Goal: Information Seeking & Learning: Learn about a topic

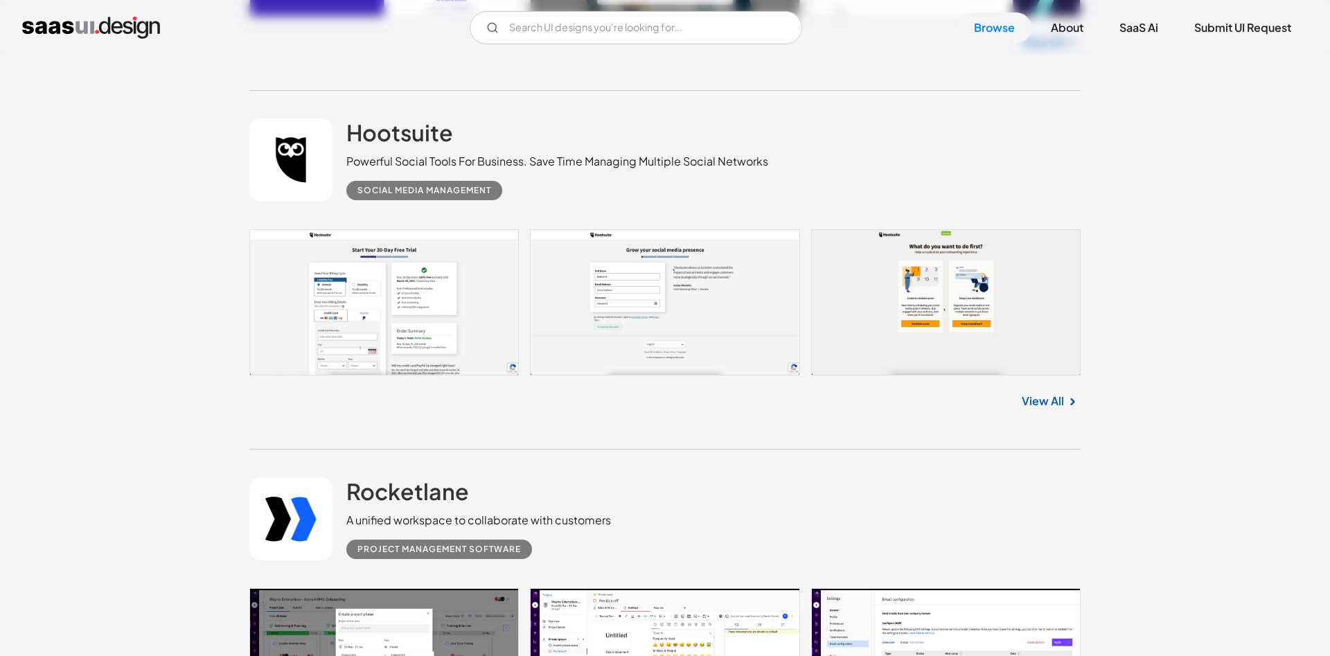
scroll to position [20565, 0]
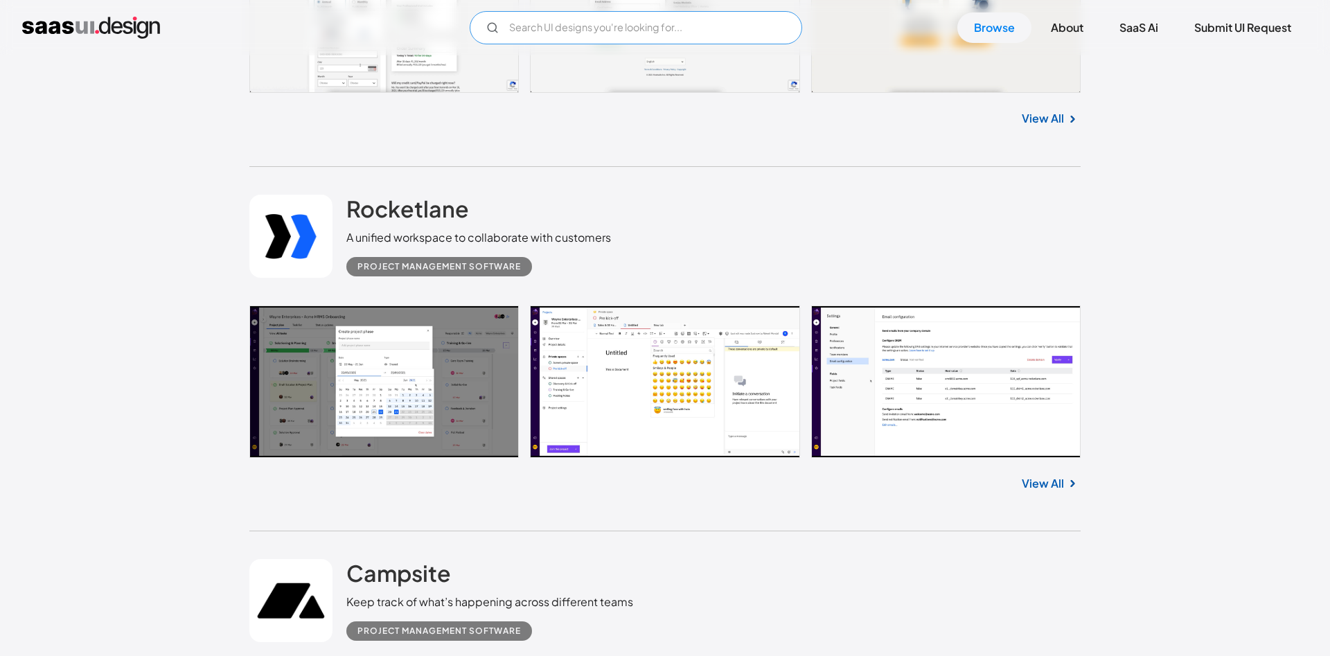
click at [516, 41] on input "Email Form" at bounding box center [636, 27] width 333 height 33
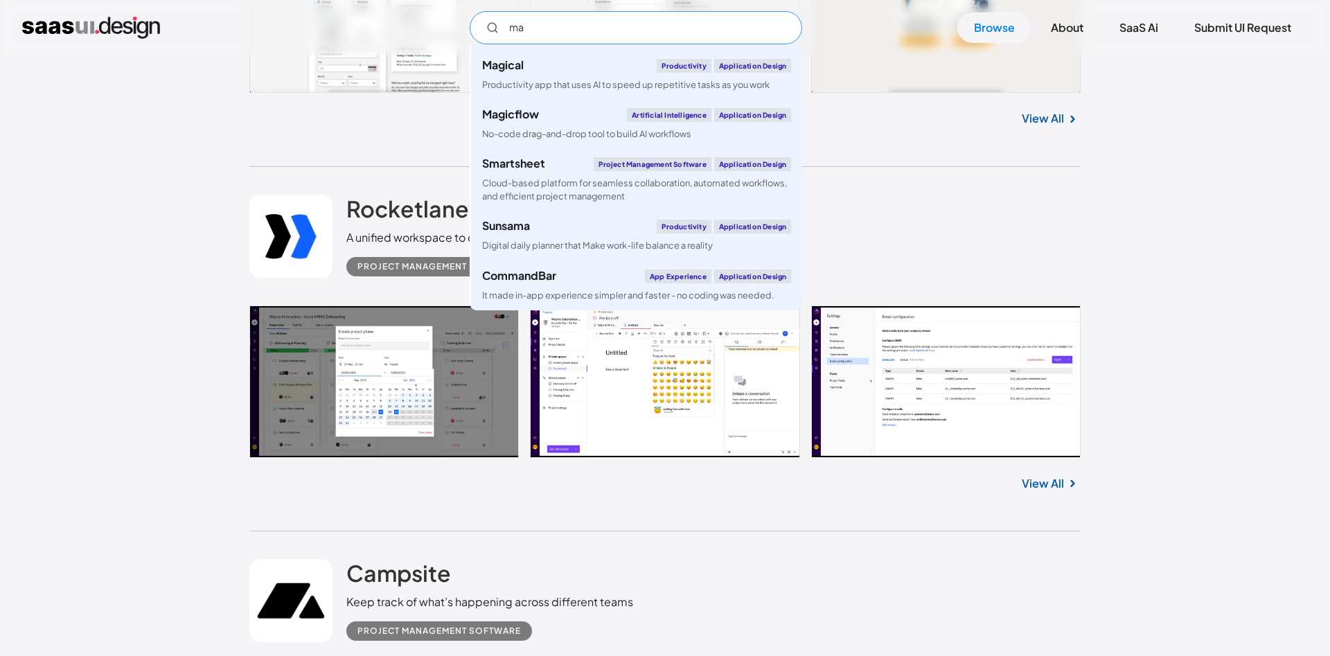
scroll to position [20989, 0]
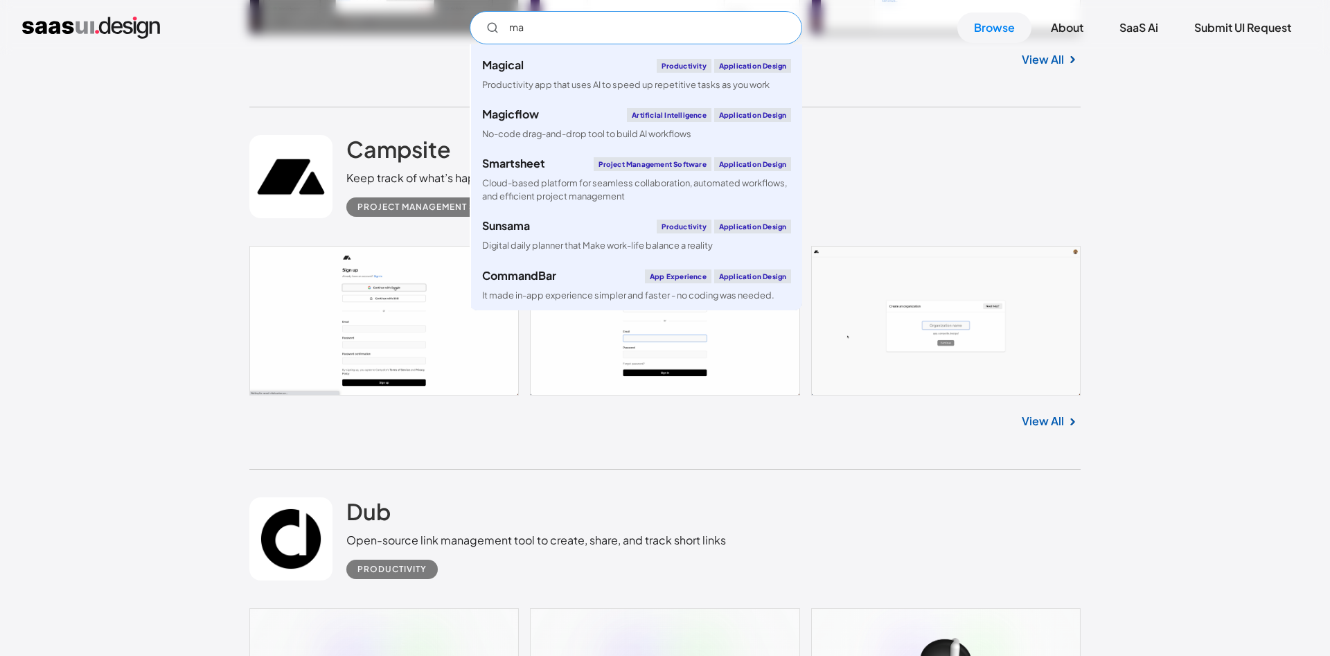
type input "ma"
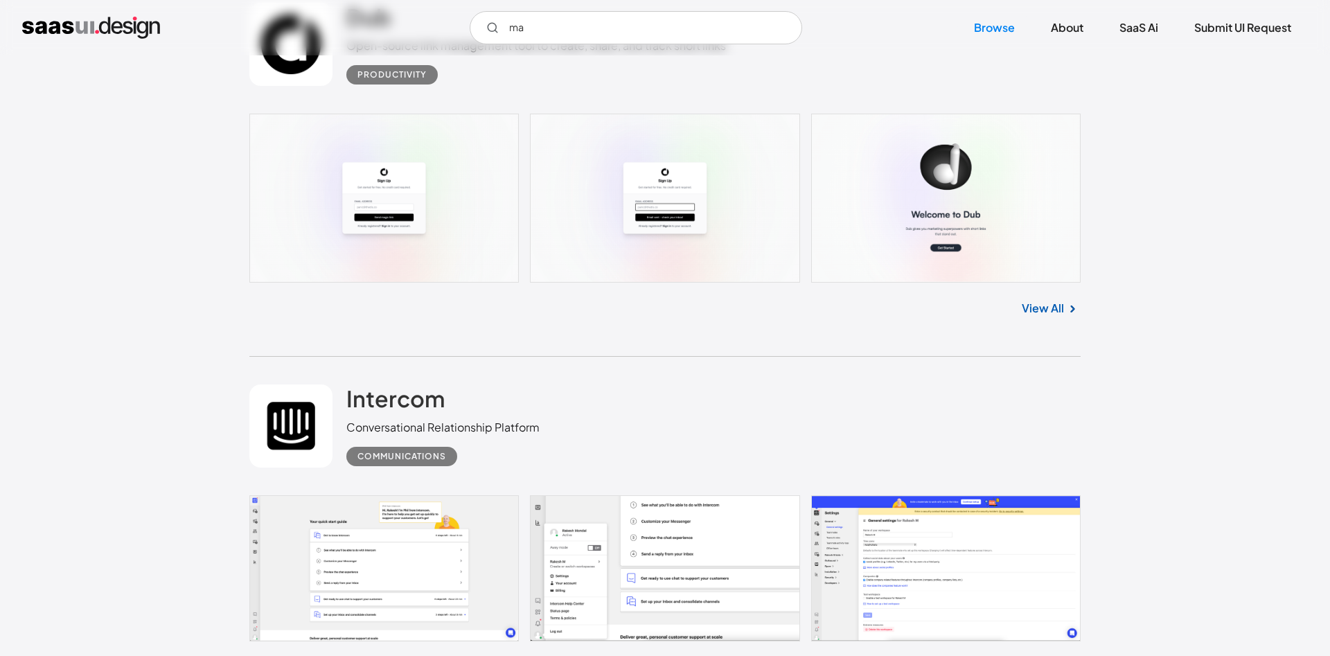
scroll to position [21908, 0]
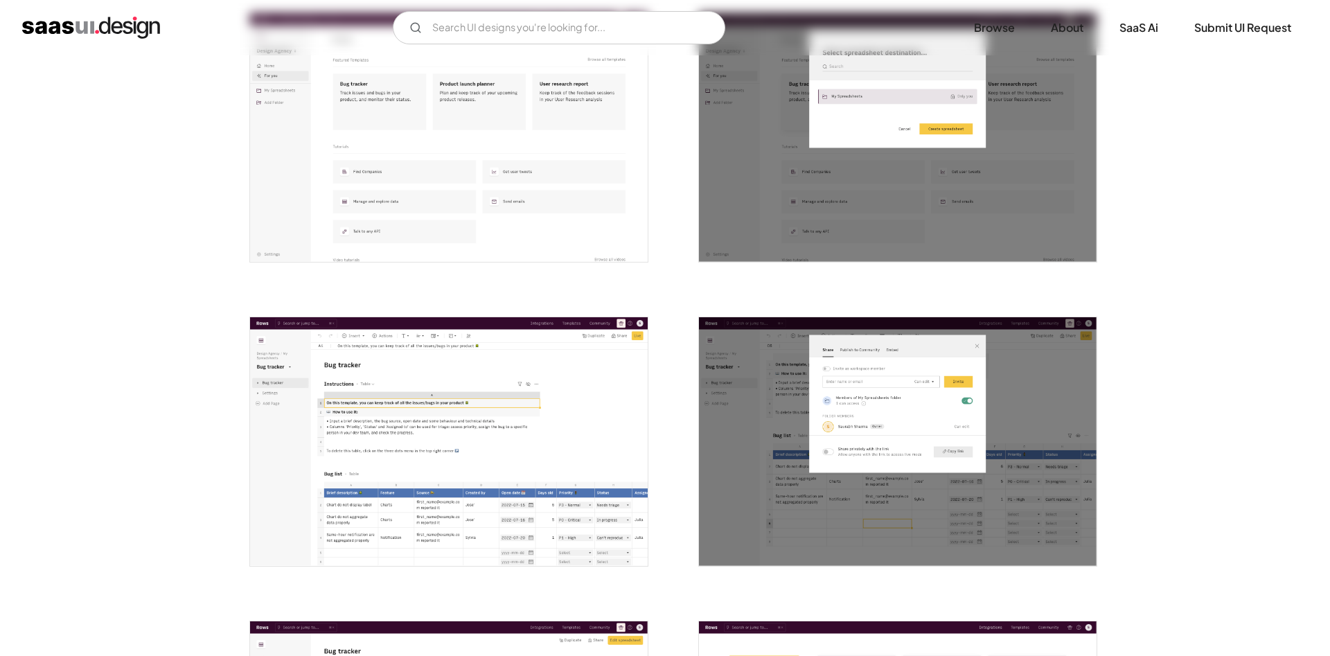
scroll to position [1837, 0]
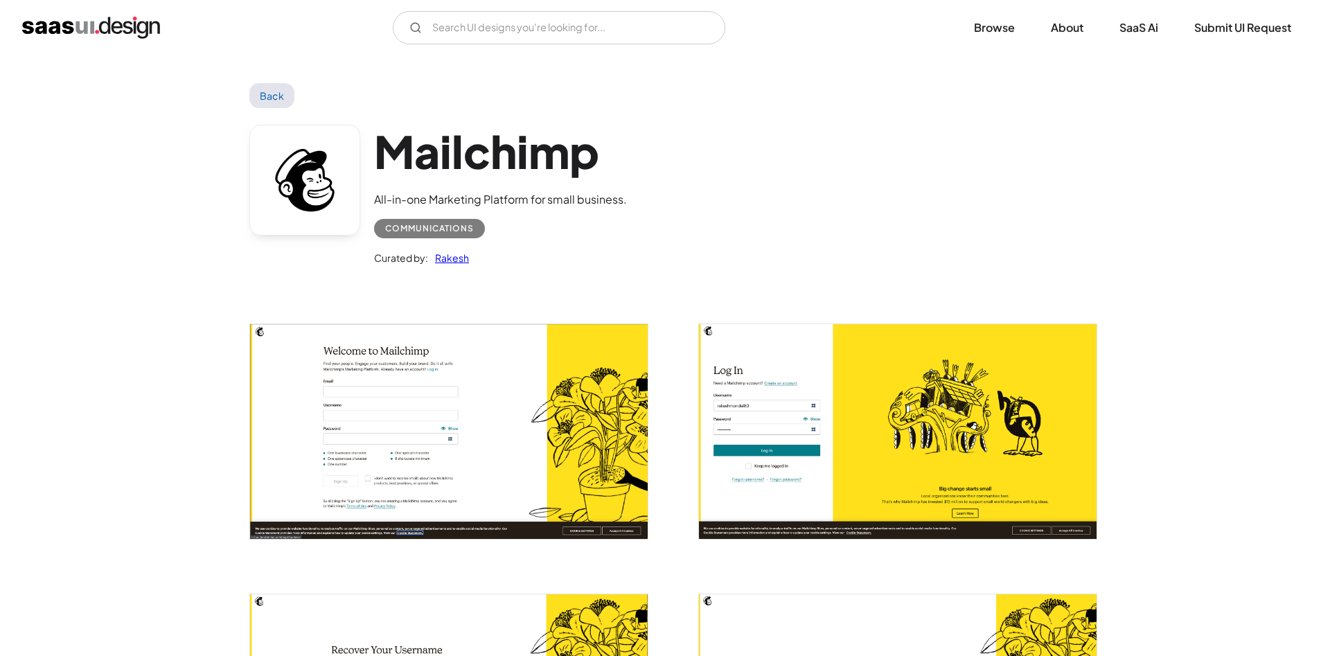
click at [456, 397] on img "open lightbox" at bounding box center [449, 431] width 398 height 214
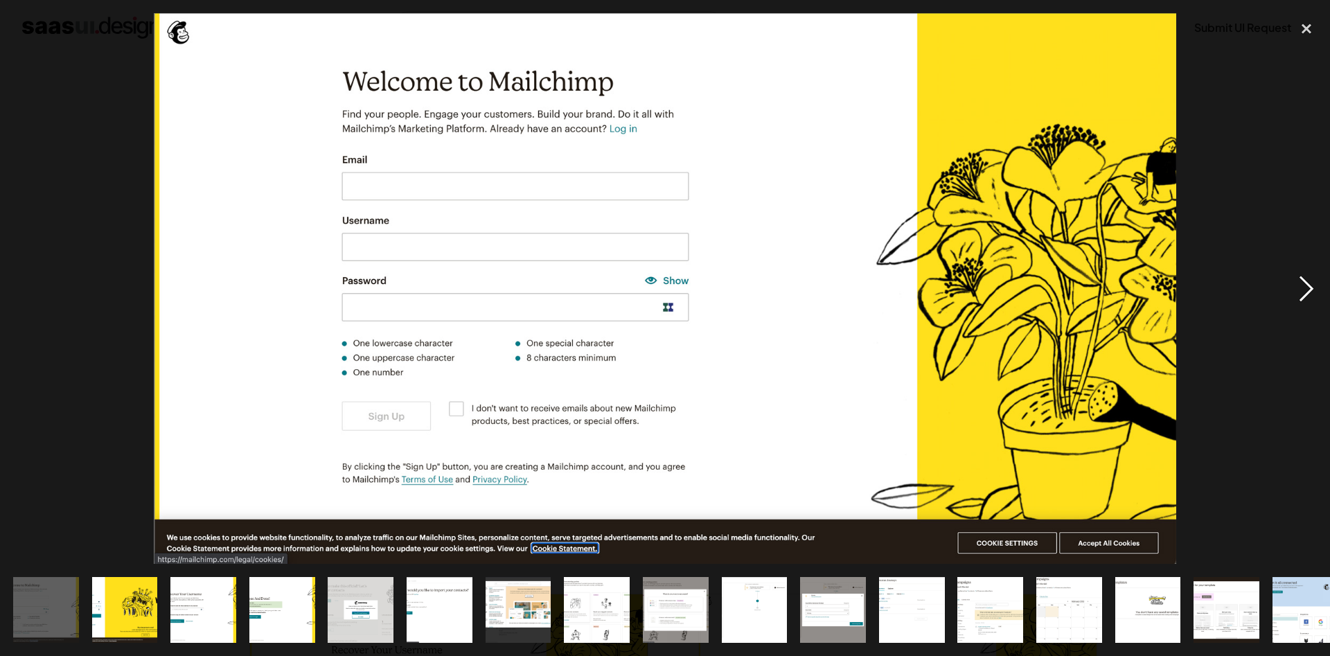
click at [1303, 299] on div "next image" at bounding box center [1306, 288] width 47 height 551
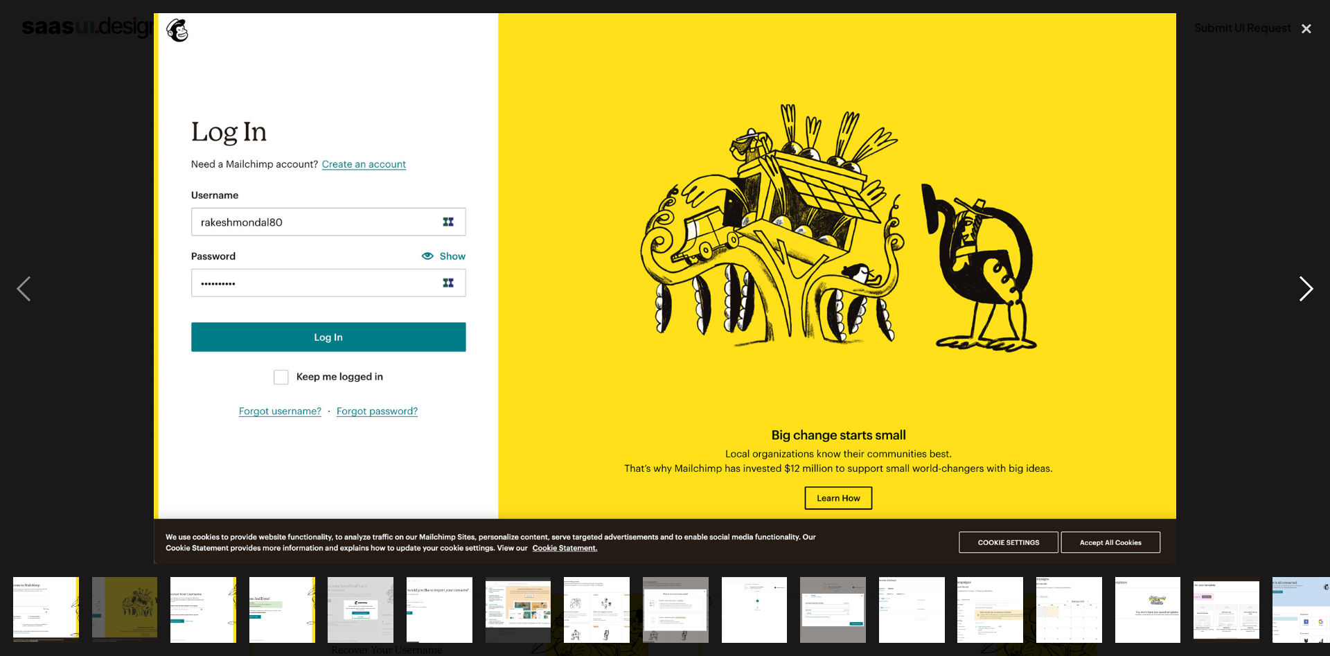
click at [1309, 295] on div "next image" at bounding box center [1306, 288] width 47 height 551
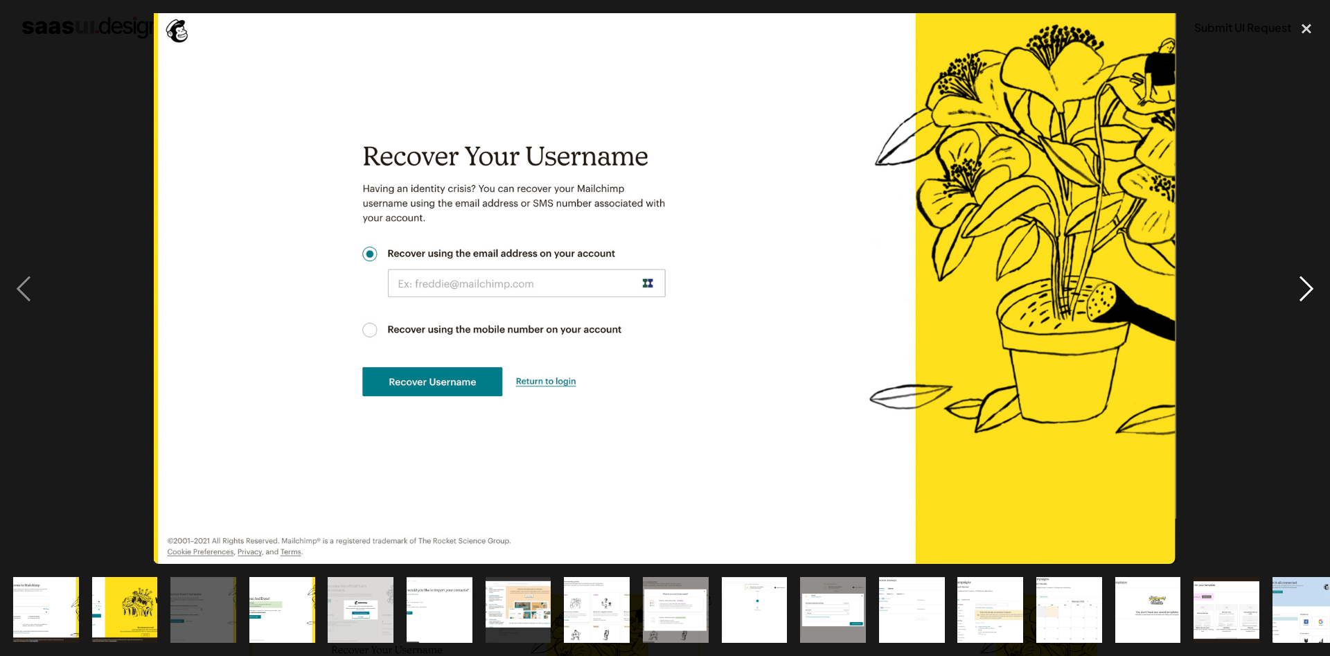
click at [1303, 293] on div "next image" at bounding box center [1306, 288] width 47 height 551
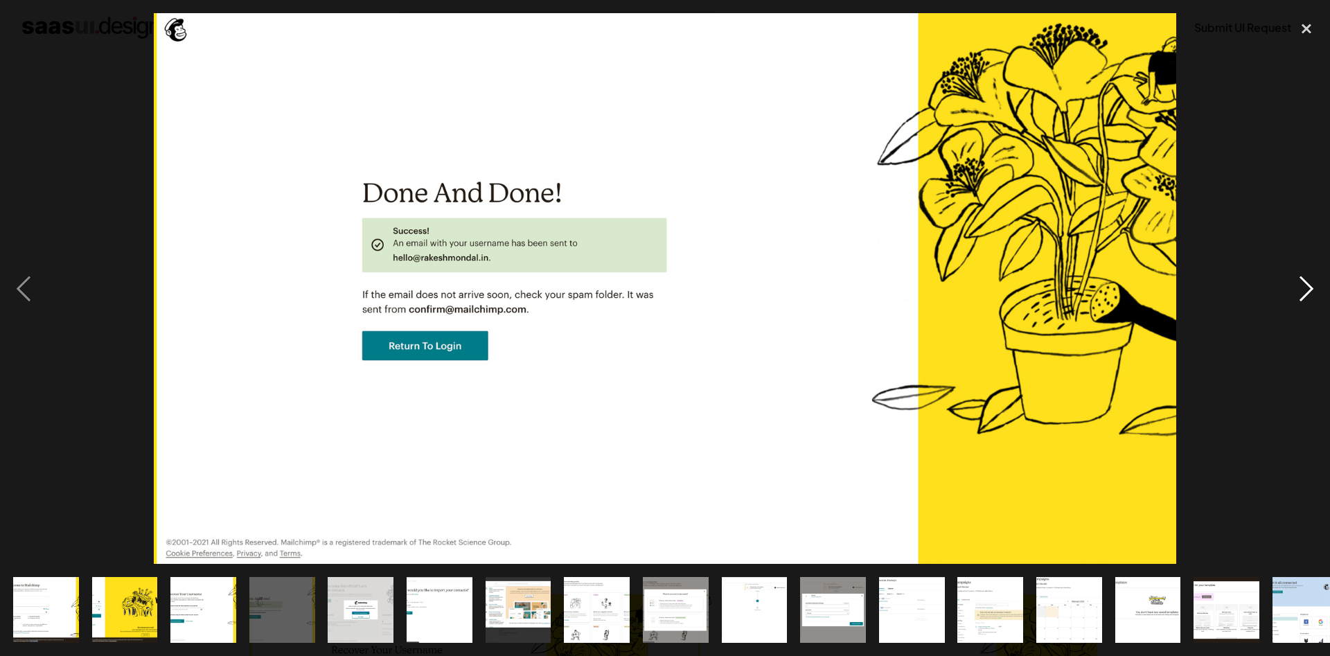
click at [1305, 297] on div "next image" at bounding box center [1306, 288] width 47 height 551
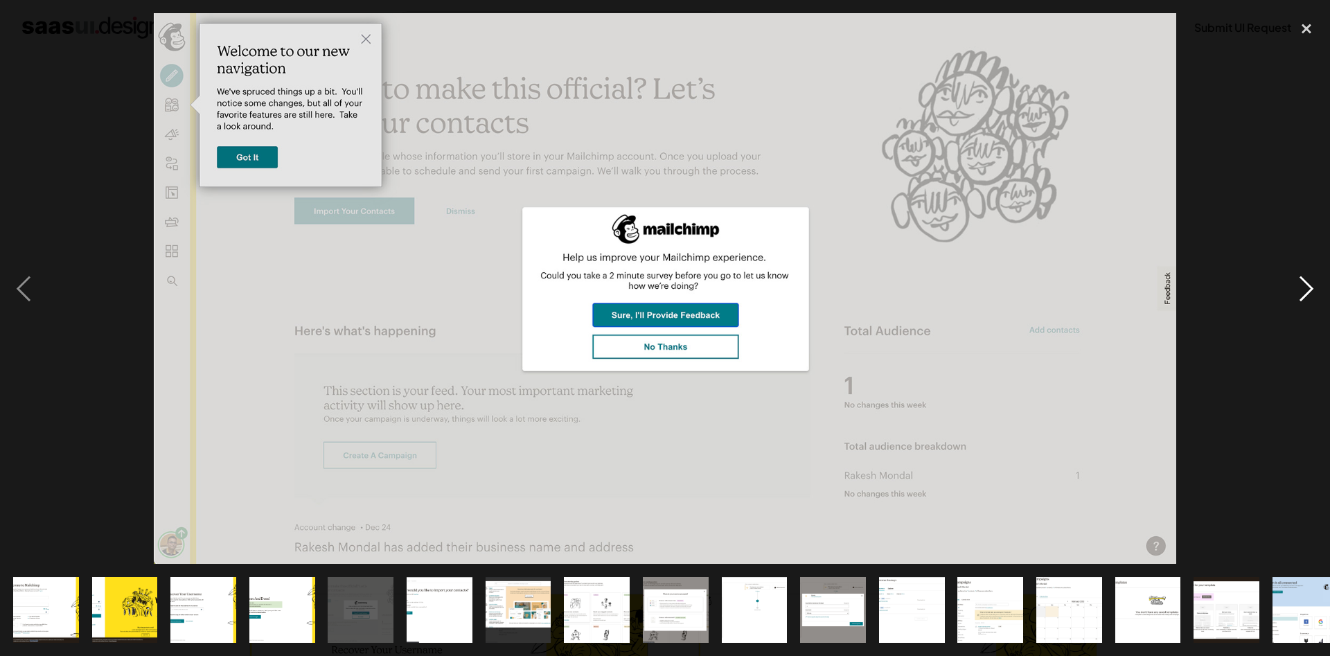
click at [1297, 290] on div "next image" at bounding box center [1306, 288] width 47 height 551
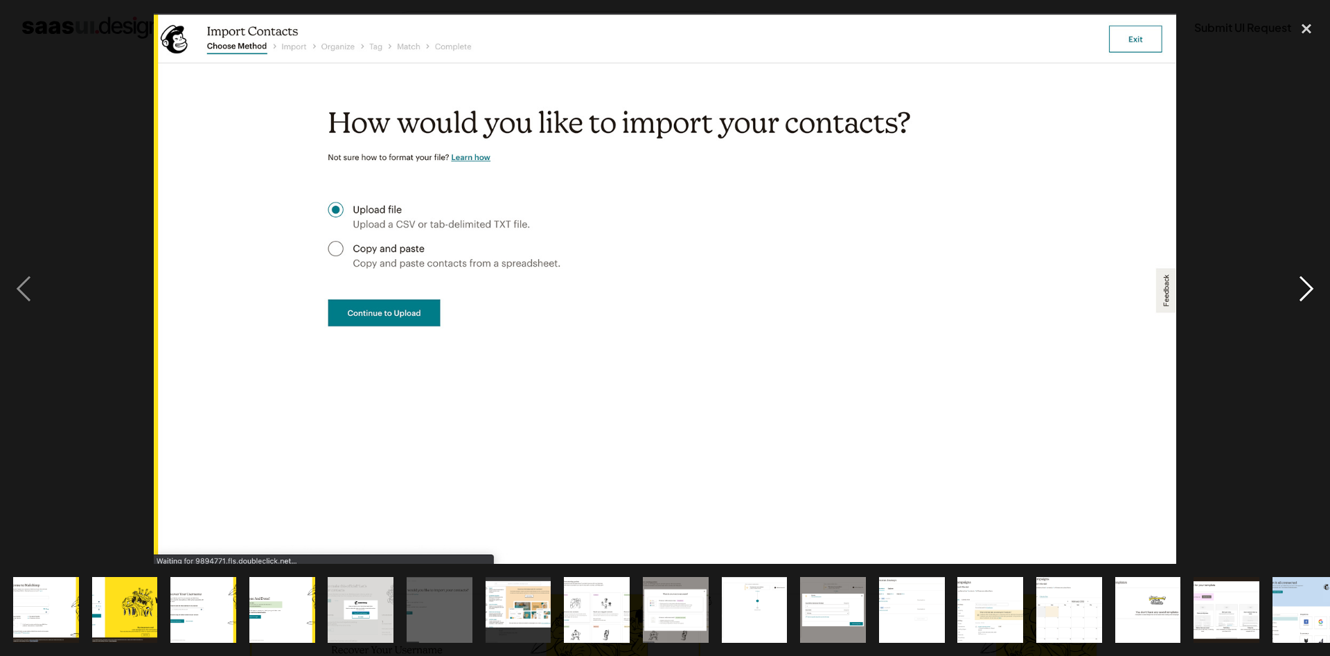
click at [1305, 279] on div "next image" at bounding box center [1306, 288] width 47 height 551
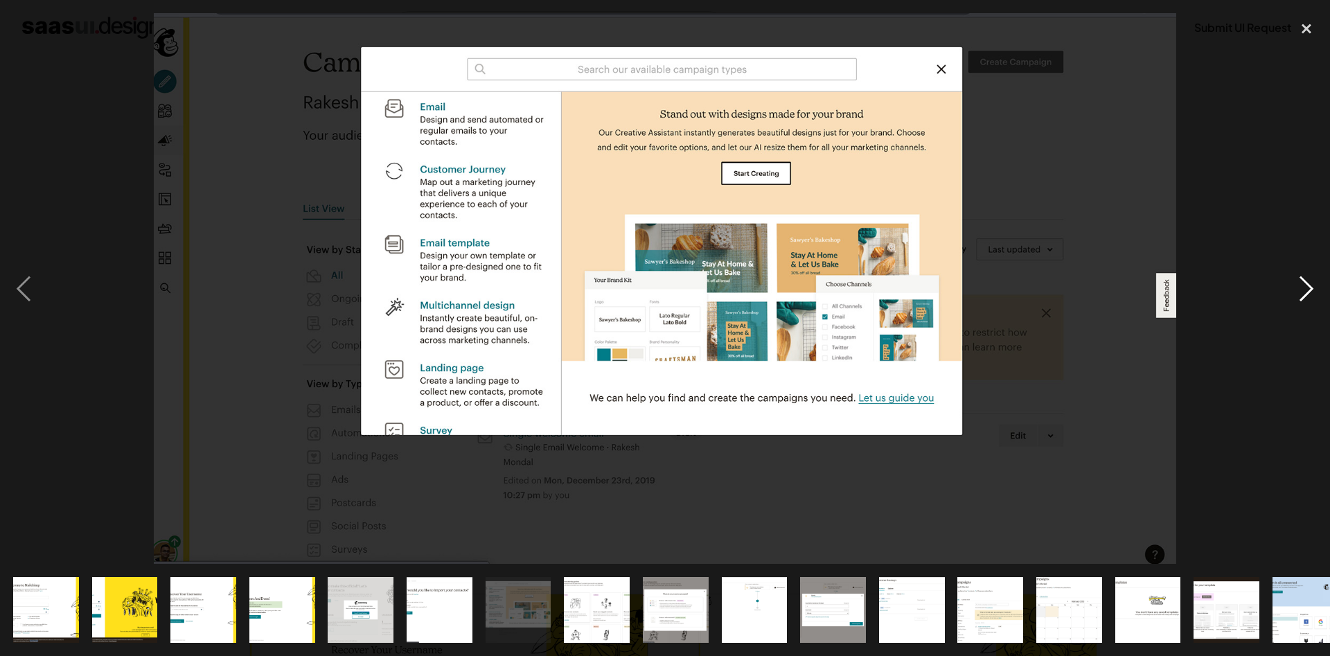
click at [1303, 291] on div "next image" at bounding box center [1306, 288] width 47 height 551
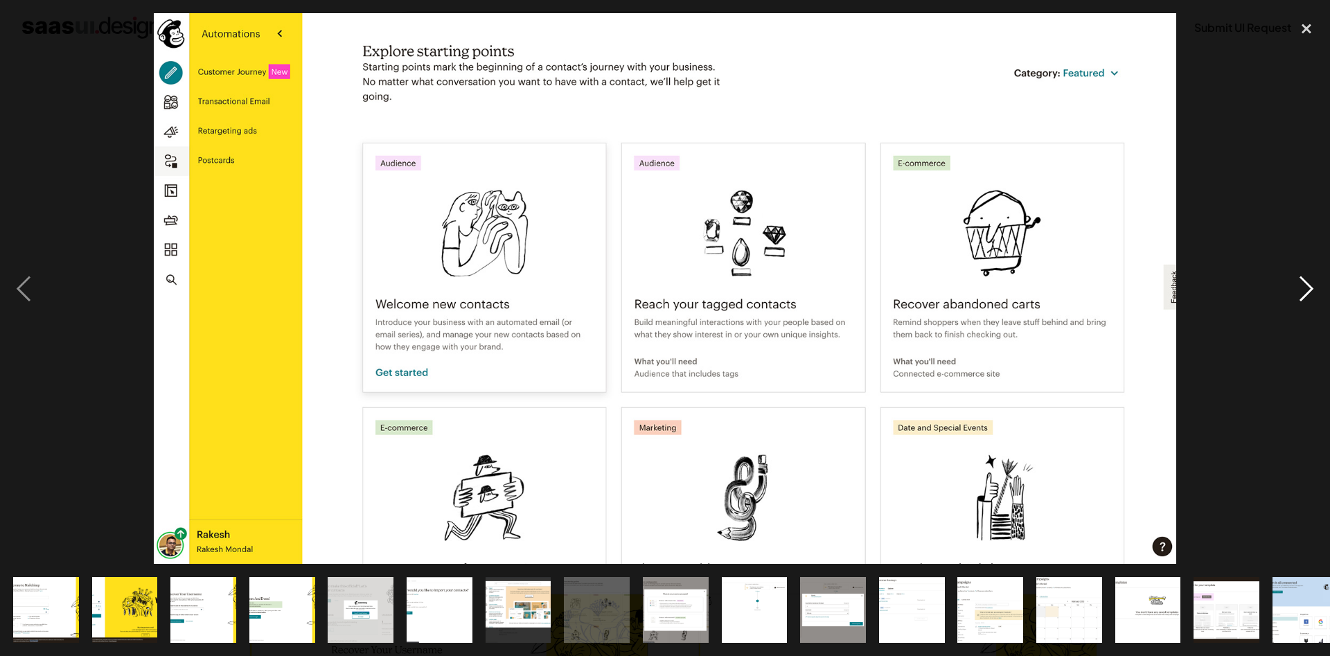
click at [1303, 289] on div "next image" at bounding box center [1306, 288] width 47 height 551
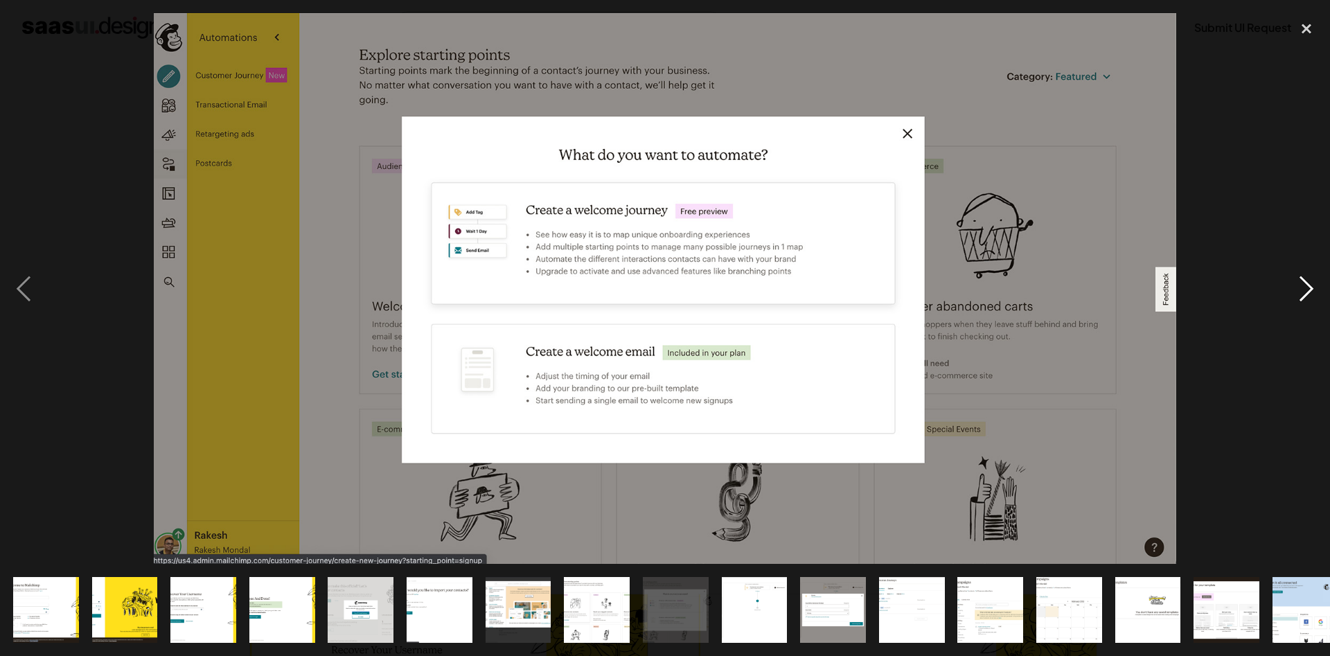
click at [1313, 292] on div "next image" at bounding box center [1306, 288] width 47 height 551
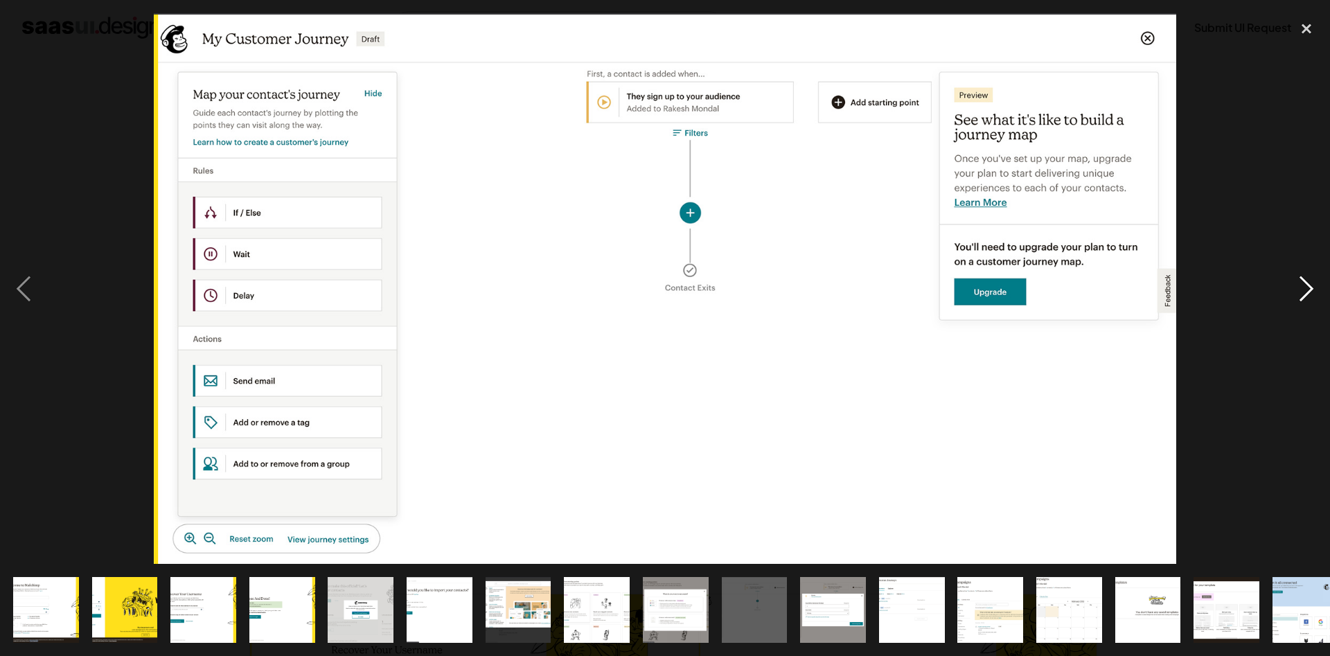
click at [1300, 291] on div "next image" at bounding box center [1306, 288] width 47 height 551
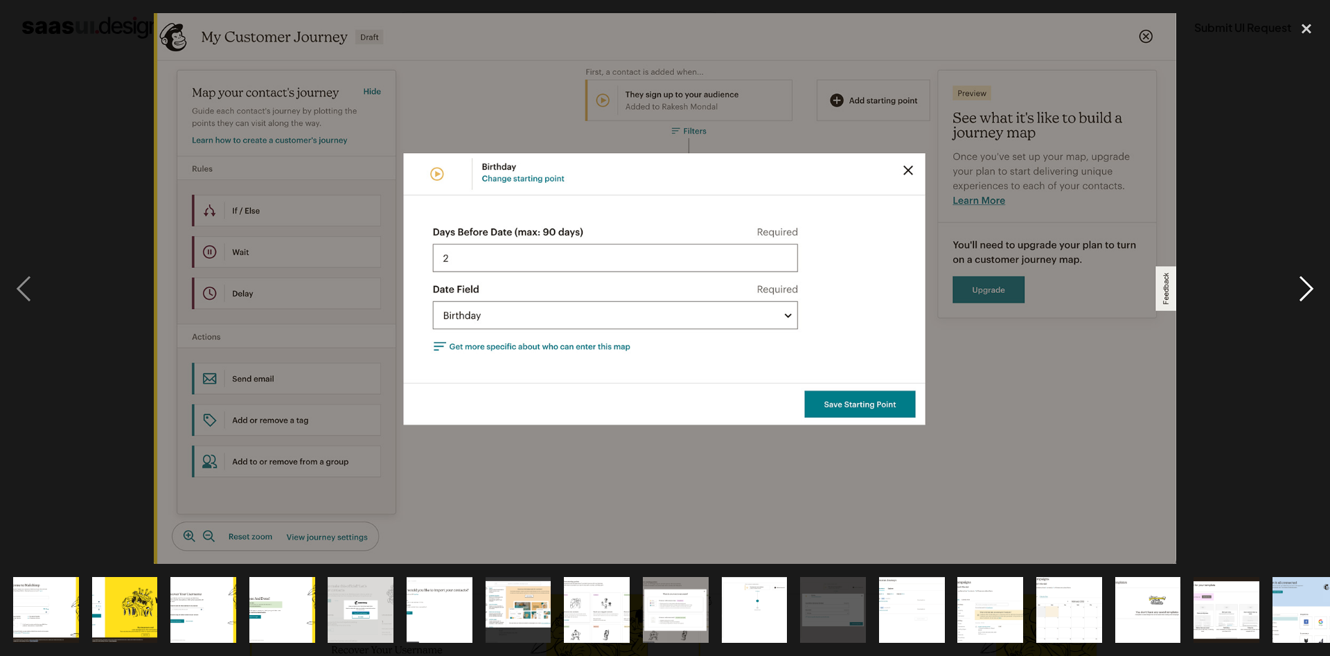
click at [1300, 291] on div "next image" at bounding box center [1306, 288] width 47 height 551
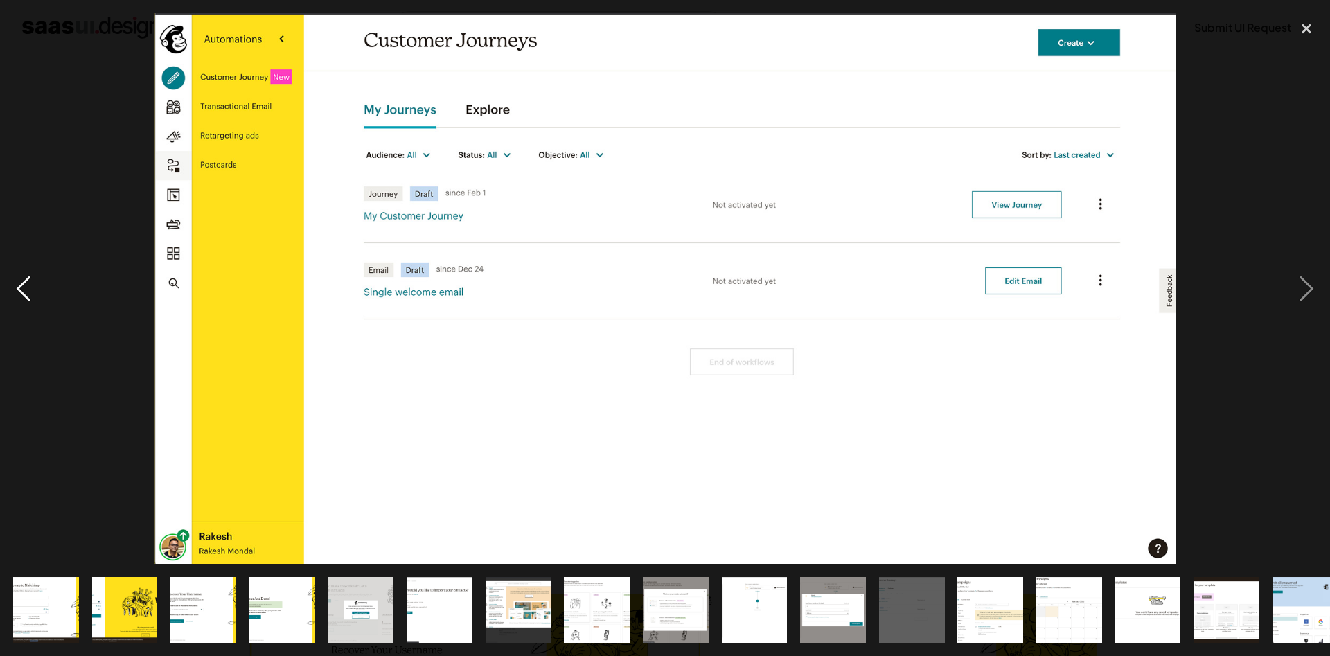
click at [28, 274] on div "previous image" at bounding box center [23, 288] width 47 height 551
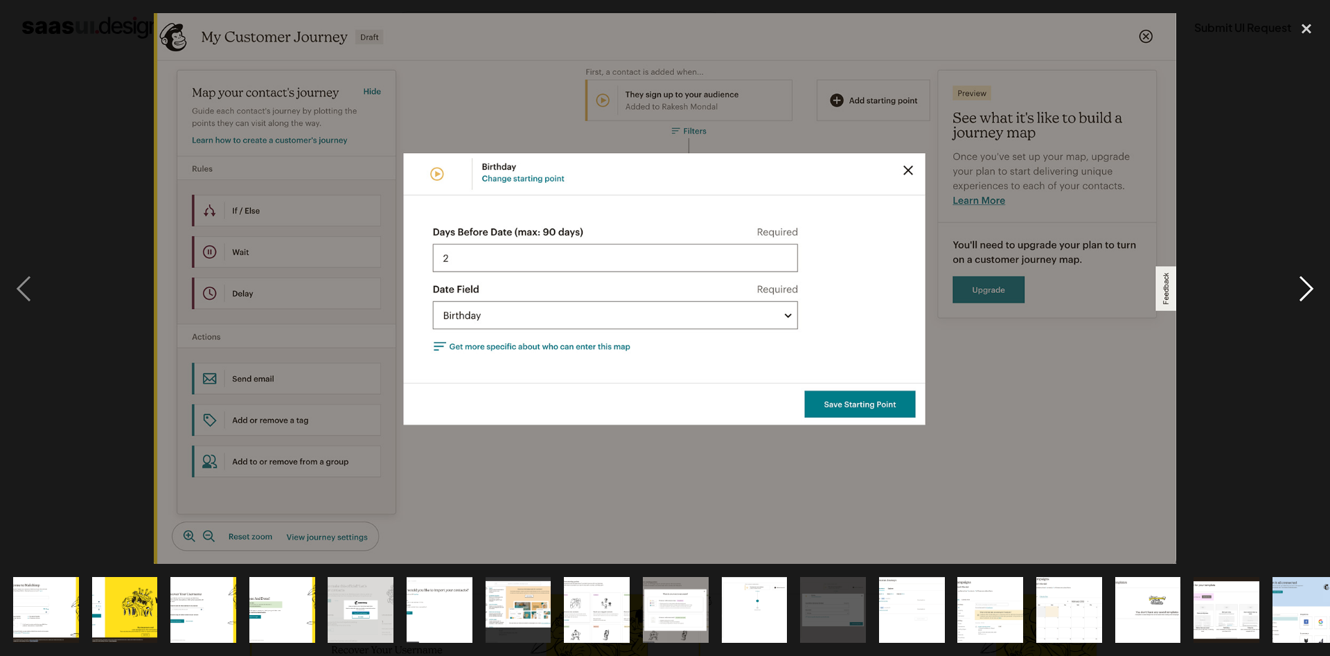
click at [1293, 284] on div "next image" at bounding box center [1306, 288] width 47 height 551
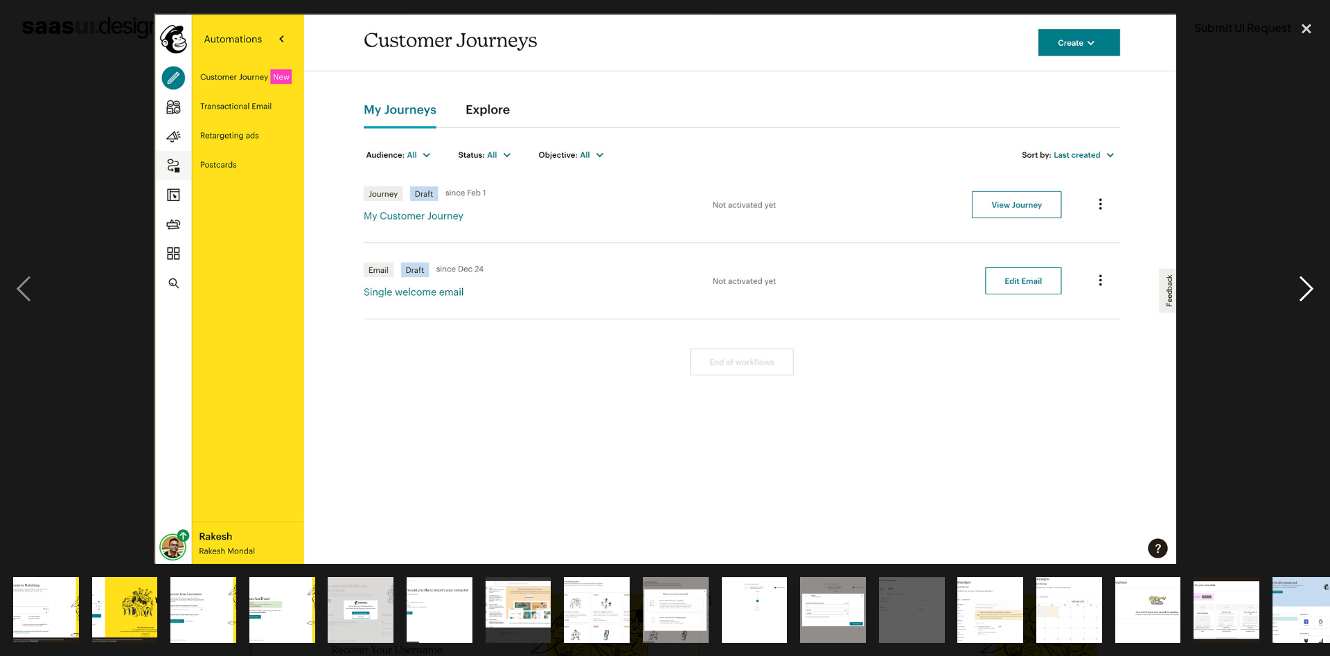
click at [1301, 283] on div "next image" at bounding box center [1306, 288] width 47 height 551
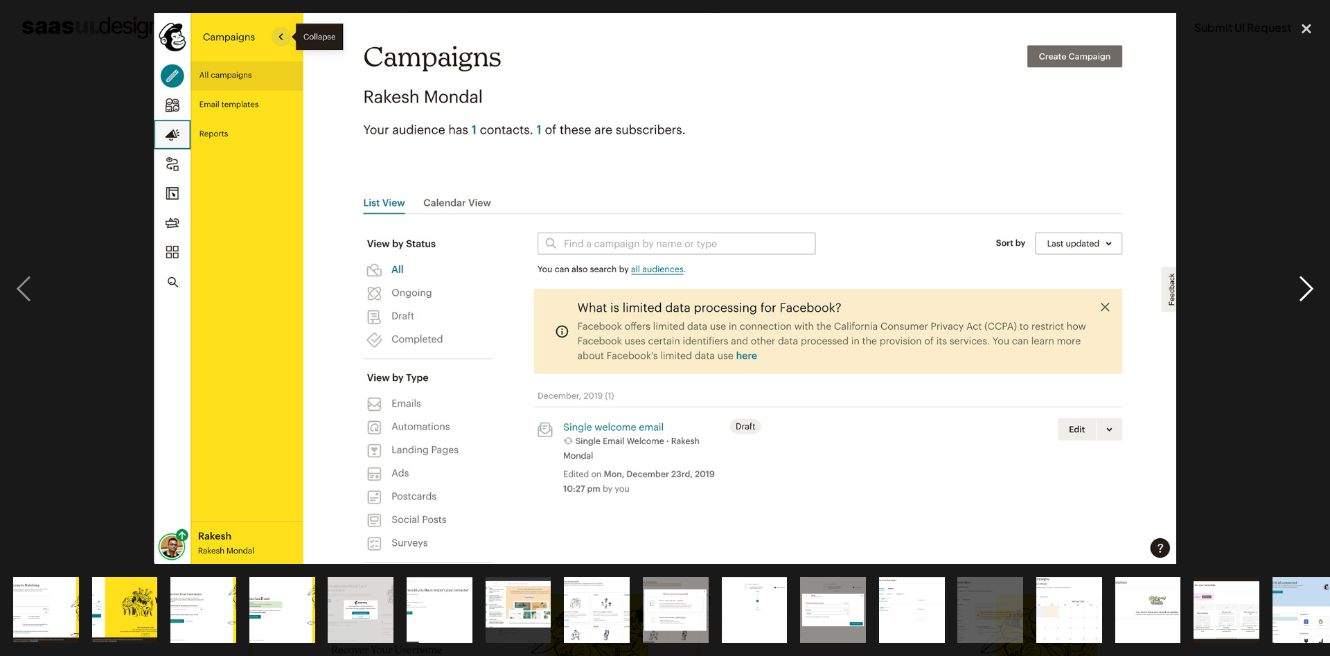
click at [1299, 288] on div "next image" at bounding box center [1306, 288] width 47 height 551
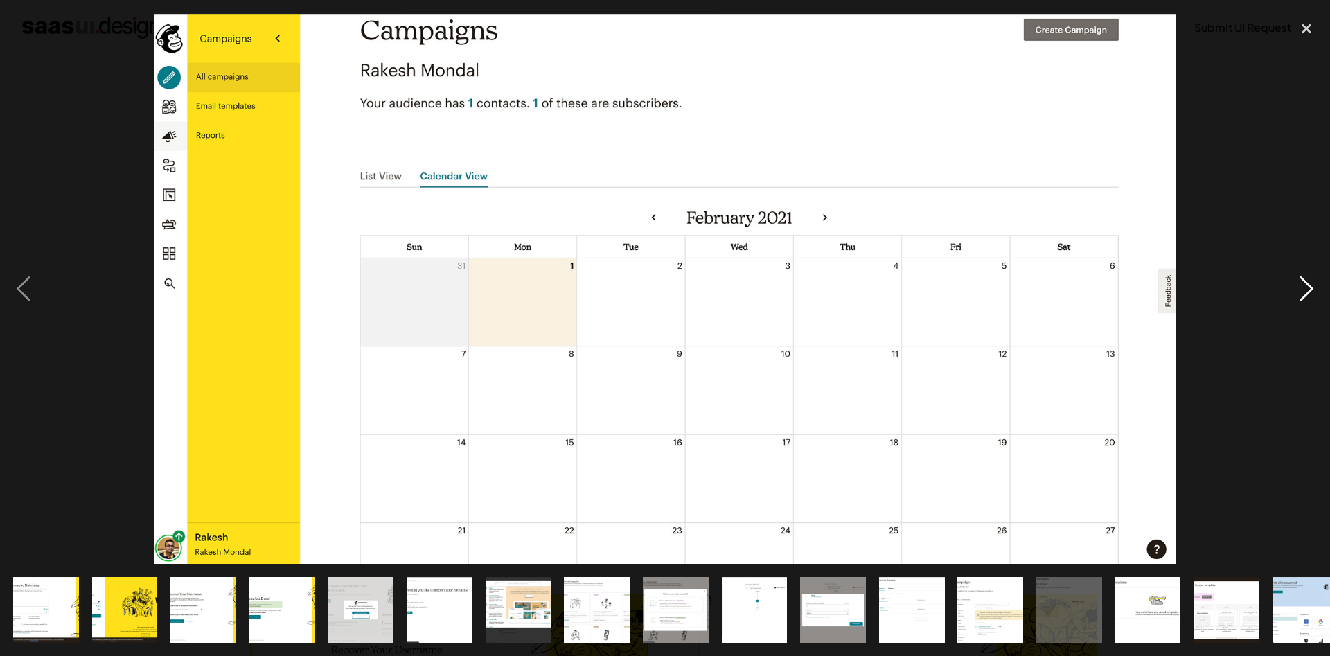
click at [1307, 297] on div "next image" at bounding box center [1306, 288] width 47 height 551
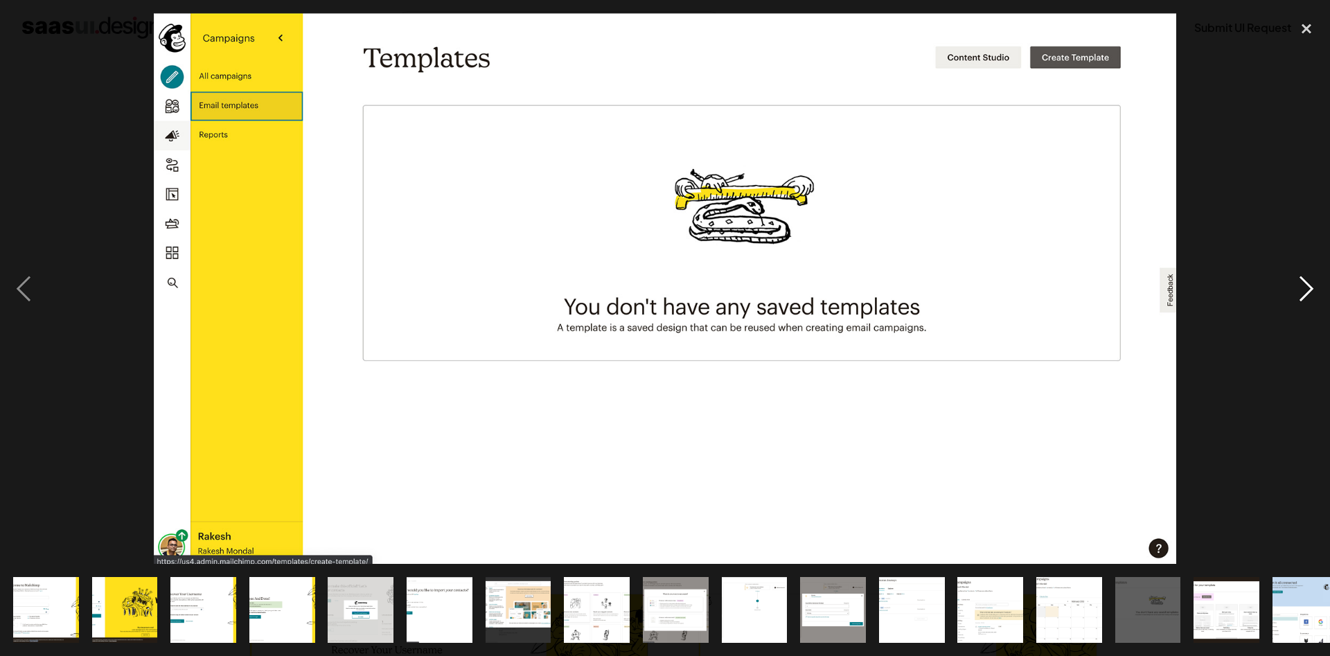
click at [1307, 300] on div "next image" at bounding box center [1306, 288] width 47 height 551
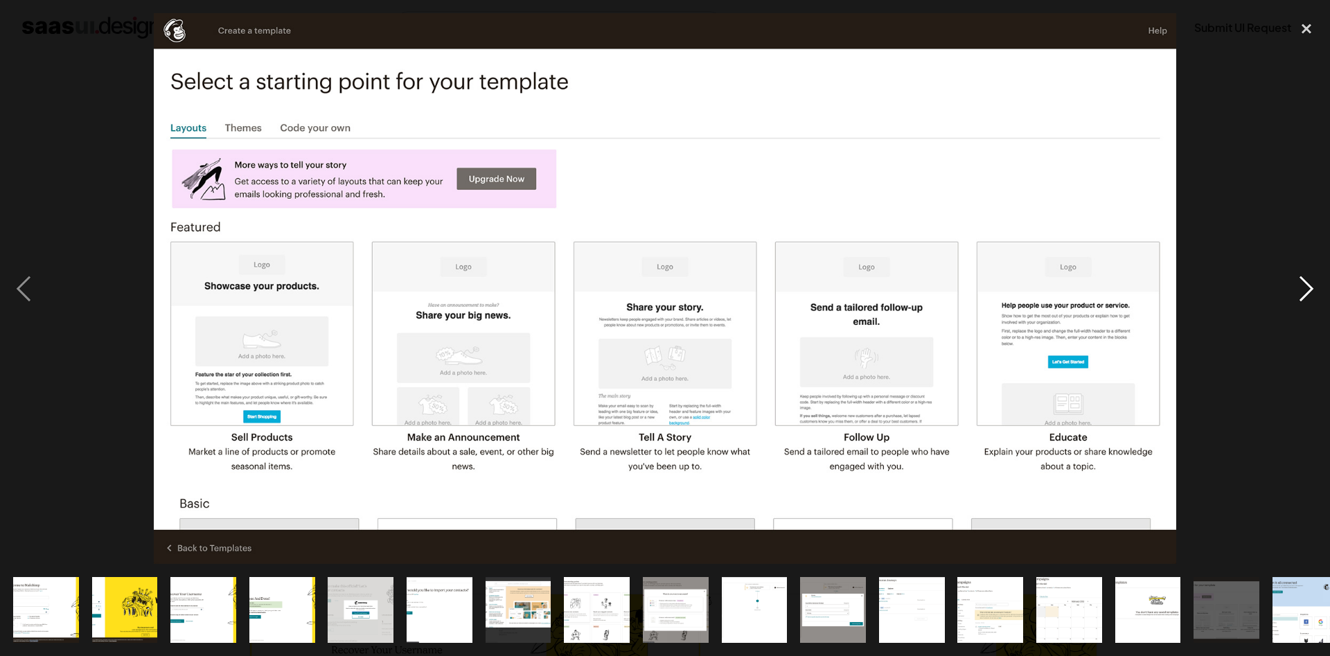
click at [1305, 304] on div "next image" at bounding box center [1306, 288] width 47 height 551
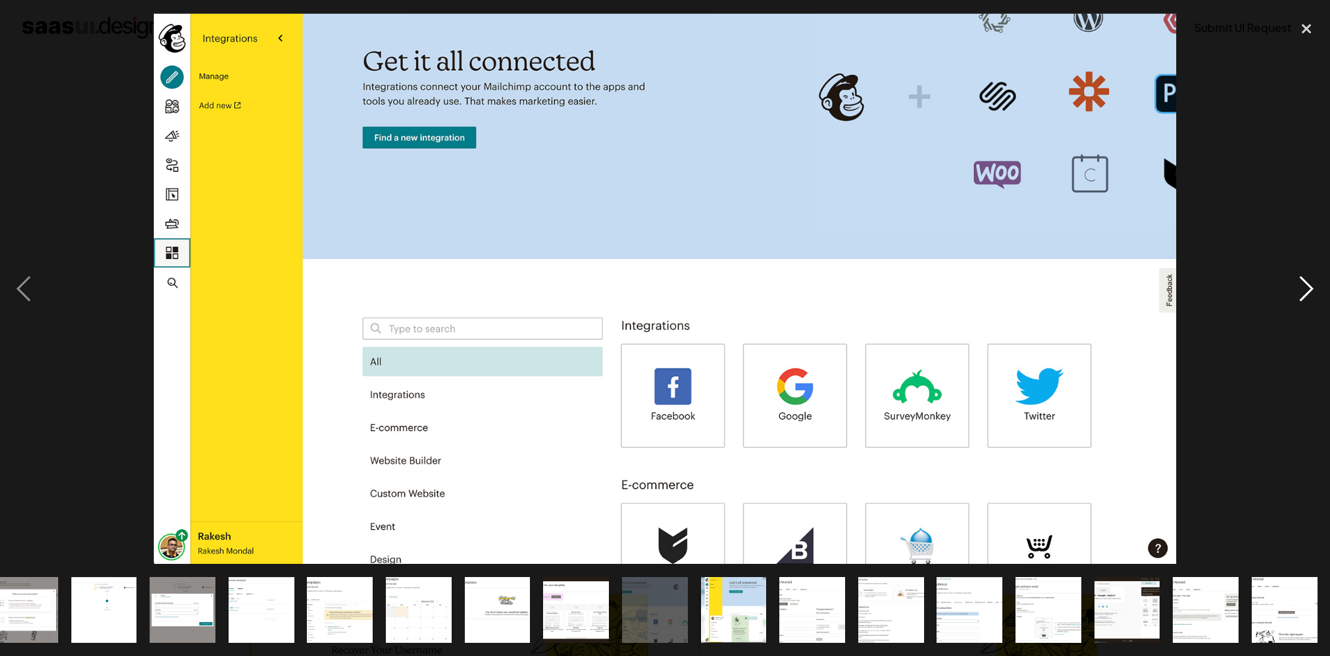
scroll to position [0, 651]
click at [1309, 291] on div "next image" at bounding box center [1306, 288] width 47 height 551
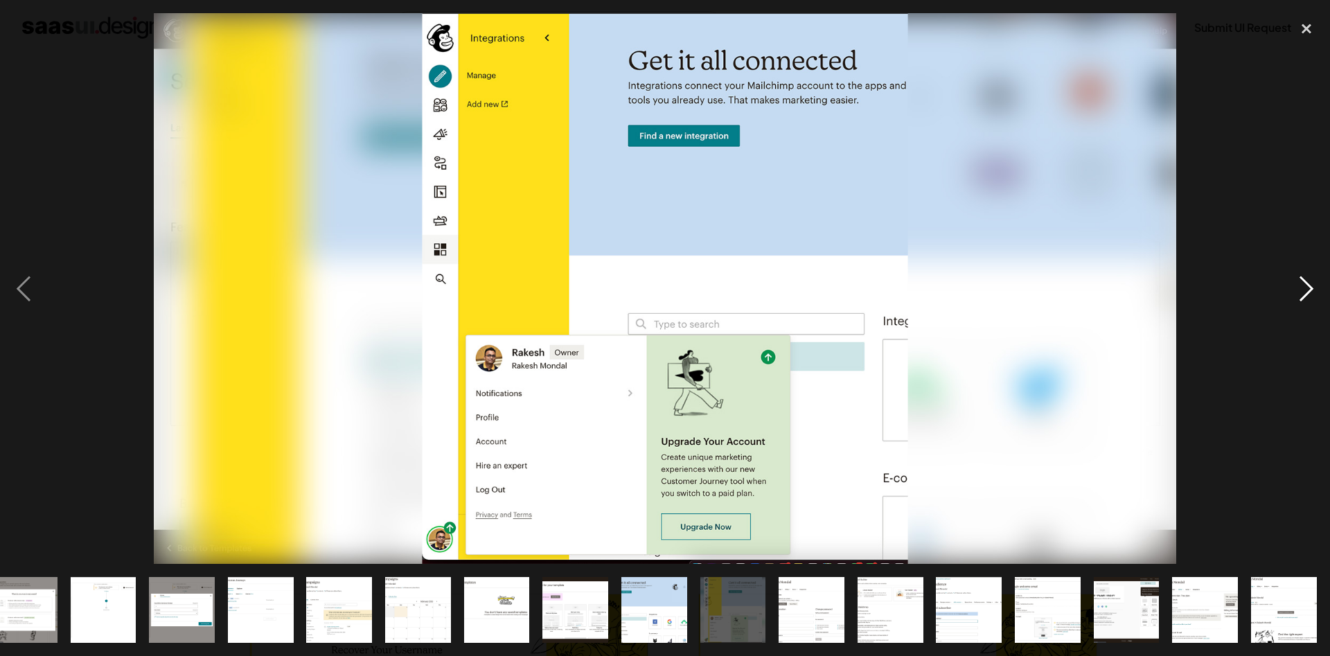
click at [1310, 286] on div "next image" at bounding box center [1306, 288] width 47 height 551
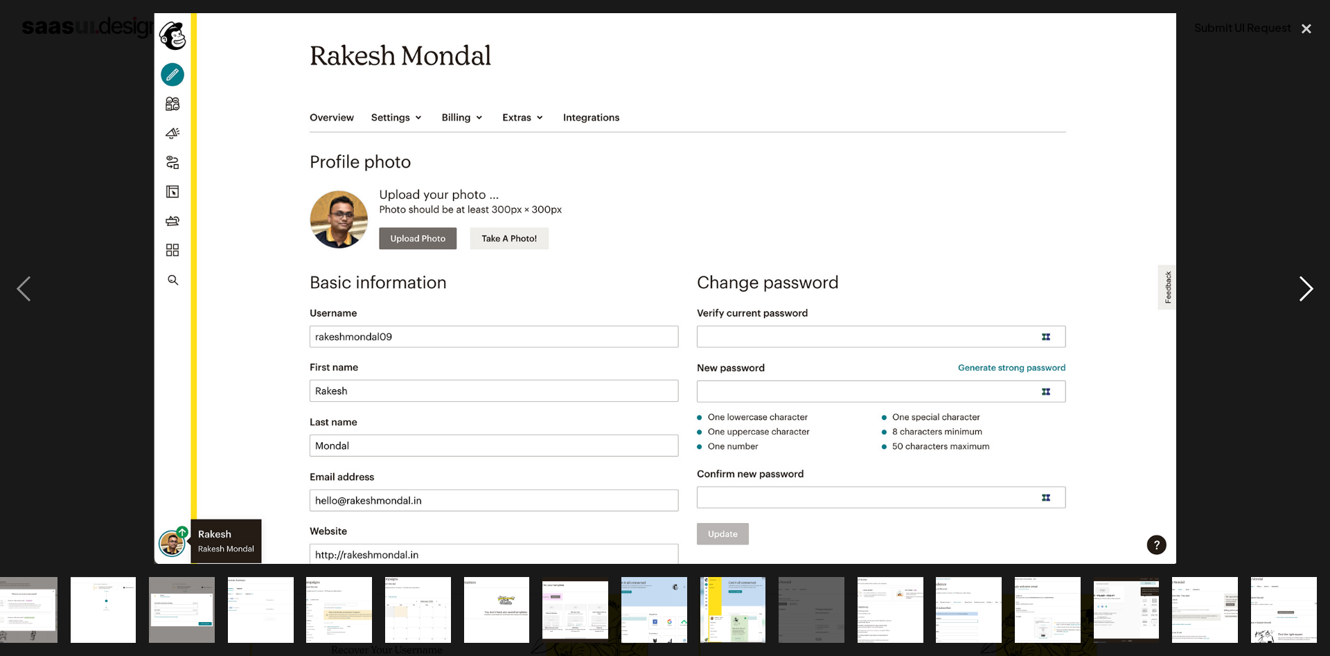
click at [1288, 289] on div "next image" at bounding box center [1306, 288] width 47 height 551
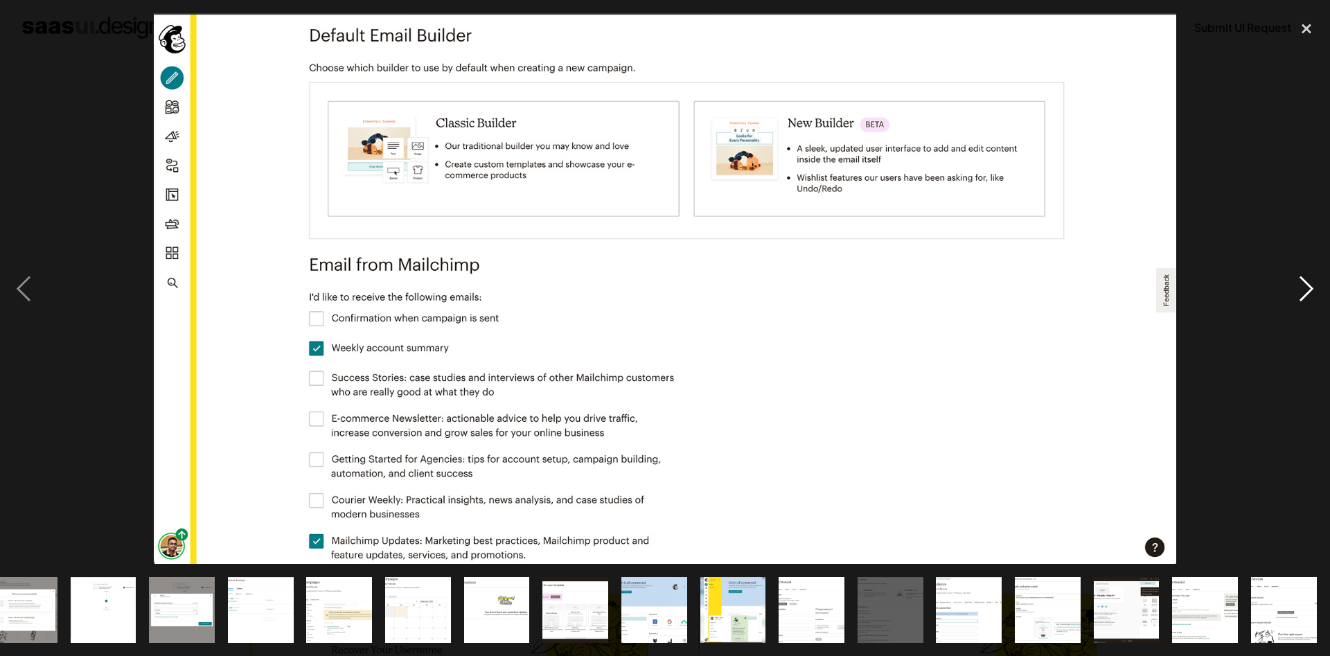
click at [1309, 292] on div "next image" at bounding box center [1306, 288] width 47 height 551
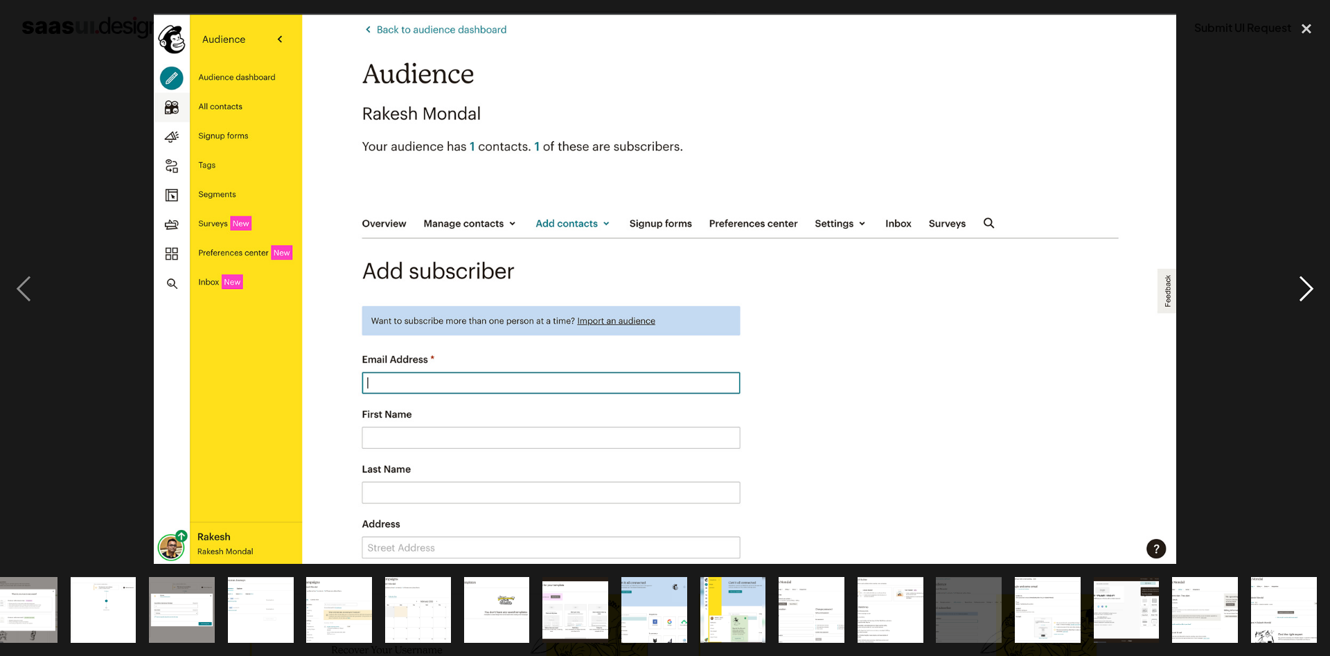
click at [1318, 291] on div "next image" at bounding box center [1306, 288] width 47 height 551
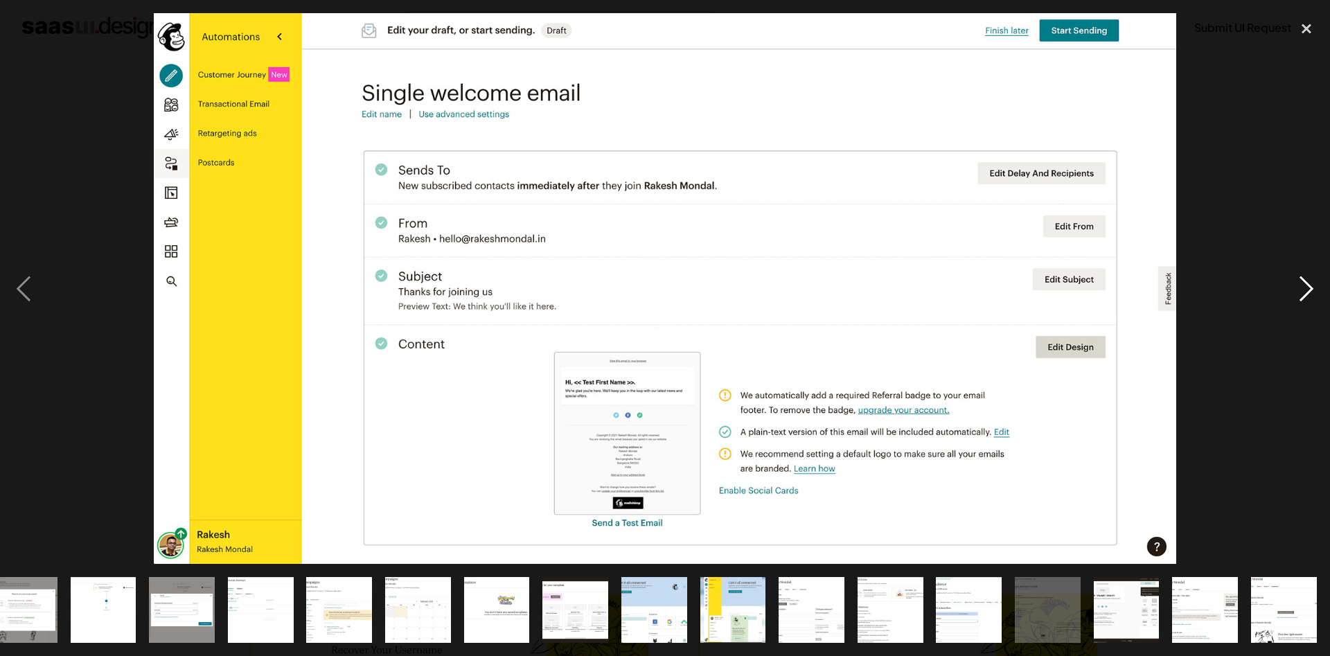
click at [1305, 296] on div "next image" at bounding box center [1306, 288] width 47 height 551
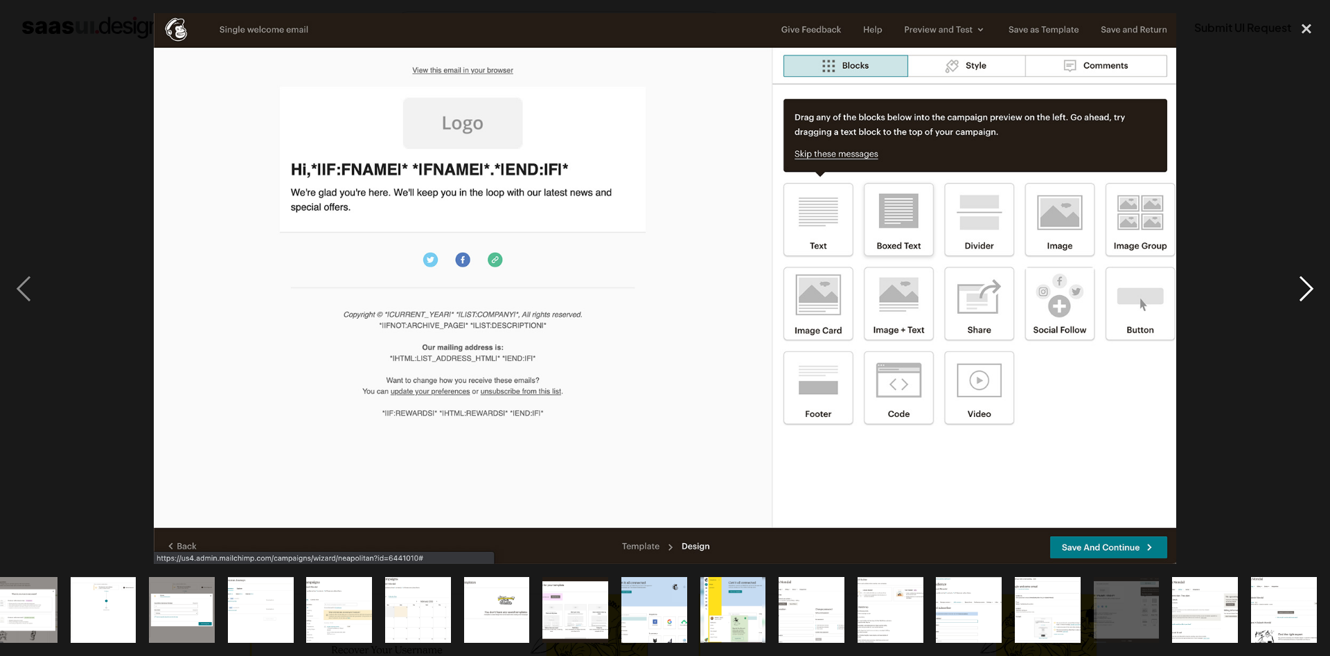
click at [1291, 291] on div "next image" at bounding box center [1306, 288] width 47 height 551
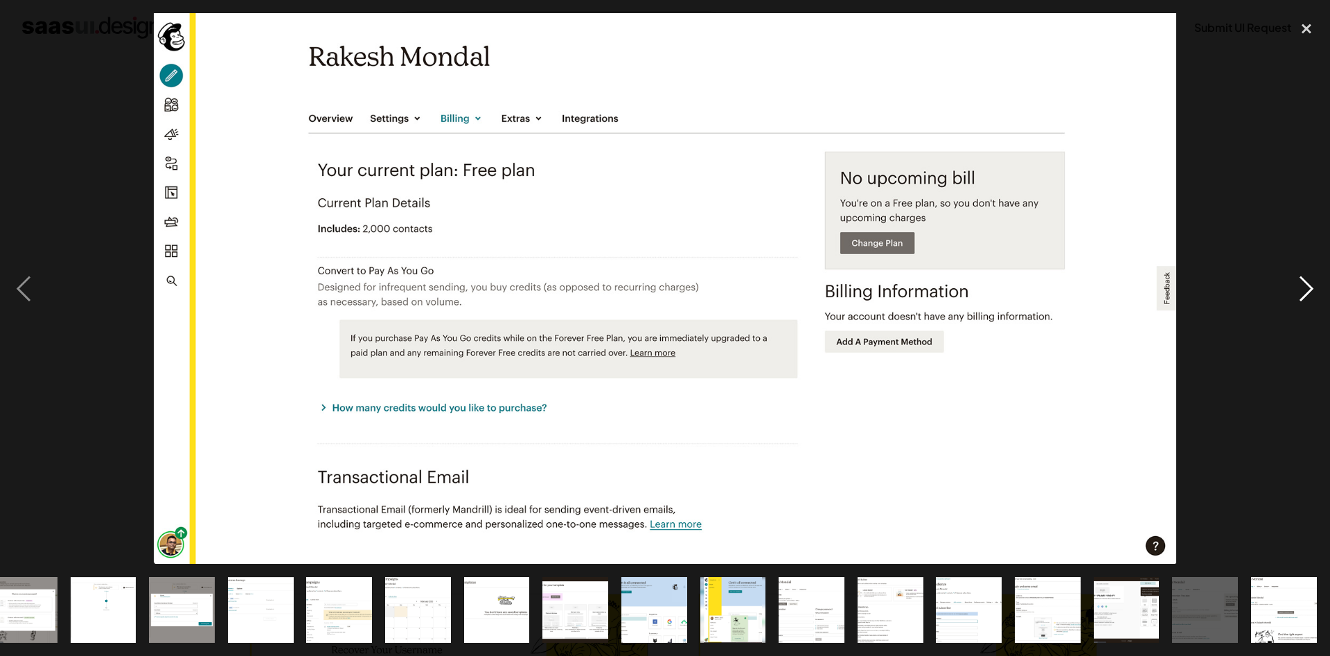
click at [1293, 285] on div "next image" at bounding box center [1306, 288] width 47 height 551
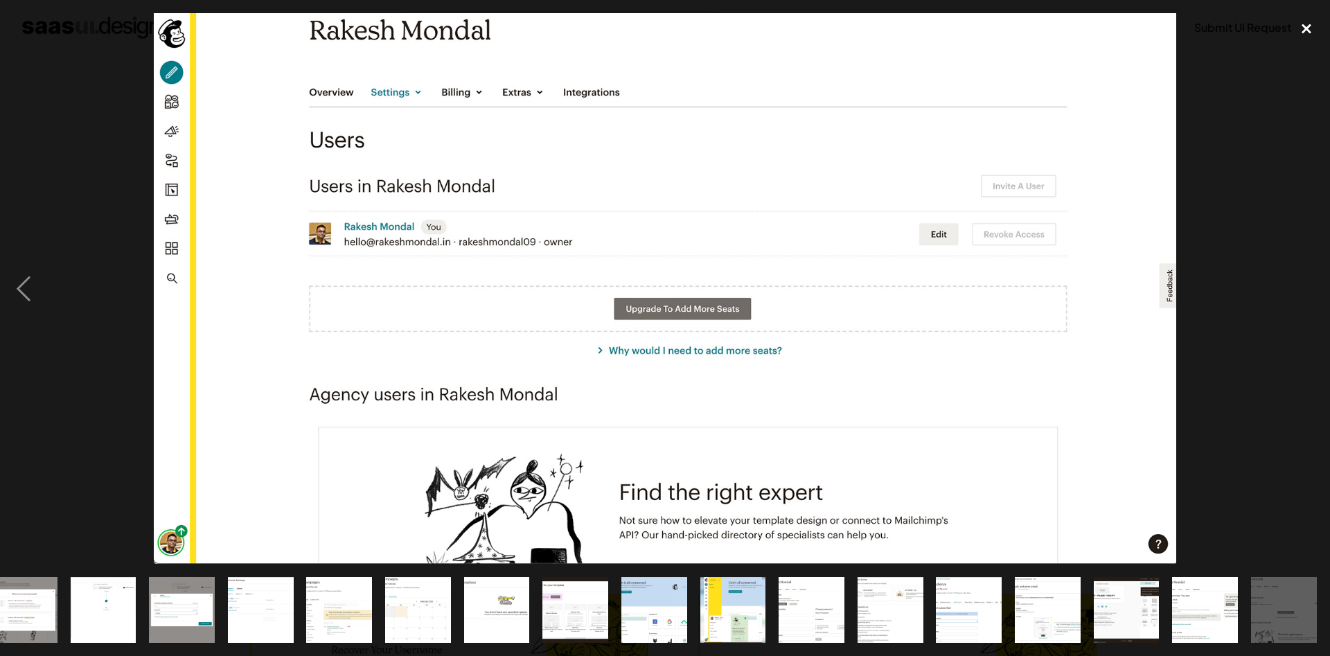
click at [1300, 37] on div "close lightbox" at bounding box center [1306, 28] width 47 height 30
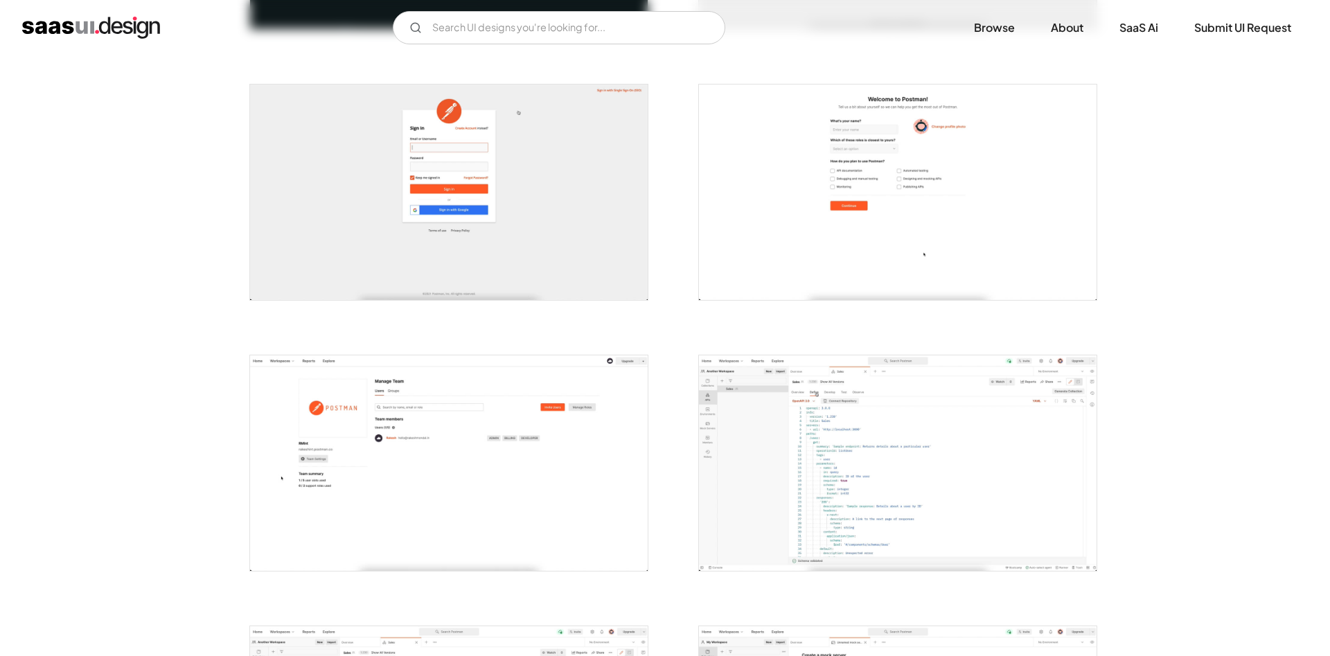
scroll to position [636, 0]
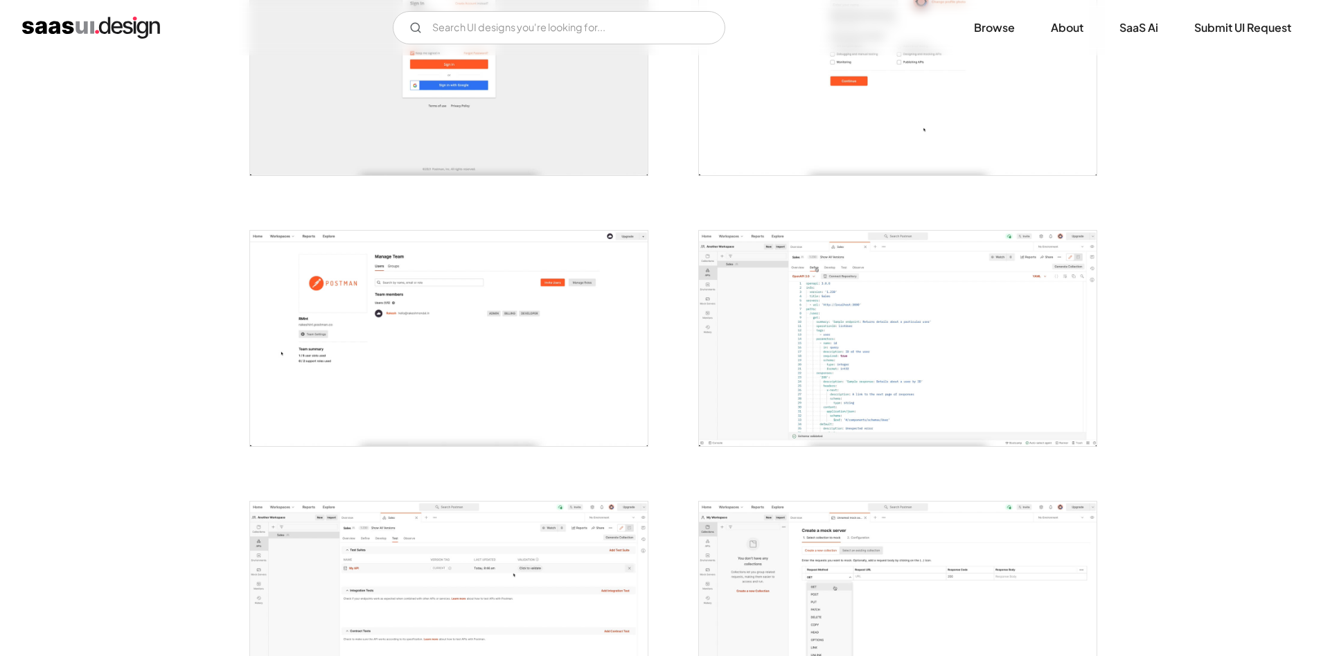
click at [820, 263] on img "open lightbox" at bounding box center [898, 338] width 398 height 215
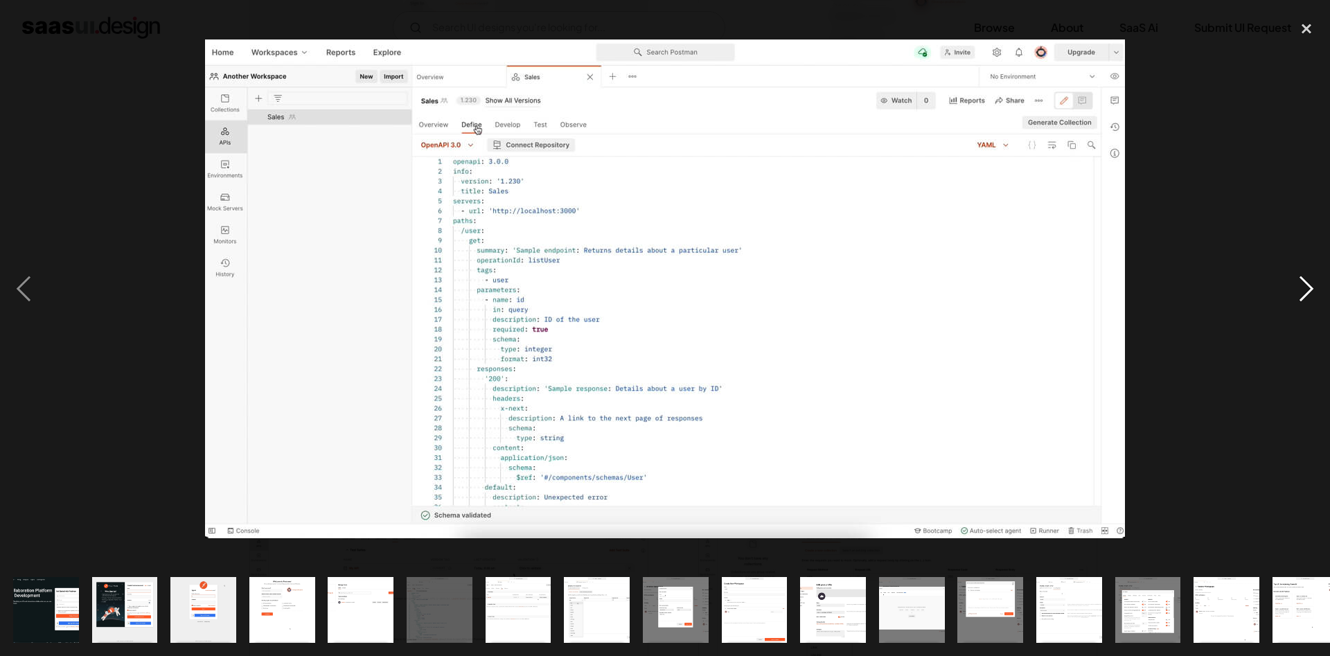
click at [1298, 279] on div "next image" at bounding box center [1306, 288] width 47 height 551
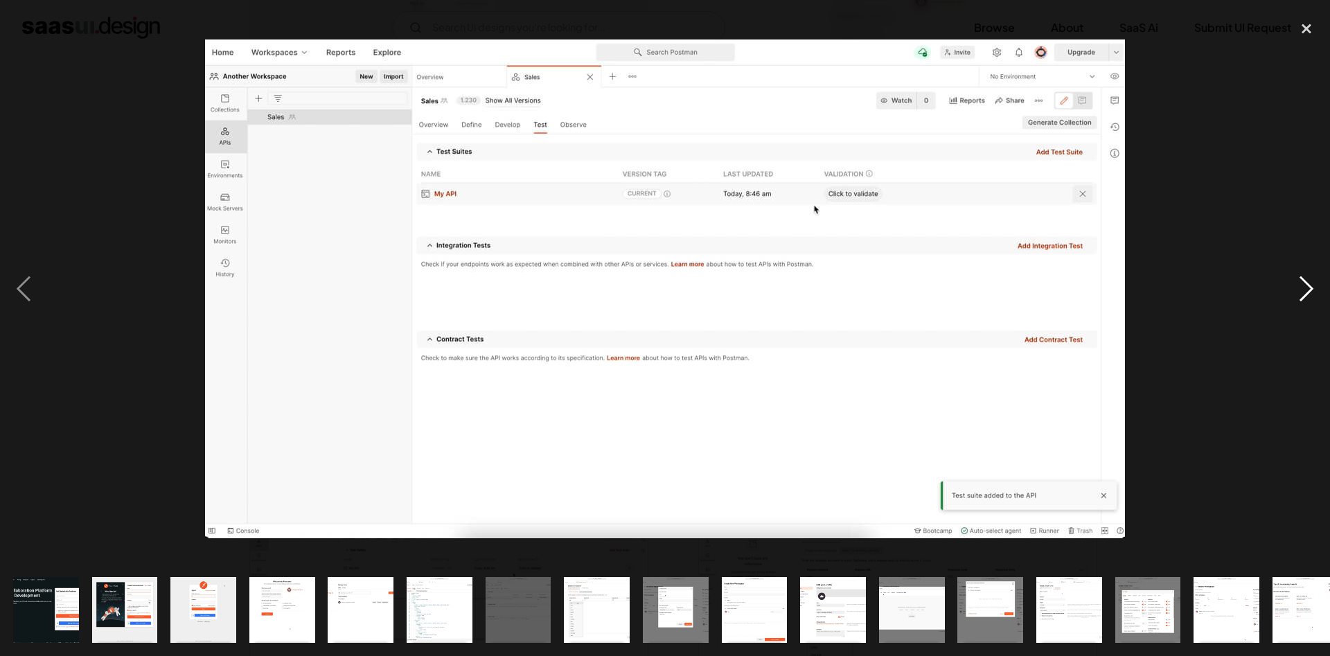
click at [1298, 278] on div "next image" at bounding box center [1306, 288] width 47 height 551
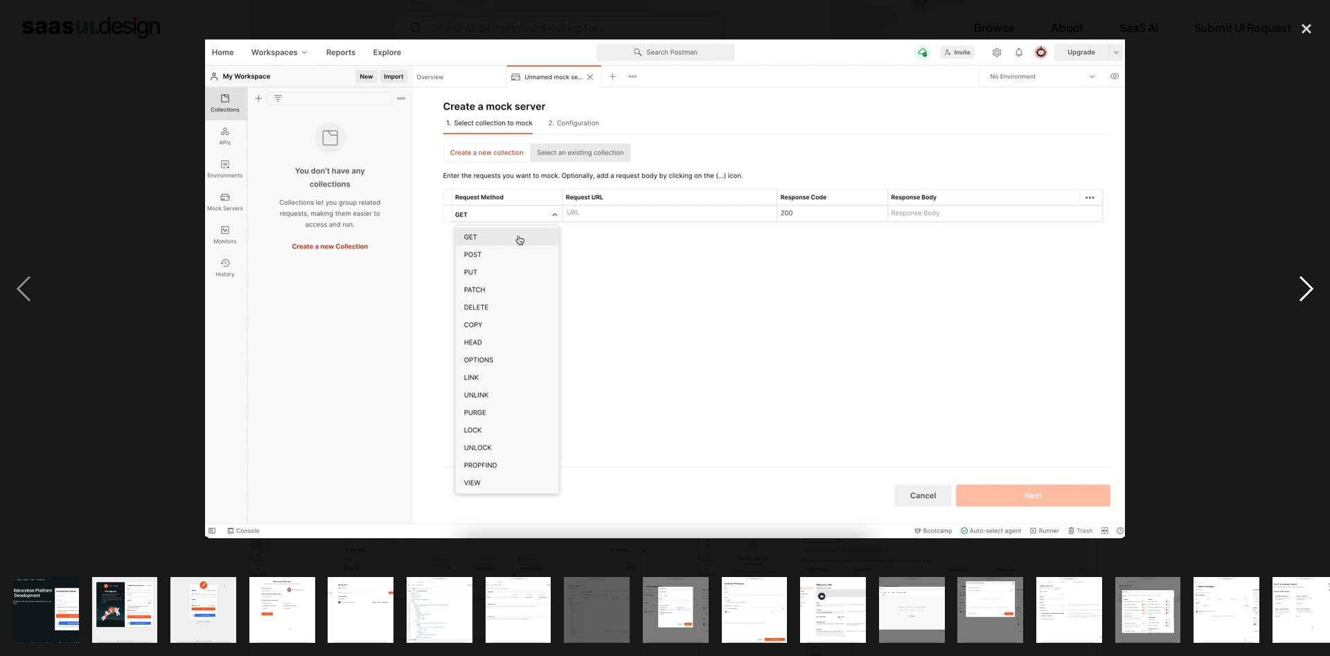
click at [1298, 278] on div "next image" at bounding box center [1306, 288] width 47 height 551
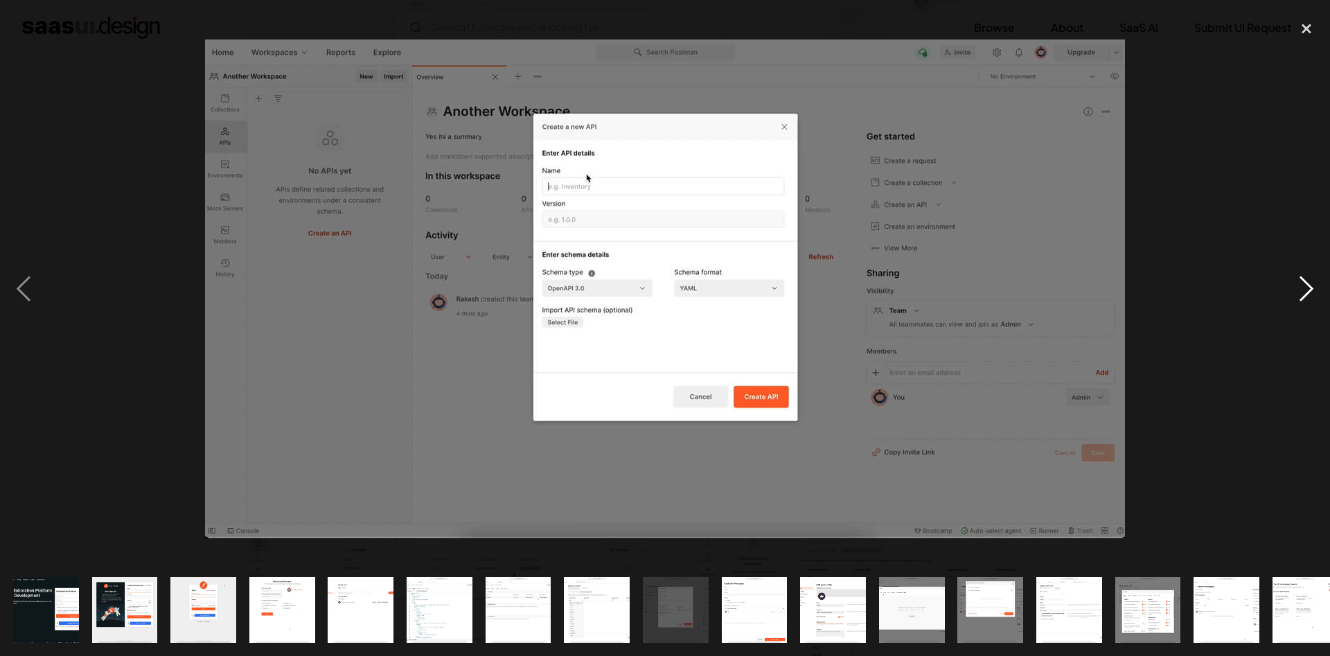
click at [1298, 278] on div "next image" at bounding box center [1306, 288] width 47 height 551
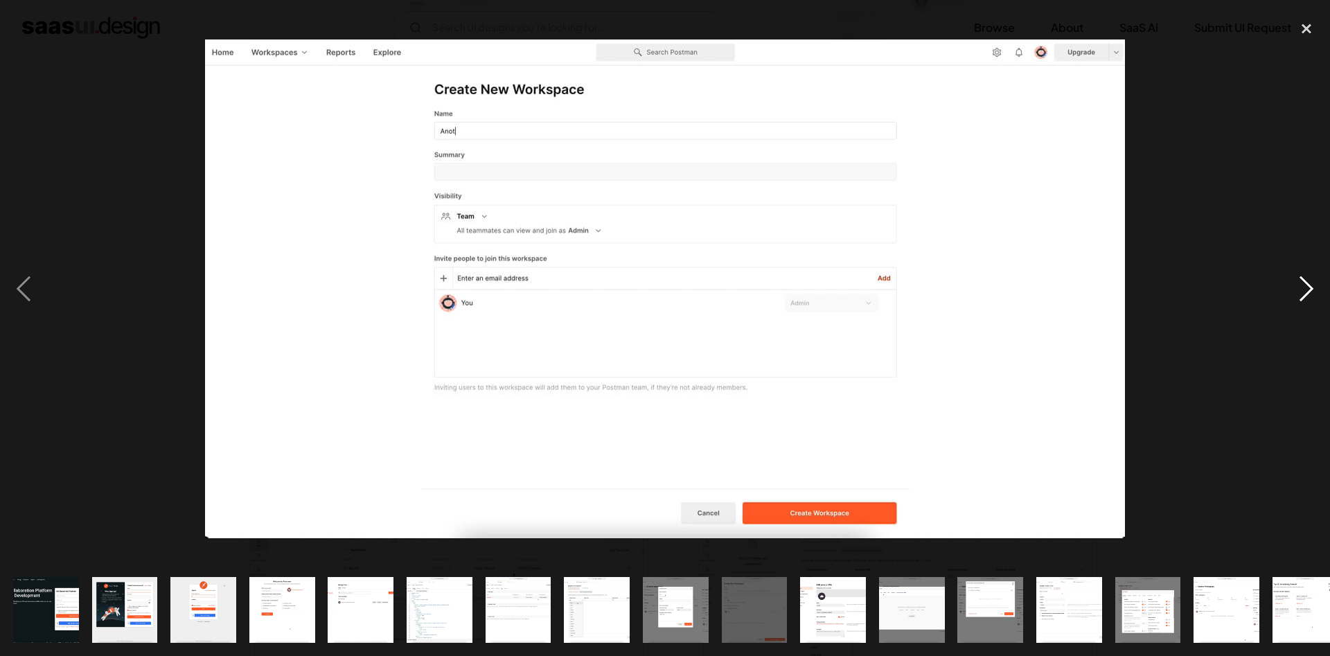
click at [1305, 290] on div "next image" at bounding box center [1306, 288] width 47 height 551
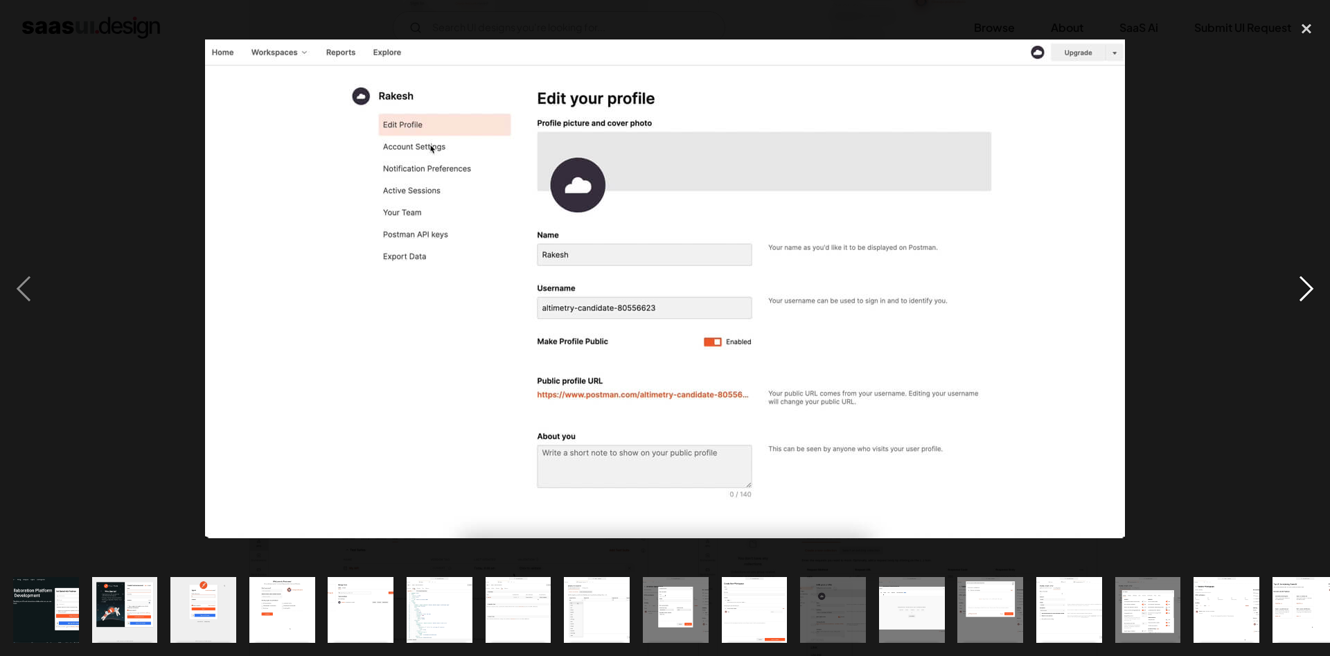
click at [1305, 290] on div "next image" at bounding box center [1306, 288] width 47 height 551
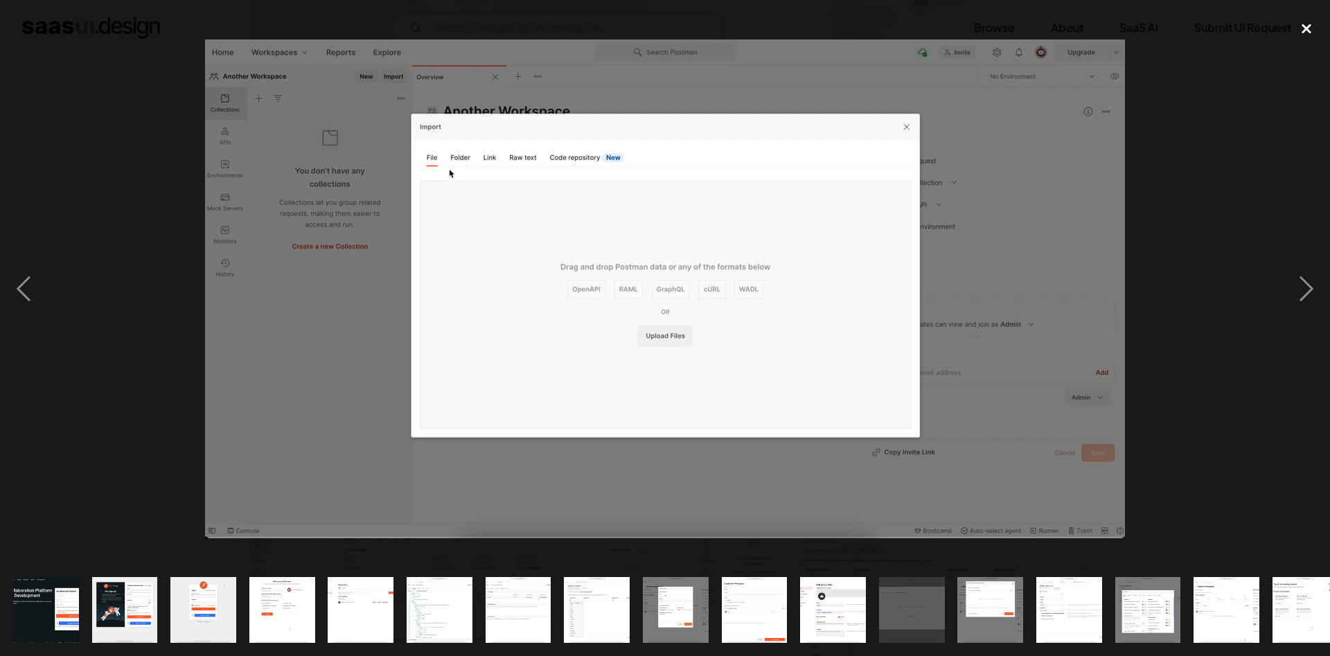
click at [1303, 28] on div "close lightbox" at bounding box center [1306, 28] width 47 height 30
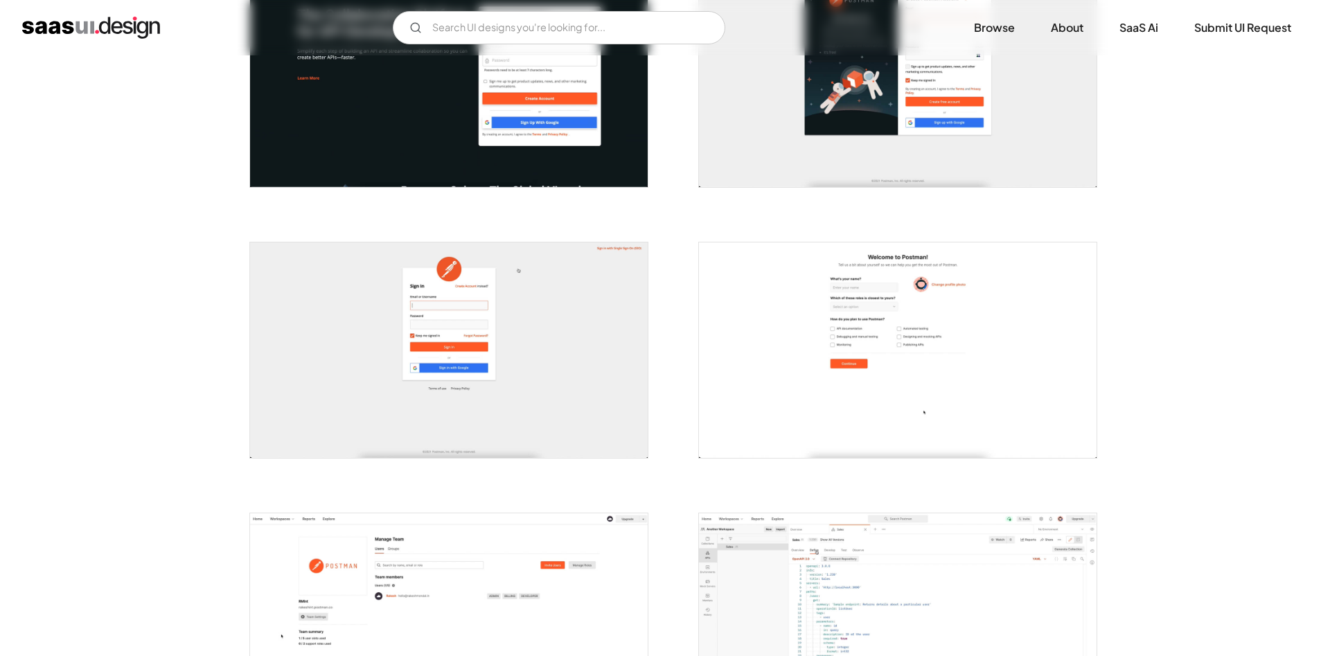
scroll to position [0, 0]
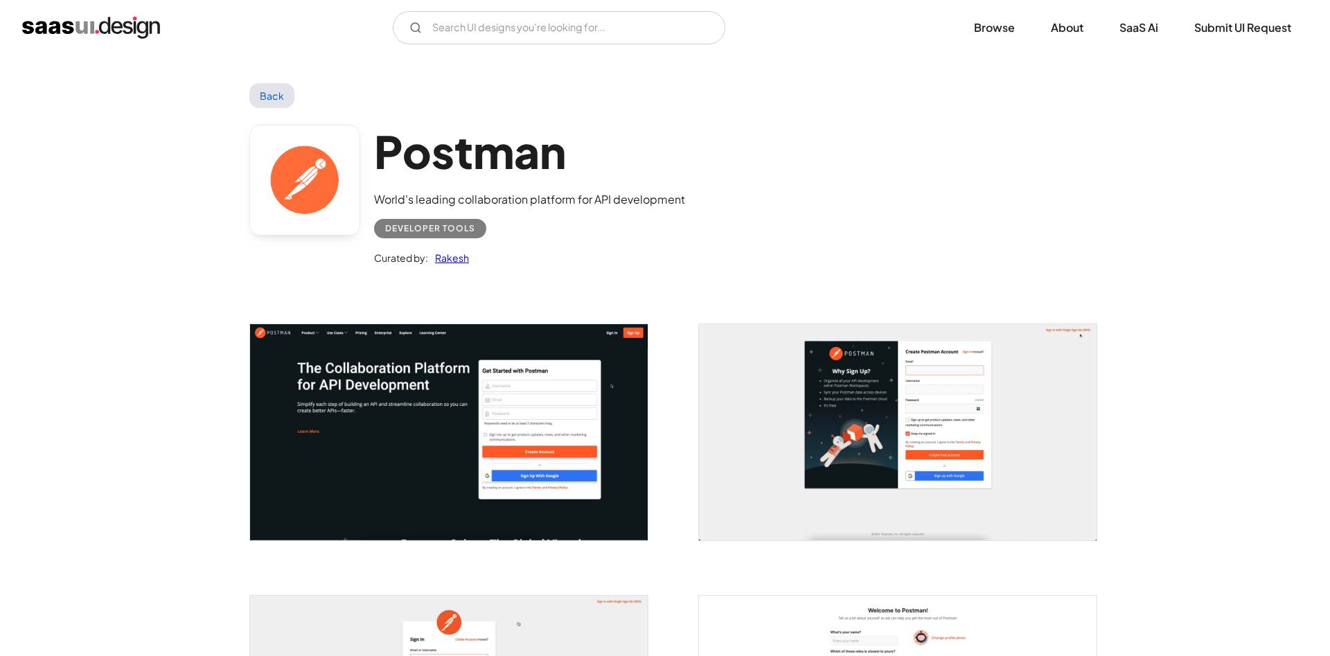
click at [486, 363] on img "open lightbox" at bounding box center [449, 431] width 398 height 215
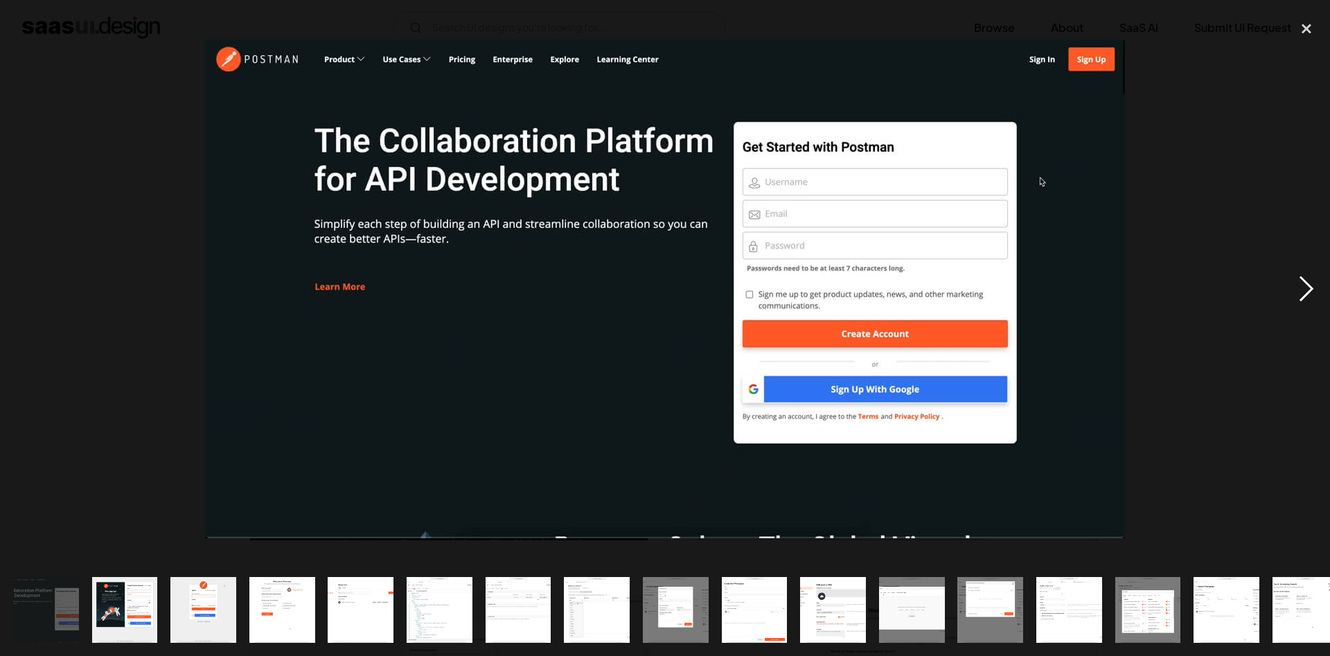
click at [1299, 299] on div "next image" at bounding box center [1306, 288] width 47 height 551
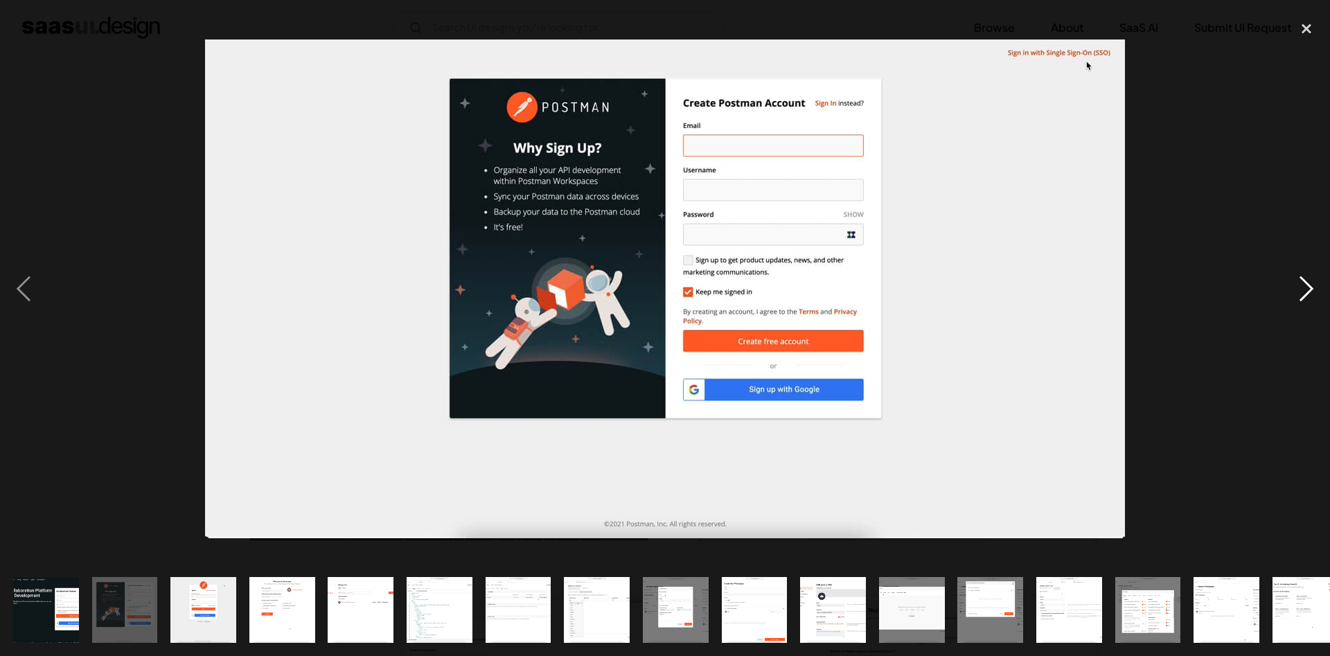
click at [1300, 299] on div "next image" at bounding box center [1306, 288] width 47 height 551
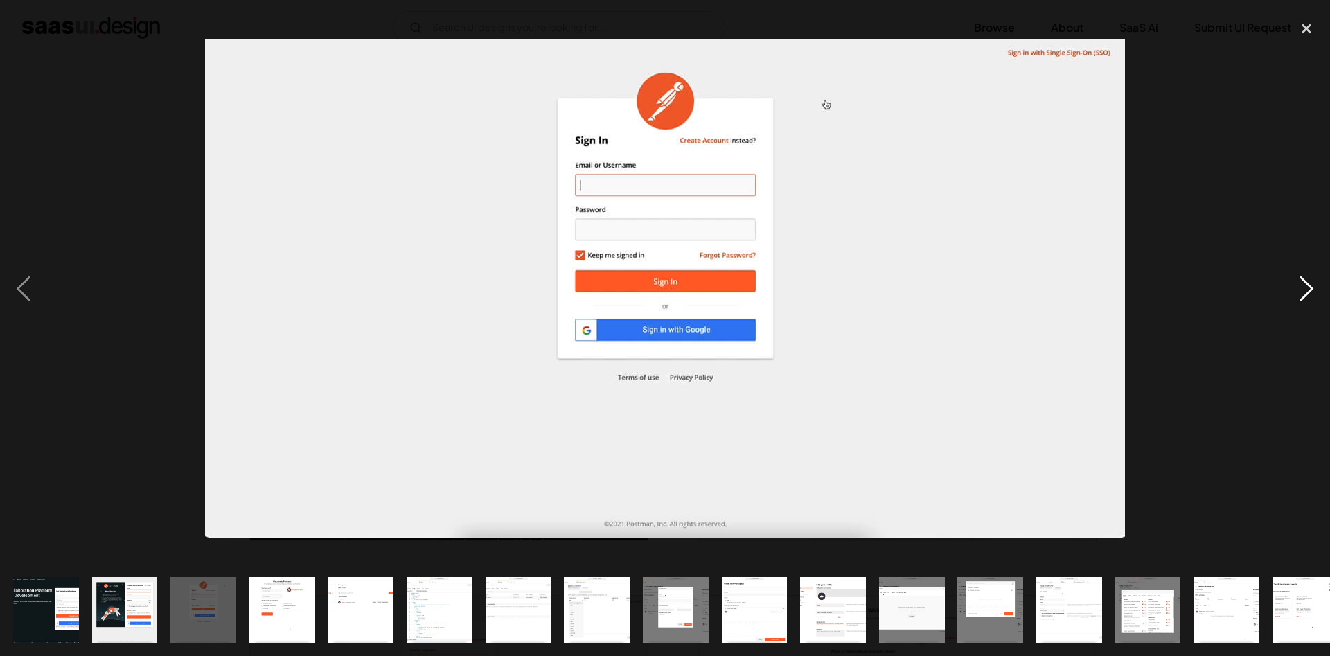
click at [1300, 299] on div "next image" at bounding box center [1306, 288] width 47 height 551
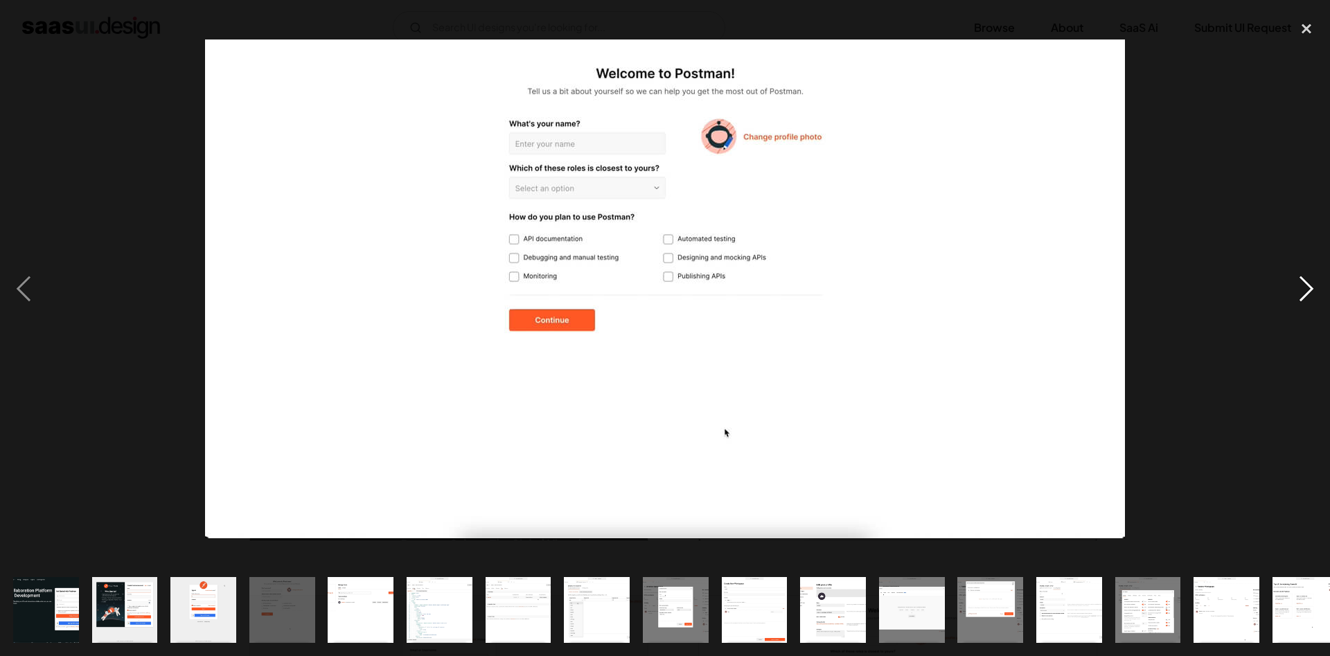
click at [1300, 299] on div "next image" at bounding box center [1306, 288] width 47 height 551
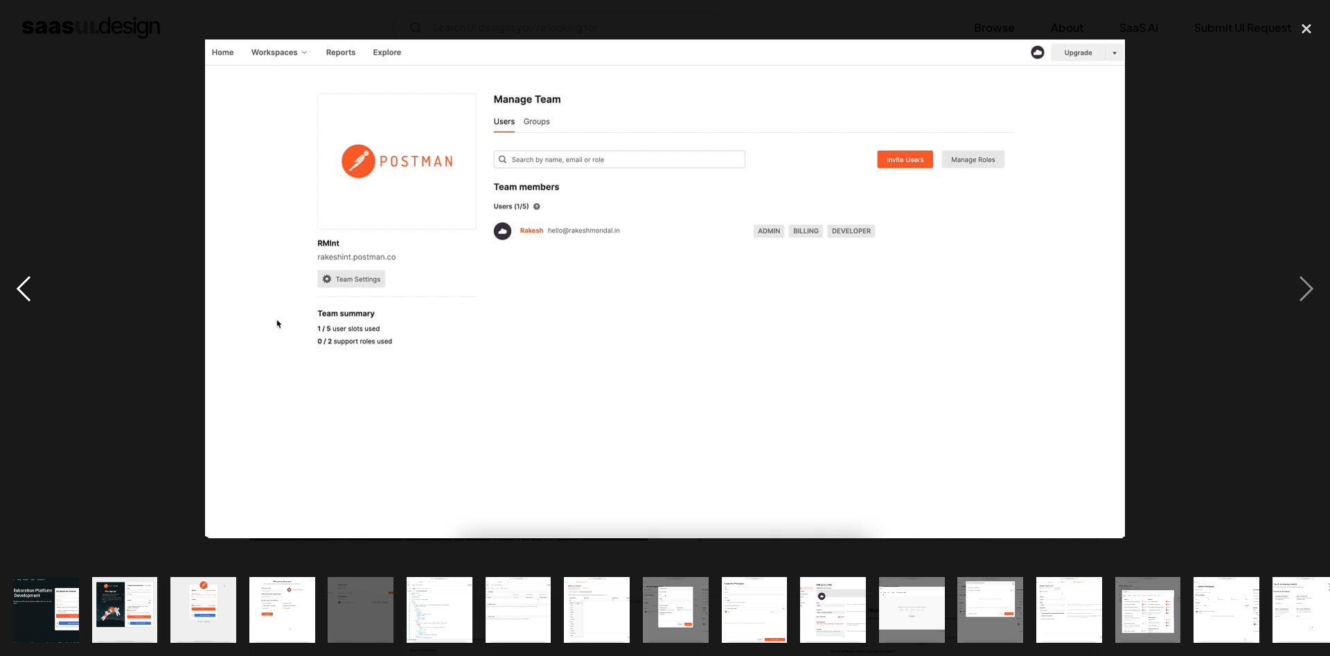
click at [30, 288] on div "previous image" at bounding box center [23, 288] width 47 height 551
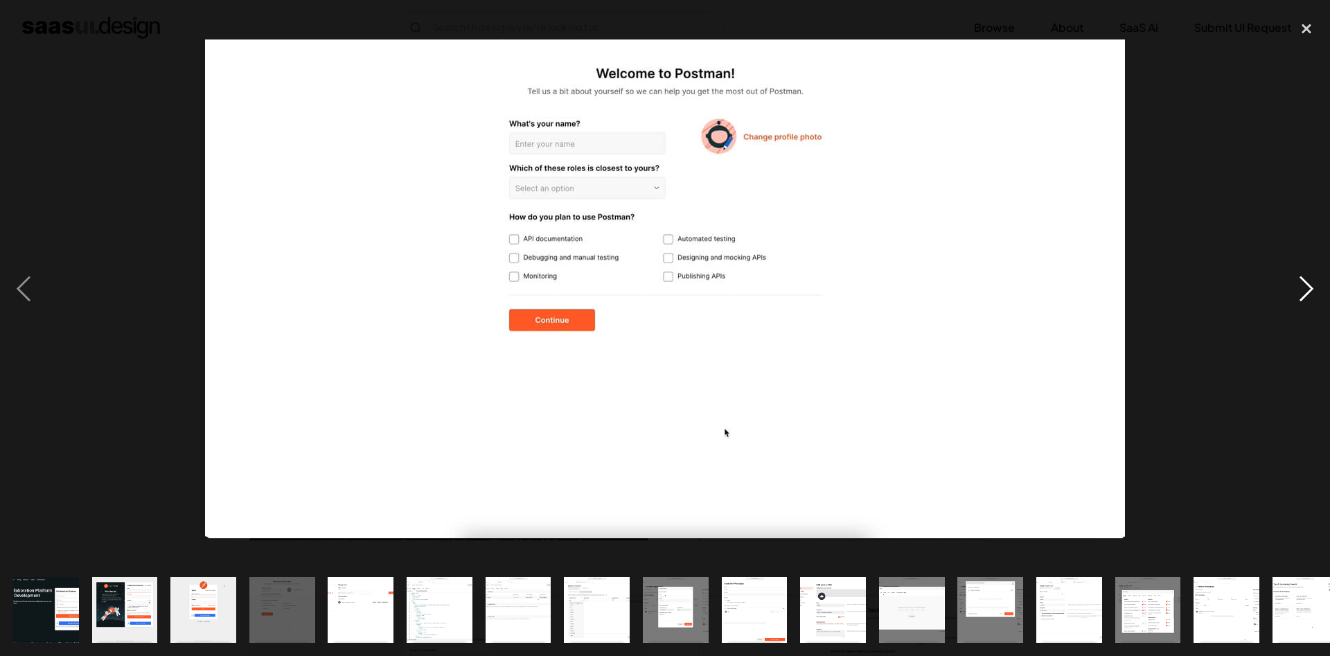
click at [1307, 299] on div "next image" at bounding box center [1306, 288] width 47 height 551
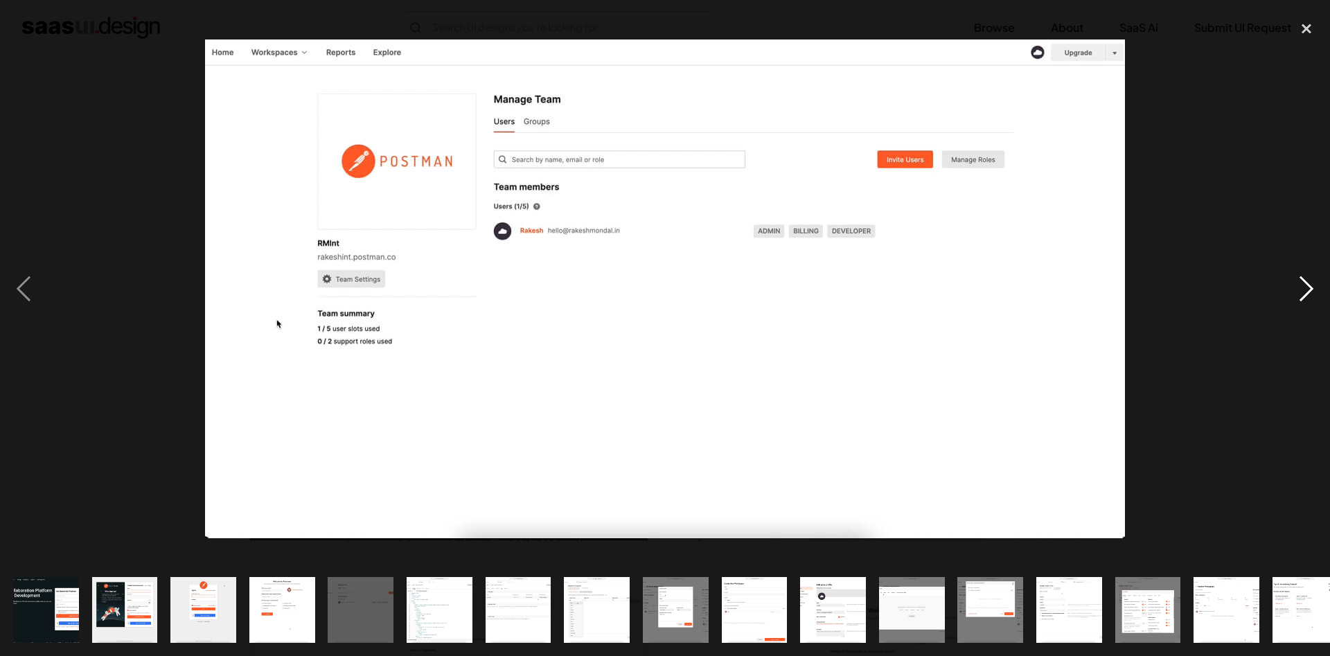
click at [1291, 282] on div "next image" at bounding box center [1306, 288] width 47 height 551
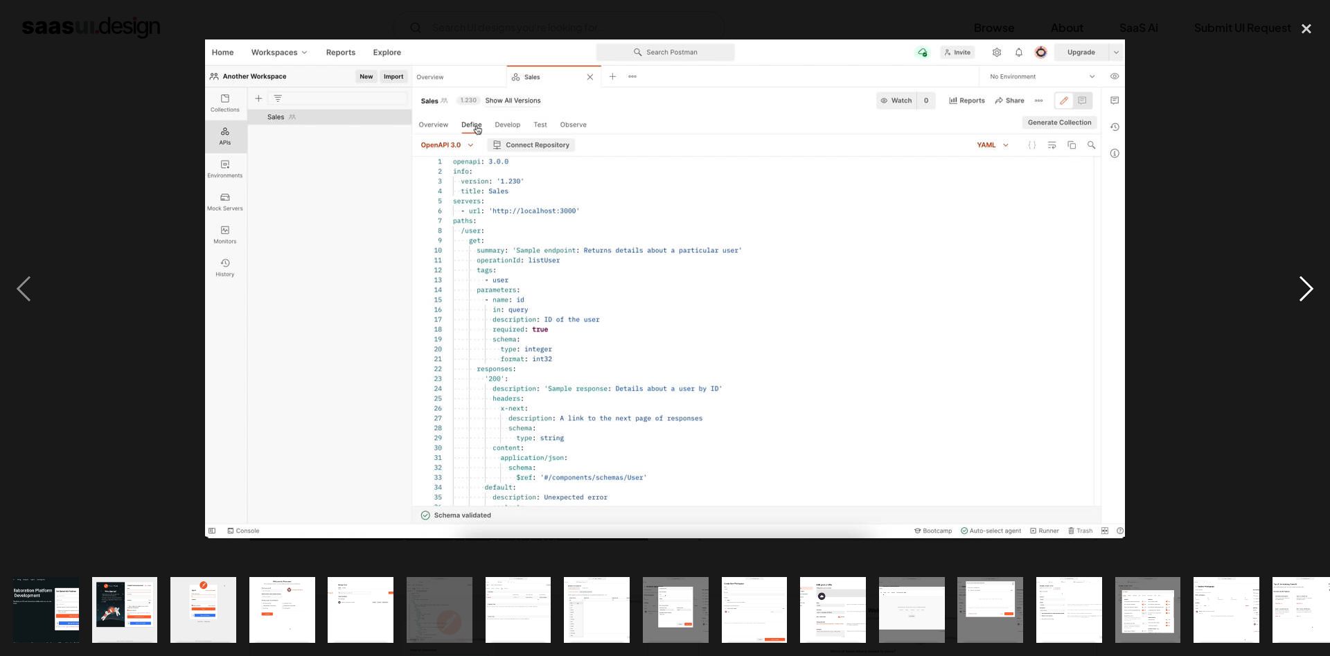
click at [1317, 292] on div "next image" at bounding box center [1306, 288] width 47 height 551
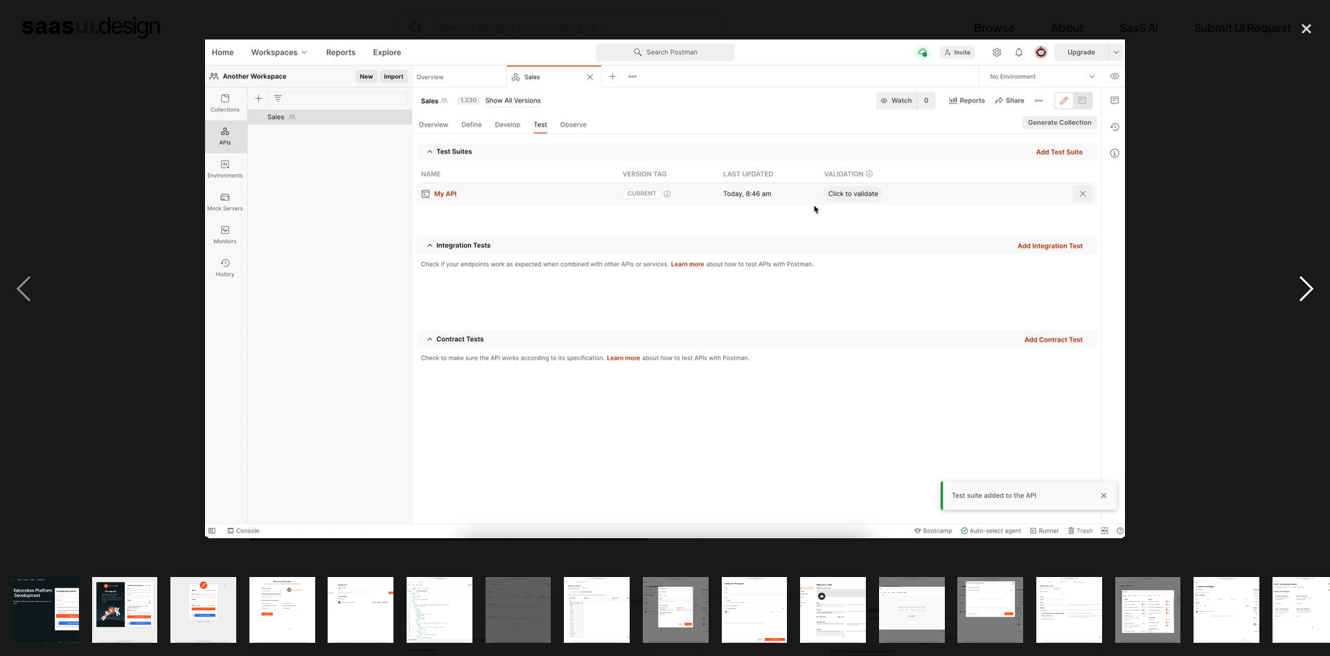
click at [1299, 292] on div "next image" at bounding box center [1306, 288] width 47 height 551
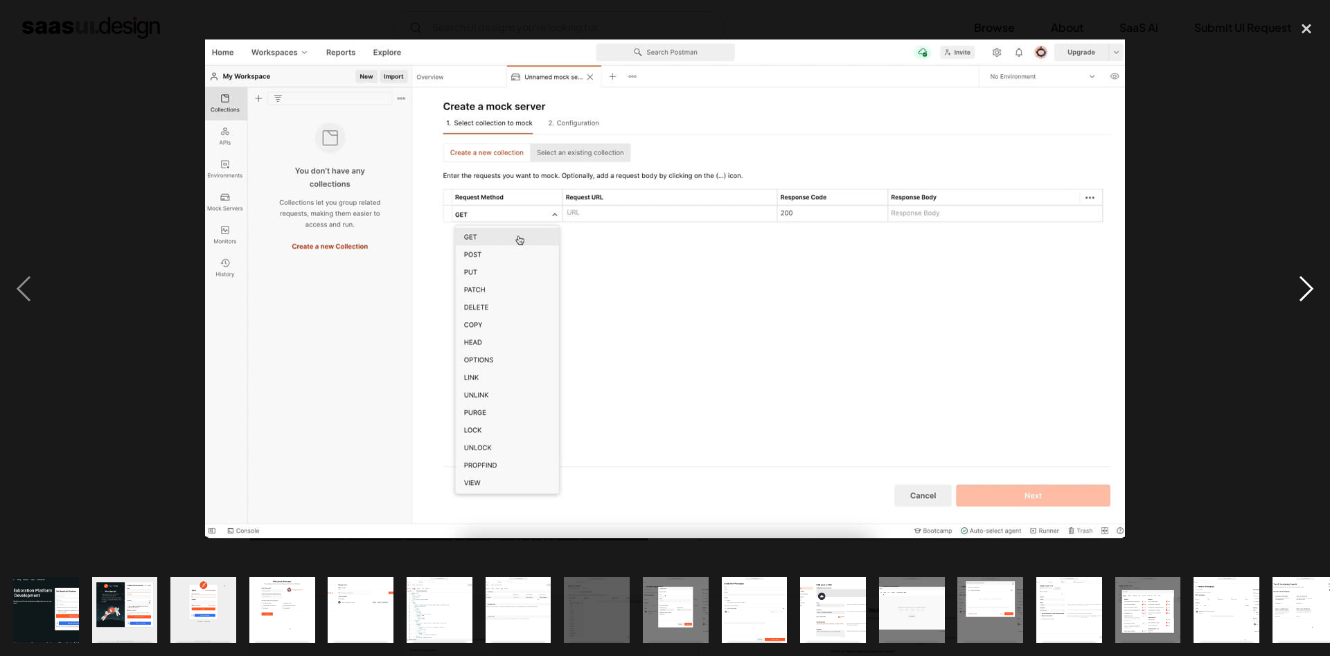
click at [1309, 281] on div "next image" at bounding box center [1306, 288] width 47 height 551
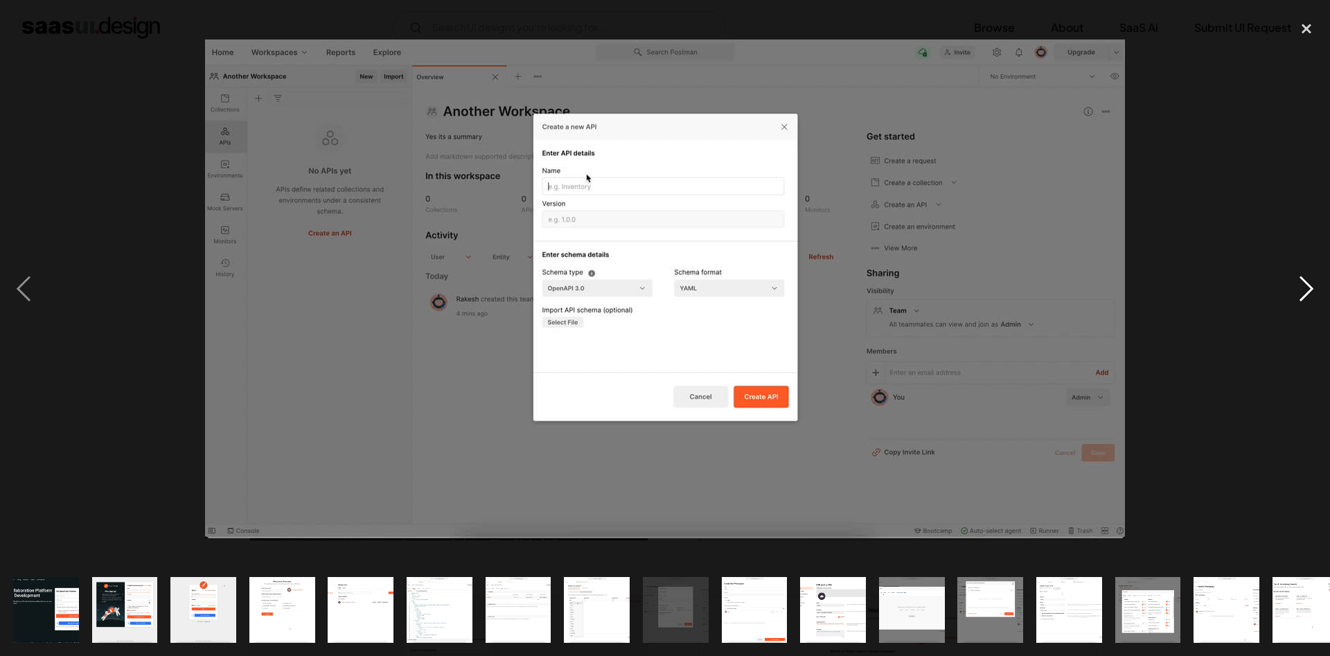
click at [1303, 288] on div "next image" at bounding box center [1306, 288] width 47 height 551
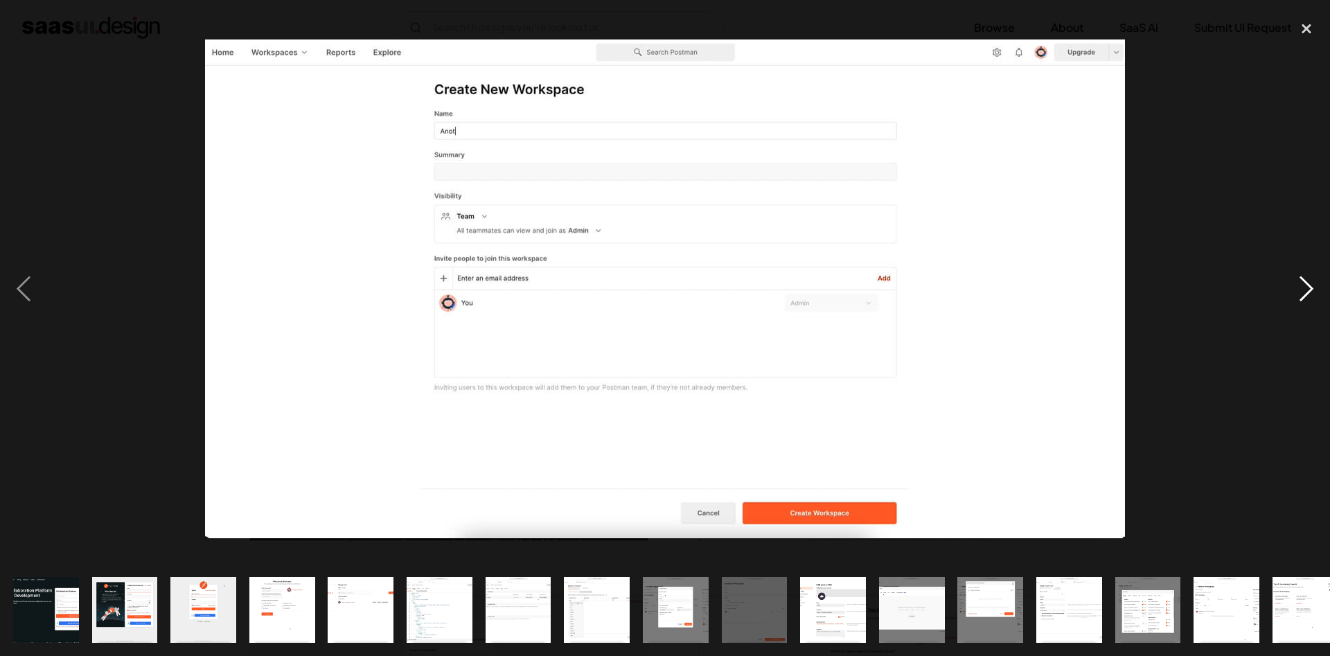
click at [1305, 284] on div "next image" at bounding box center [1306, 288] width 47 height 551
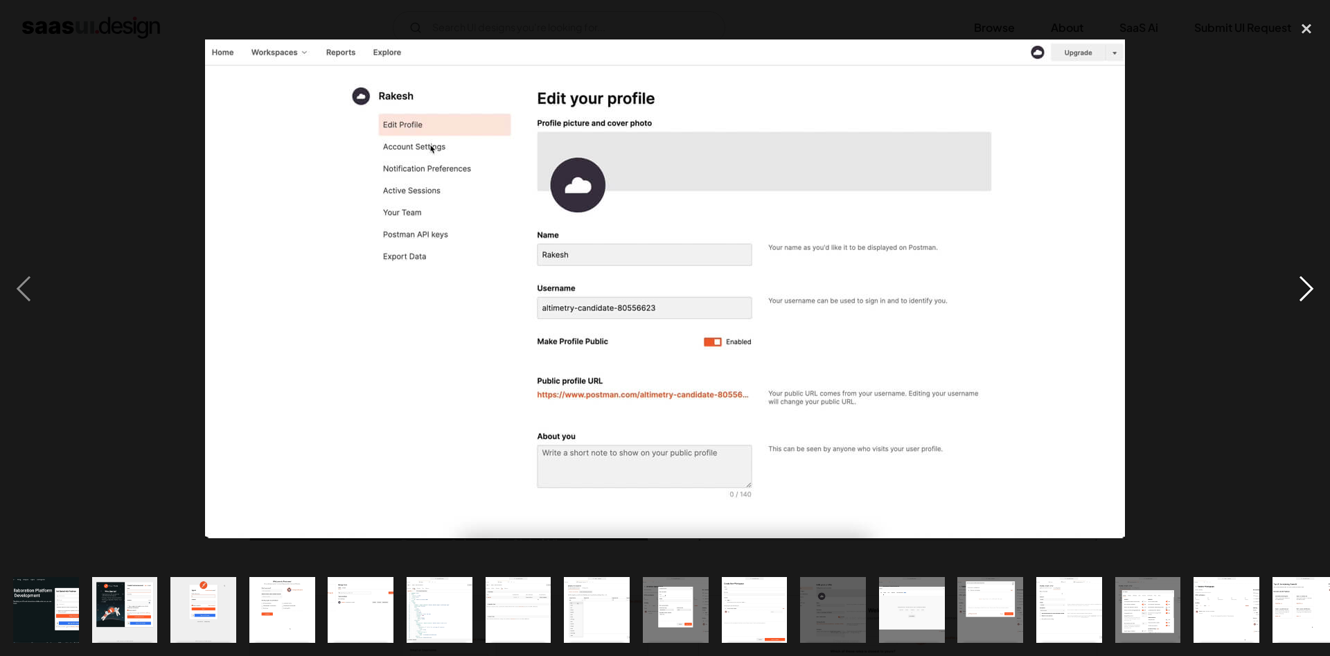
click at [1292, 282] on div "next image" at bounding box center [1306, 288] width 47 height 551
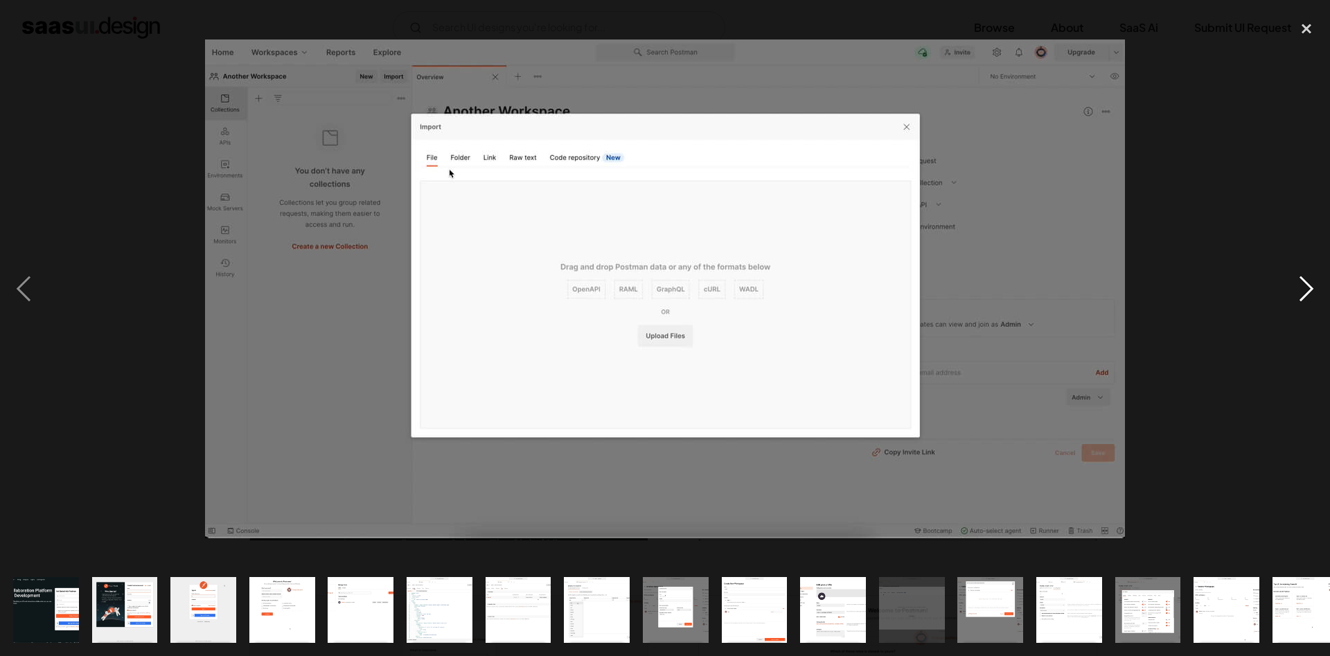
click at [1309, 295] on div "next image" at bounding box center [1306, 288] width 47 height 551
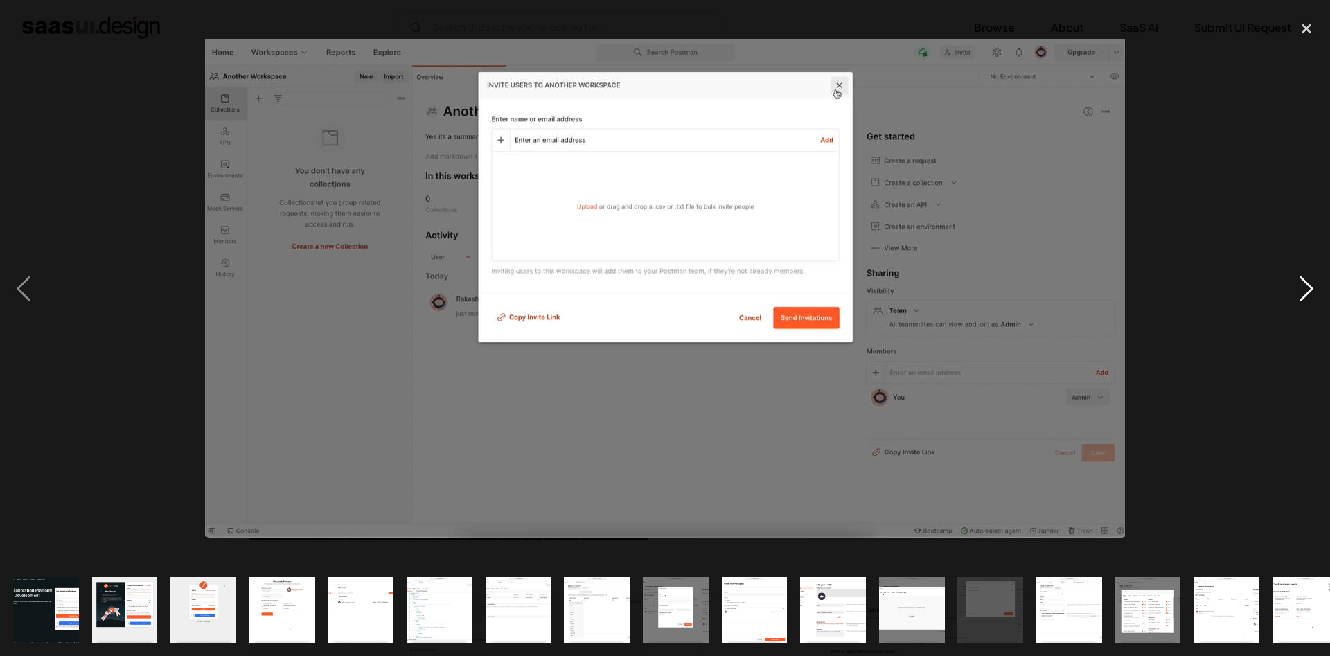
click at [1293, 289] on div "next image" at bounding box center [1306, 288] width 47 height 551
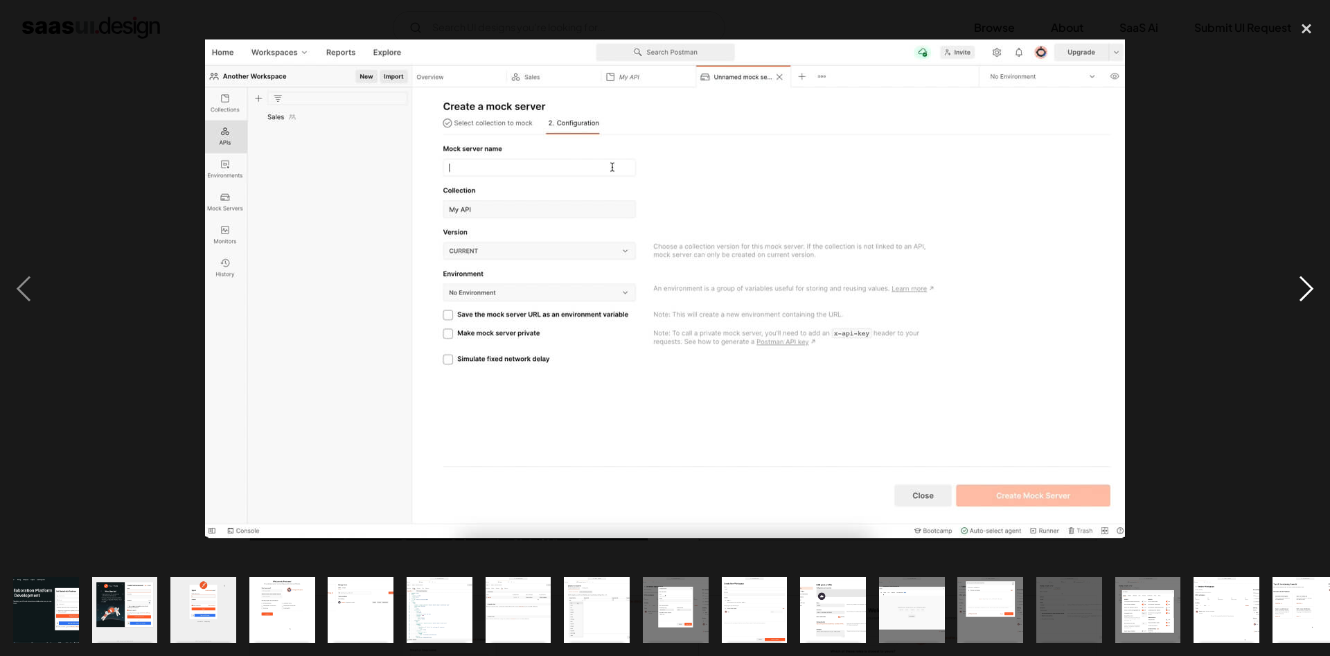
click at [1308, 299] on div "next image" at bounding box center [1306, 288] width 47 height 551
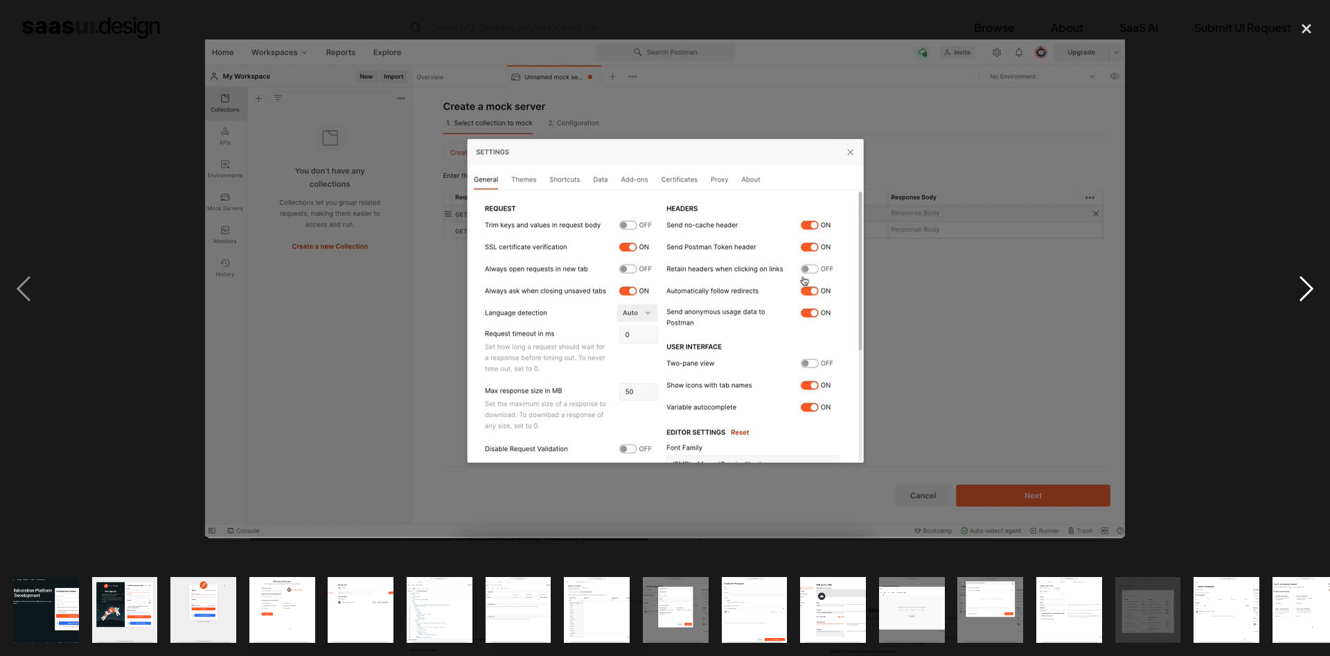
click at [1311, 276] on div "next image" at bounding box center [1306, 288] width 47 height 551
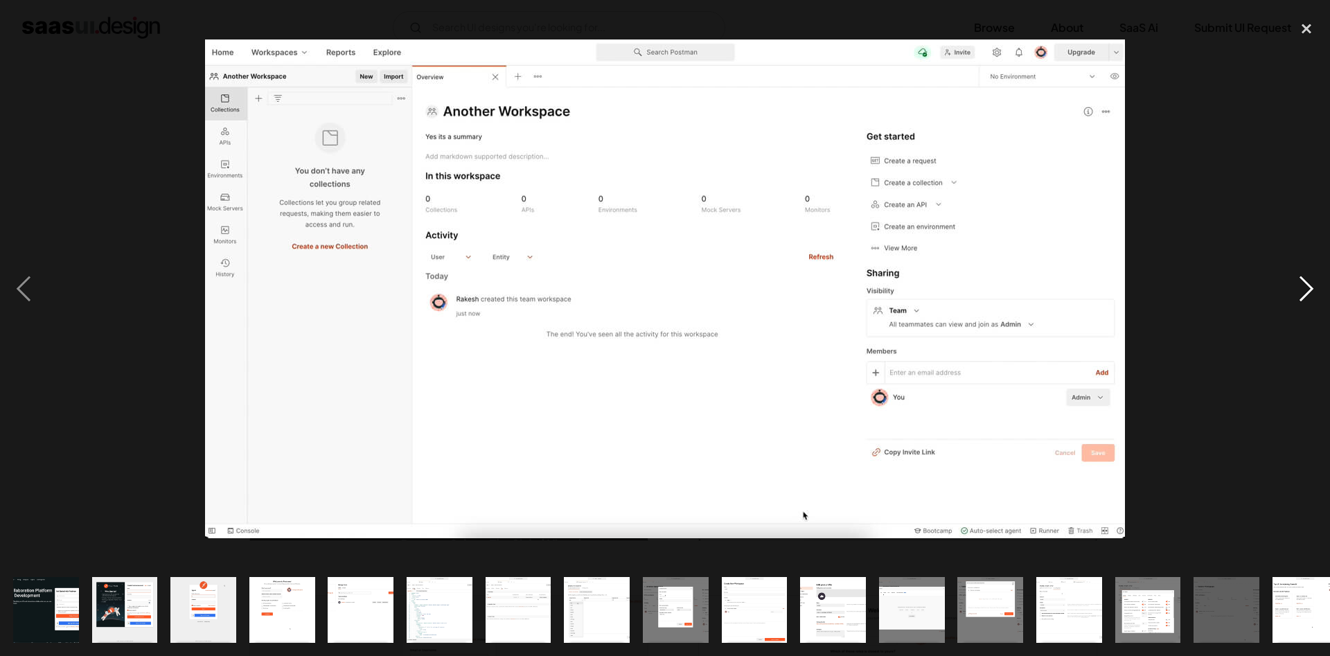
click at [1310, 301] on div "next image" at bounding box center [1306, 288] width 47 height 551
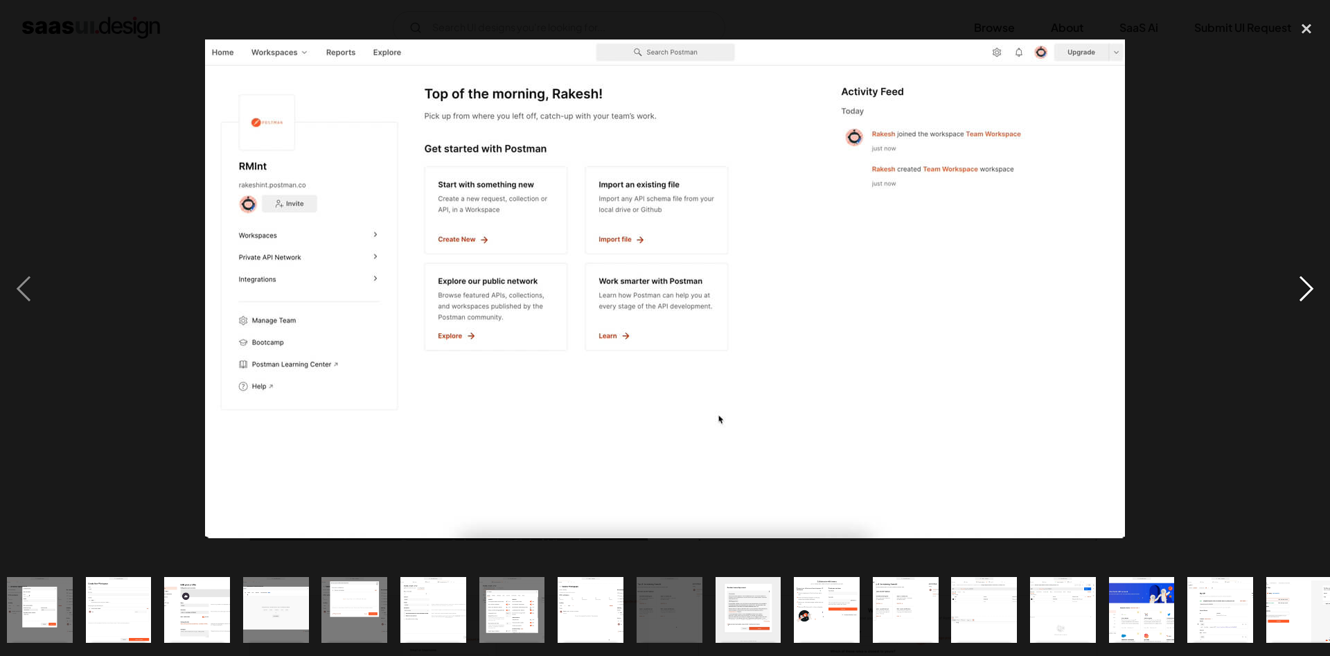
scroll to position [0, 651]
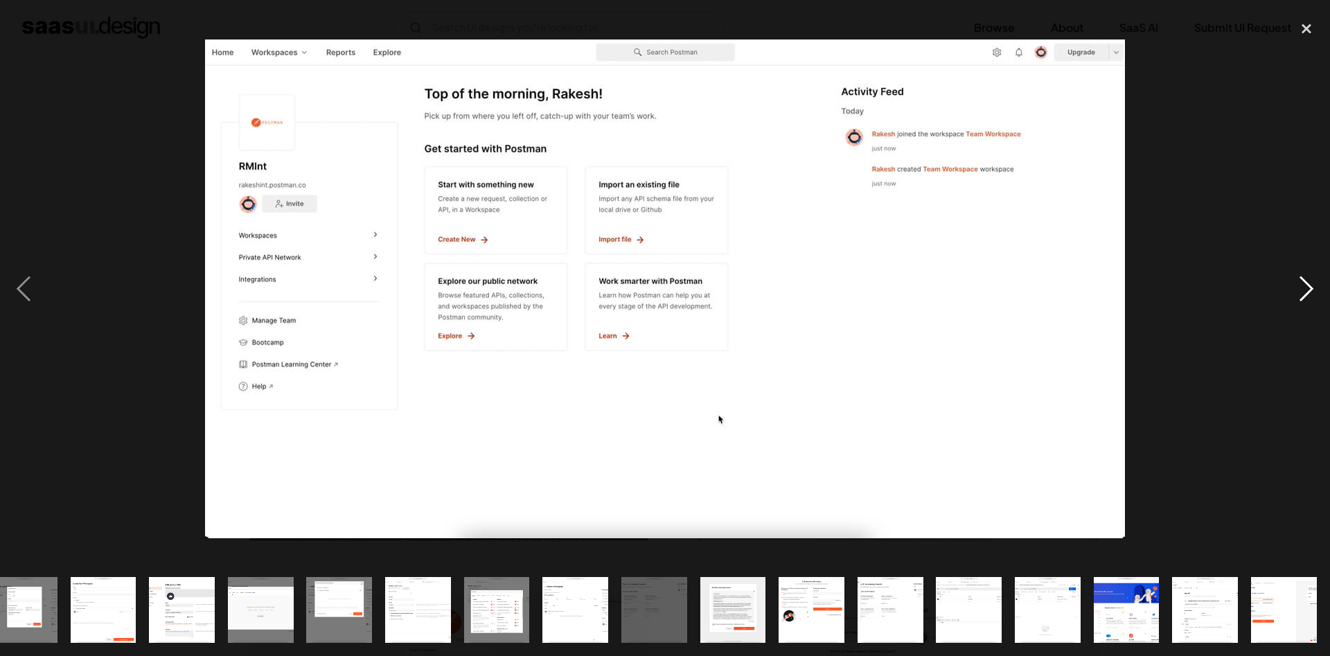
click at [1303, 290] on div "next image" at bounding box center [1306, 288] width 47 height 551
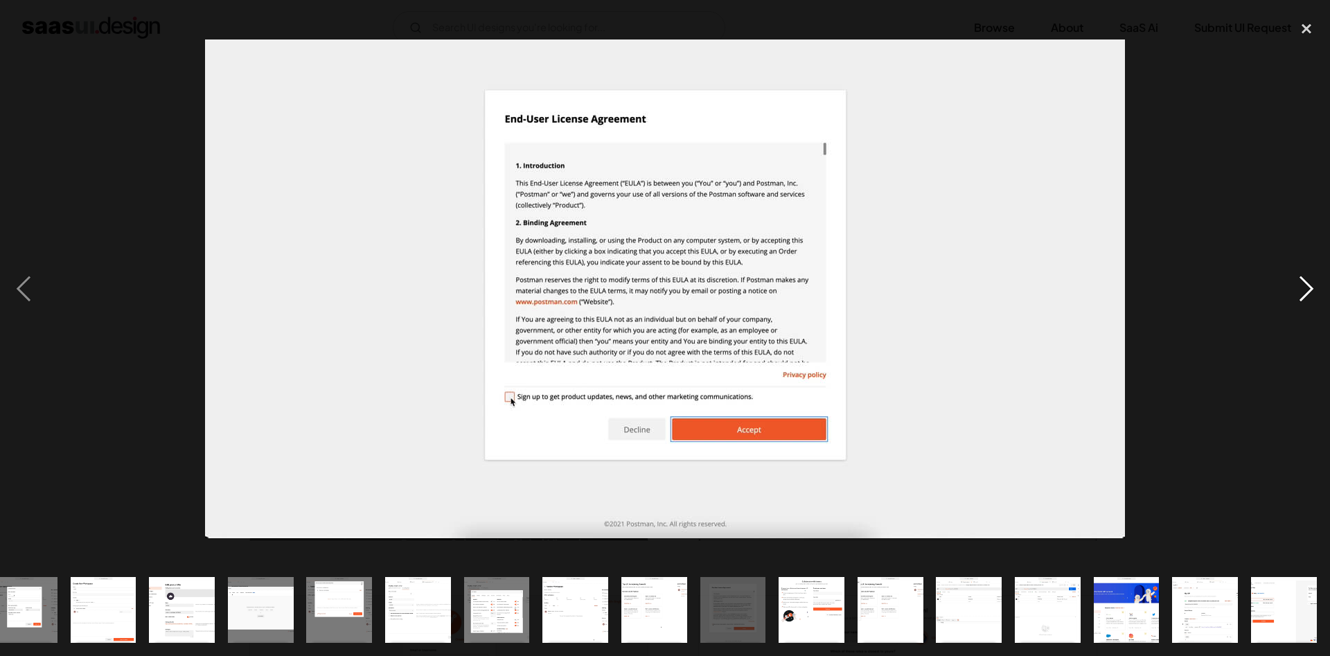
click at [1303, 290] on div "next image" at bounding box center [1306, 288] width 47 height 551
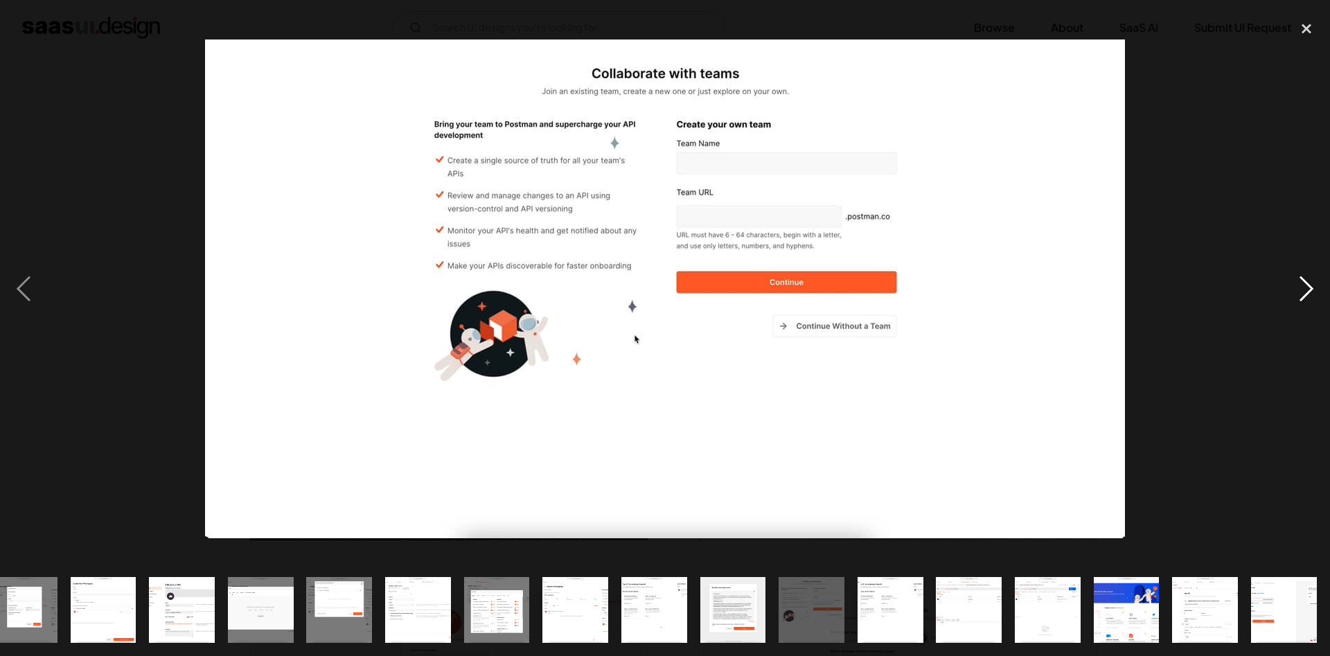
click at [1303, 290] on div "next image" at bounding box center [1306, 288] width 47 height 551
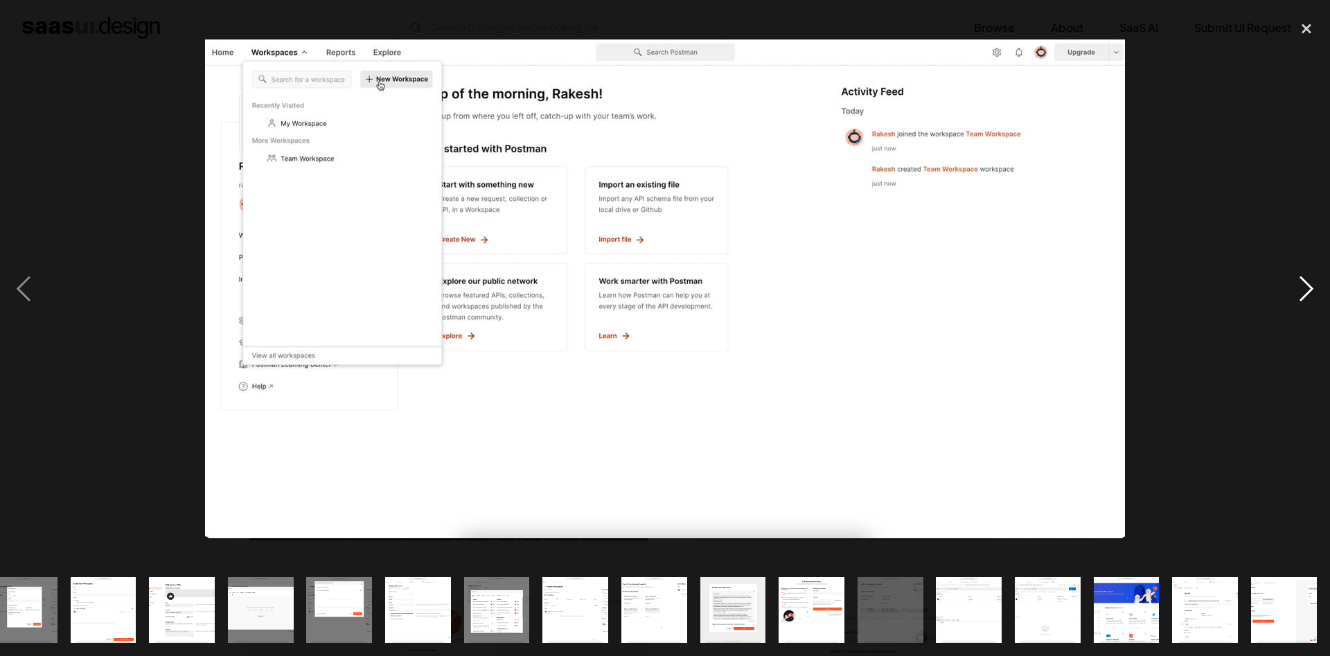
click at [1303, 290] on div "next image" at bounding box center [1306, 288] width 47 height 551
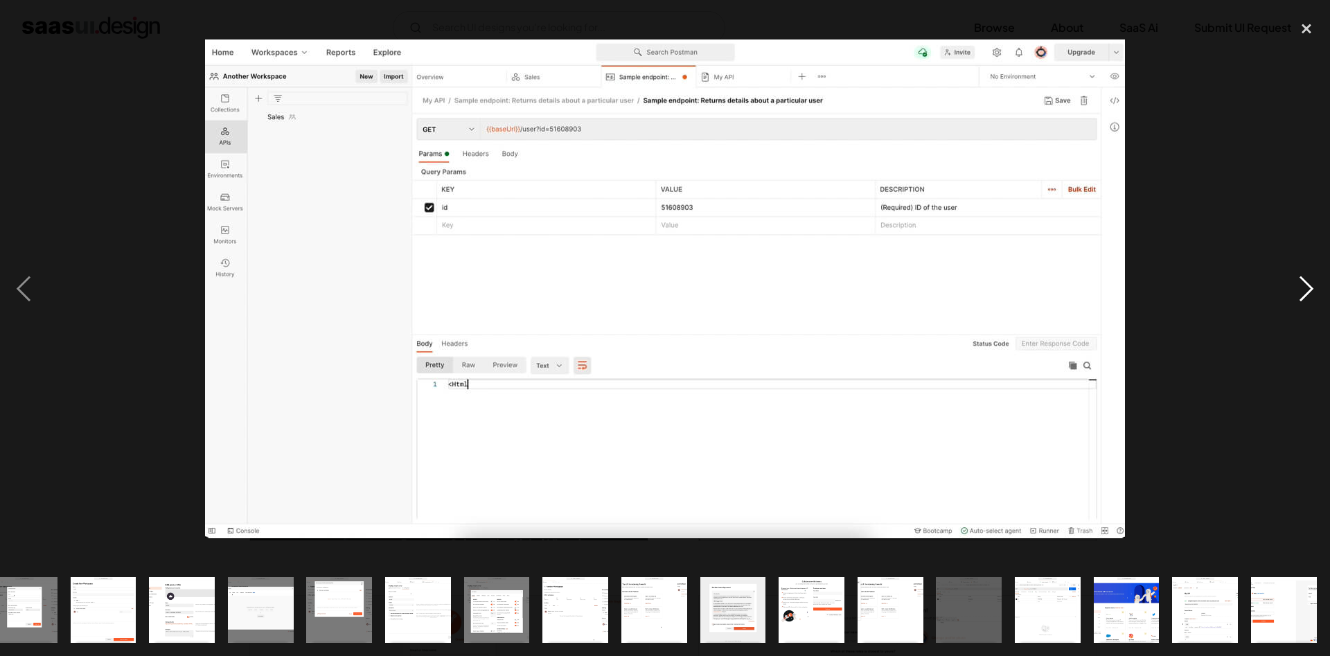
click at [1303, 290] on div "next image" at bounding box center [1306, 288] width 47 height 551
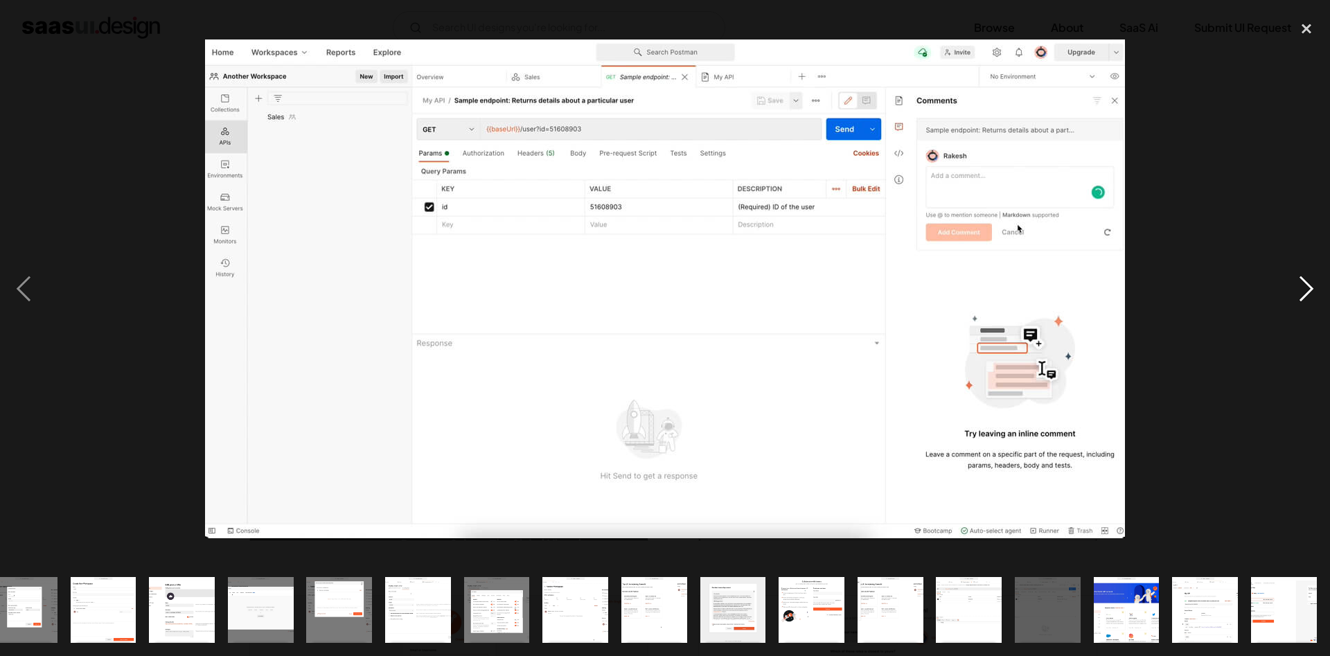
click at [1293, 294] on div "next image" at bounding box center [1306, 288] width 47 height 551
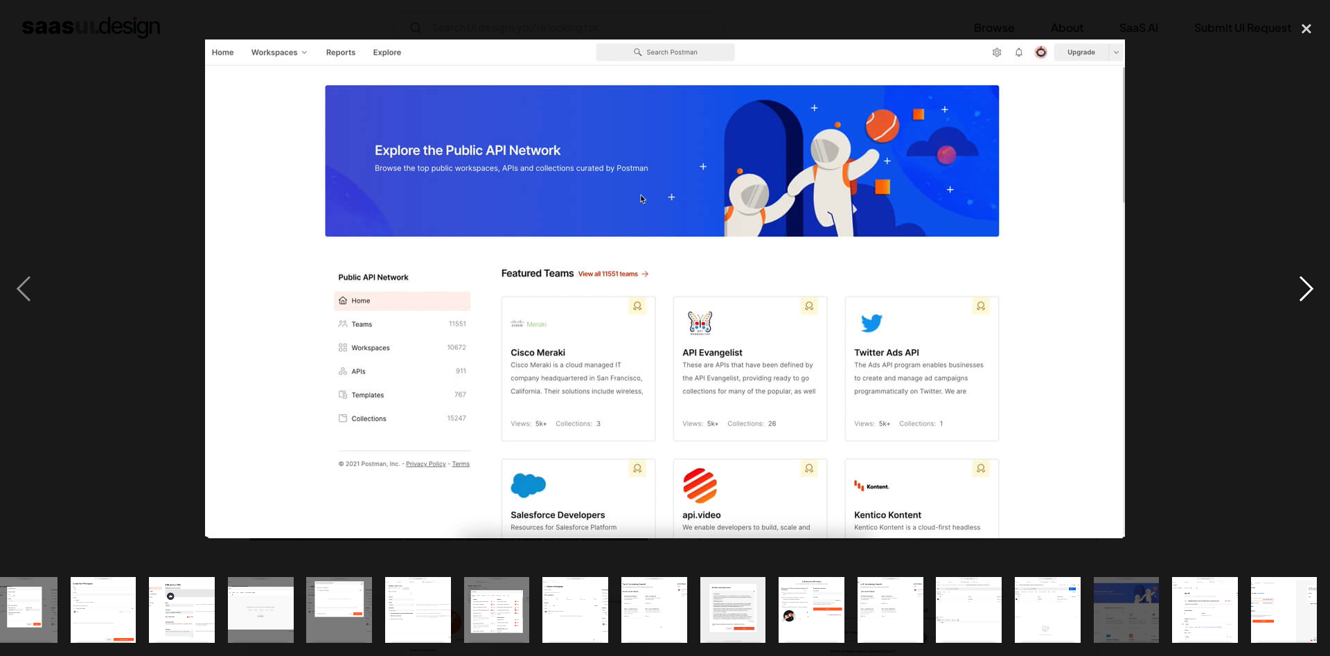
click at [1293, 294] on div "next image" at bounding box center [1306, 288] width 47 height 551
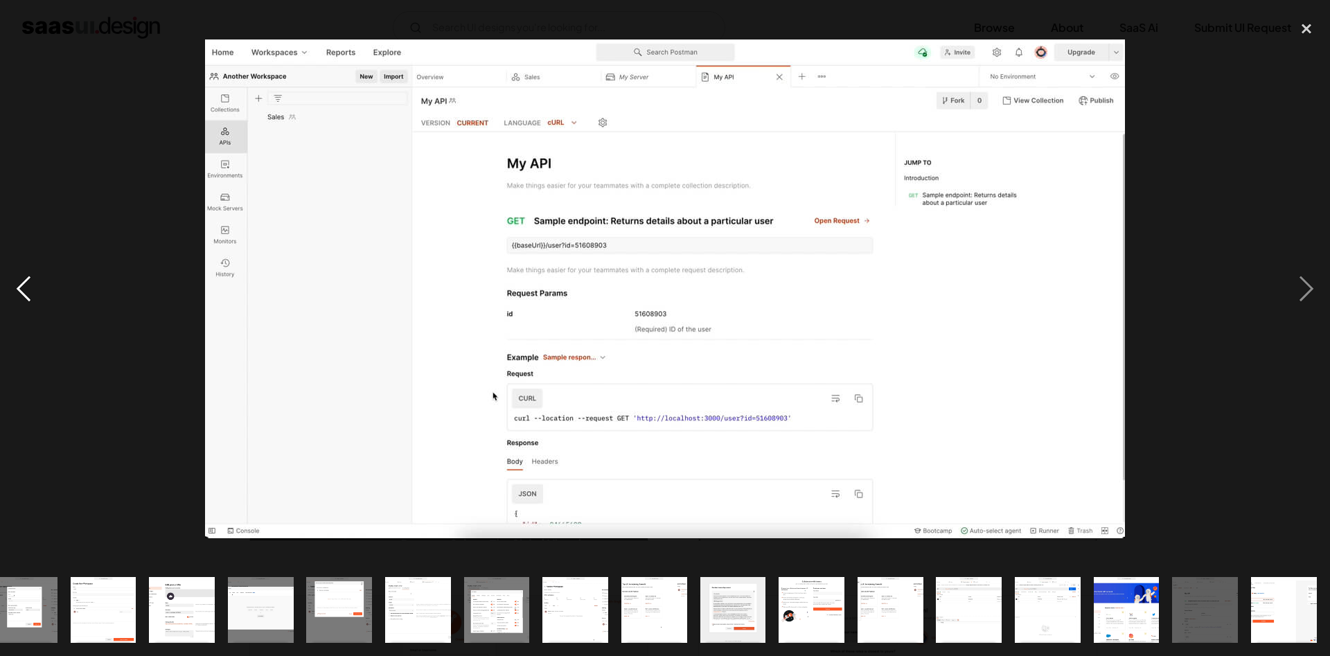
click at [13, 301] on div "previous image" at bounding box center [23, 288] width 47 height 551
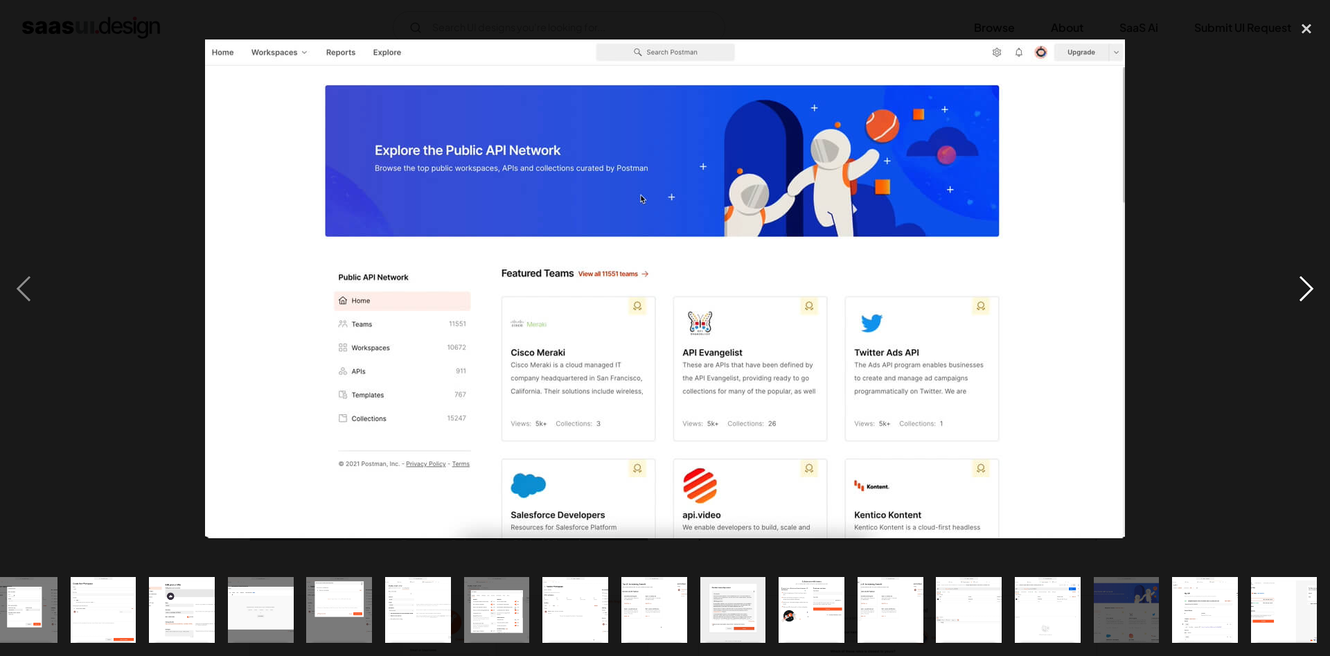
click at [1292, 303] on div "next image" at bounding box center [1306, 288] width 47 height 551
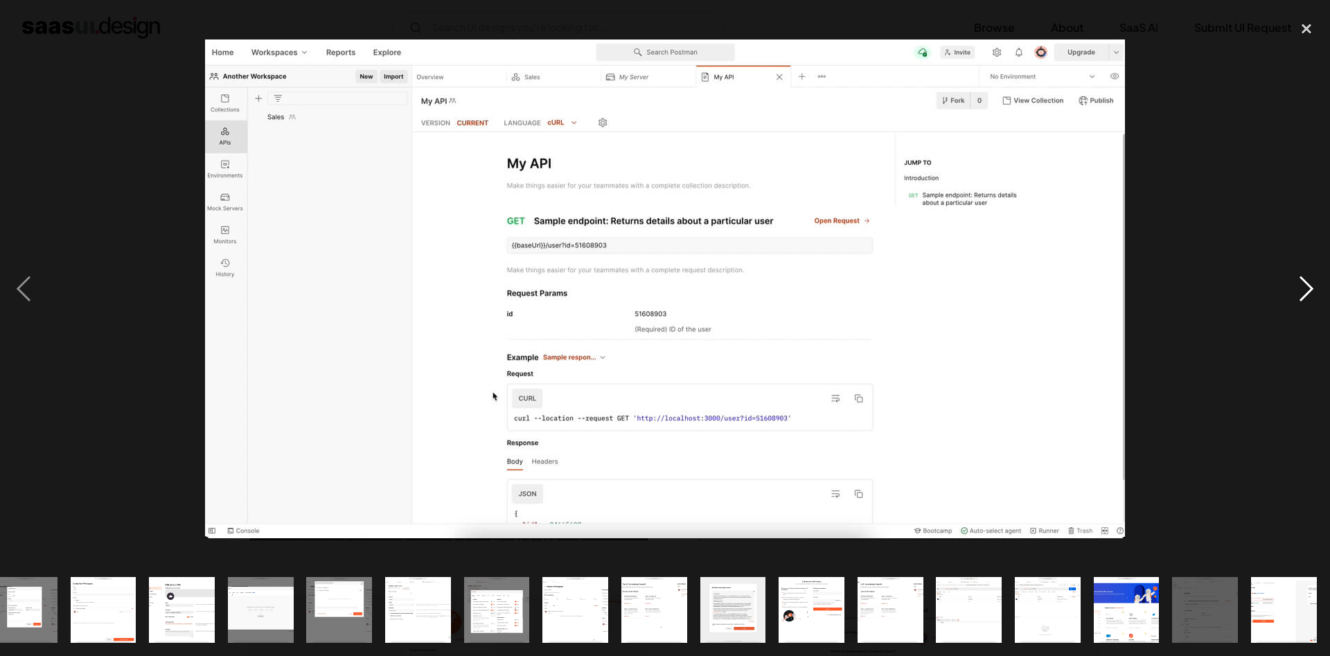
click at [1303, 280] on div "next image" at bounding box center [1306, 288] width 47 height 551
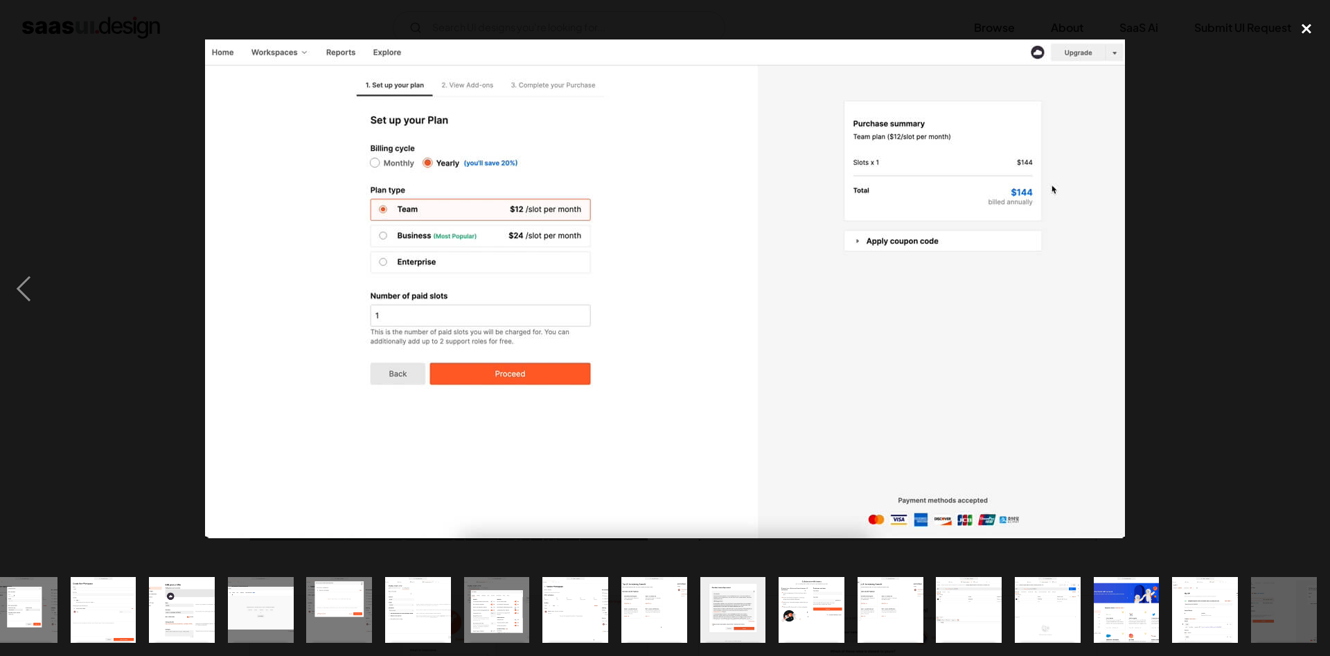
click at [1307, 23] on div "close lightbox" at bounding box center [1306, 28] width 47 height 30
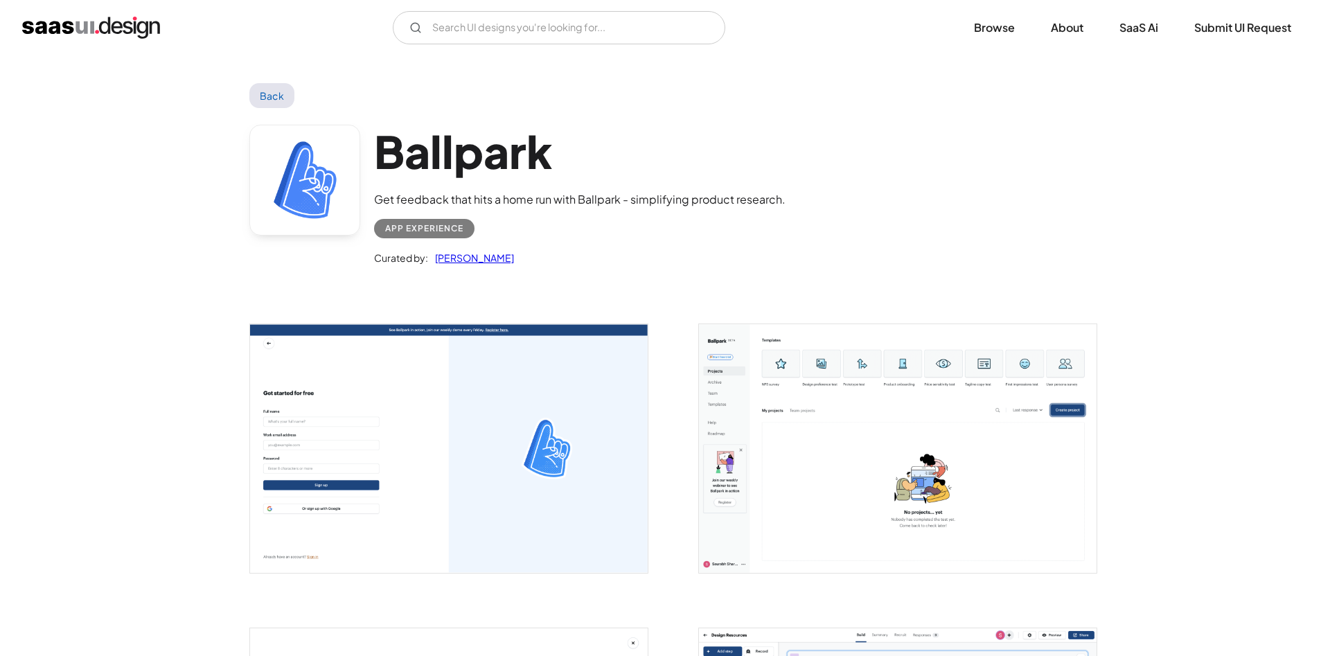
scroll to position [283, 0]
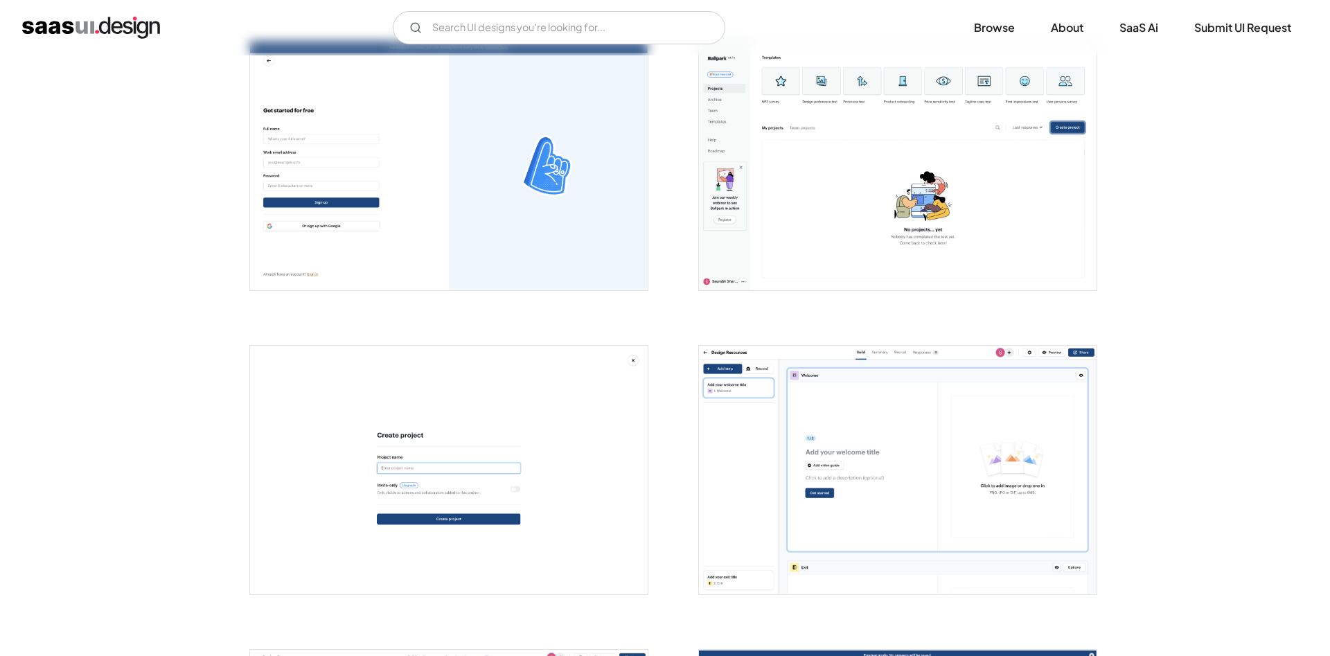
click at [610, 162] on img "open lightbox" at bounding box center [449, 166] width 398 height 249
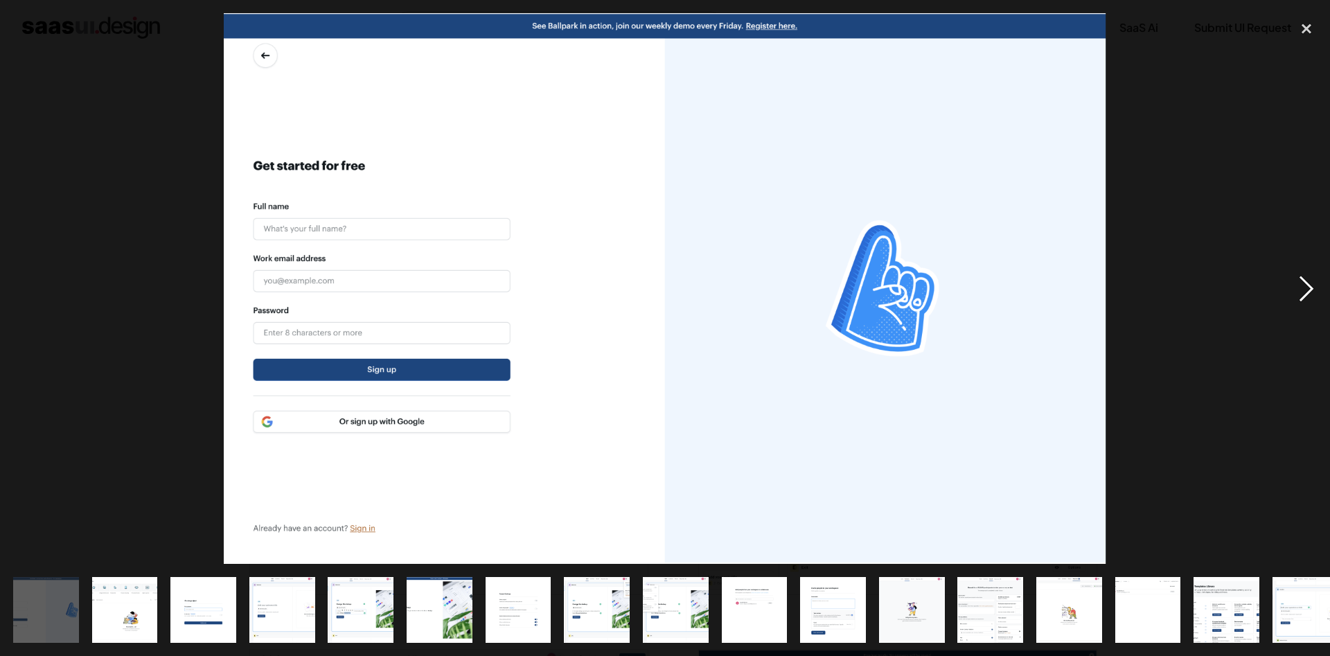
click at [1292, 295] on div "next image" at bounding box center [1306, 288] width 47 height 551
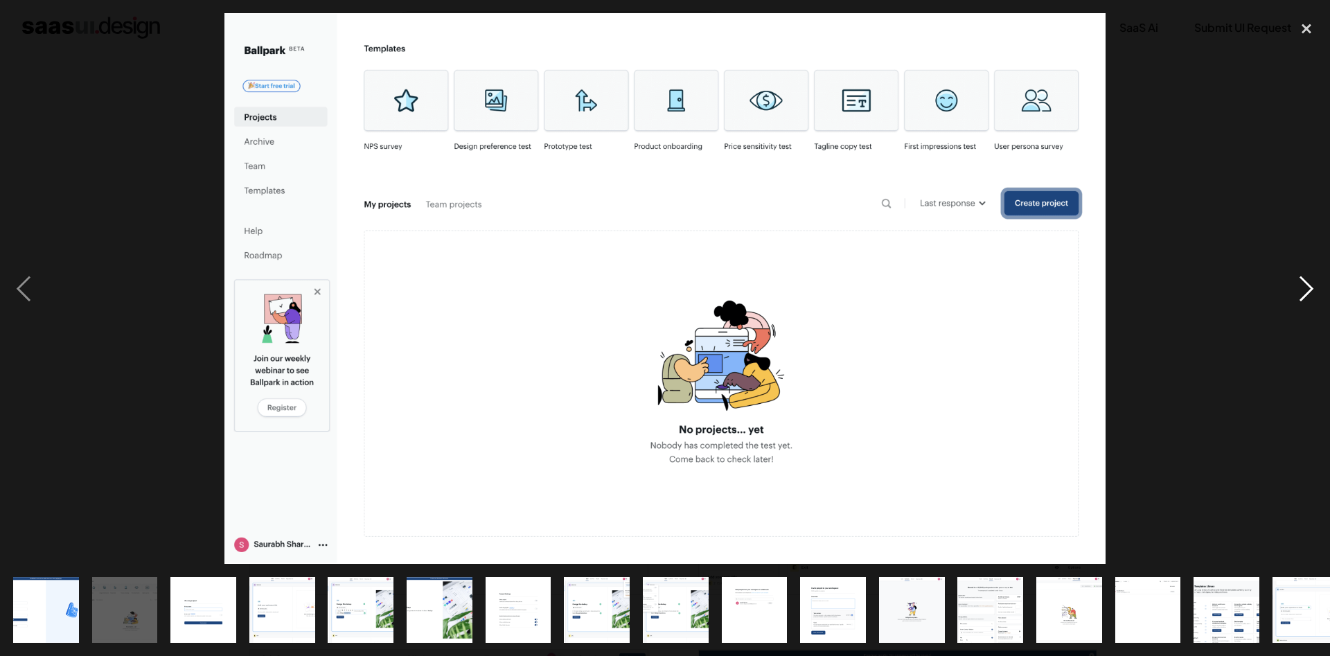
click at [1292, 294] on div "next image" at bounding box center [1306, 288] width 47 height 551
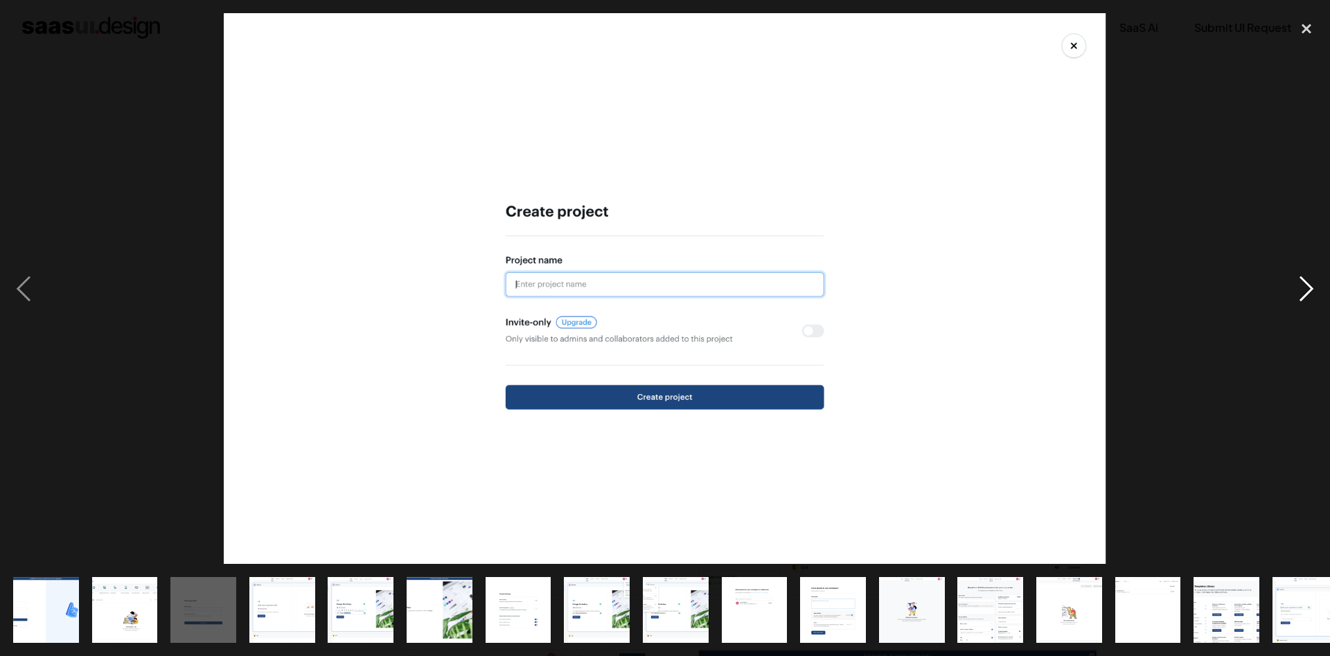
click at [1292, 294] on div "next image" at bounding box center [1306, 288] width 47 height 551
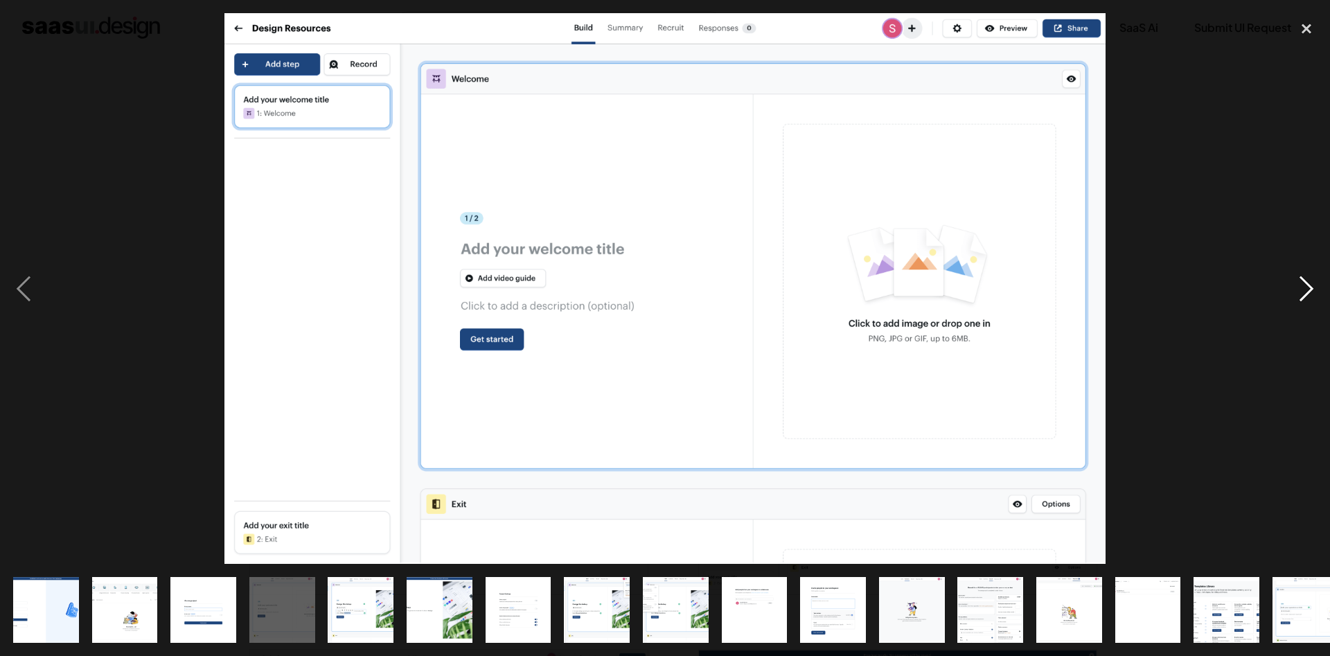
click at [1292, 294] on div "next image" at bounding box center [1306, 288] width 47 height 551
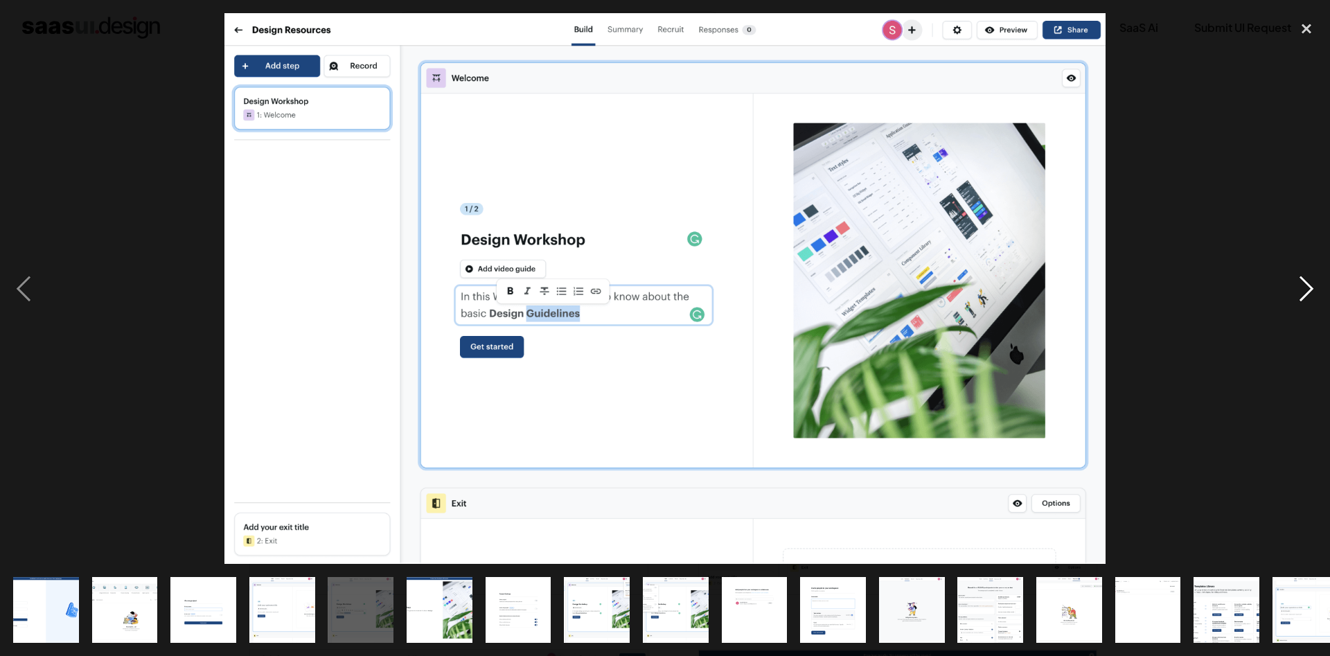
click at [1292, 294] on div "next image" at bounding box center [1306, 288] width 47 height 551
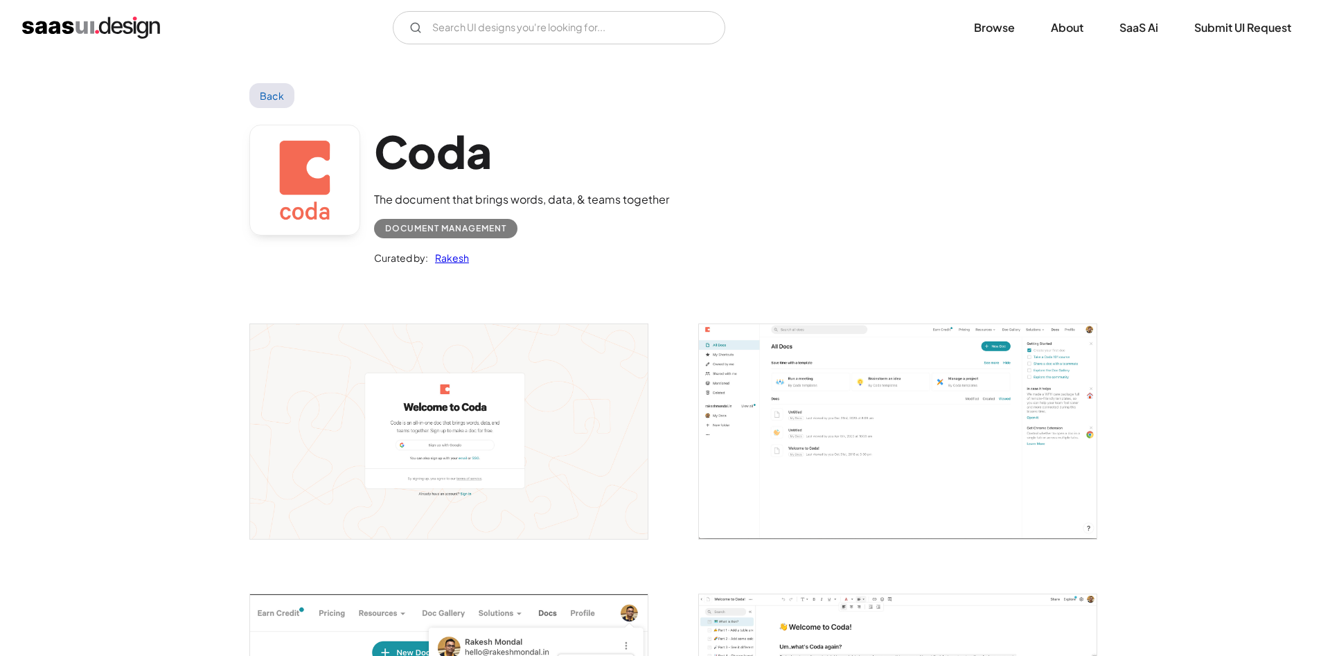
click at [494, 291] on div at bounding box center [441, 423] width 416 height 270
click at [492, 344] on img "open lightbox" at bounding box center [449, 431] width 398 height 214
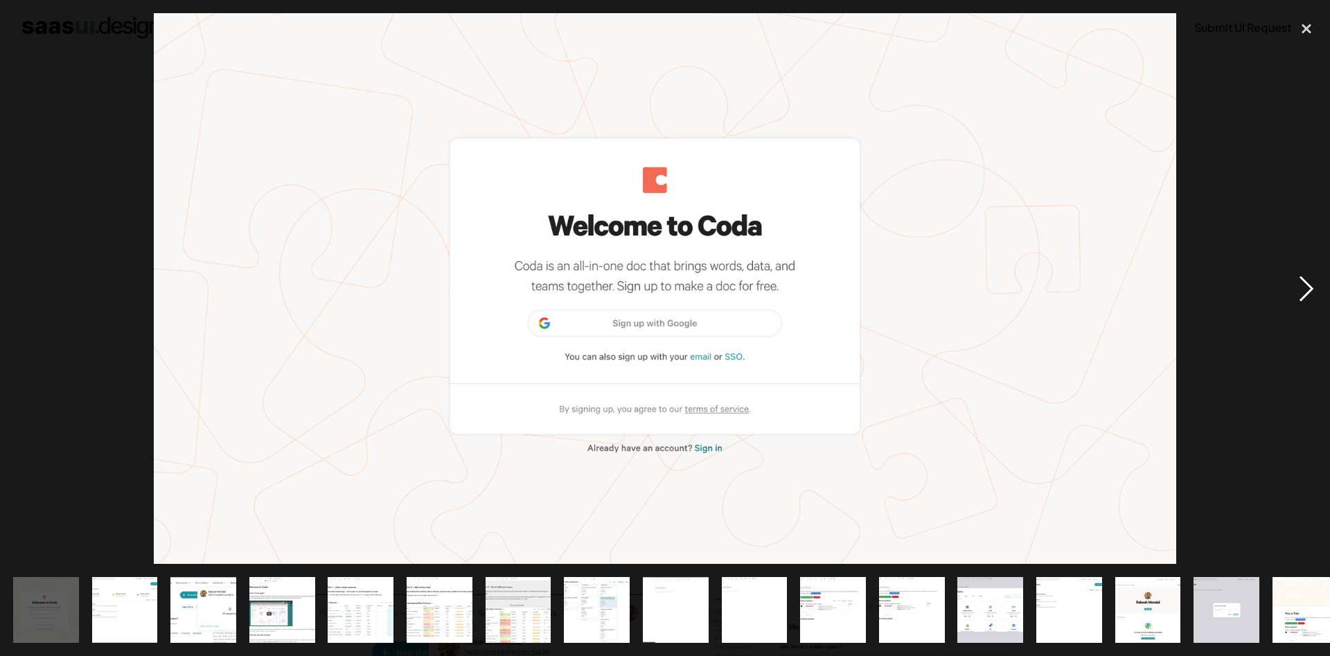
click at [1305, 289] on div "next image" at bounding box center [1306, 288] width 47 height 551
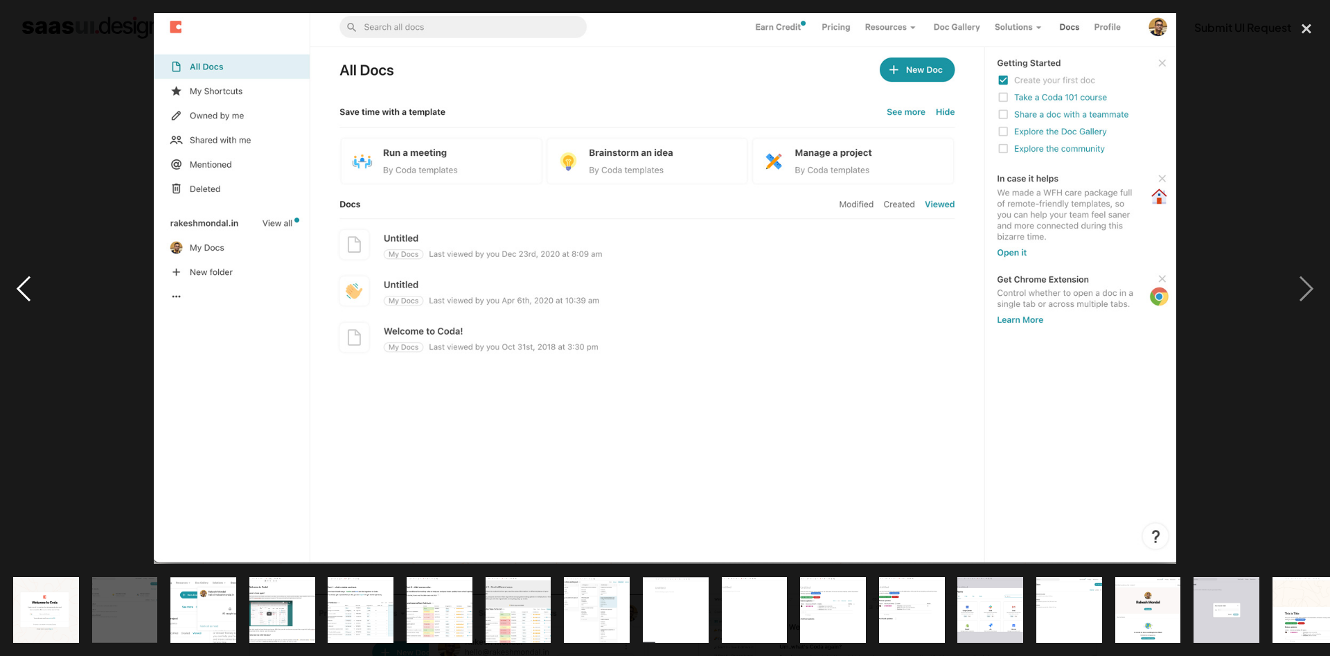
click at [15, 301] on div "previous image" at bounding box center [23, 288] width 47 height 551
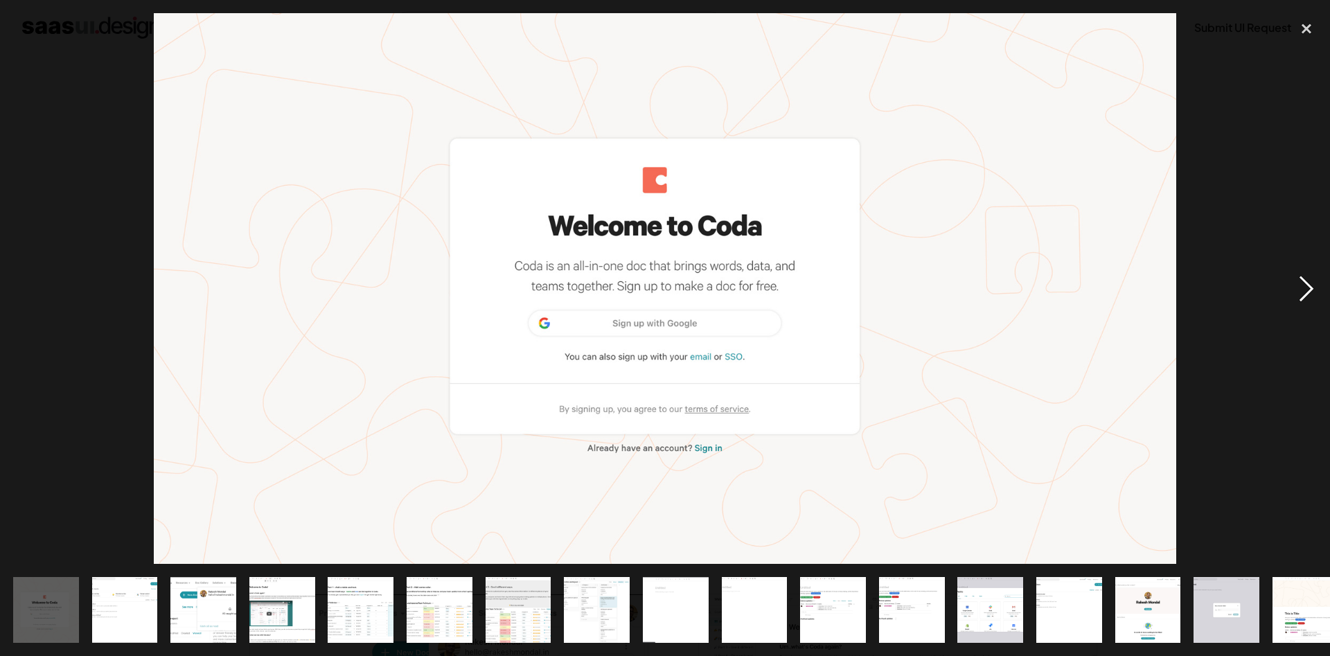
click at [1304, 294] on div "next image" at bounding box center [1306, 288] width 47 height 551
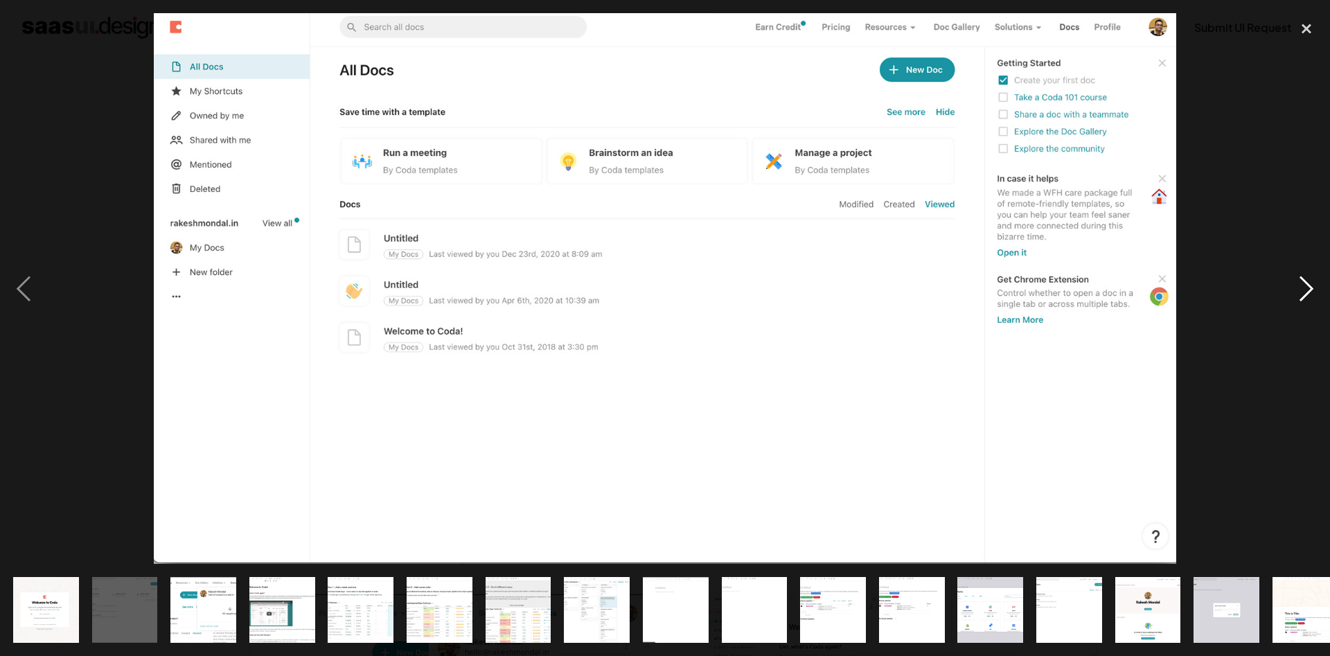
click at [1305, 287] on div "next image" at bounding box center [1306, 288] width 47 height 551
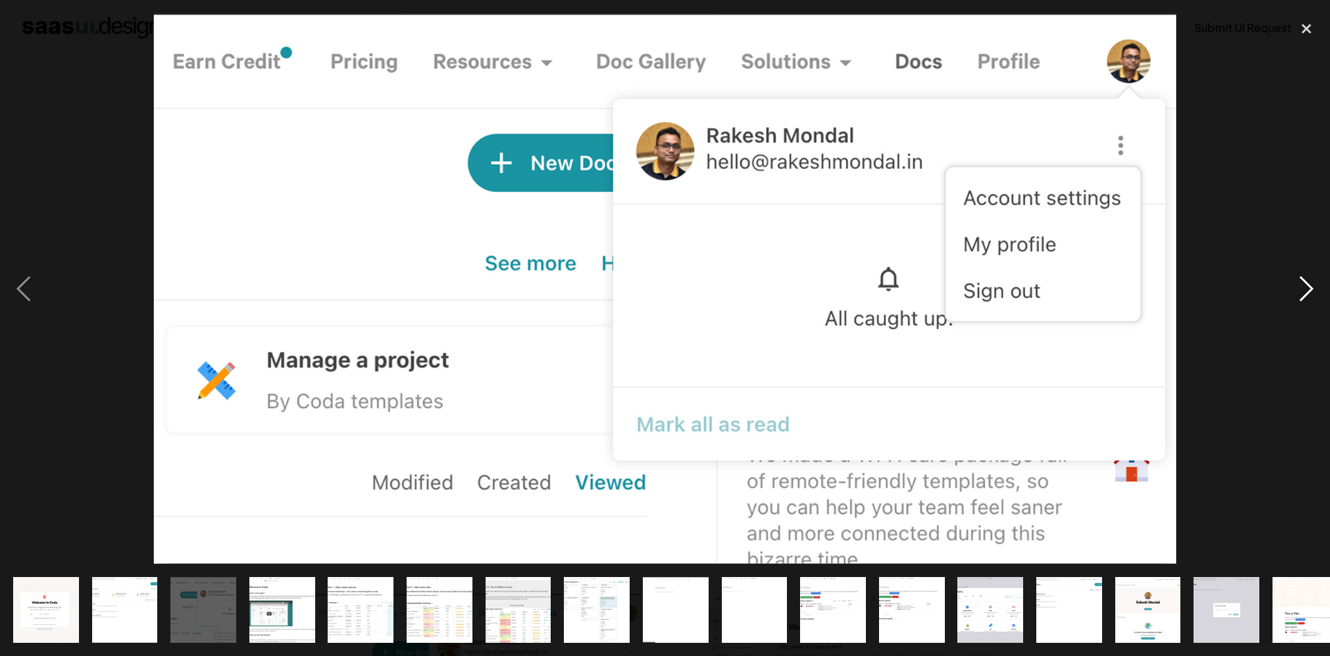
click at [1296, 297] on div "next image" at bounding box center [1306, 288] width 47 height 551
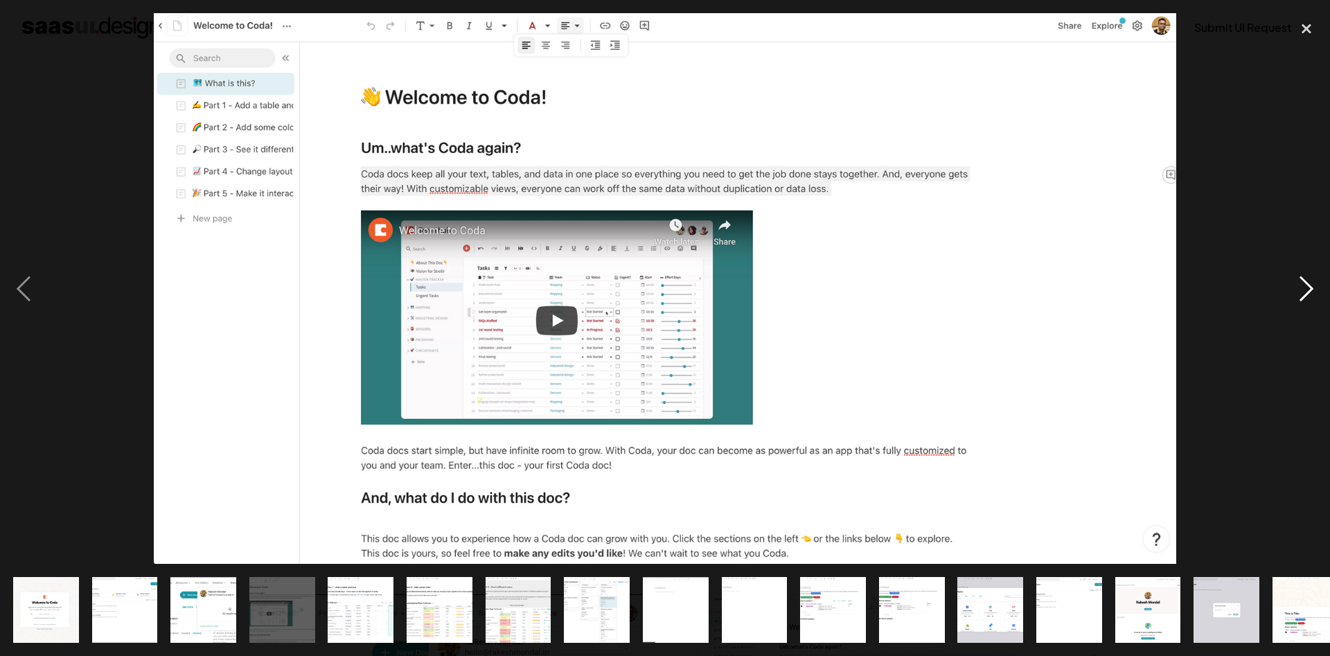
click at [1289, 301] on div "next image" at bounding box center [1306, 288] width 47 height 551
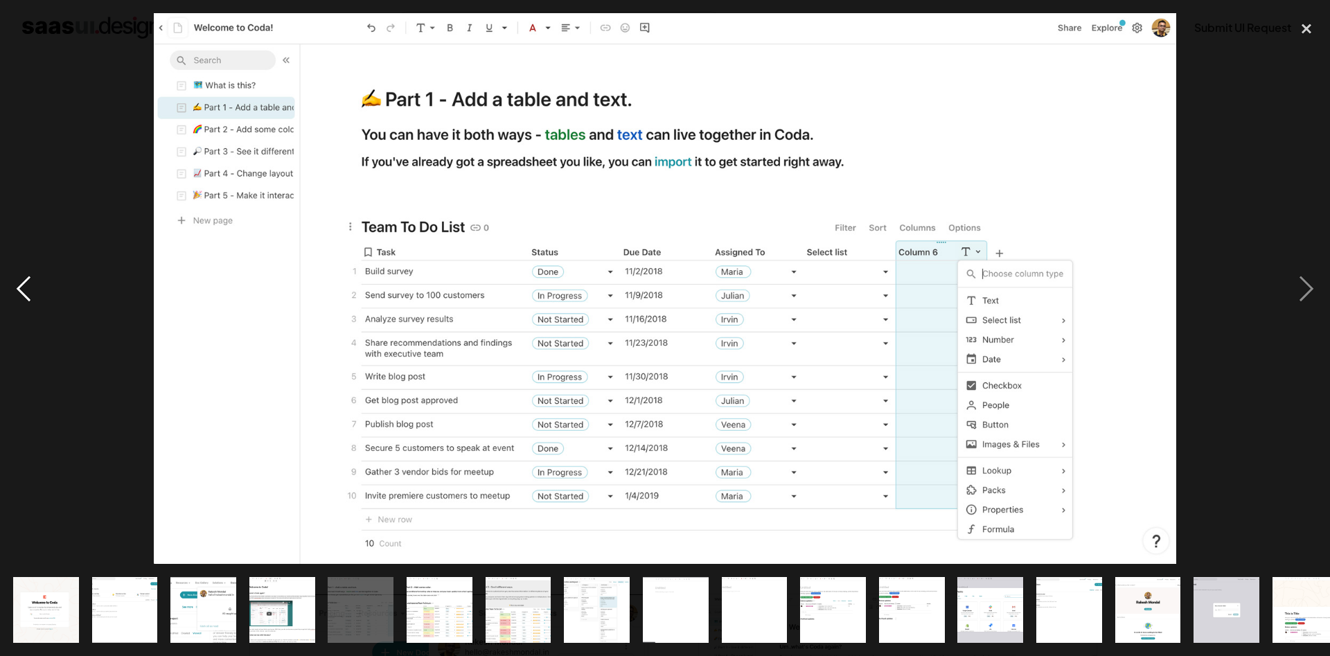
click at [25, 291] on div "previous image" at bounding box center [23, 288] width 47 height 551
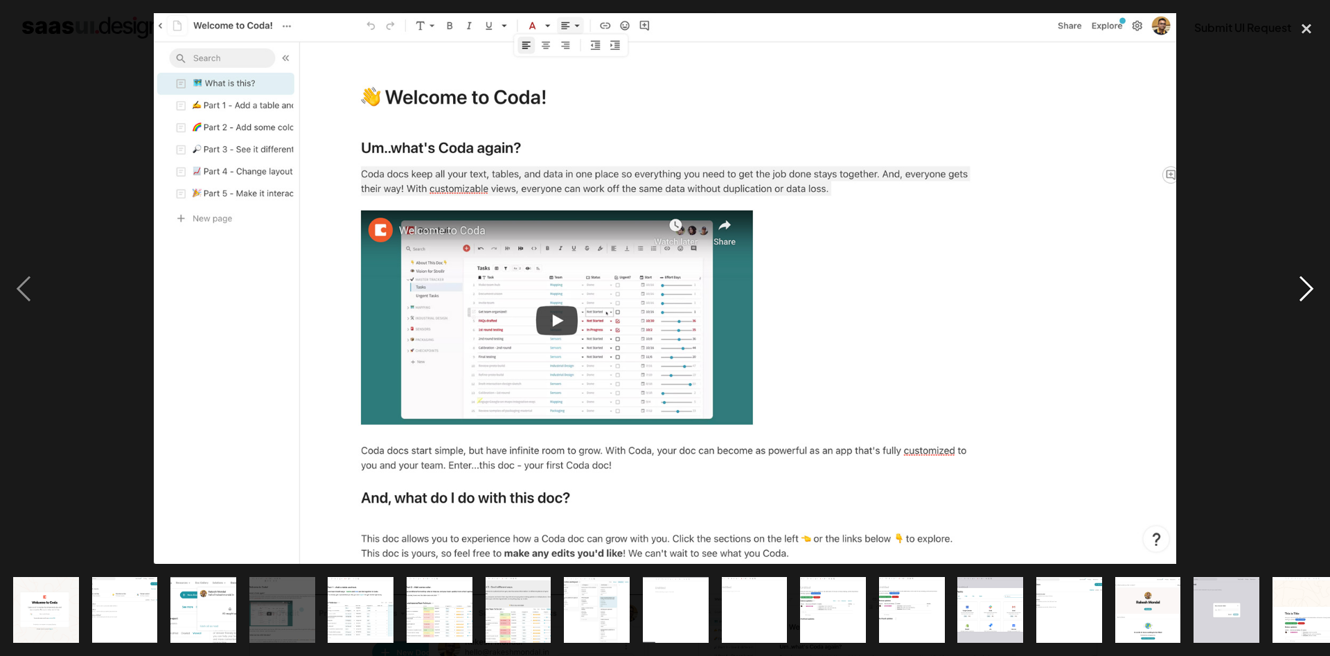
click at [1296, 294] on div "next image" at bounding box center [1306, 288] width 47 height 551
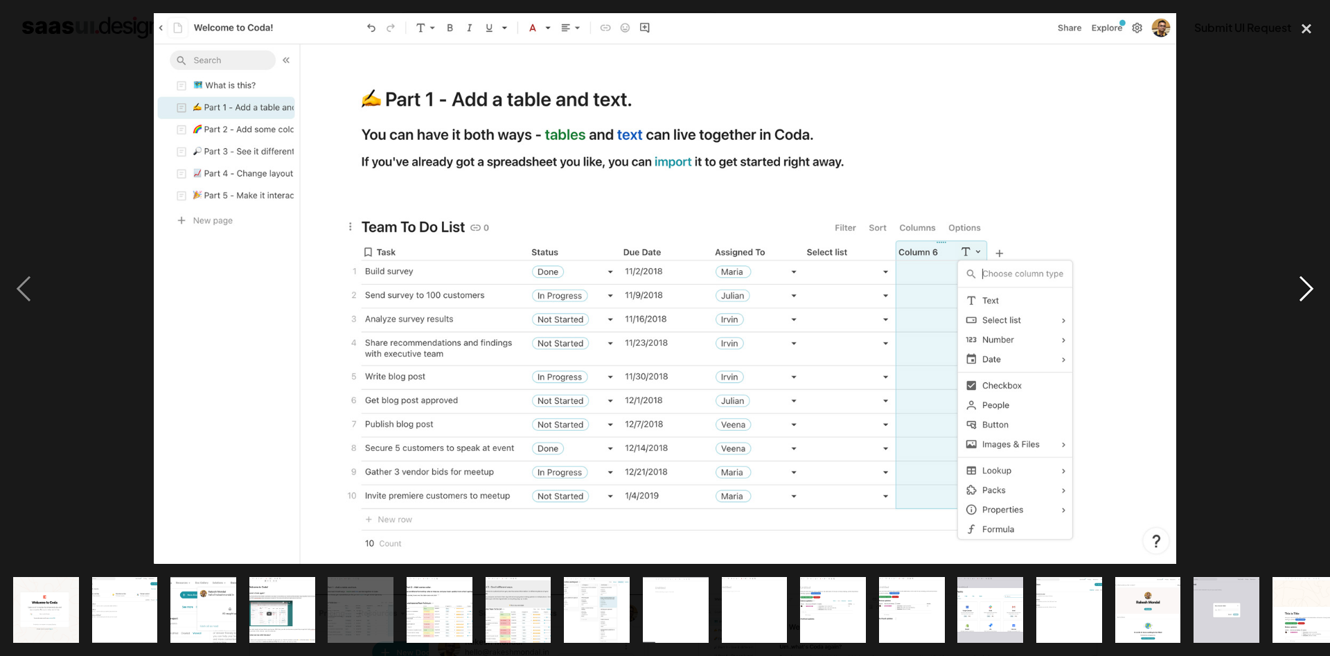
click at [1285, 295] on div "next image" at bounding box center [1306, 288] width 47 height 551
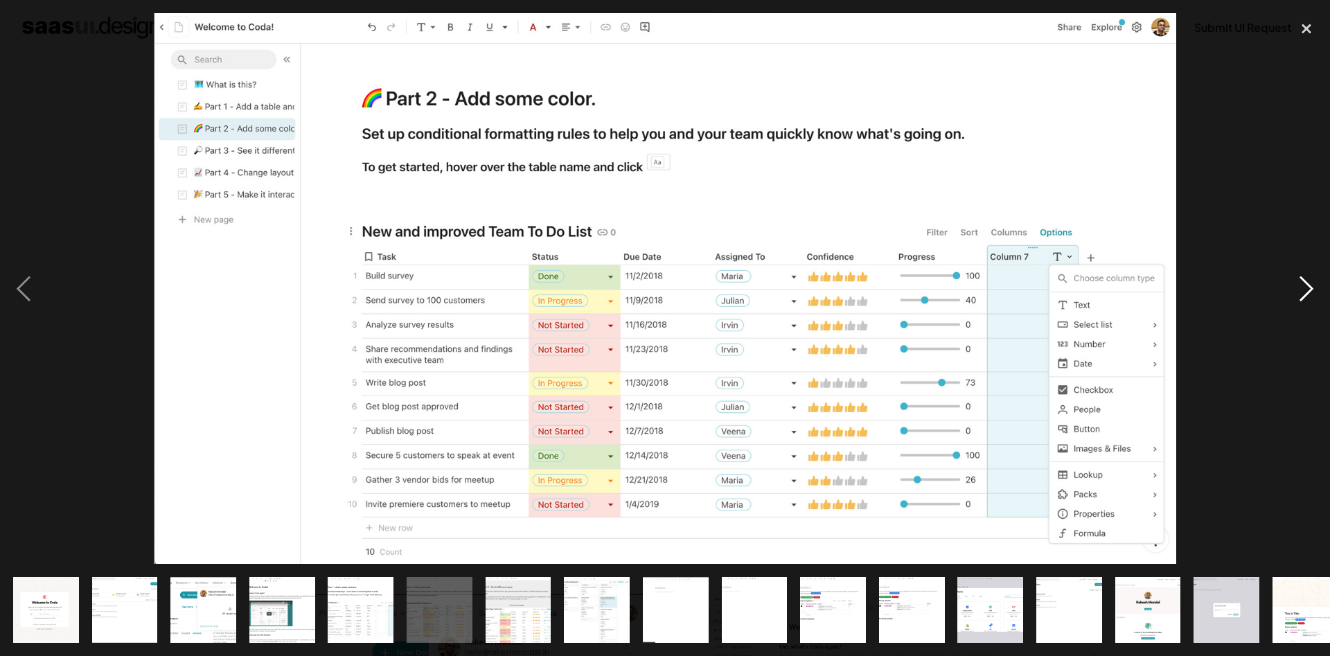
click at [1296, 295] on div "next image" at bounding box center [1306, 288] width 47 height 551
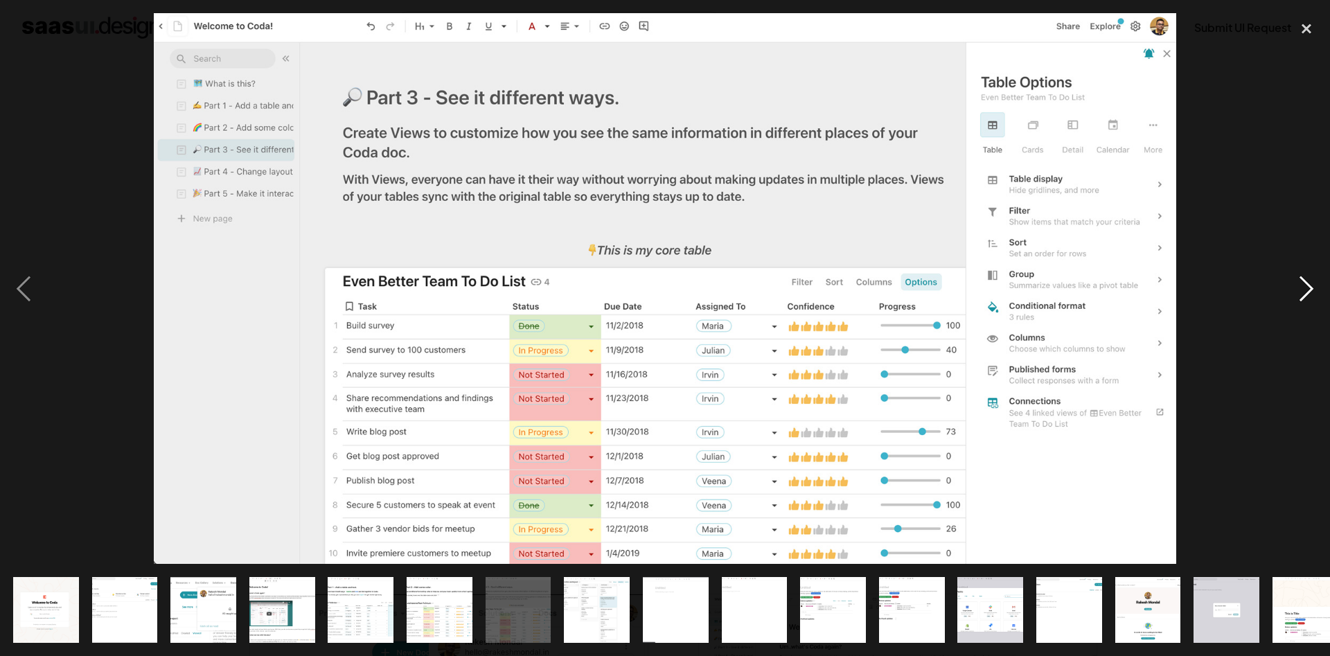
click at [1286, 289] on div "next image" at bounding box center [1306, 288] width 47 height 551
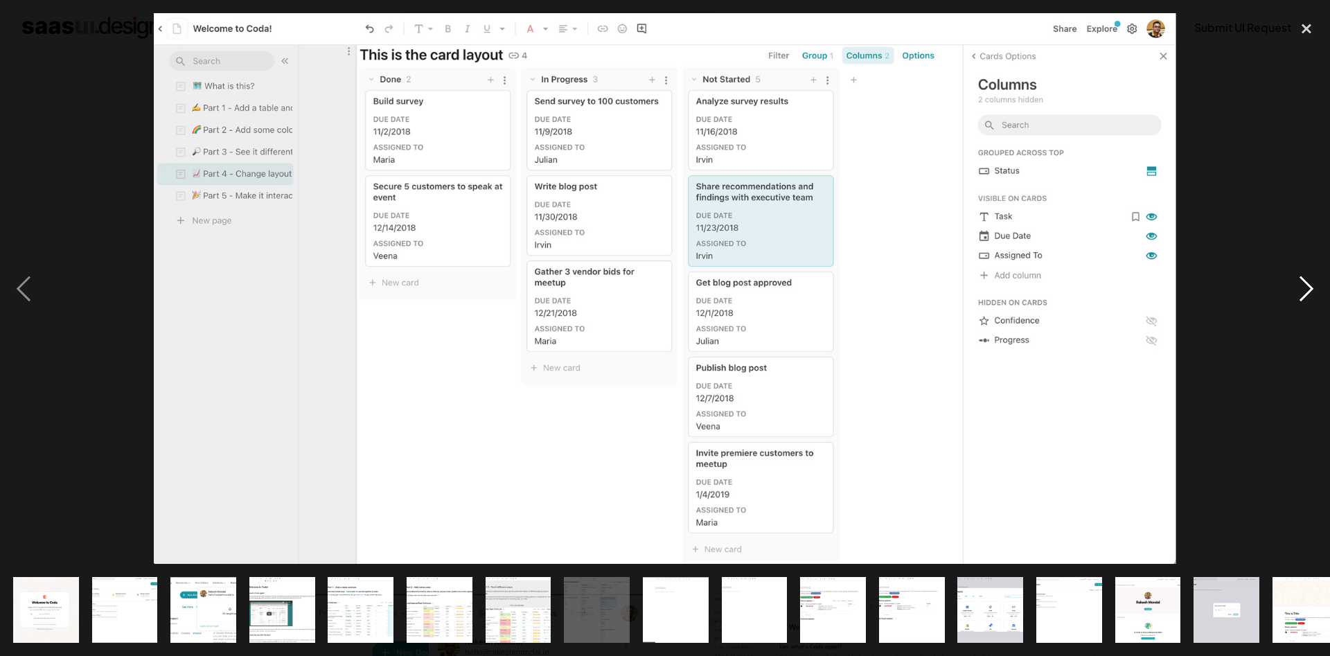
click at [1303, 291] on div "next image" at bounding box center [1306, 288] width 47 height 551
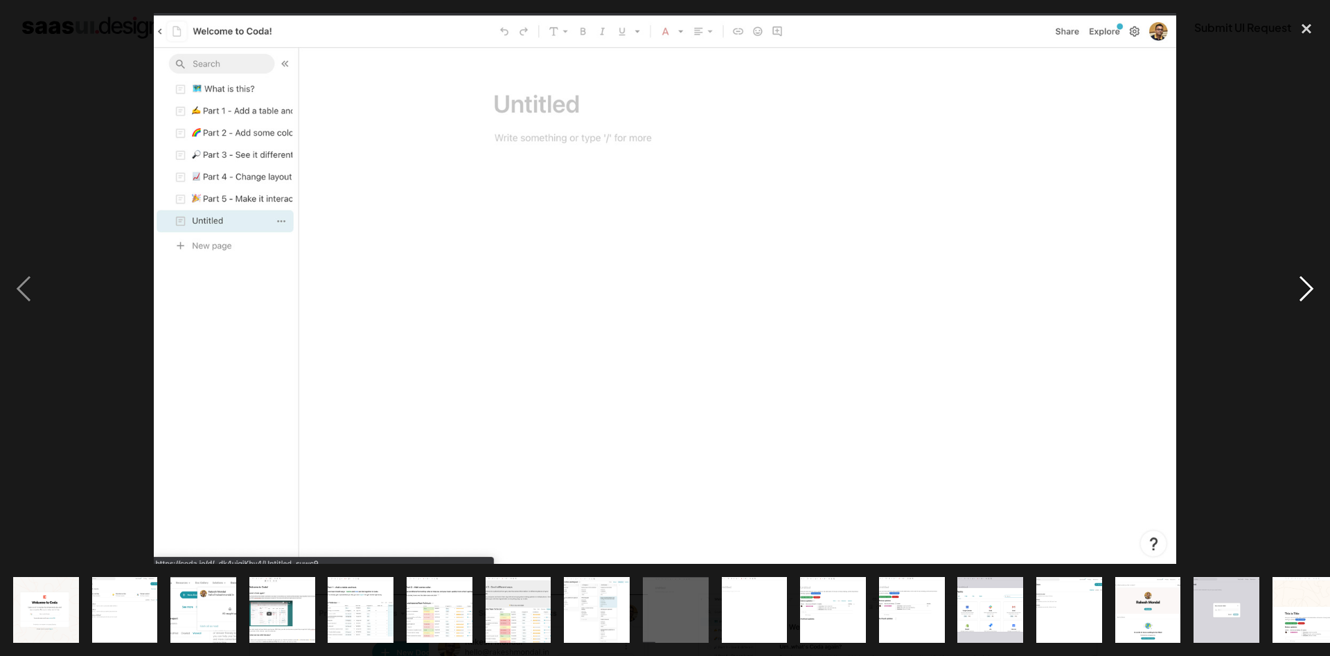
click at [1304, 291] on div "next image" at bounding box center [1306, 288] width 47 height 551
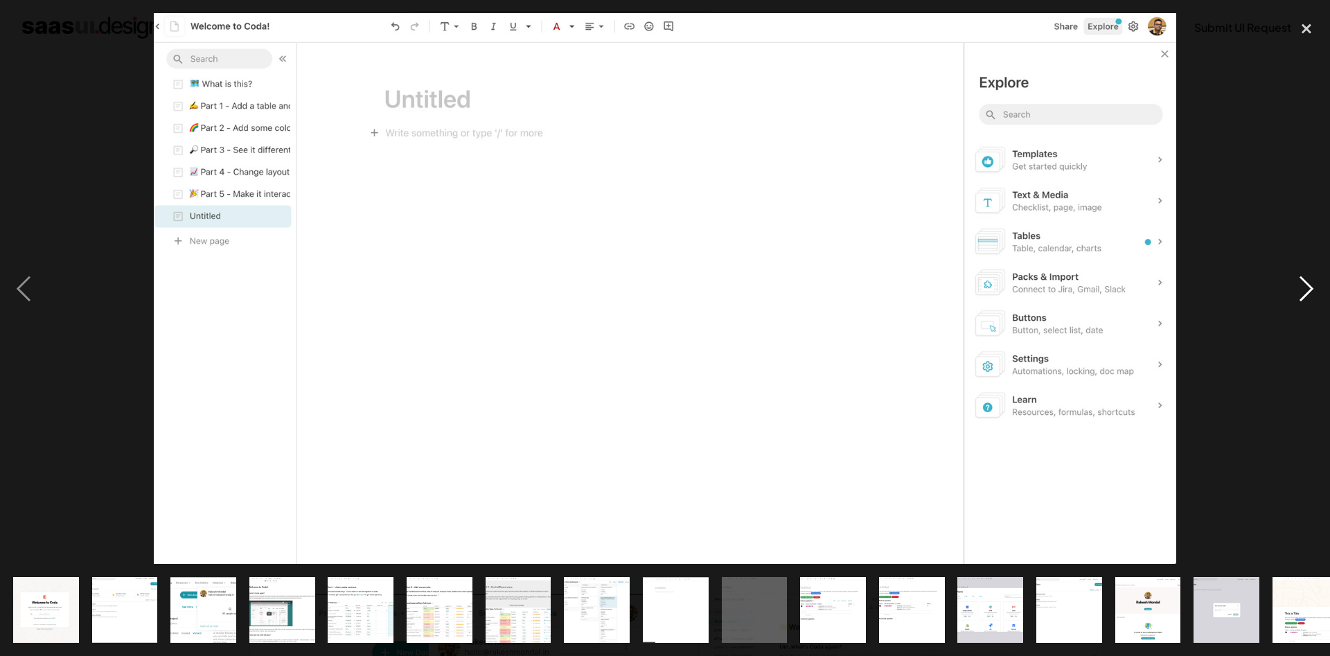
click at [1304, 291] on div "next image" at bounding box center [1306, 288] width 47 height 551
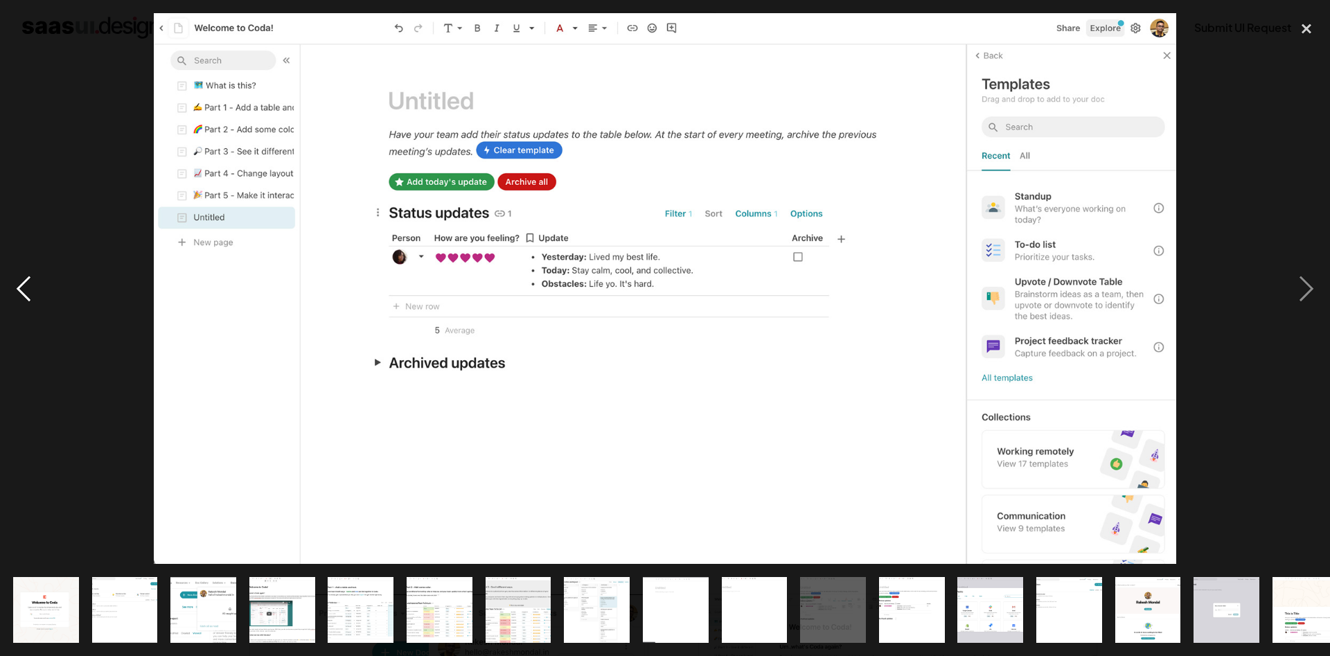
click at [29, 281] on div "previous image" at bounding box center [23, 288] width 47 height 551
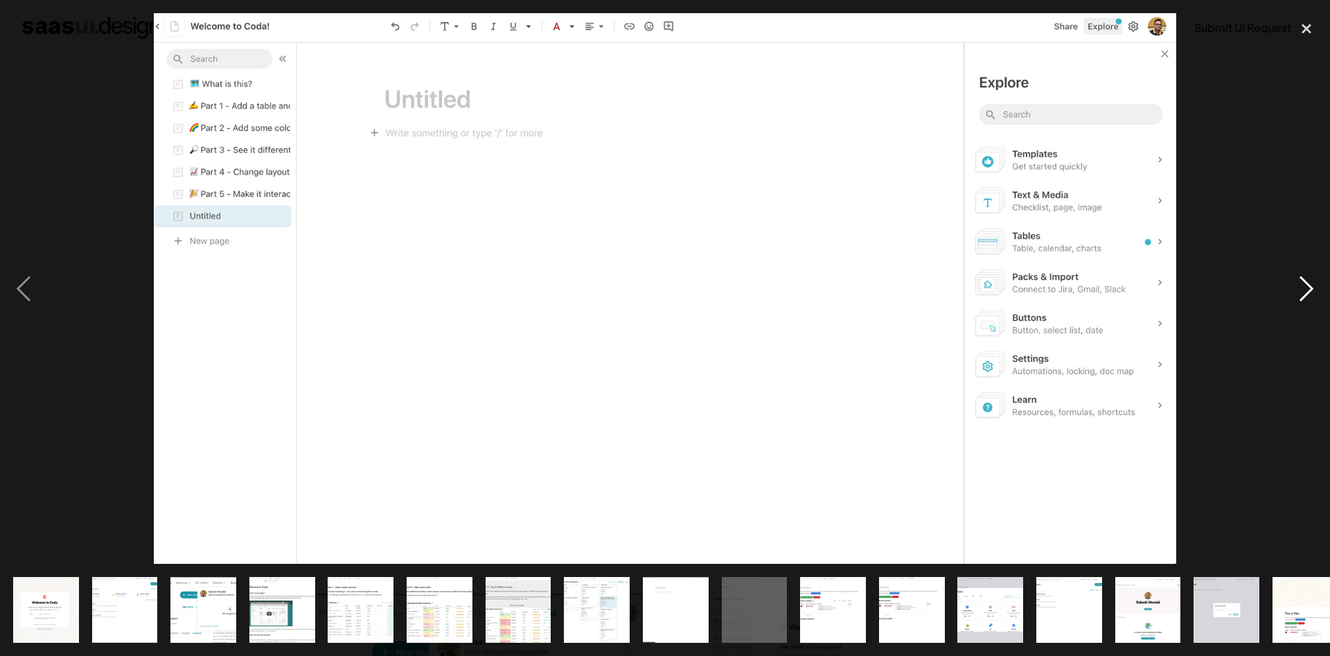
click at [1285, 299] on div "next image" at bounding box center [1306, 288] width 47 height 551
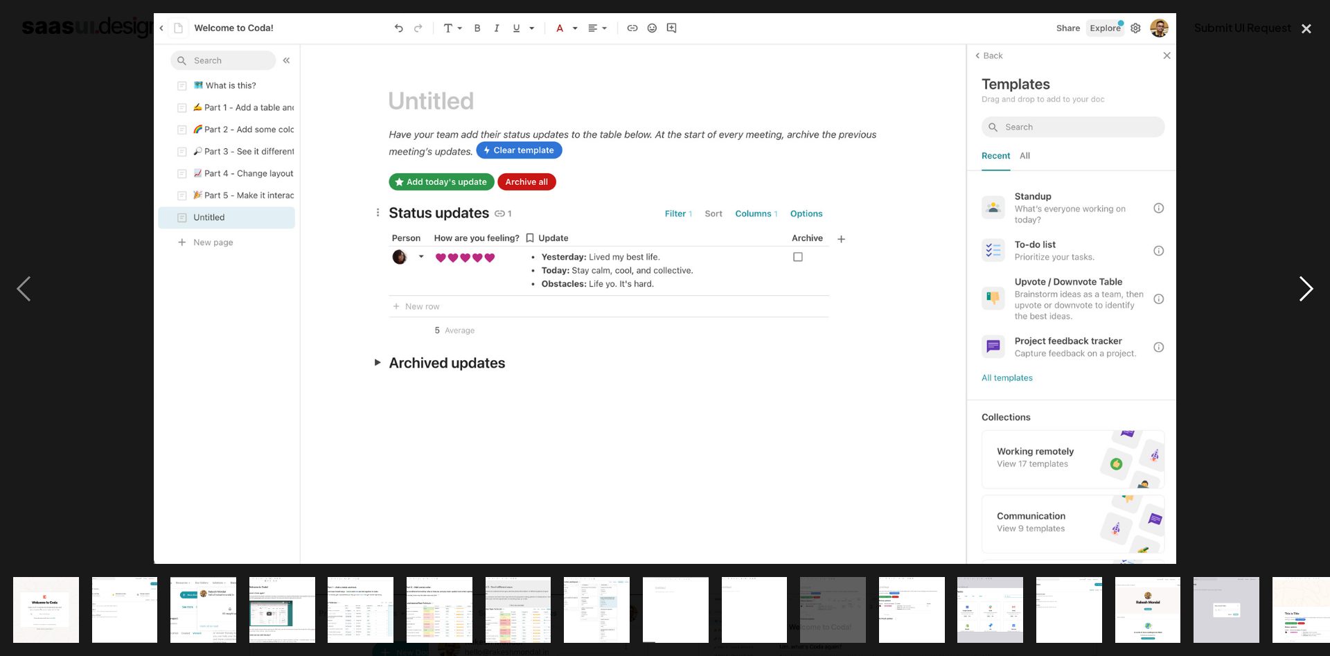
click at [1285, 299] on div "next image" at bounding box center [1306, 288] width 47 height 551
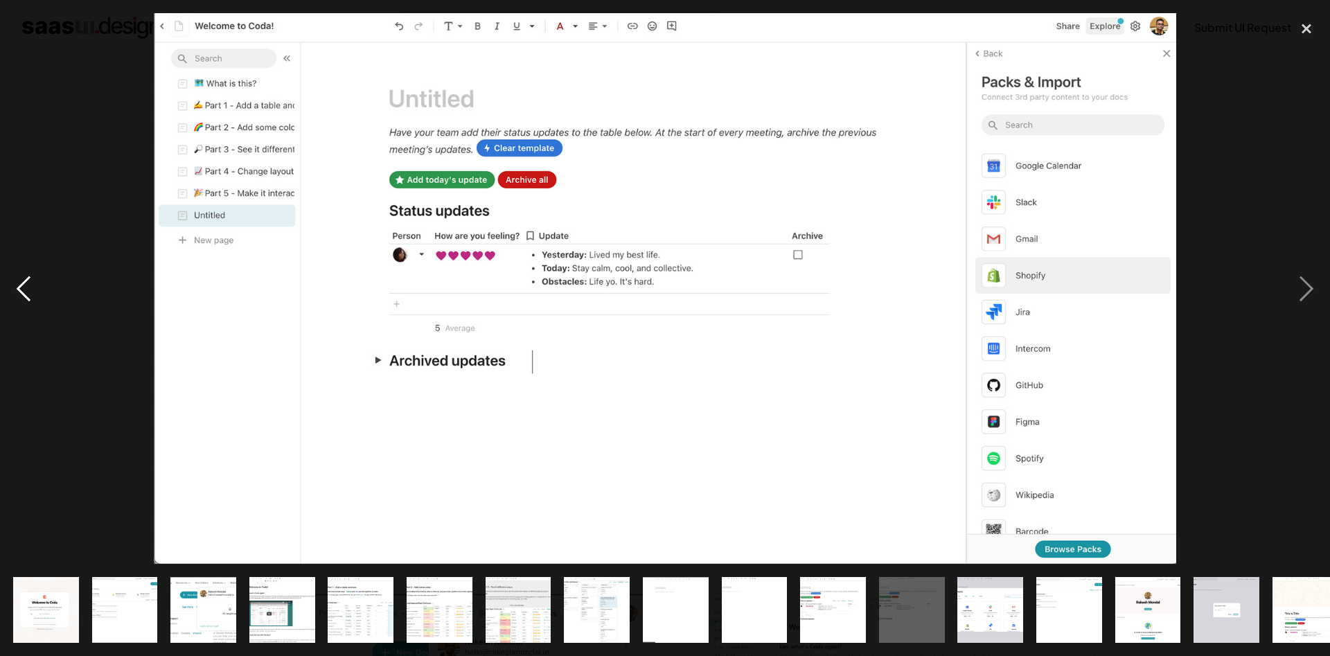
click at [24, 301] on div "previous image" at bounding box center [23, 288] width 47 height 551
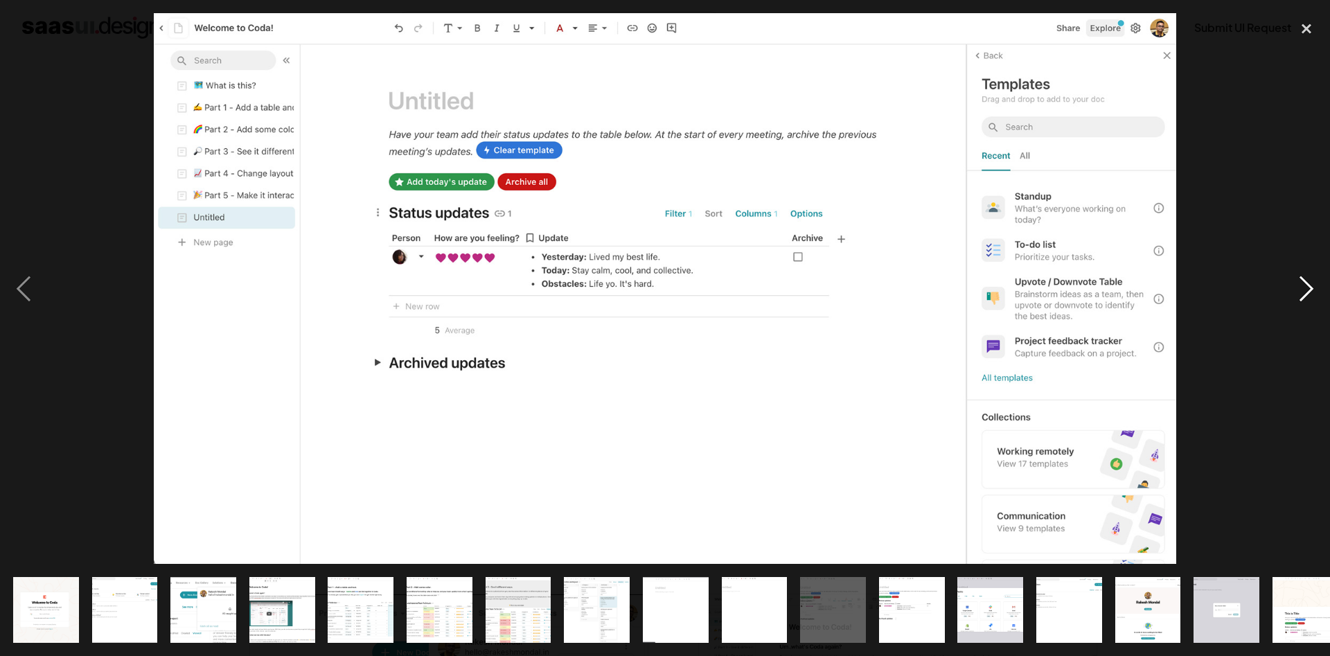
click at [1294, 291] on div "next image" at bounding box center [1306, 288] width 47 height 551
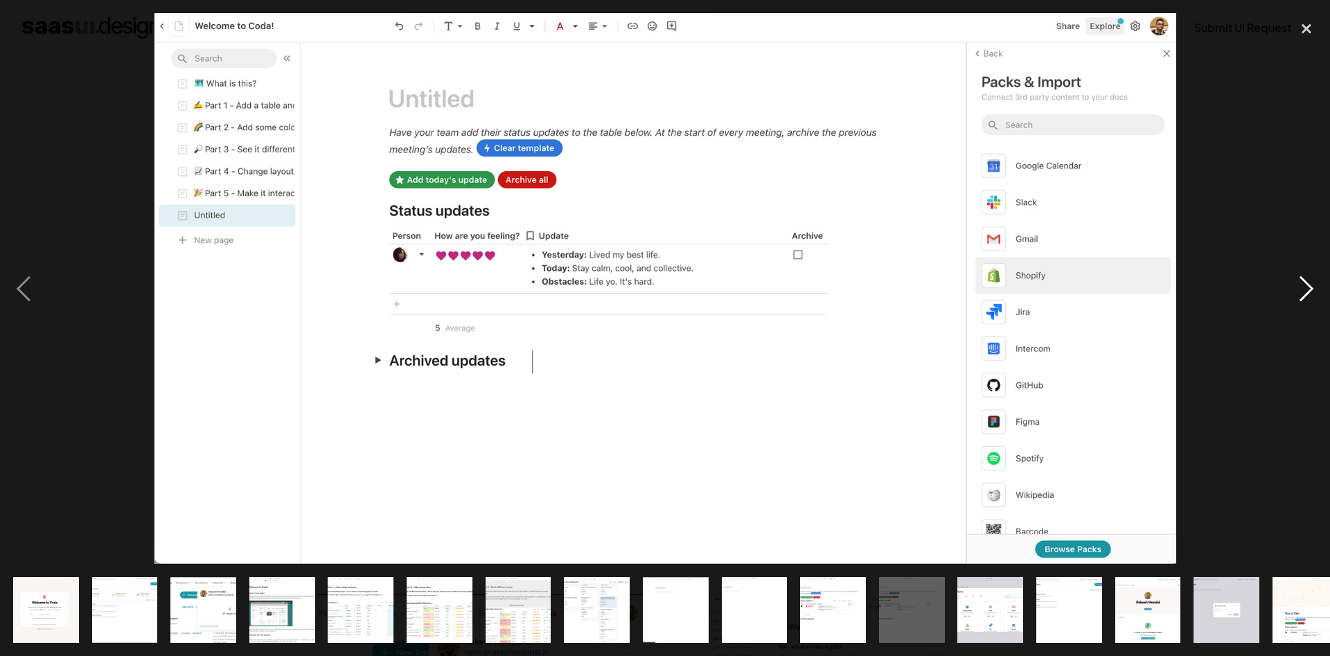
click at [1310, 294] on div "next image" at bounding box center [1306, 288] width 47 height 551
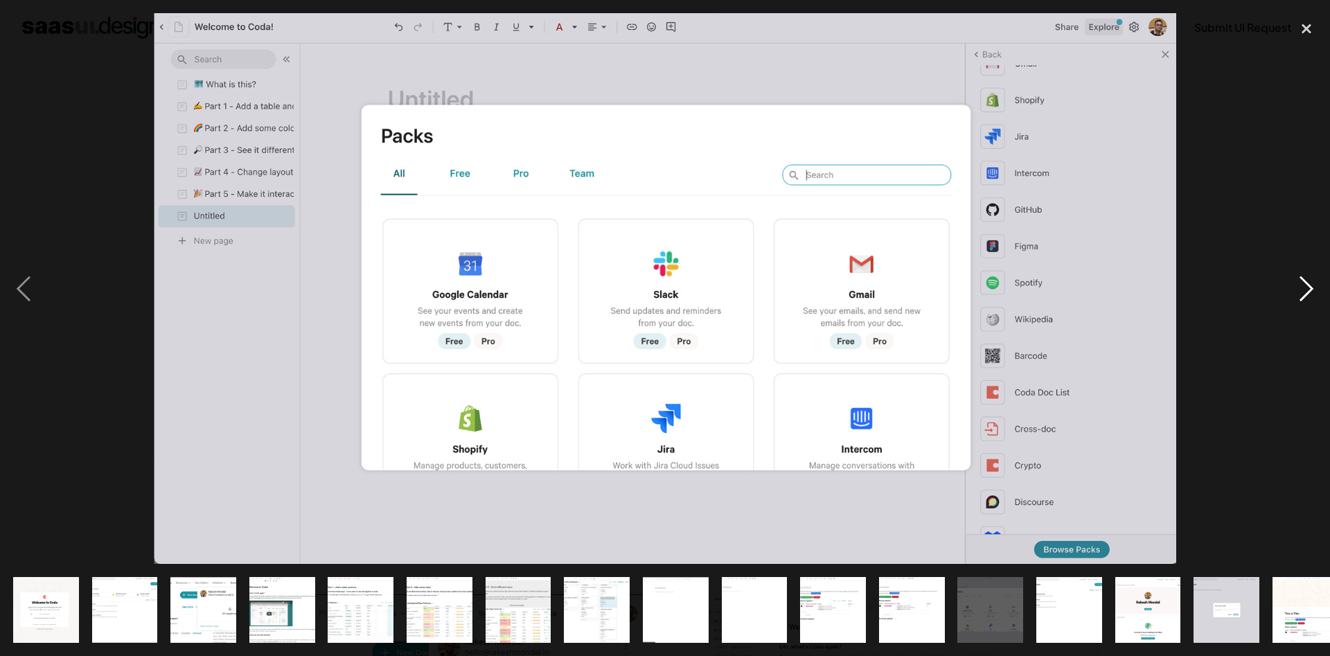
click at [1302, 296] on div "next image" at bounding box center [1306, 288] width 47 height 551
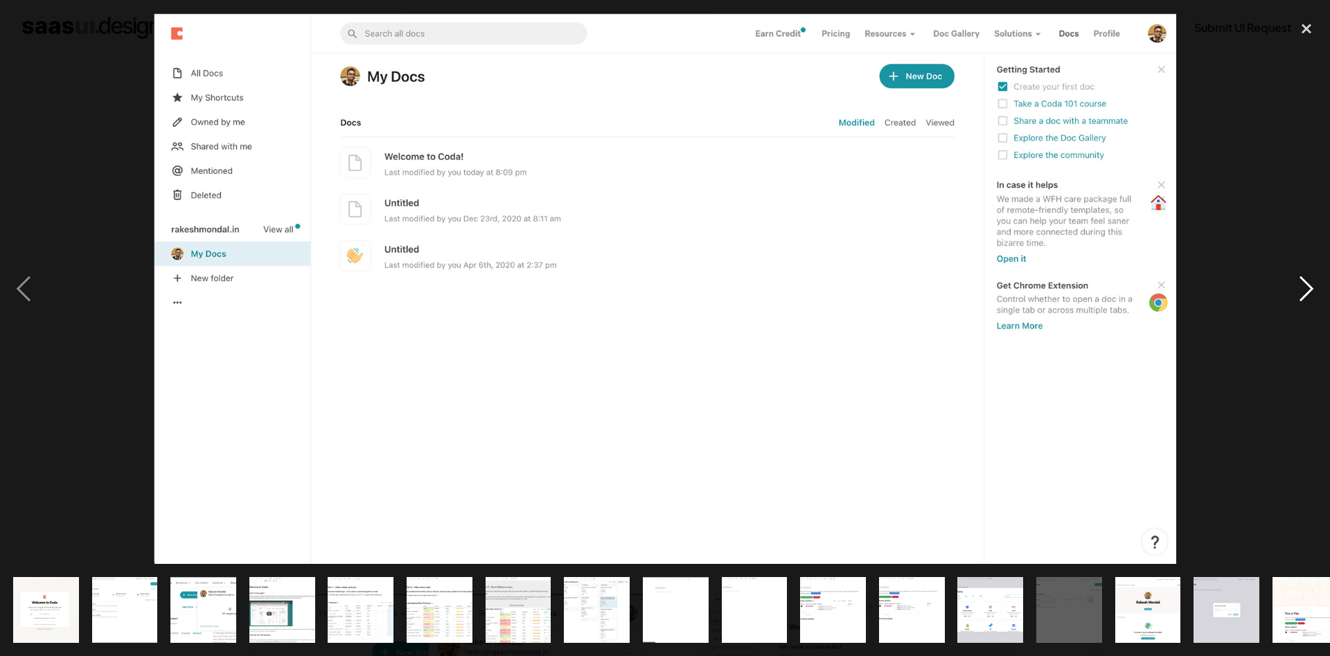
click at [1295, 292] on div "next image" at bounding box center [1306, 288] width 47 height 551
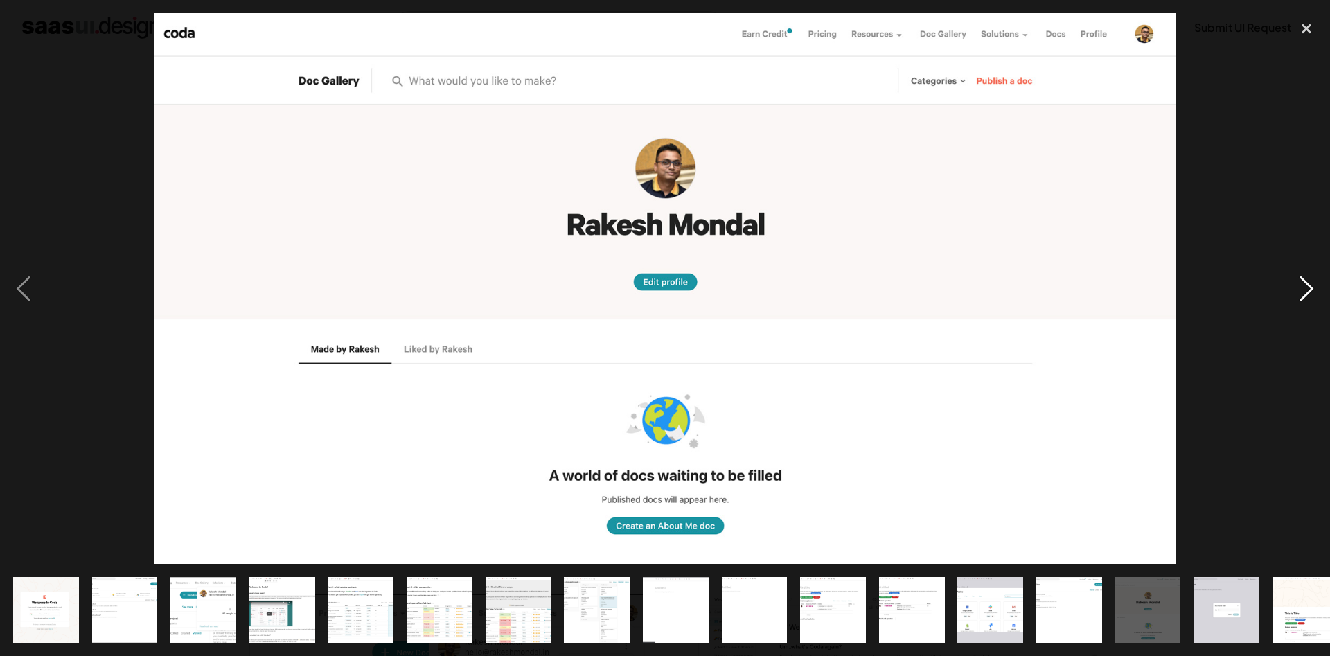
click at [1294, 292] on div "next image" at bounding box center [1306, 288] width 47 height 551
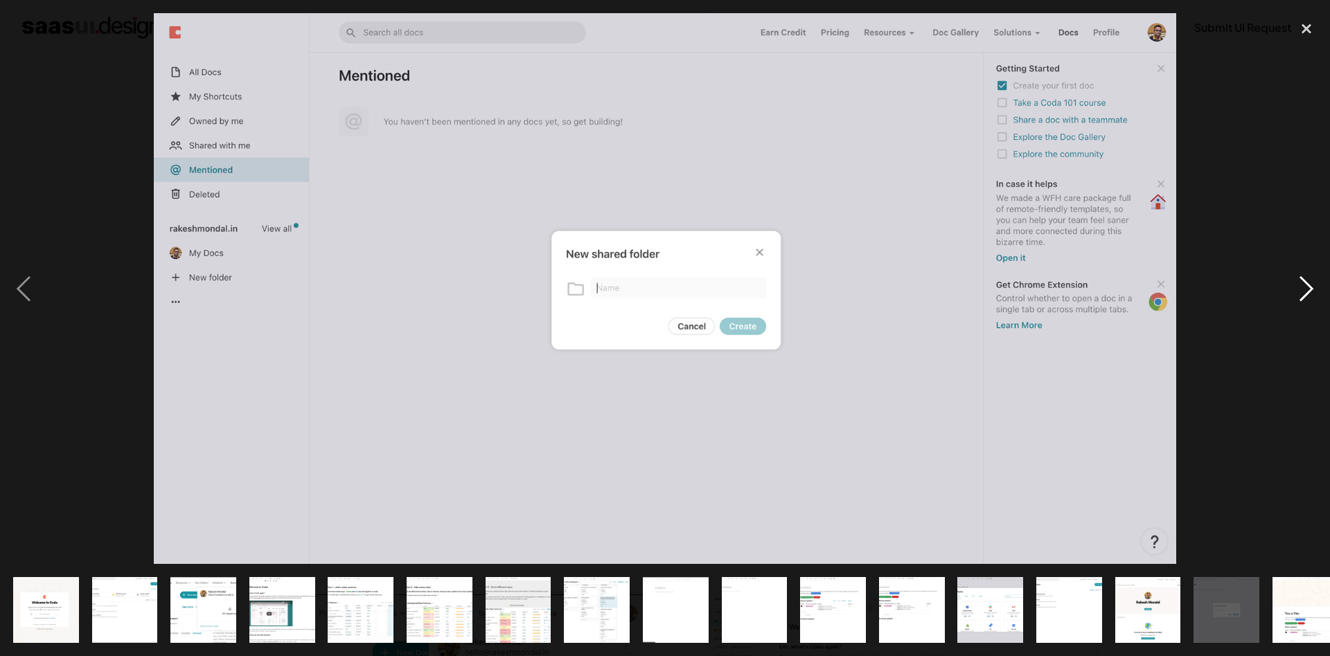
click at [1294, 292] on div "next image" at bounding box center [1306, 288] width 47 height 551
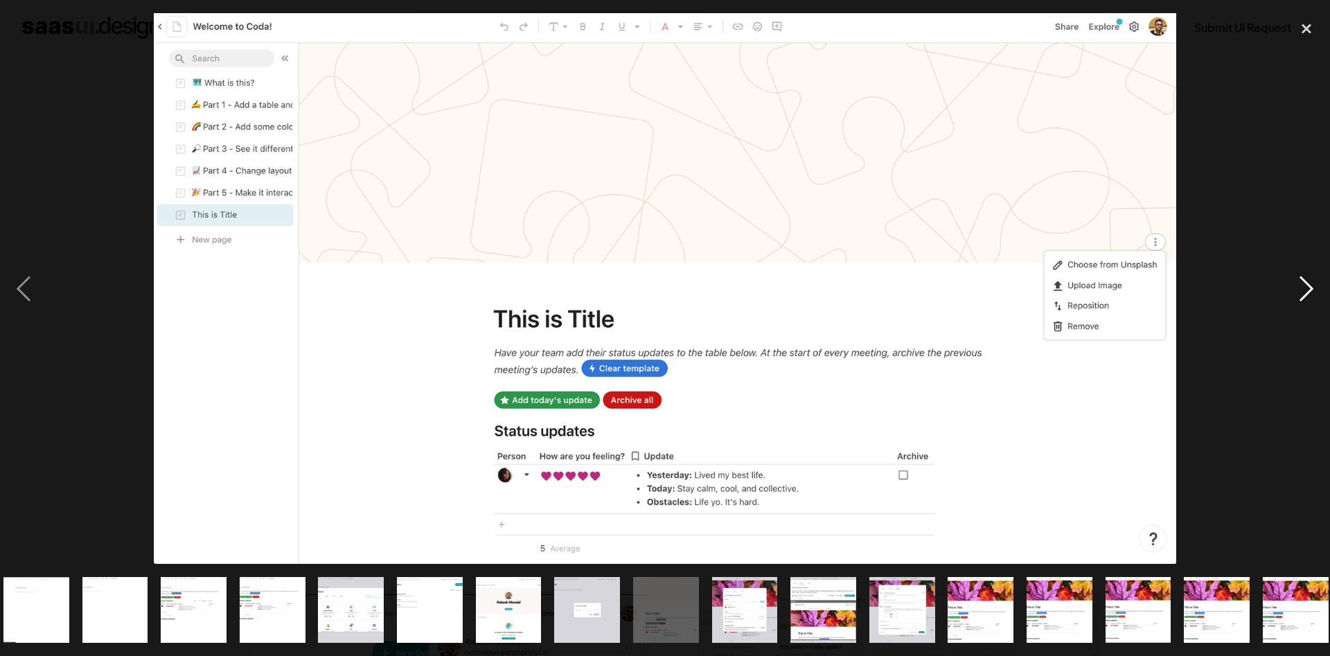
scroll to position [0, 651]
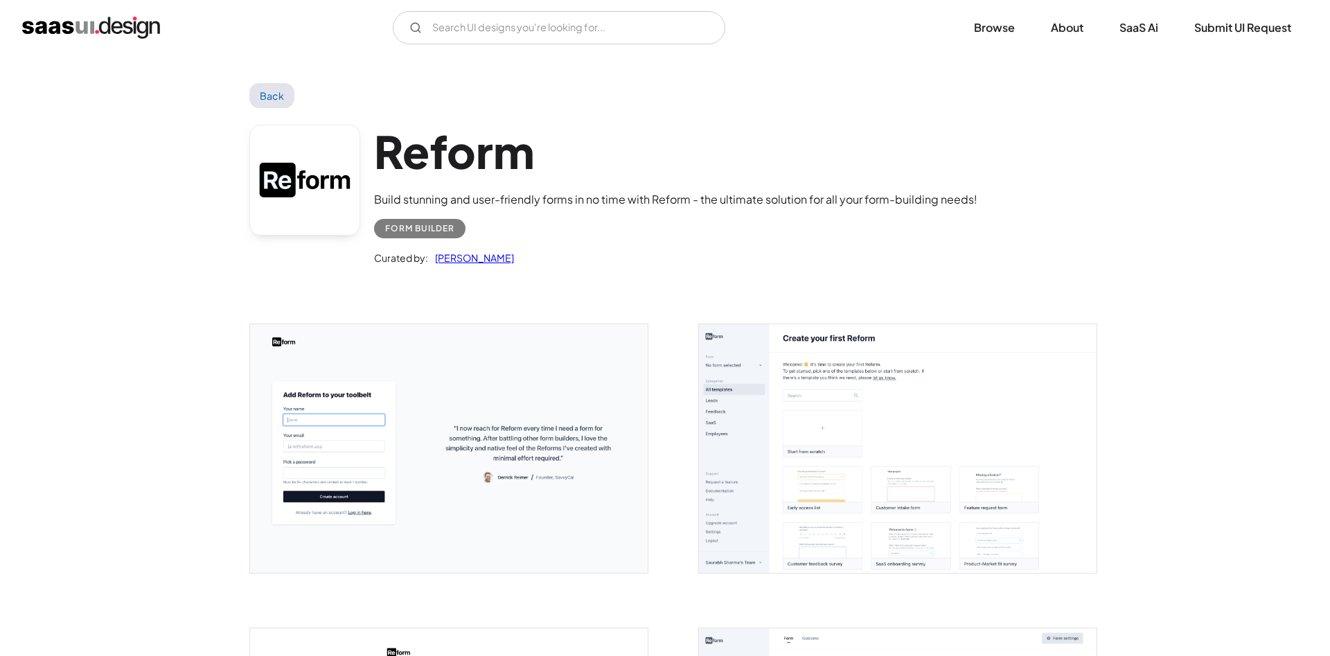
click at [380, 393] on img "open lightbox" at bounding box center [449, 448] width 398 height 249
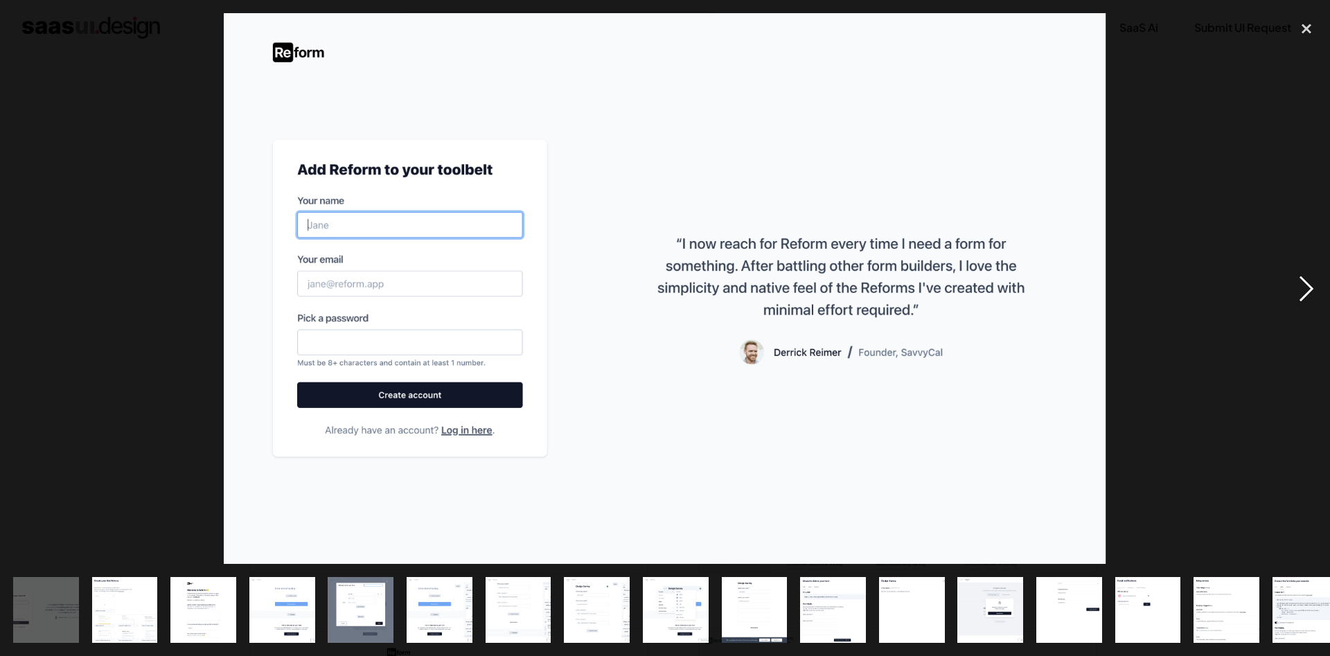
click at [1295, 301] on div "next image" at bounding box center [1306, 288] width 47 height 551
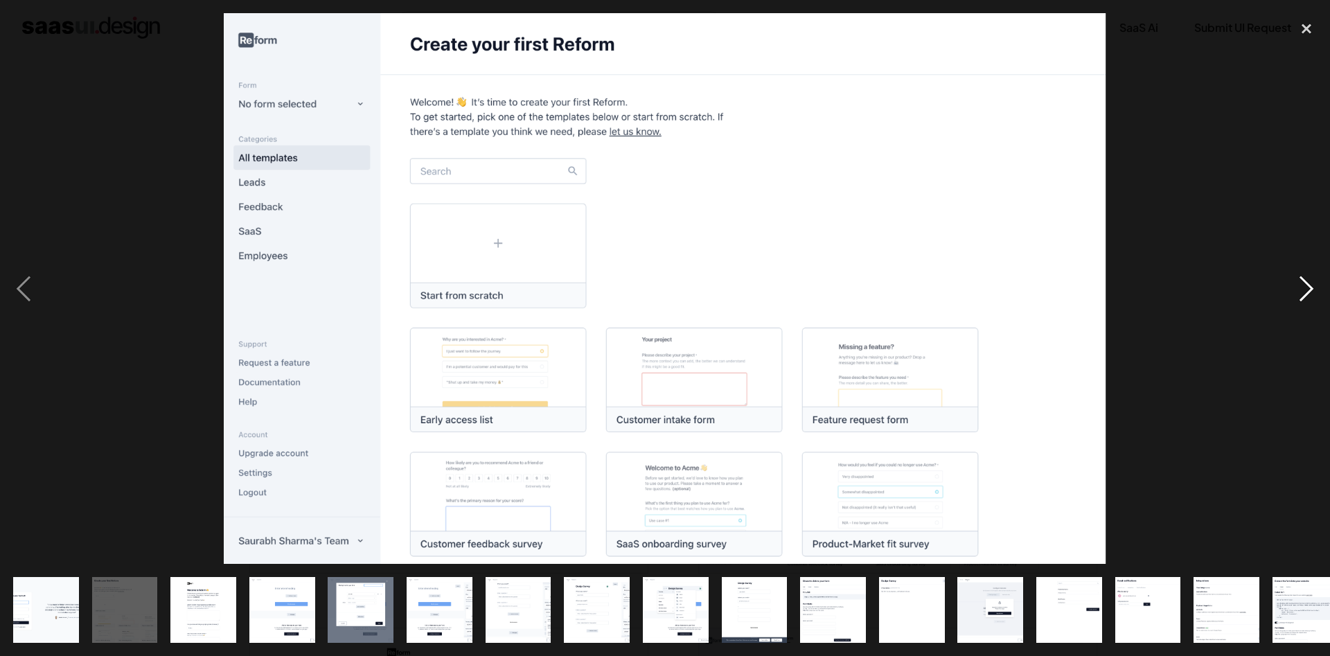
click at [1294, 291] on div "next image" at bounding box center [1306, 288] width 47 height 551
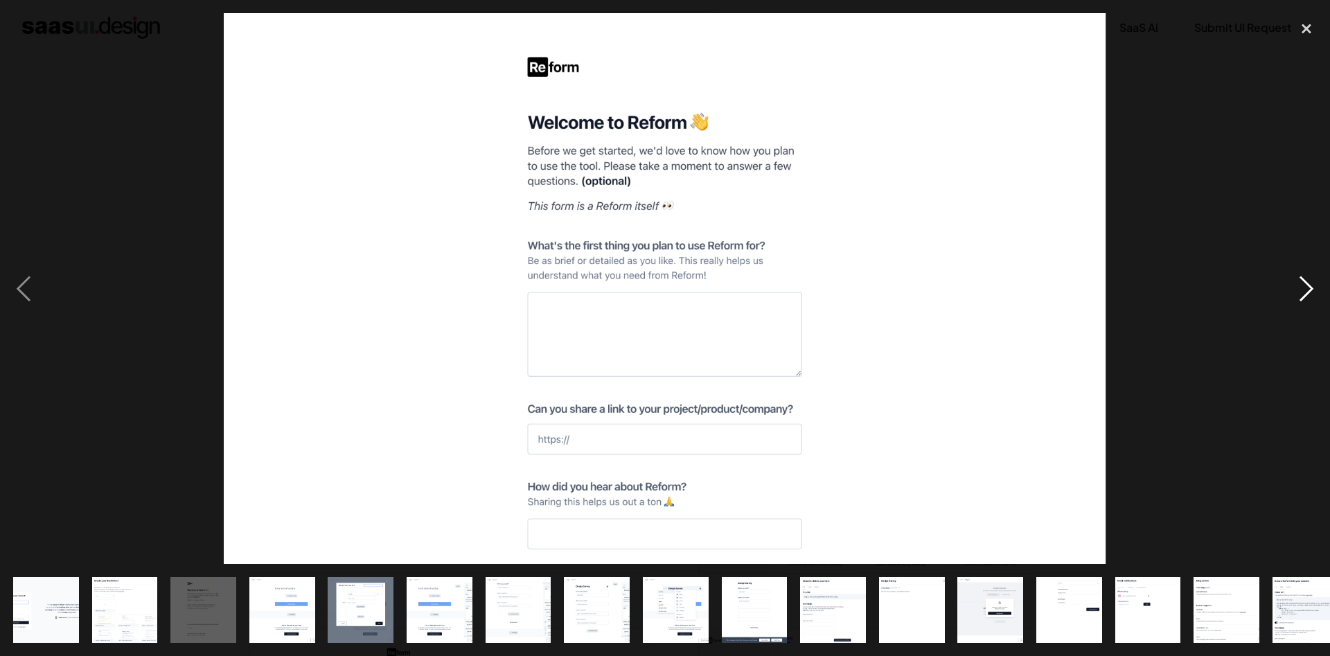
click at [1294, 291] on div "next image" at bounding box center [1306, 288] width 47 height 551
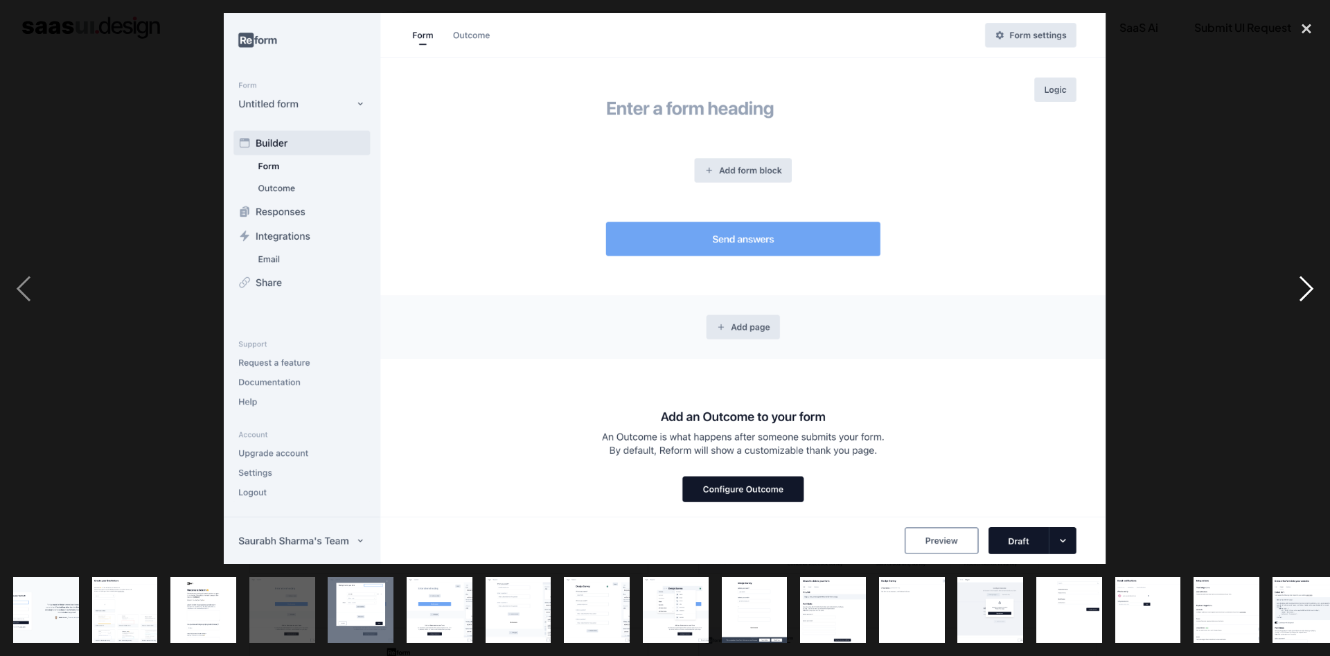
click at [1294, 291] on div "next image" at bounding box center [1306, 288] width 47 height 551
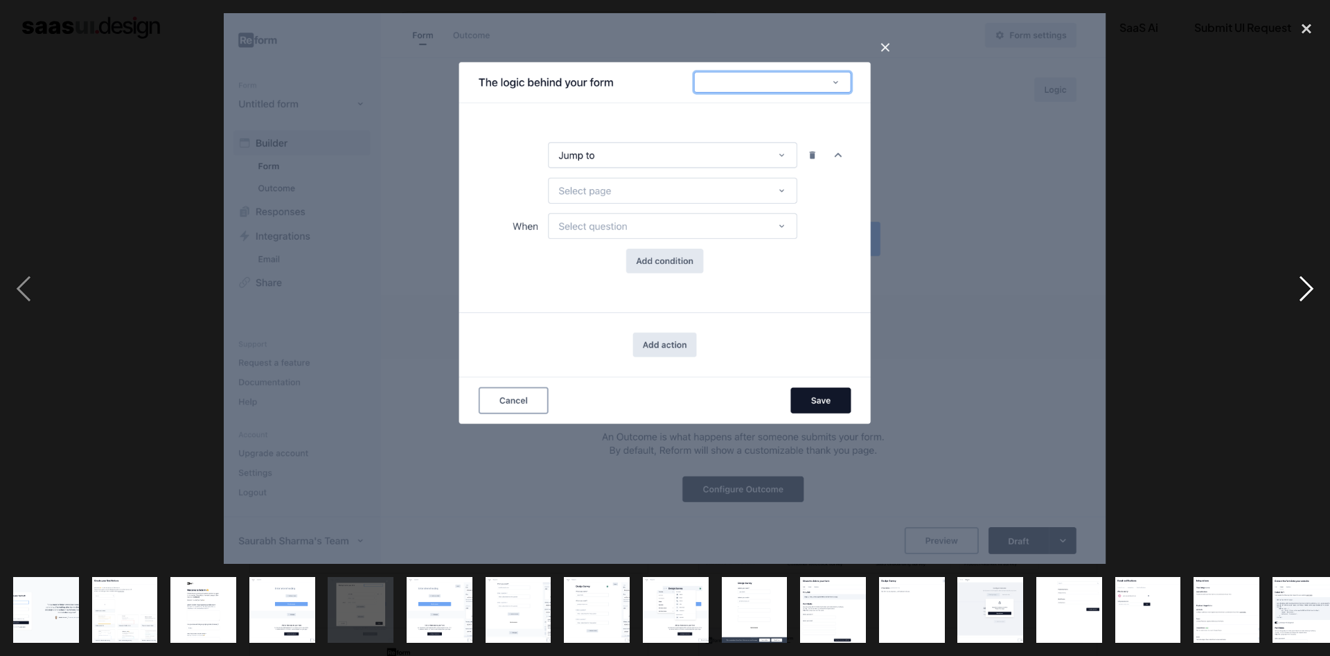
click at [1294, 291] on div "next image" at bounding box center [1306, 288] width 47 height 551
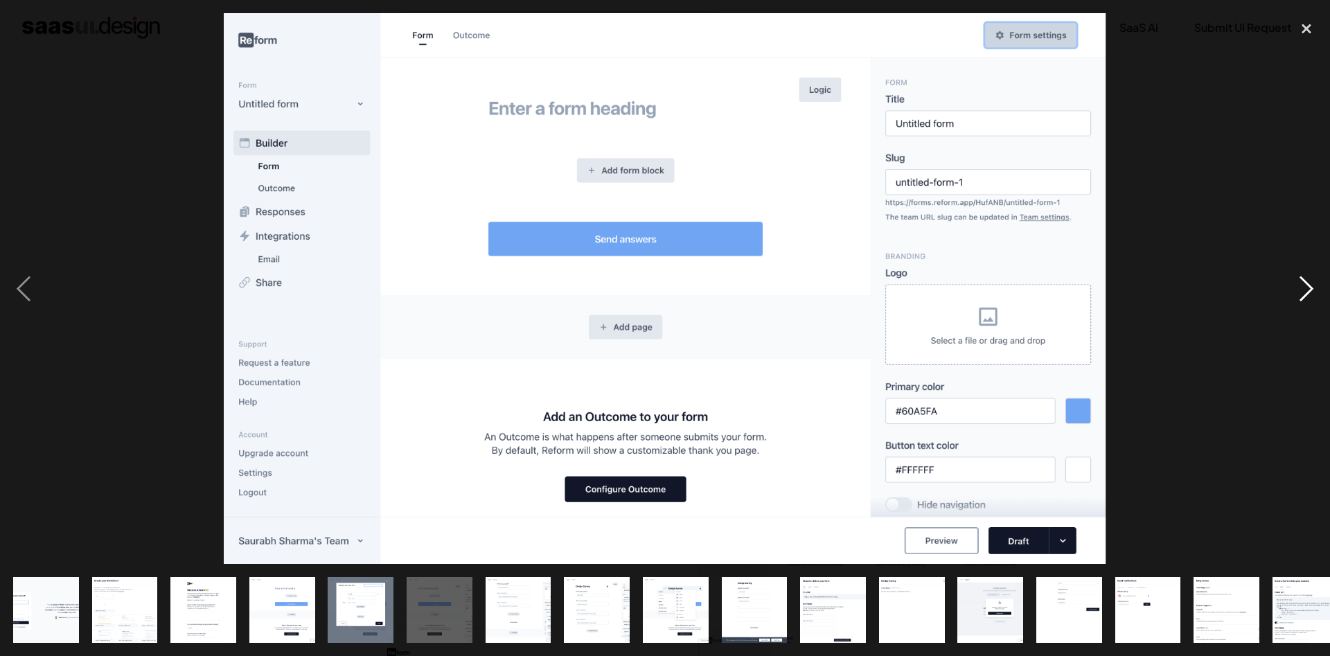
click at [1294, 291] on div "next image" at bounding box center [1306, 288] width 47 height 551
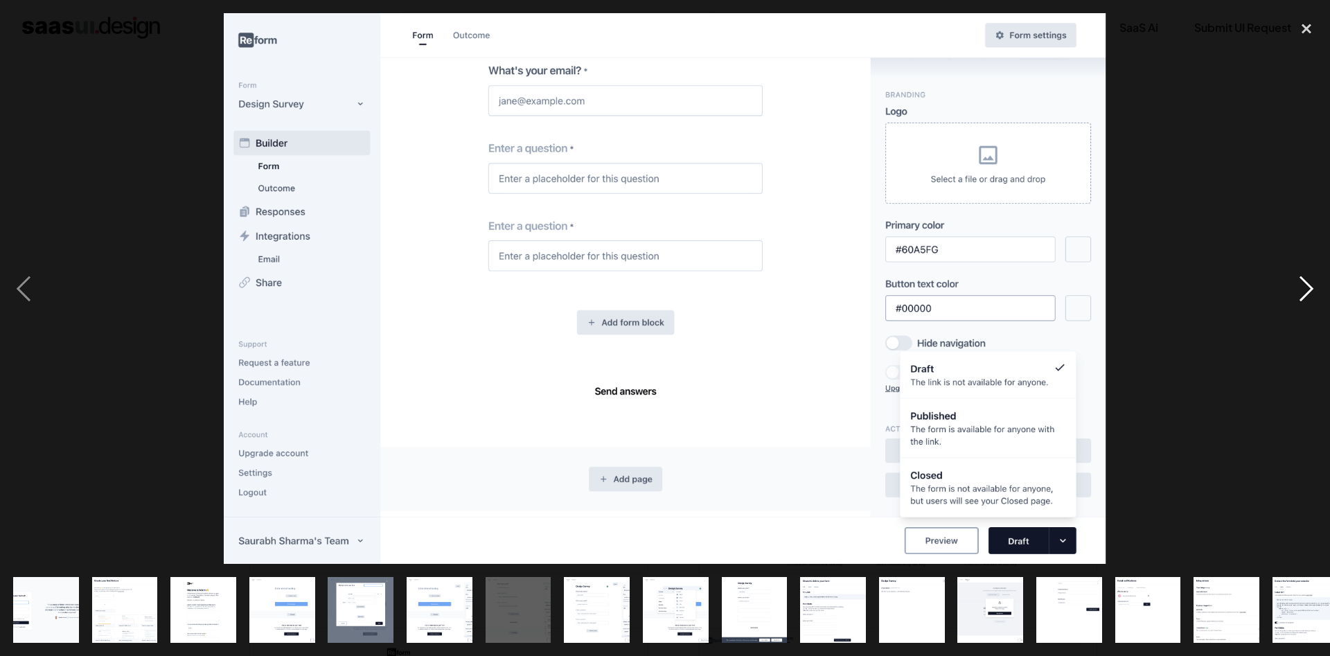
click at [1294, 291] on div "next image" at bounding box center [1306, 288] width 47 height 551
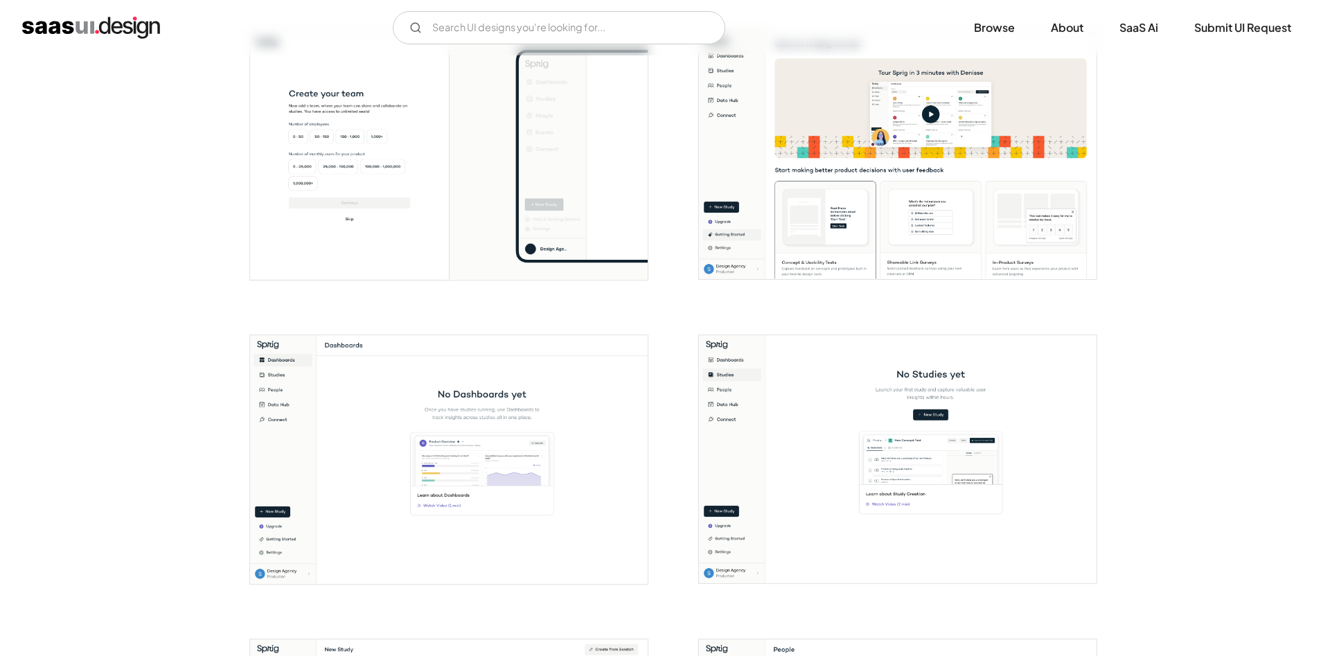
scroll to position [919, 0]
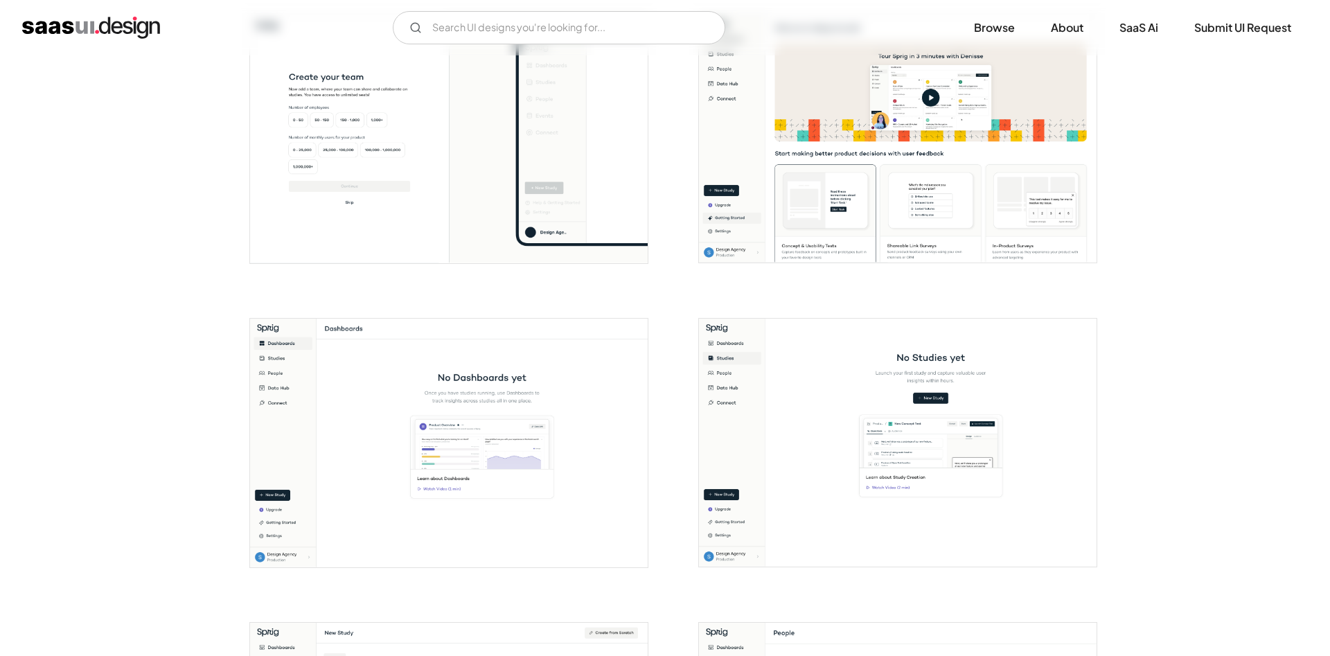
click at [539, 370] on img "open lightbox" at bounding box center [449, 443] width 398 height 249
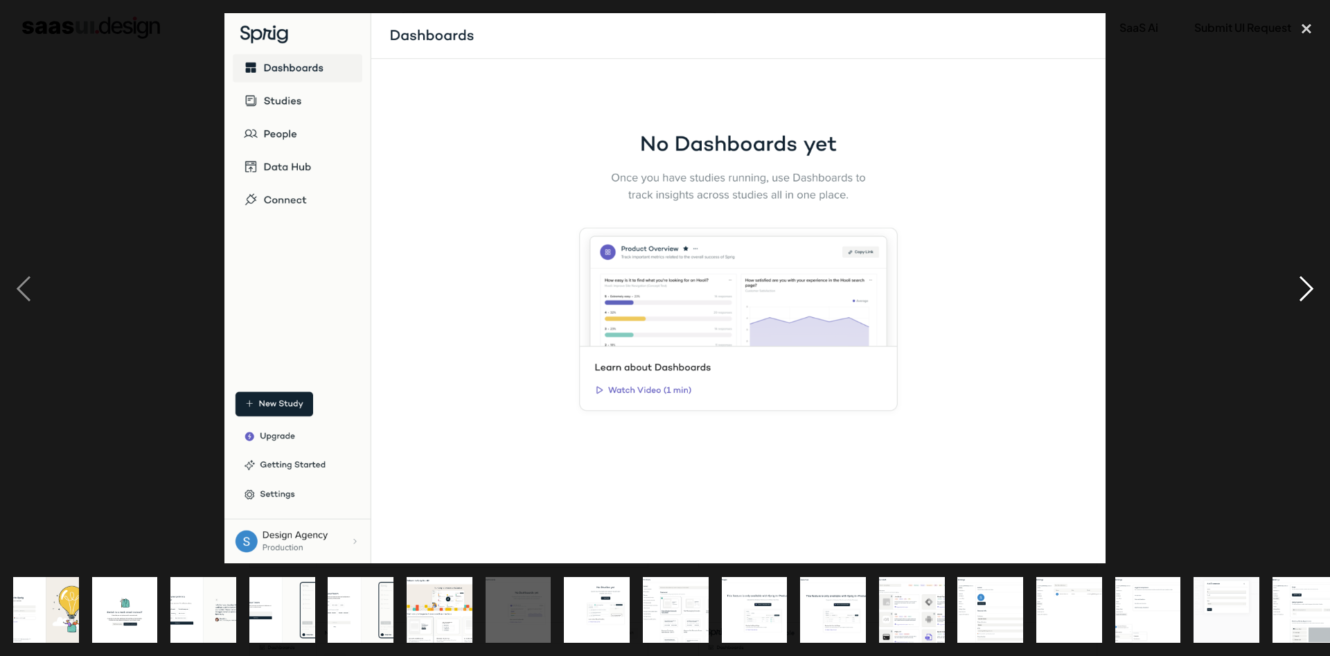
click at [1304, 297] on div "next image" at bounding box center [1306, 288] width 47 height 551
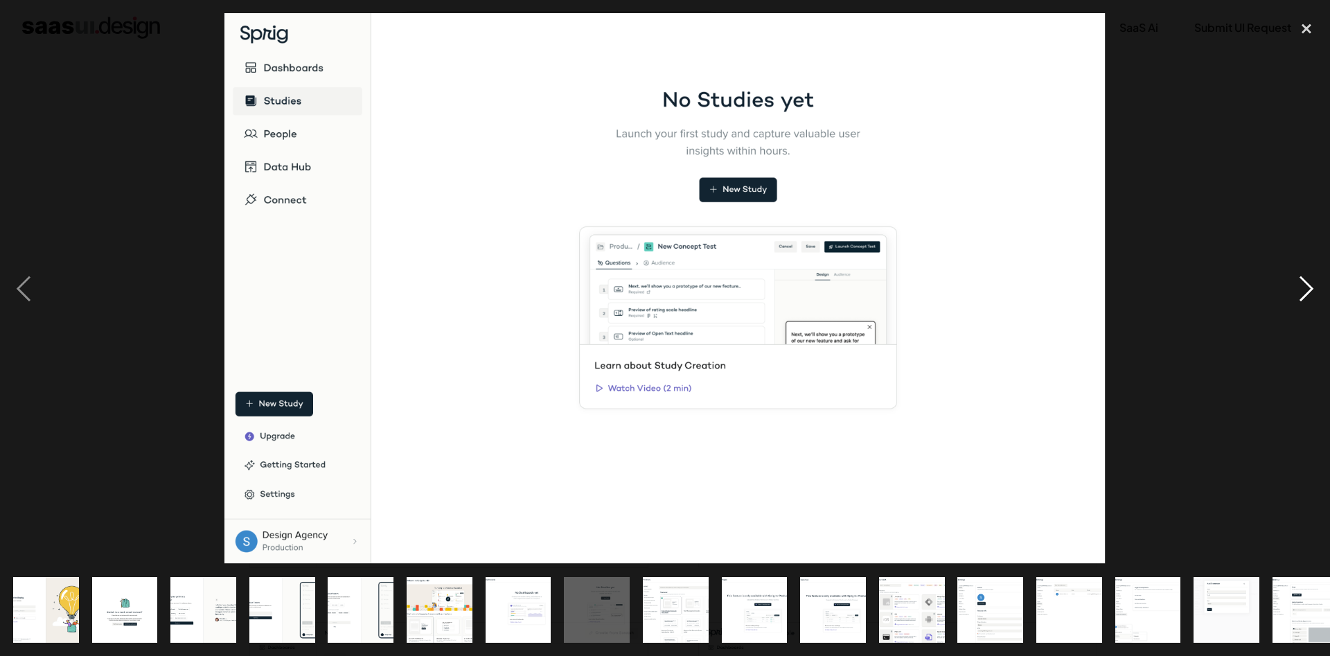
click at [1300, 292] on div "next image" at bounding box center [1306, 288] width 47 height 551
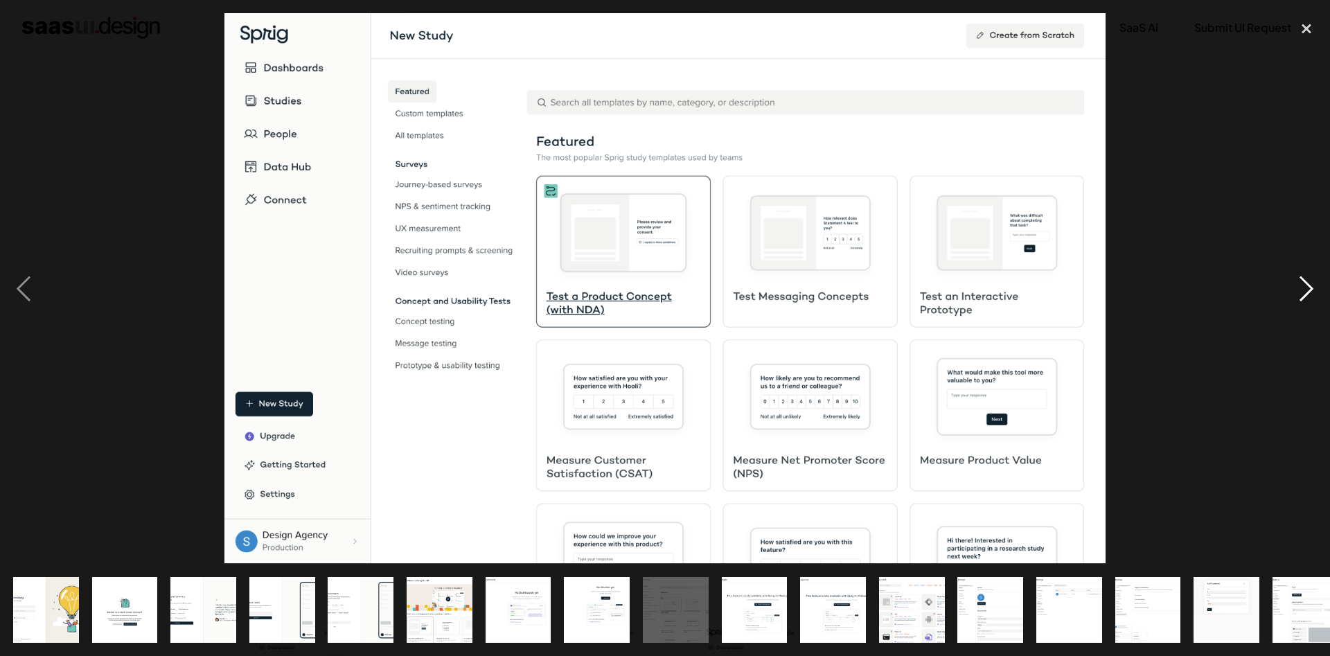
click at [1300, 292] on div "next image" at bounding box center [1306, 288] width 47 height 551
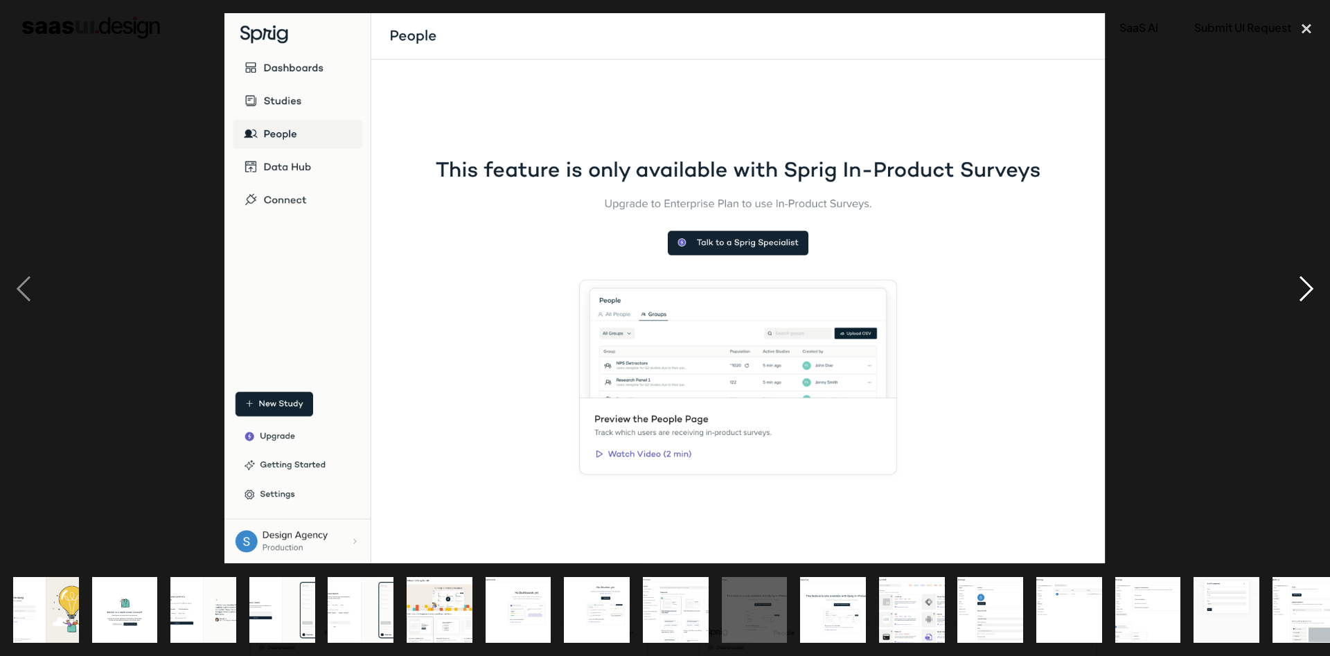
click at [1300, 292] on div "next image" at bounding box center [1306, 288] width 47 height 551
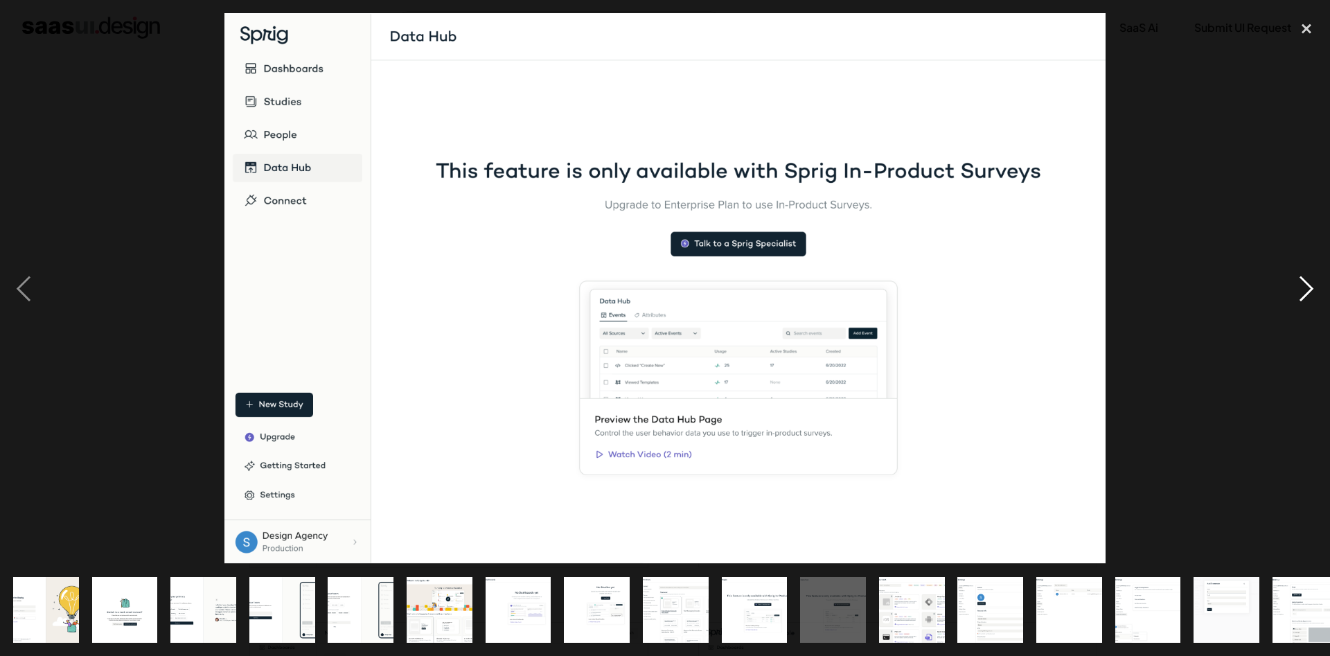
click at [1300, 292] on div "next image" at bounding box center [1306, 288] width 47 height 551
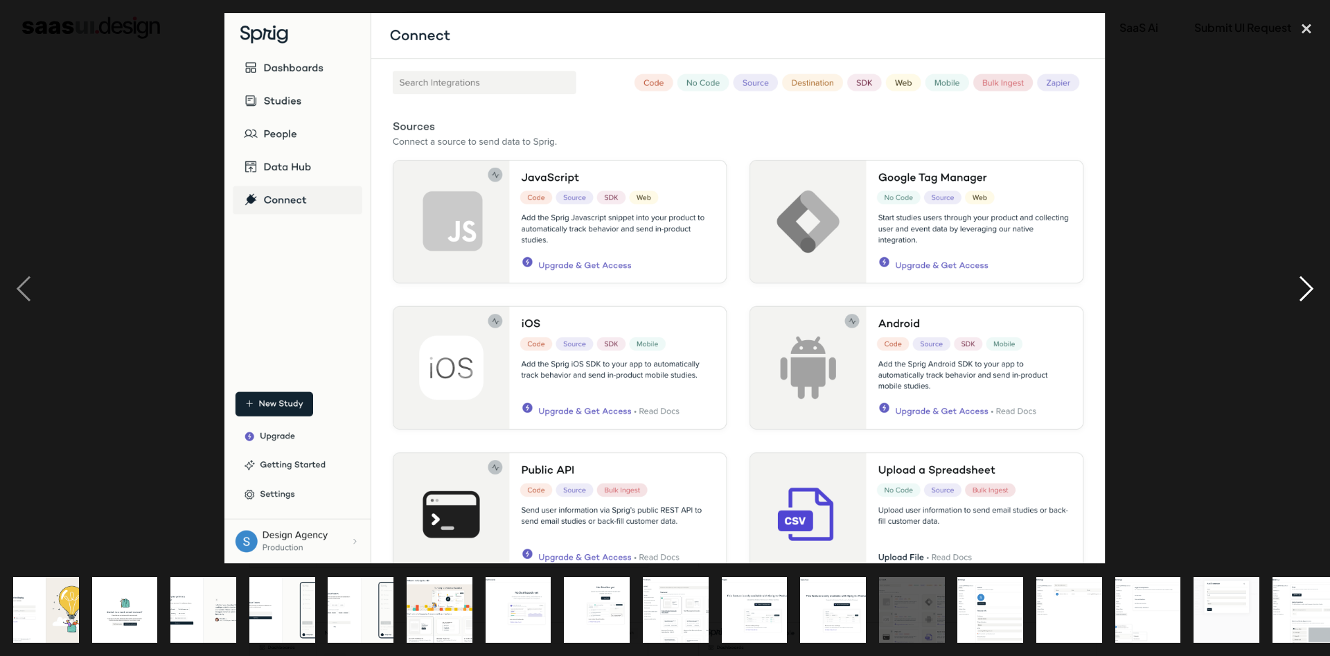
click at [1300, 292] on div "next image" at bounding box center [1306, 288] width 47 height 551
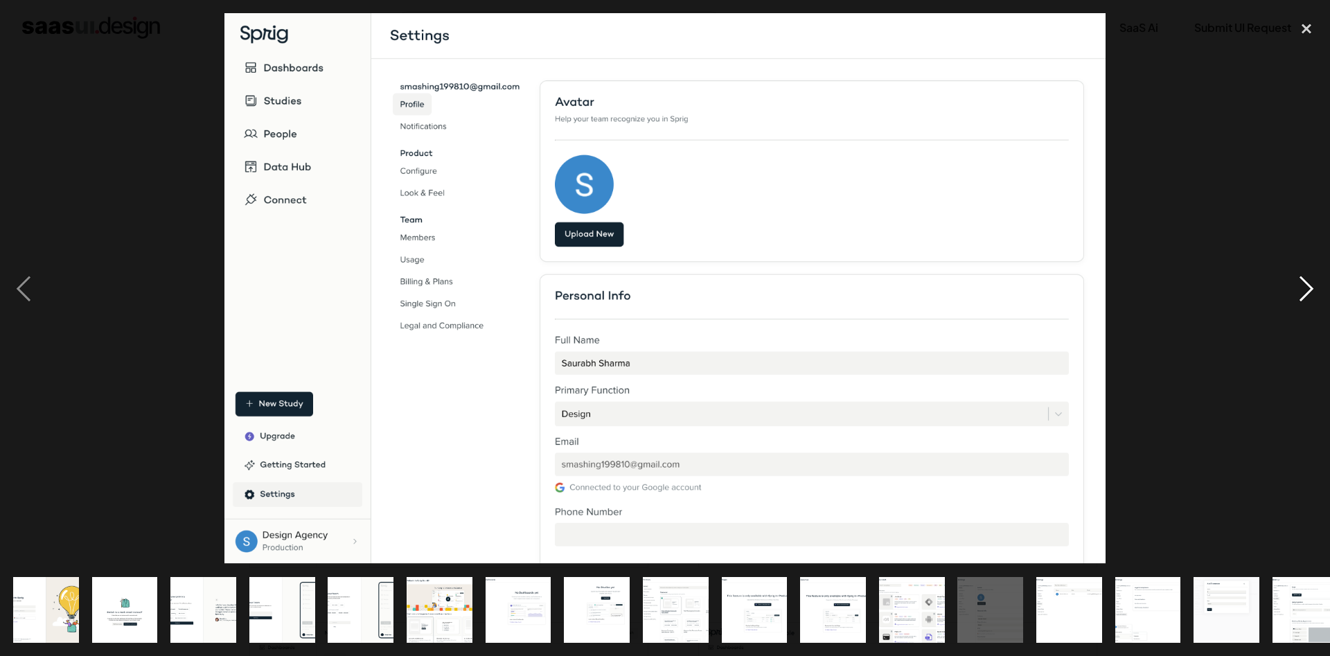
click at [1300, 292] on div "next image" at bounding box center [1306, 288] width 47 height 551
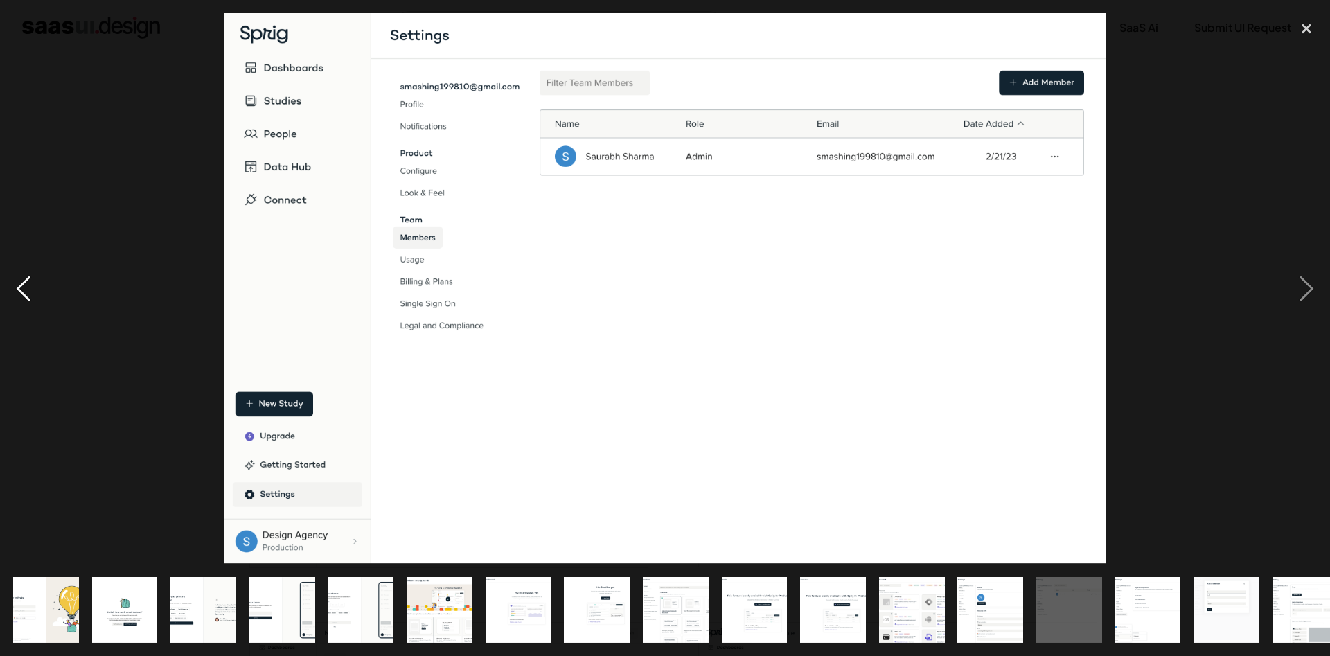
click at [21, 293] on div "previous image" at bounding box center [23, 288] width 47 height 551
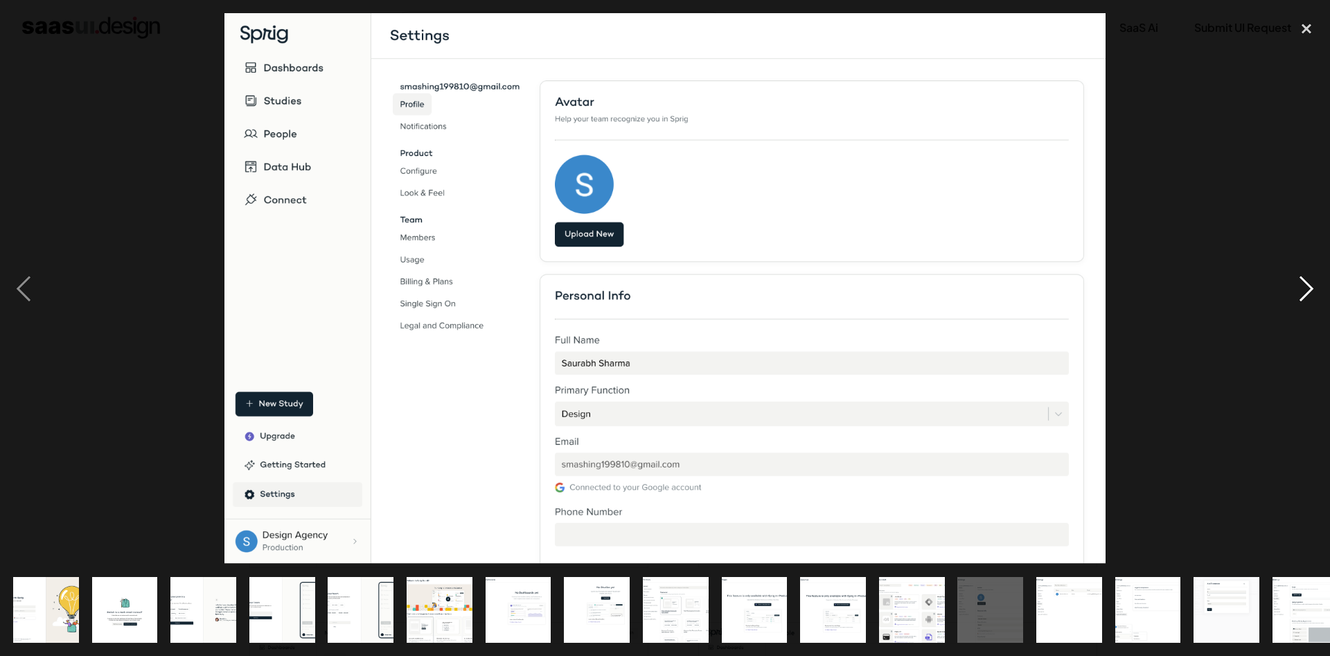
click at [1296, 289] on div "next image" at bounding box center [1306, 288] width 47 height 551
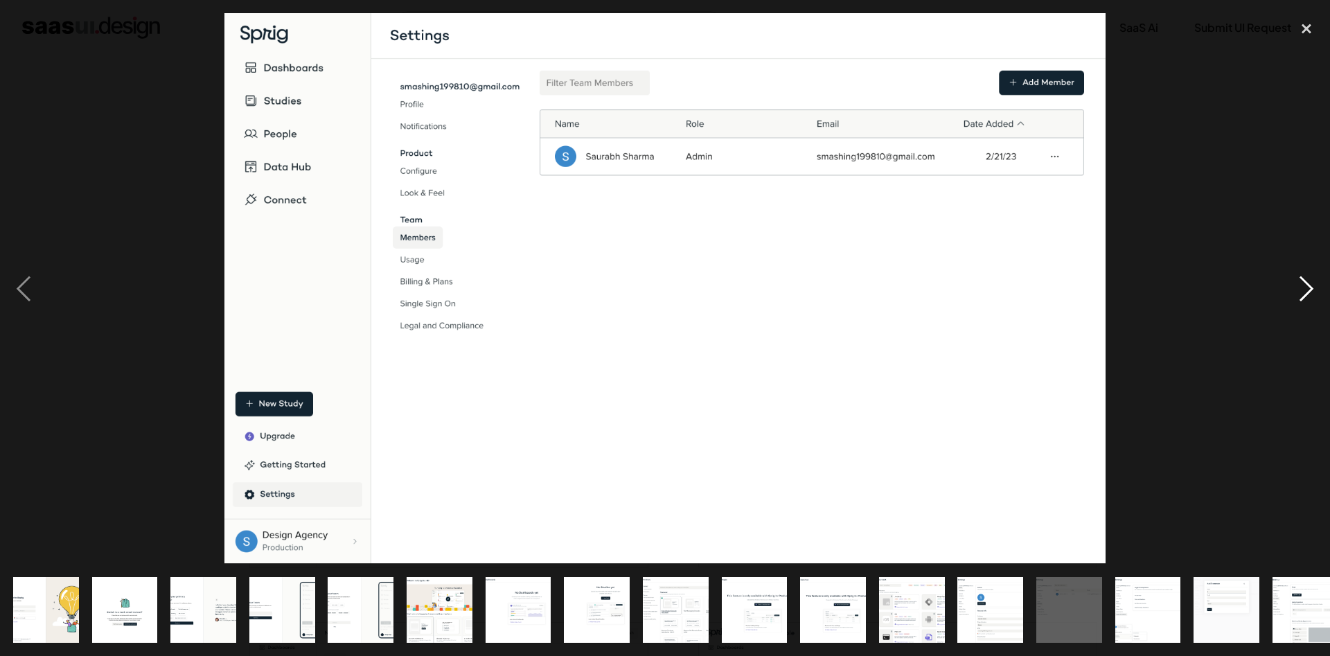
click at [1304, 287] on div "next image" at bounding box center [1306, 288] width 47 height 551
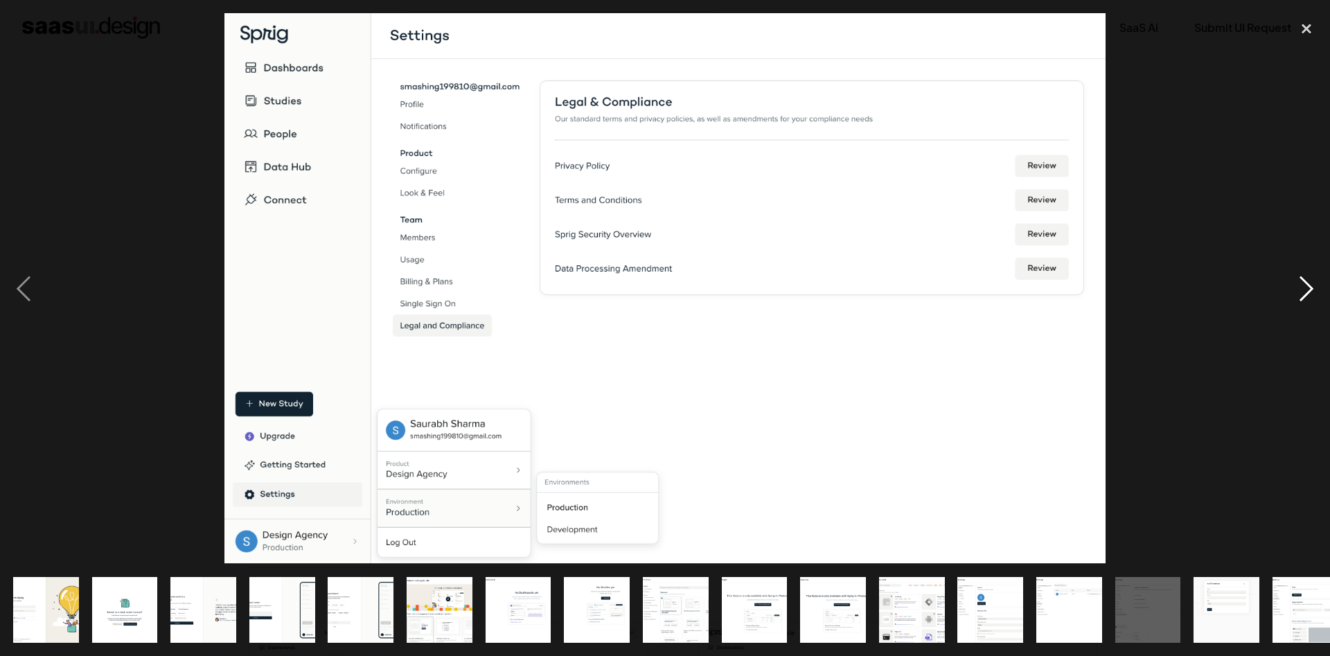
click at [1305, 286] on div "next image" at bounding box center [1306, 288] width 47 height 551
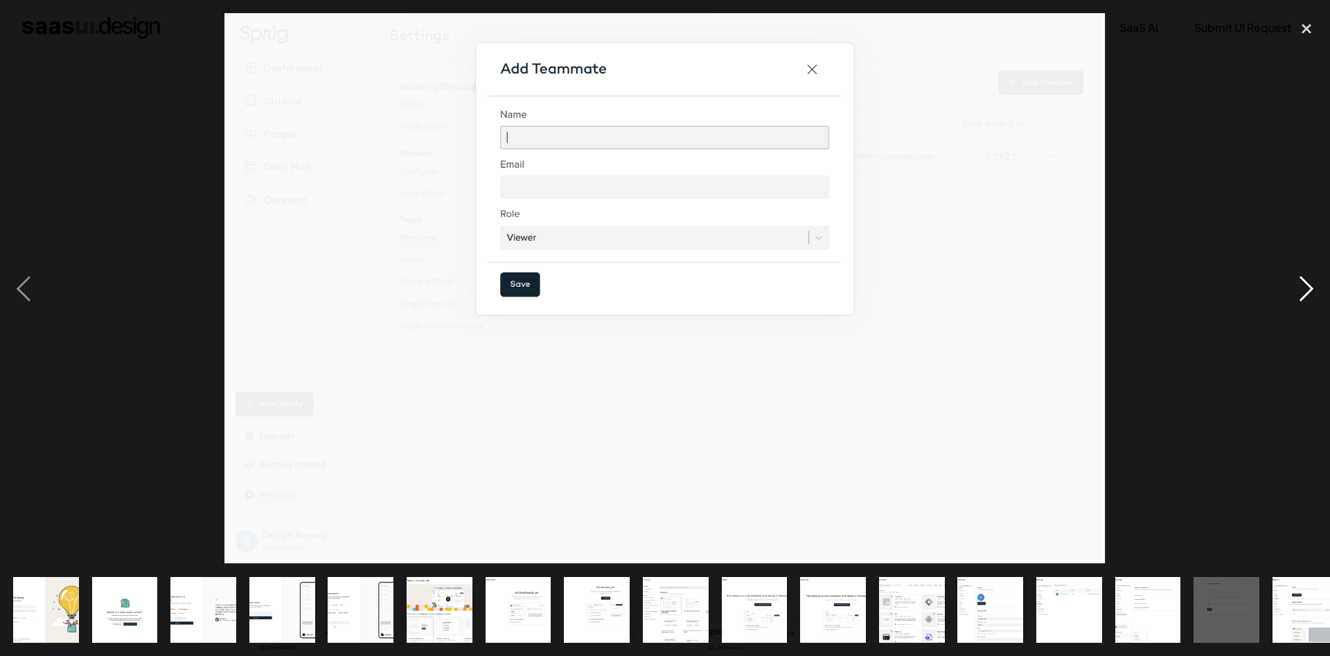
click at [1305, 286] on div "next image" at bounding box center [1306, 288] width 47 height 551
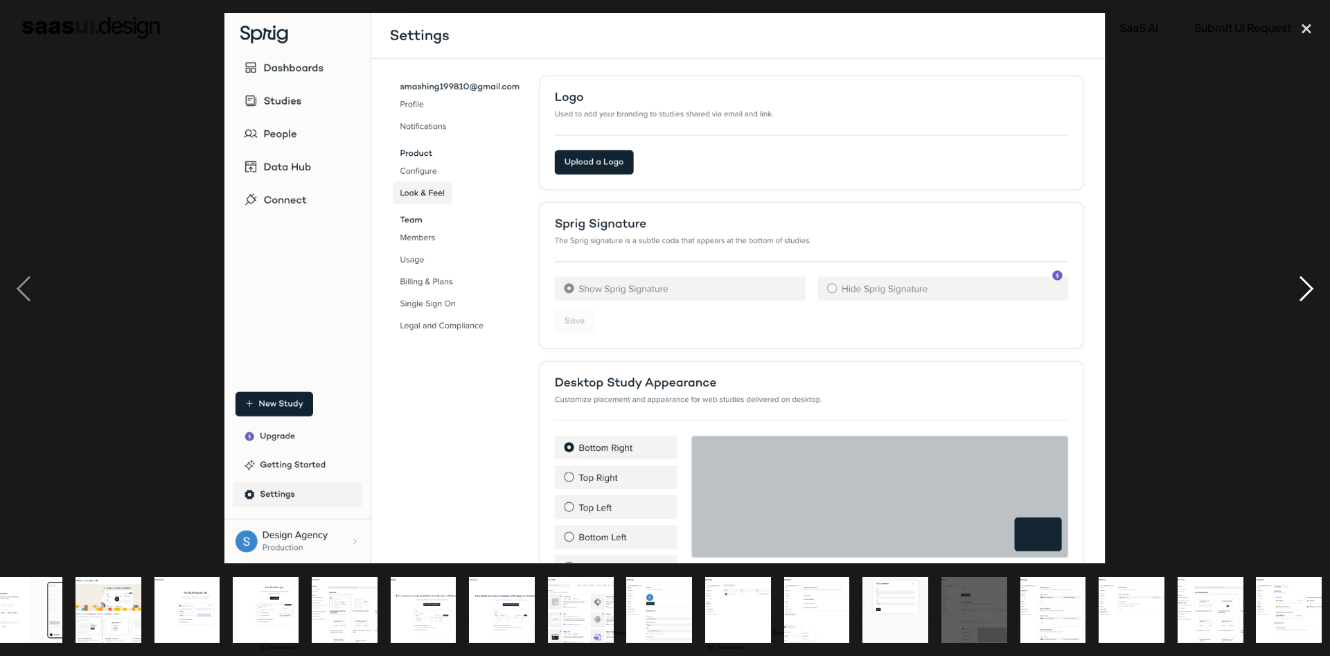
scroll to position [0, 336]
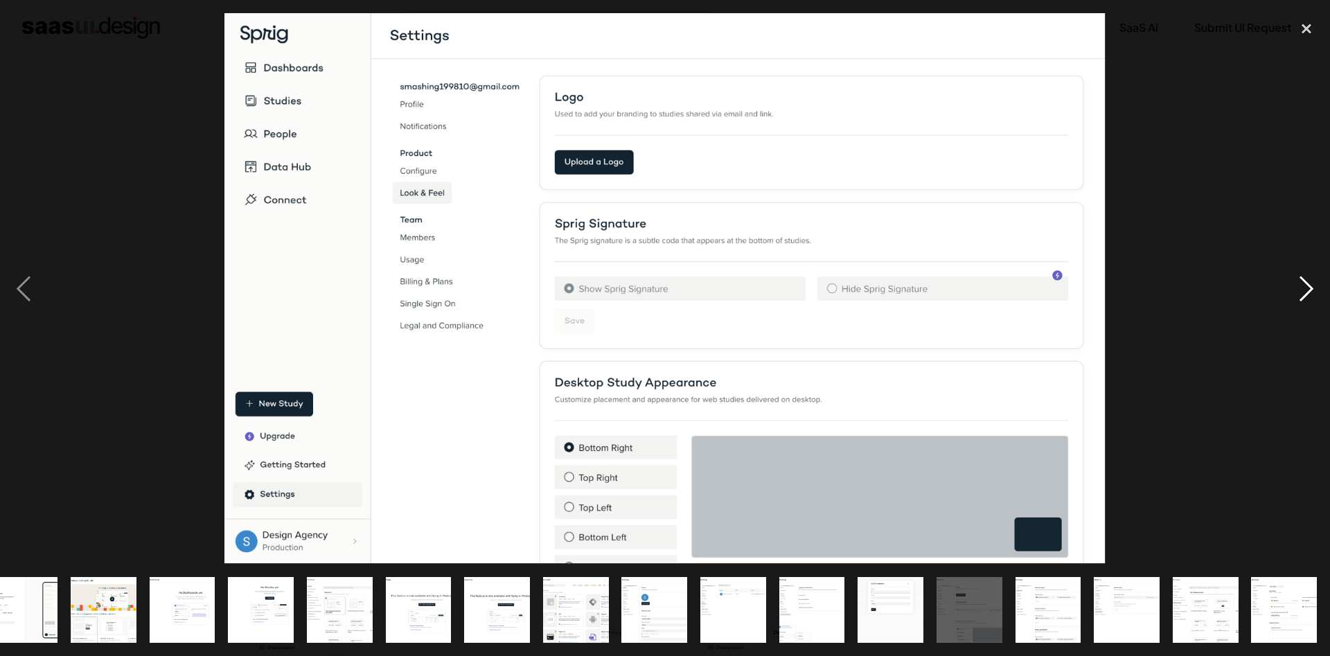
click at [1305, 286] on div "next image" at bounding box center [1306, 288] width 47 height 551
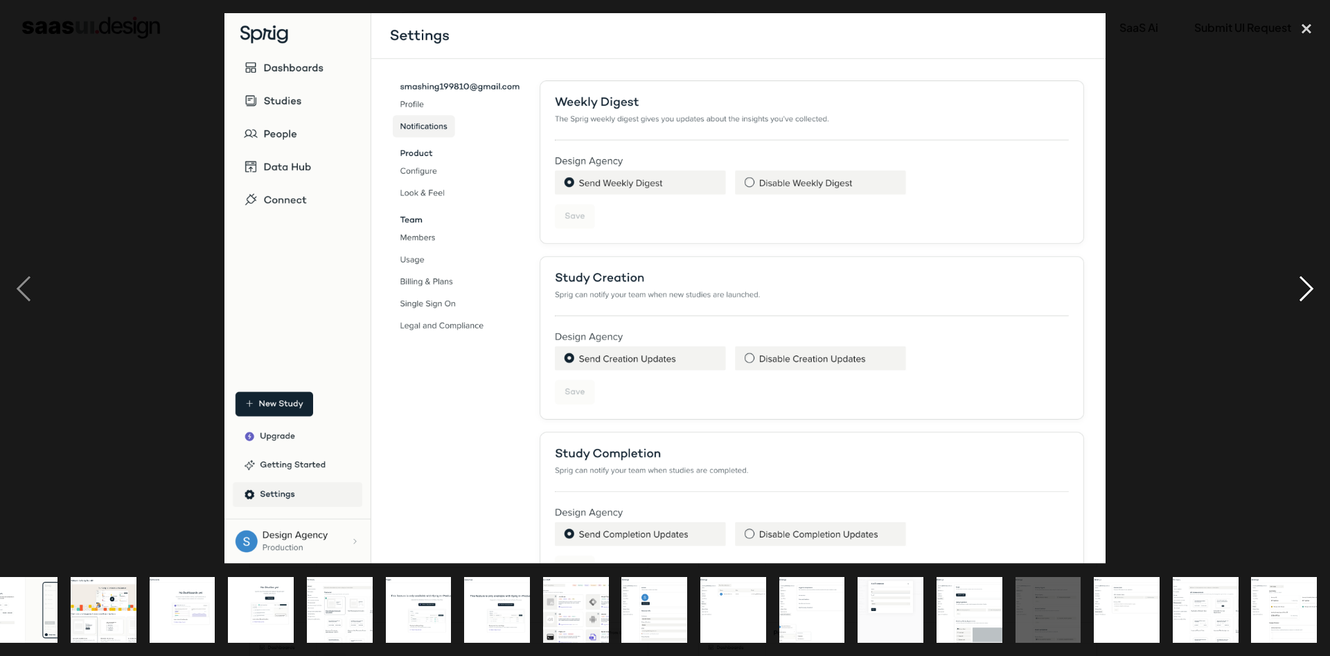
click at [1305, 286] on div "next image" at bounding box center [1306, 288] width 47 height 551
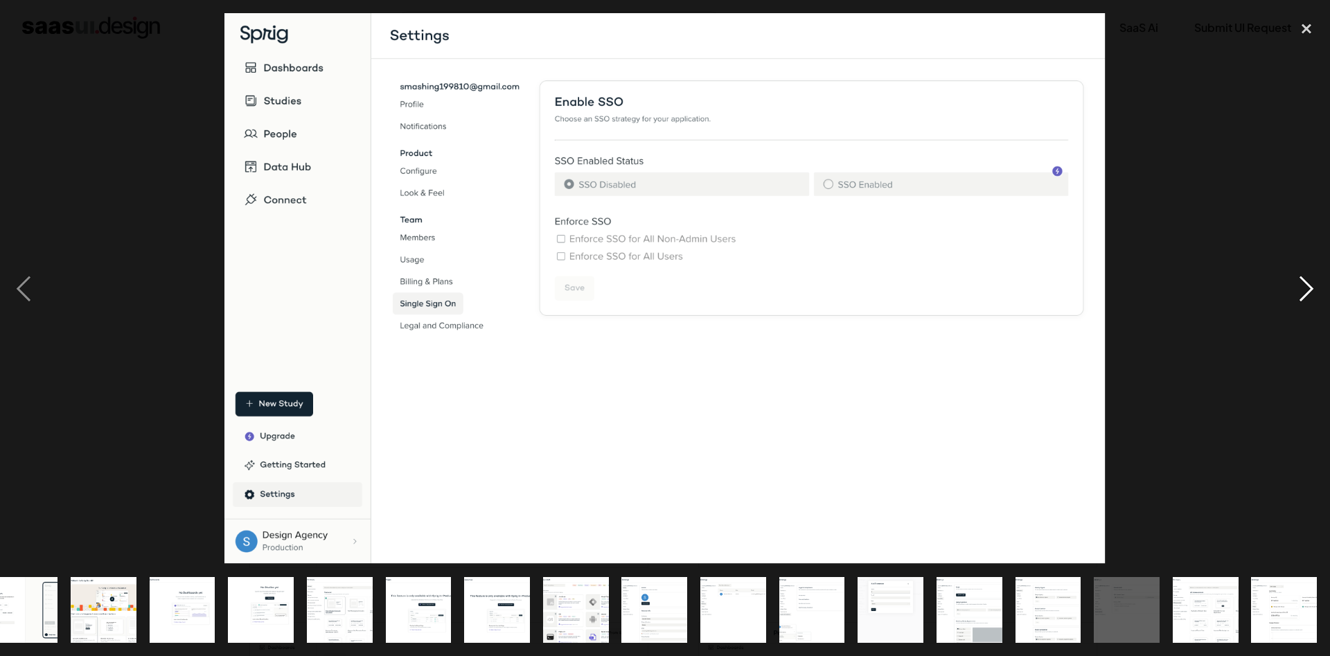
click at [1300, 277] on div "next image" at bounding box center [1306, 288] width 47 height 551
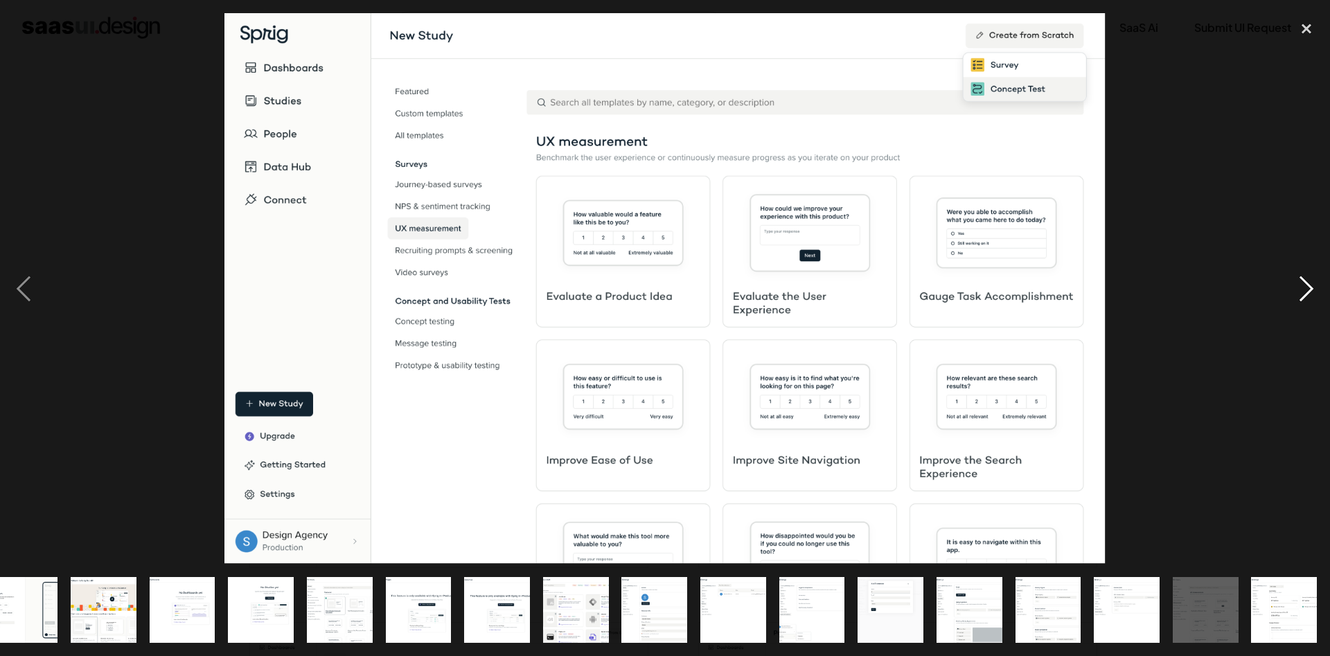
click at [1300, 277] on div "next image" at bounding box center [1306, 288] width 47 height 551
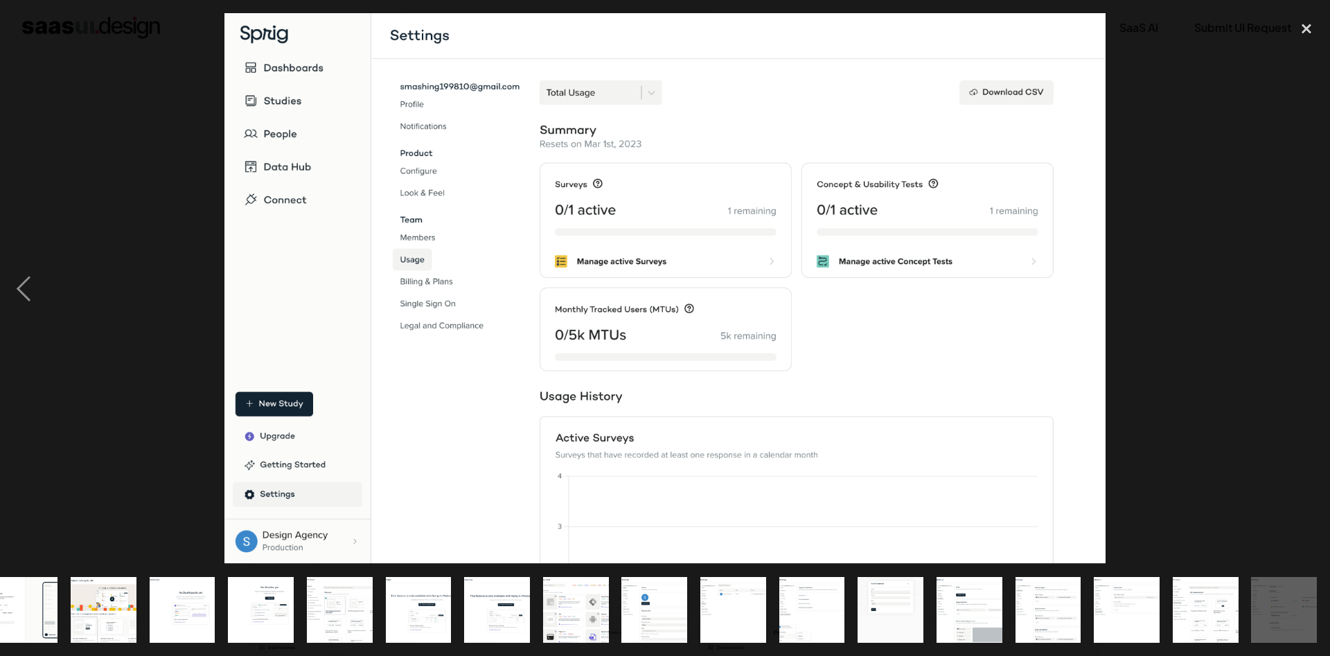
click at [1300, 277] on div "next image" at bounding box center [1306, 288] width 47 height 551
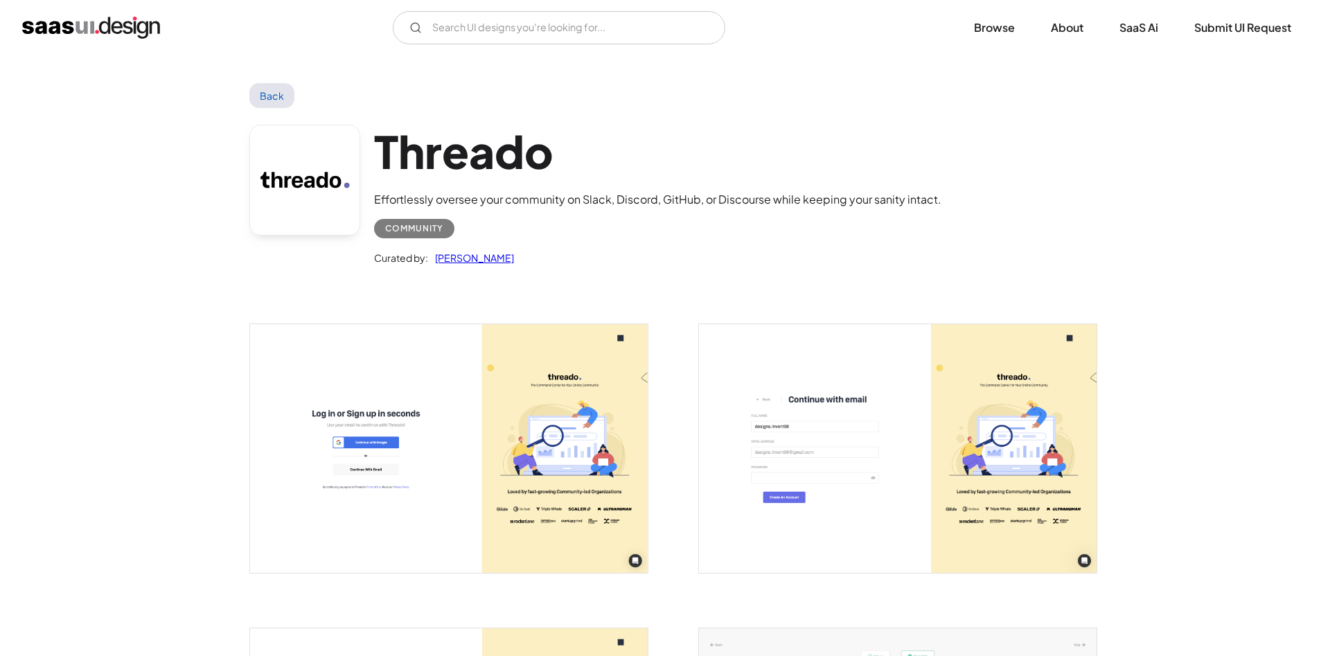
click at [353, 382] on img "open lightbox" at bounding box center [449, 448] width 398 height 249
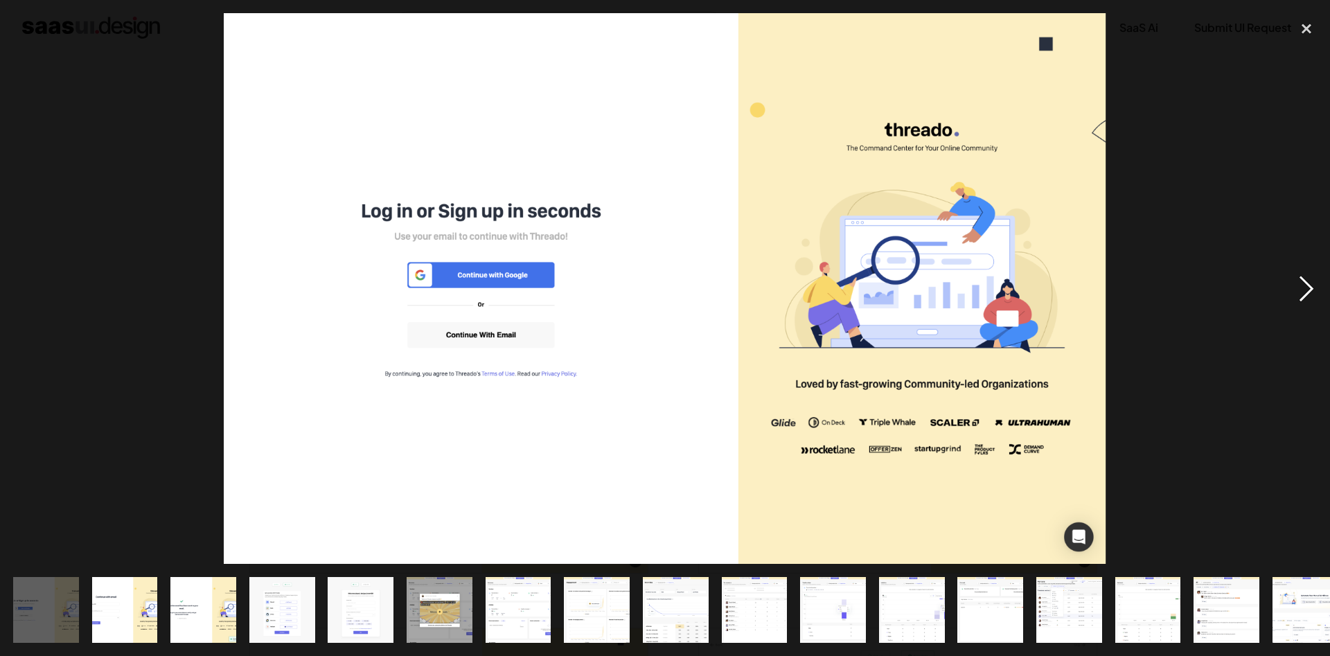
click at [1294, 275] on div "next image" at bounding box center [1306, 288] width 47 height 551
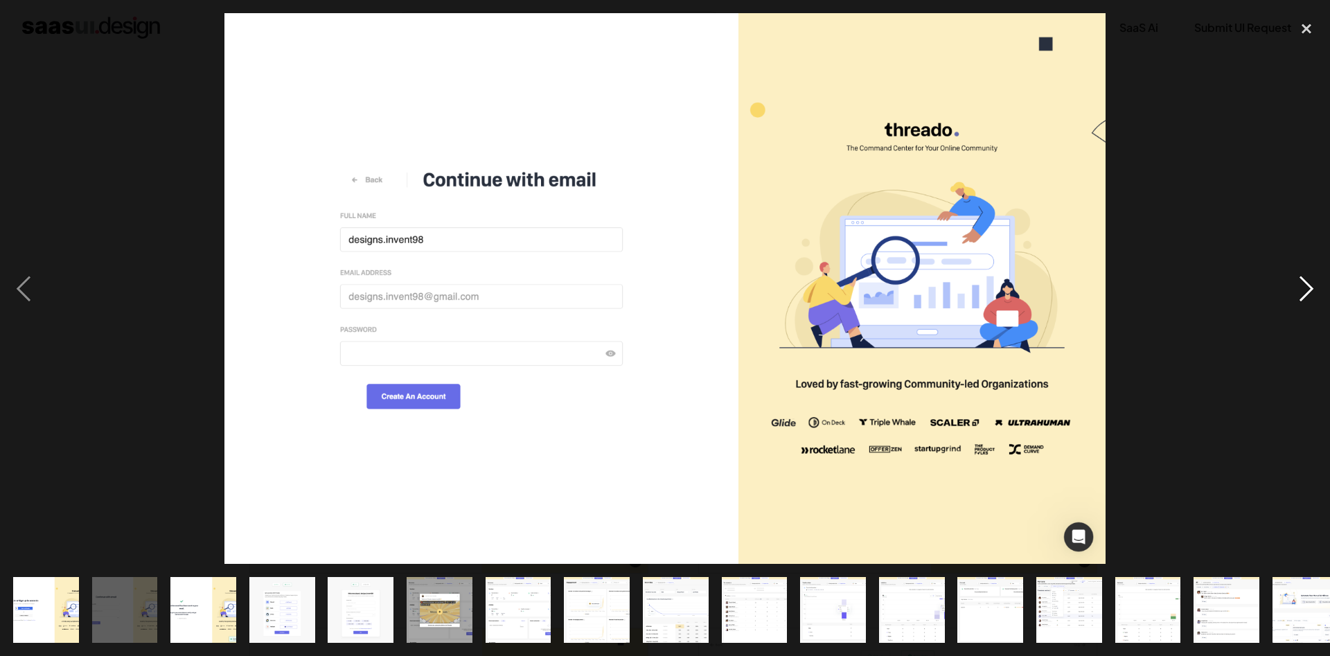
click at [1303, 281] on div "next image" at bounding box center [1306, 288] width 47 height 551
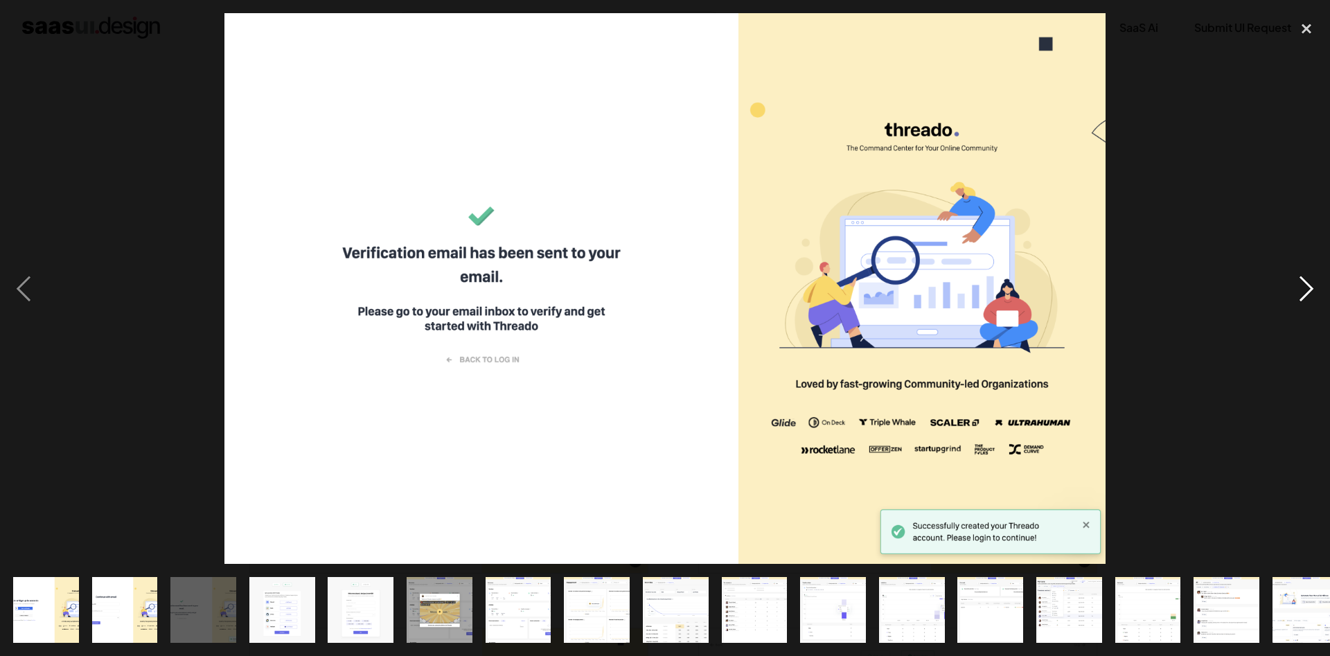
click at [1303, 281] on div "next image" at bounding box center [1306, 288] width 47 height 551
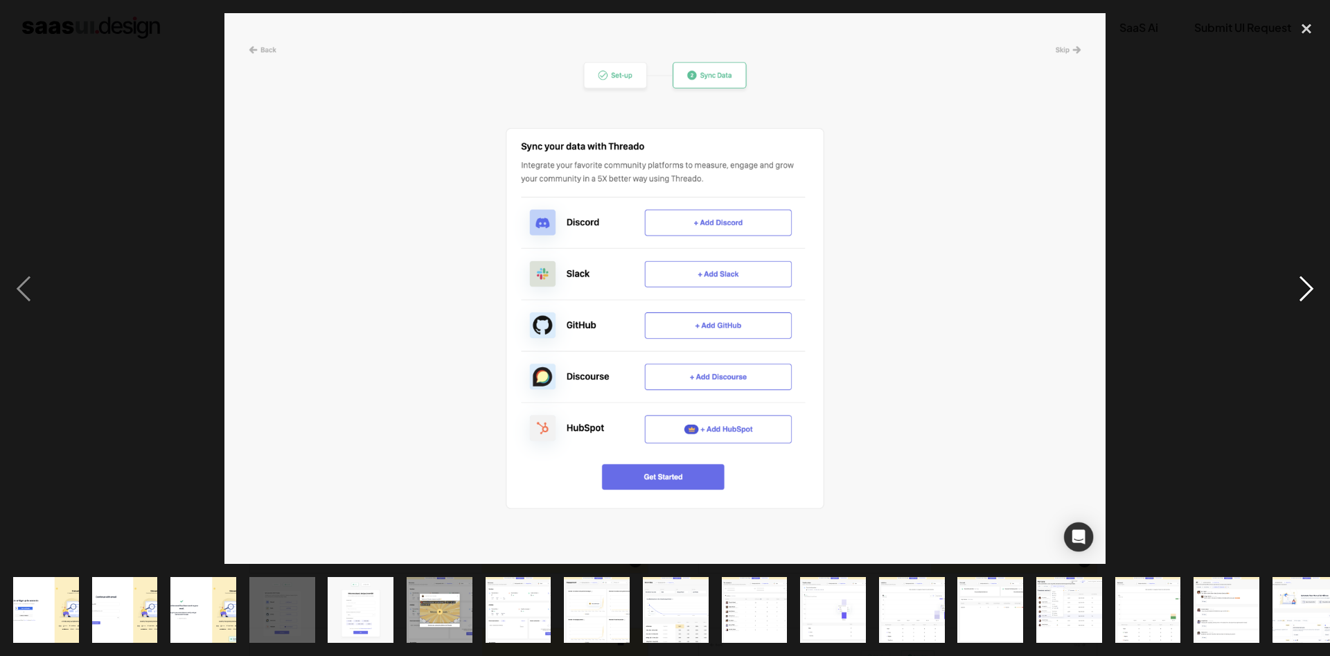
click at [1303, 281] on div "next image" at bounding box center [1306, 288] width 47 height 551
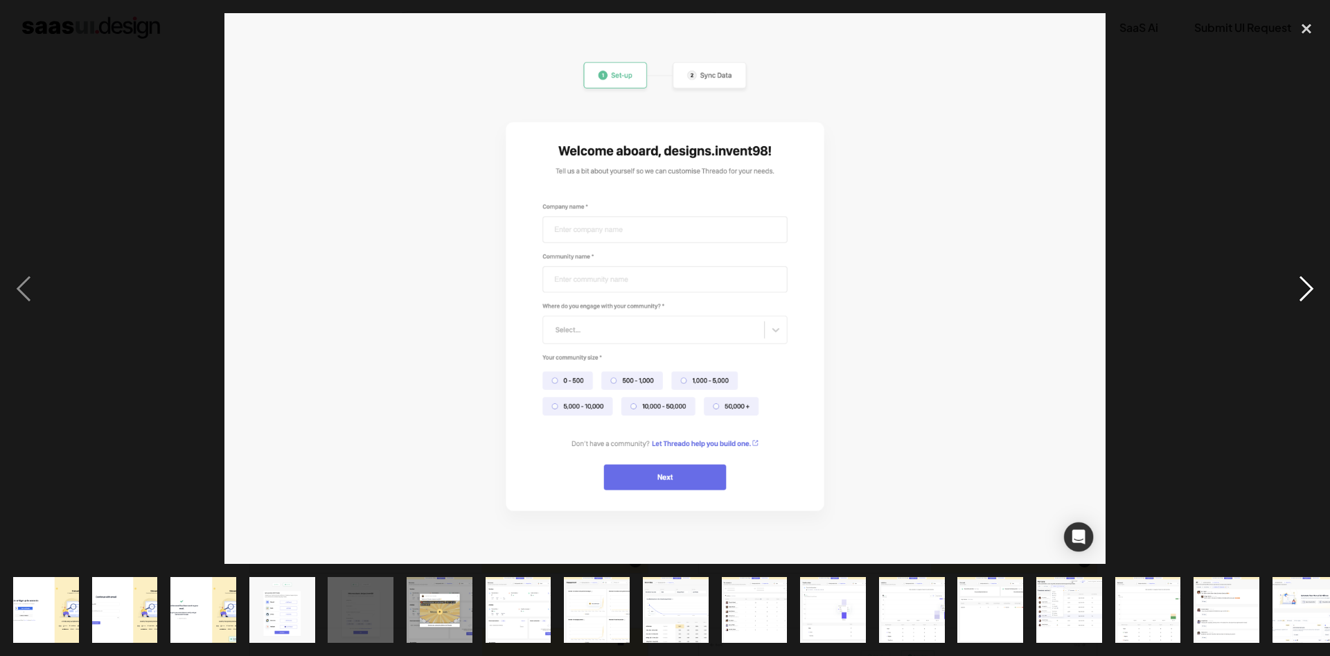
click at [1303, 281] on div "next image" at bounding box center [1306, 288] width 47 height 551
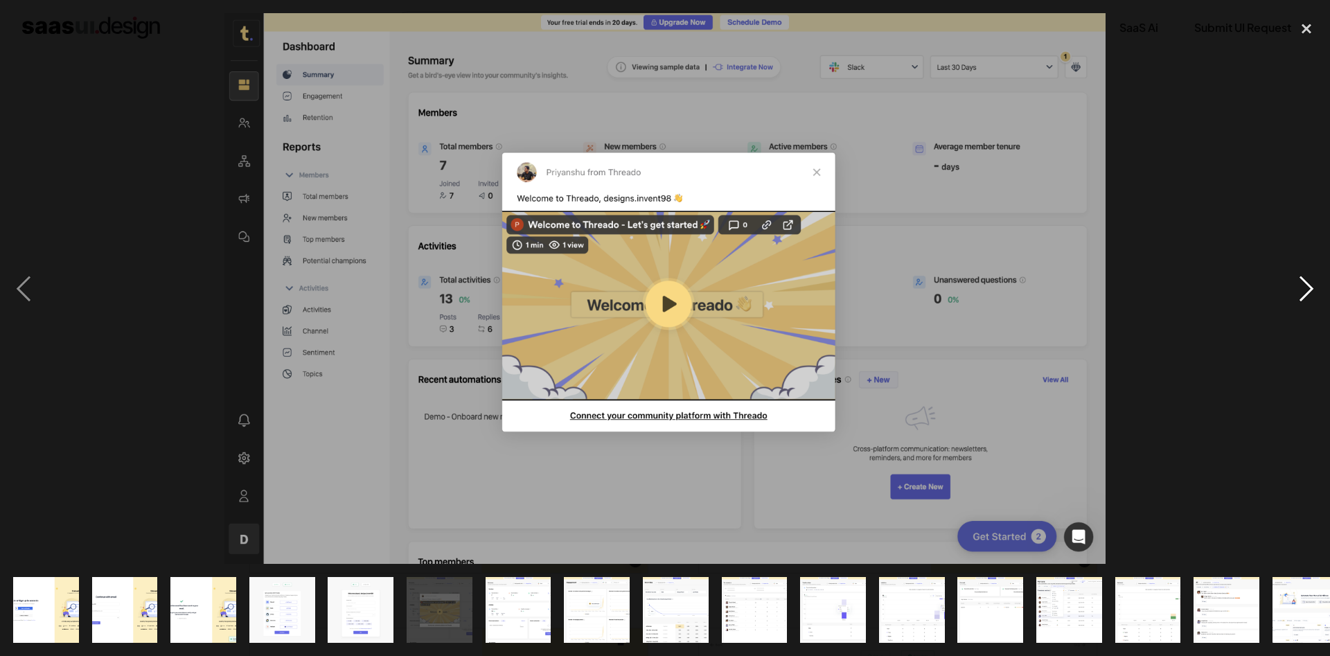
click at [1303, 281] on div "next image" at bounding box center [1306, 288] width 47 height 551
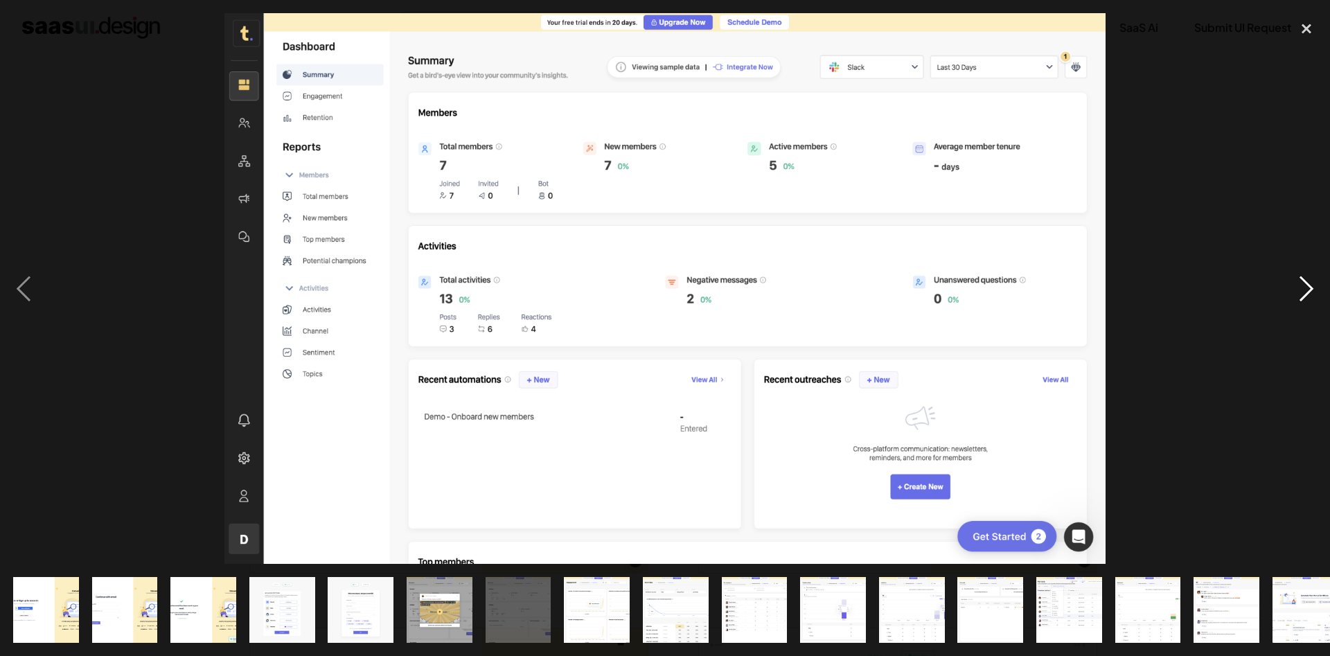
click at [1295, 282] on div "next image" at bounding box center [1306, 288] width 47 height 551
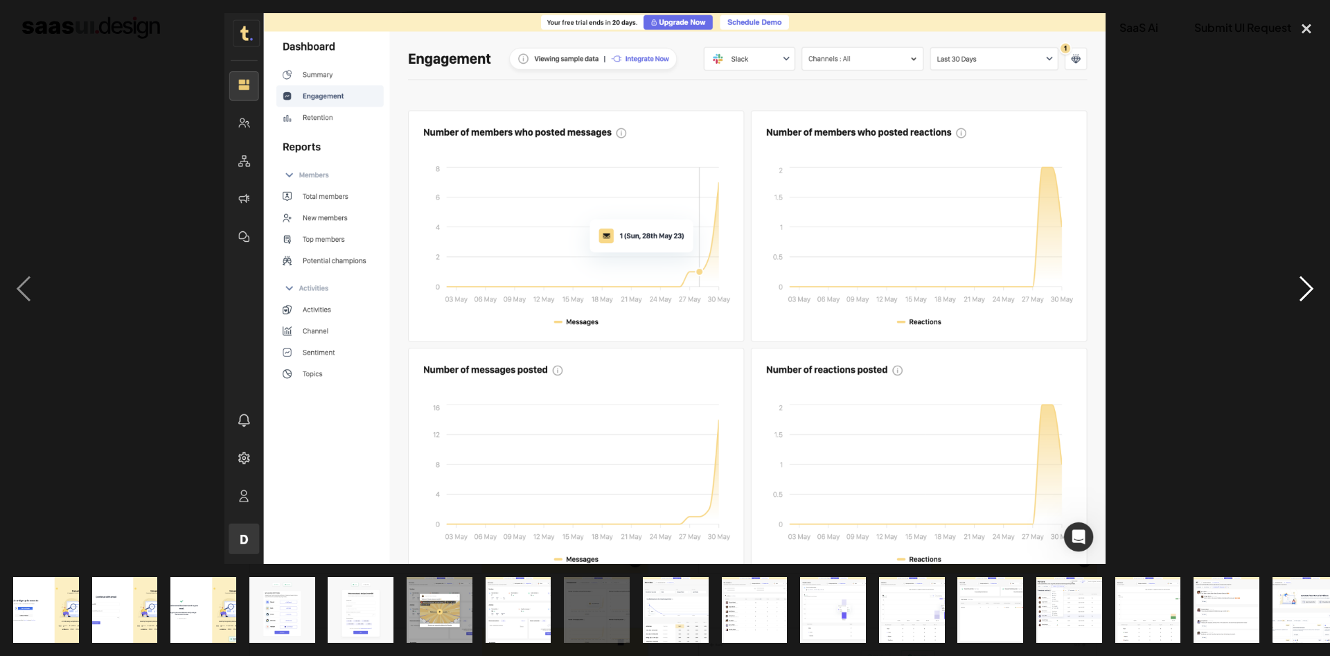
click at [1312, 285] on div "next image" at bounding box center [1306, 288] width 47 height 551
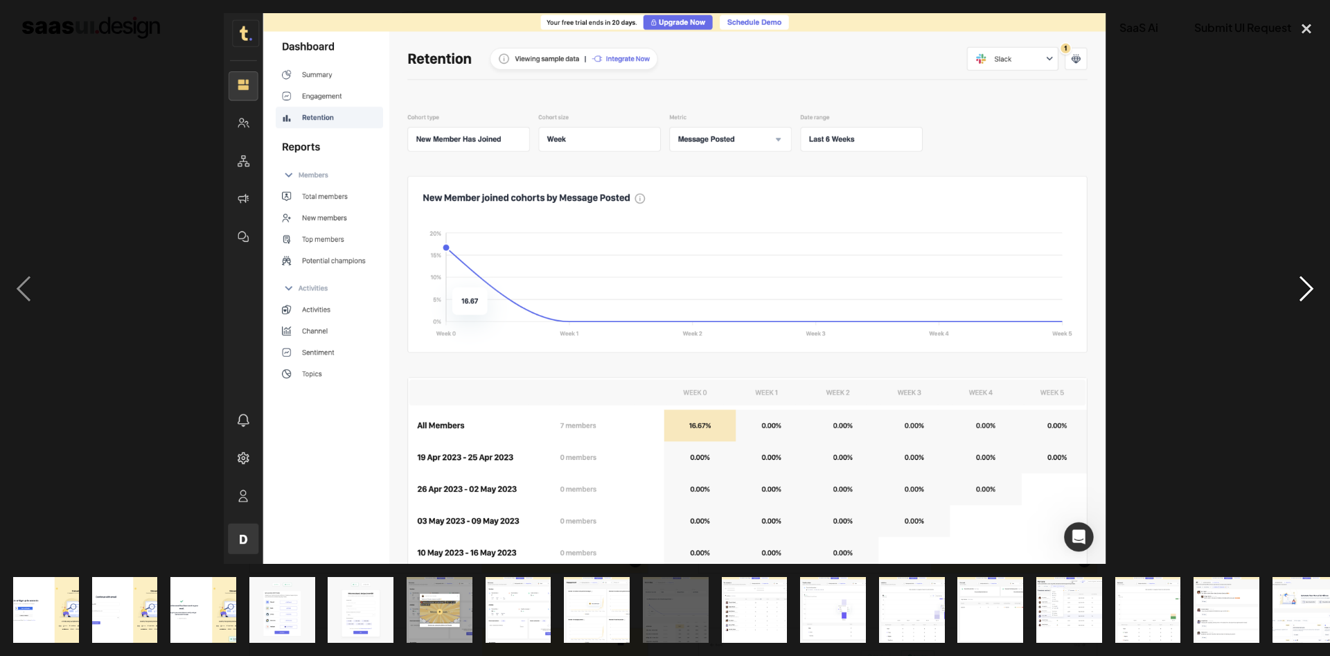
click at [1294, 281] on div "next image" at bounding box center [1306, 288] width 47 height 551
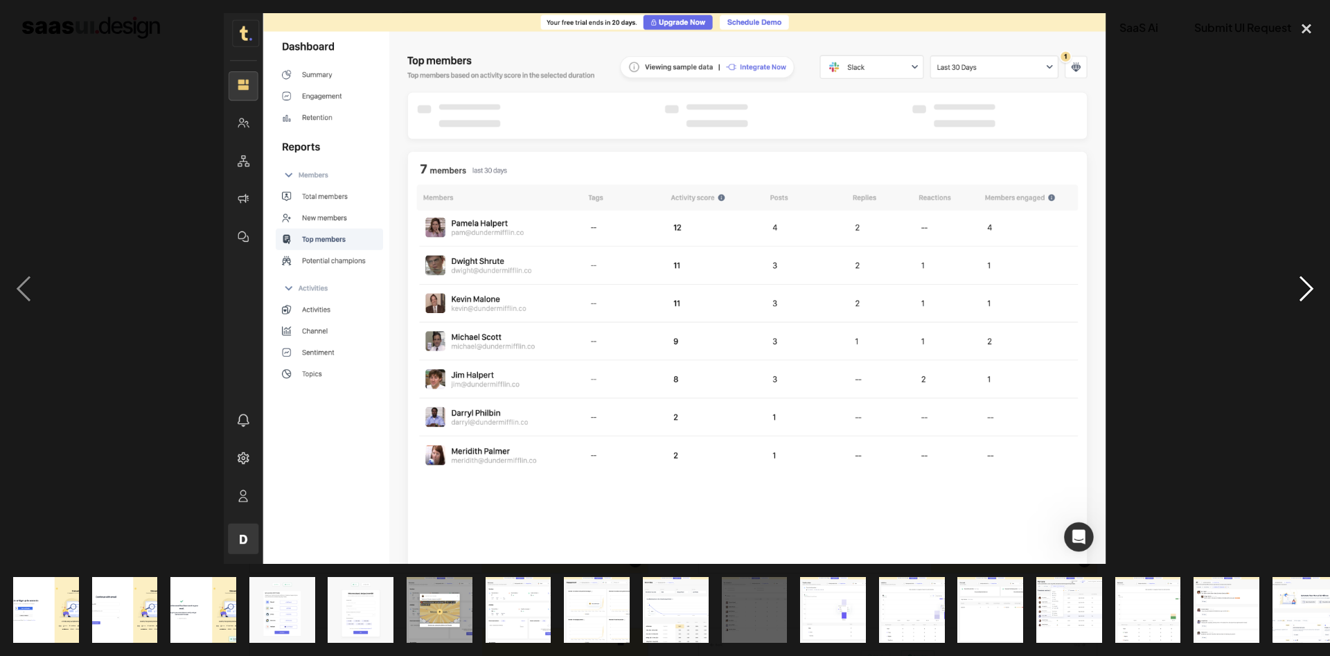
click at [1292, 280] on div "next image" at bounding box center [1306, 288] width 47 height 551
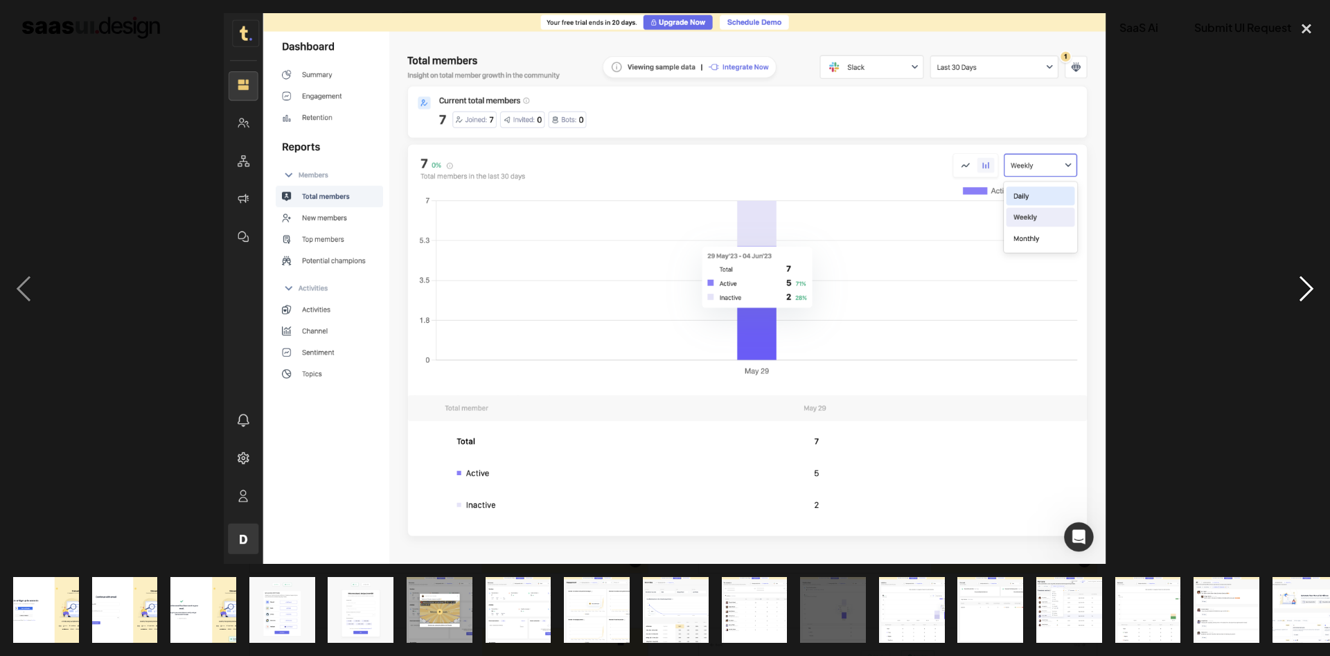
click at [1285, 283] on div "next image" at bounding box center [1306, 288] width 47 height 551
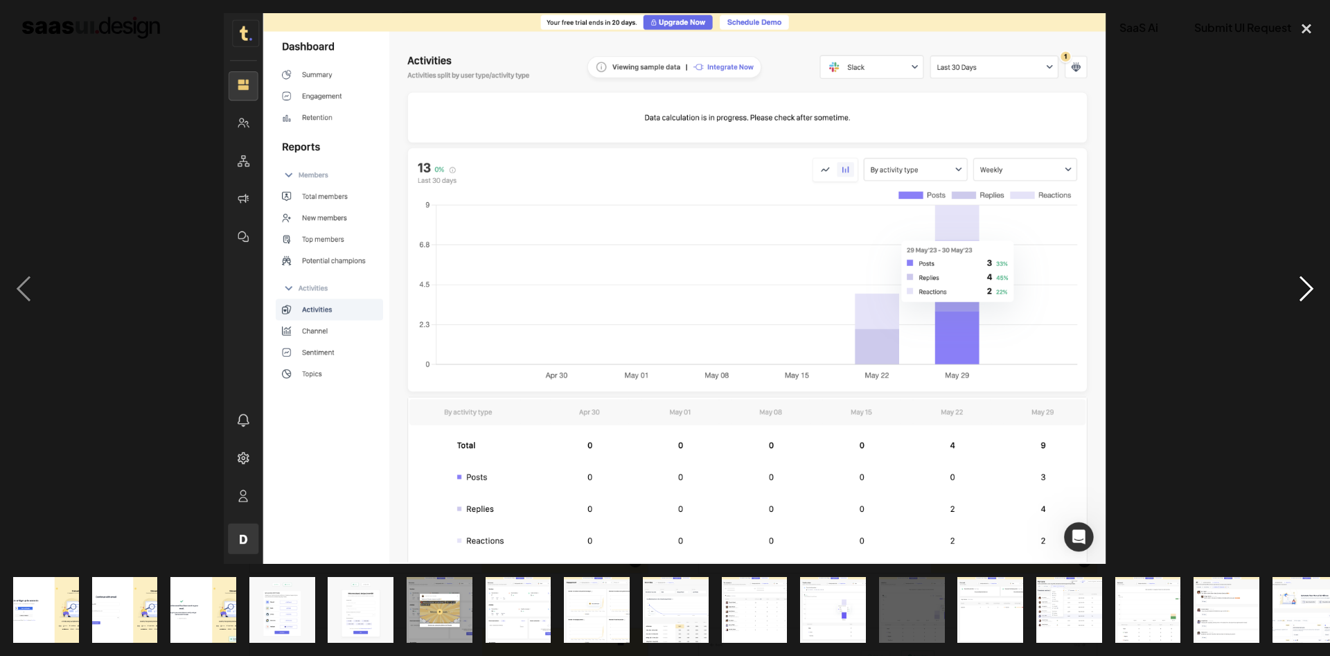
click at [1306, 281] on div "next image" at bounding box center [1306, 288] width 47 height 551
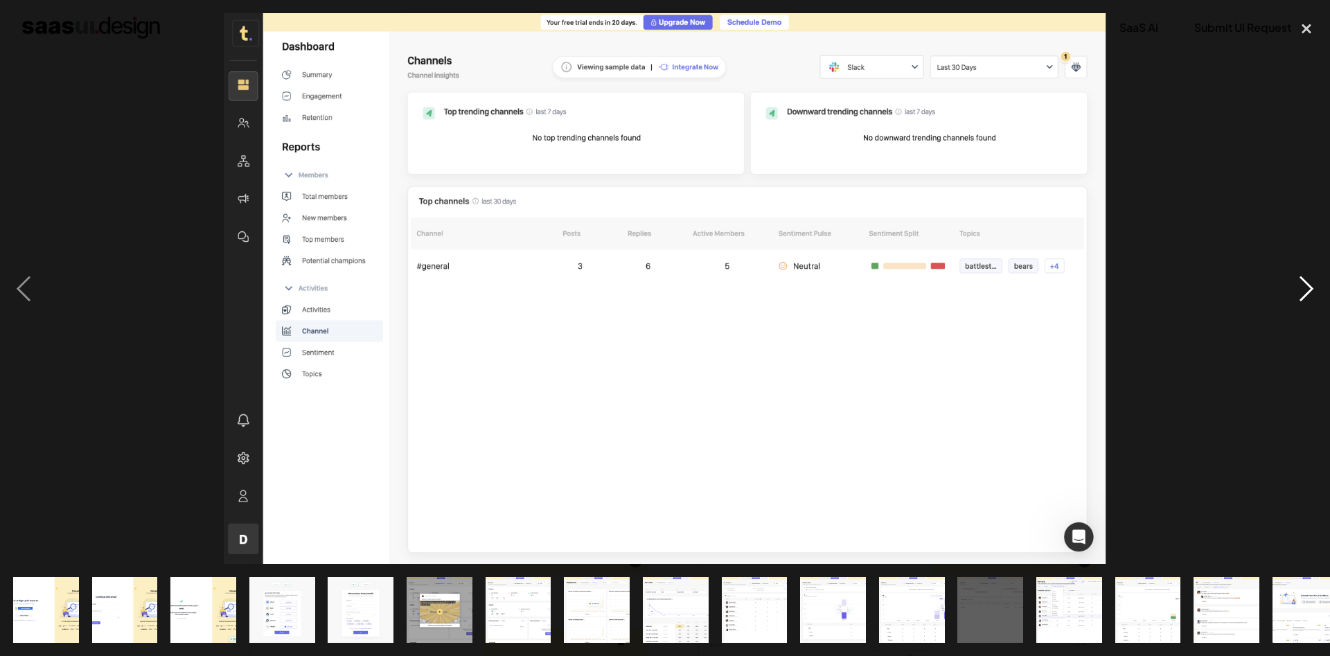
click at [1298, 280] on div "next image" at bounding box center [1306, 288] width 47 height 551
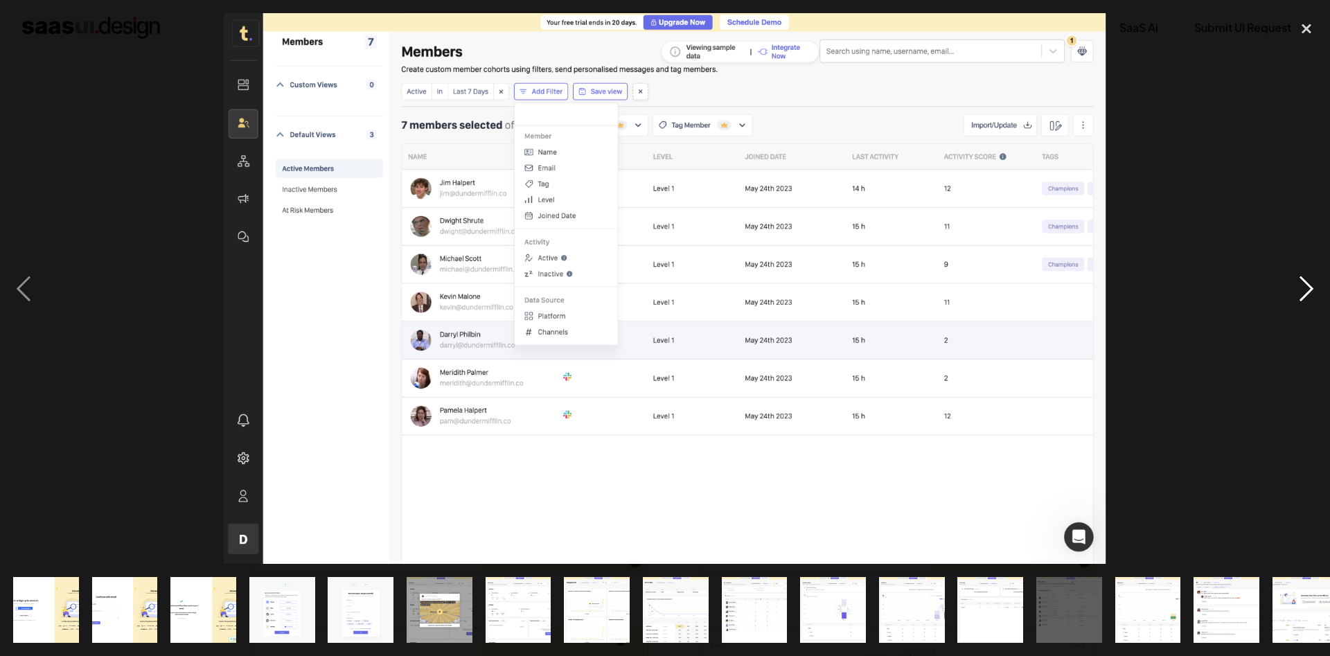
click at [1298, 280] on div "next image" at bounding box center [1306, 288] width 47 height 551
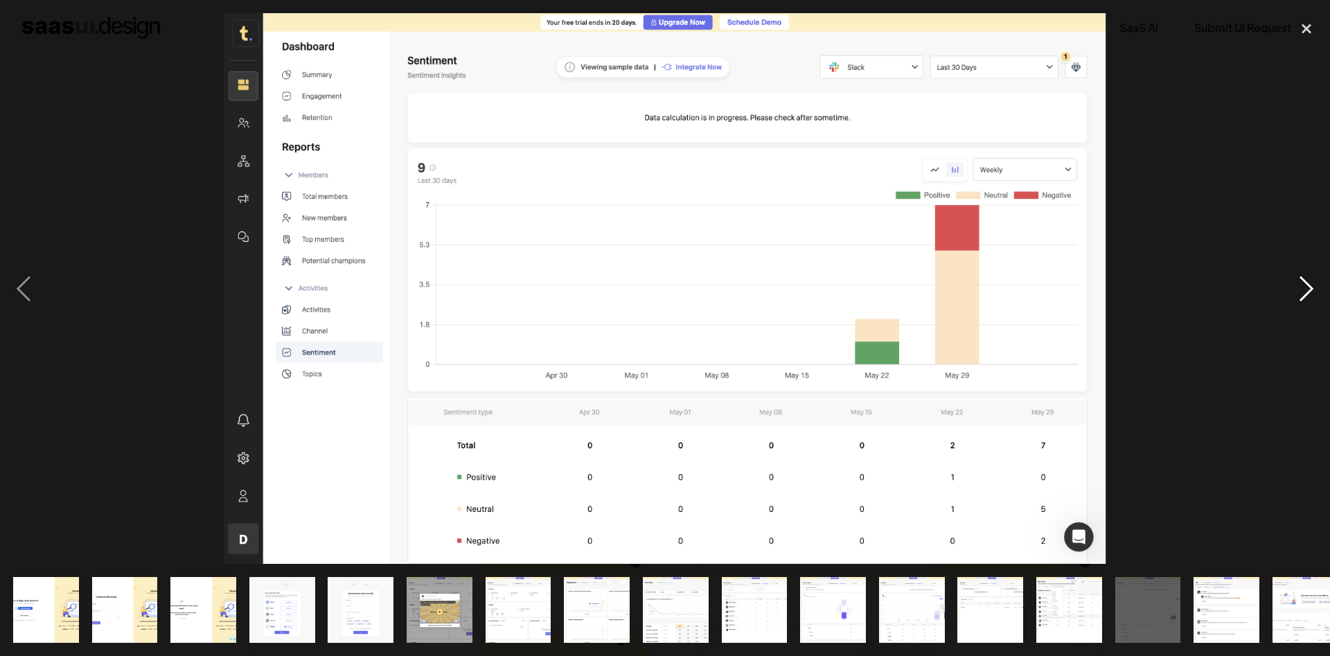
click at [1298, 280] on div "next image" at bounding box center [1306, 288] width 47 height 551
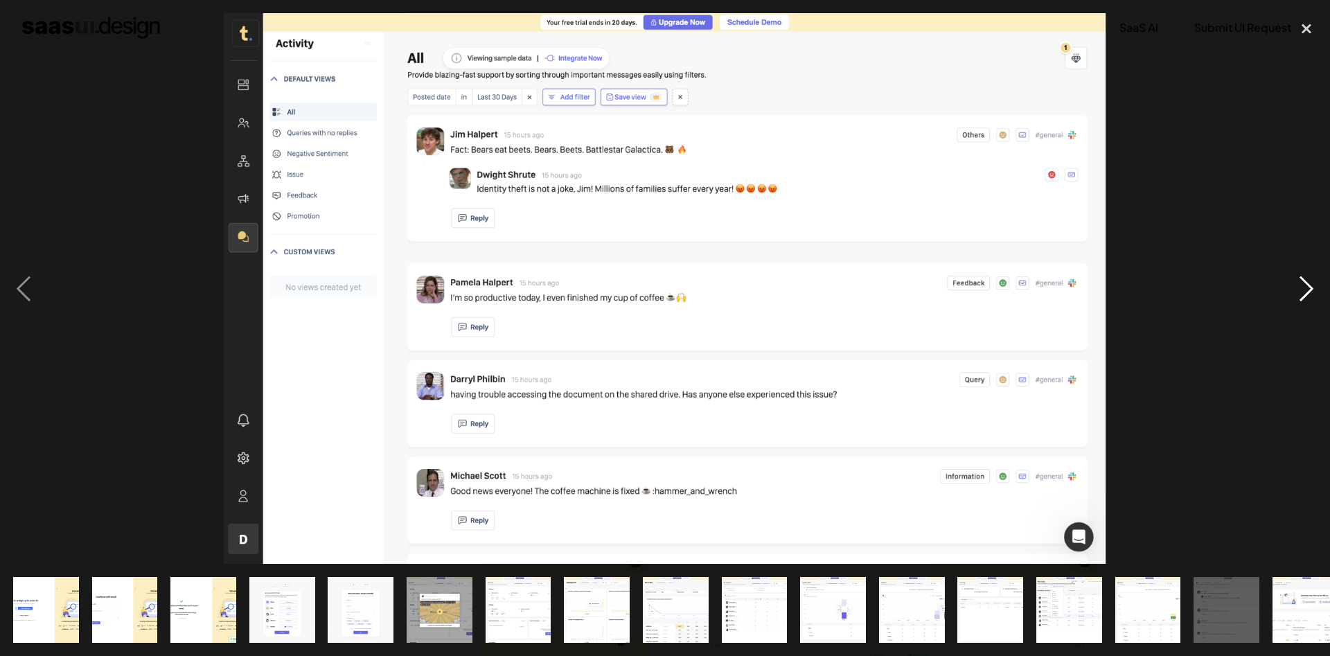
click at [1289, 289] on div "next image" at bounding box center [1306, 288] width 47 height 551
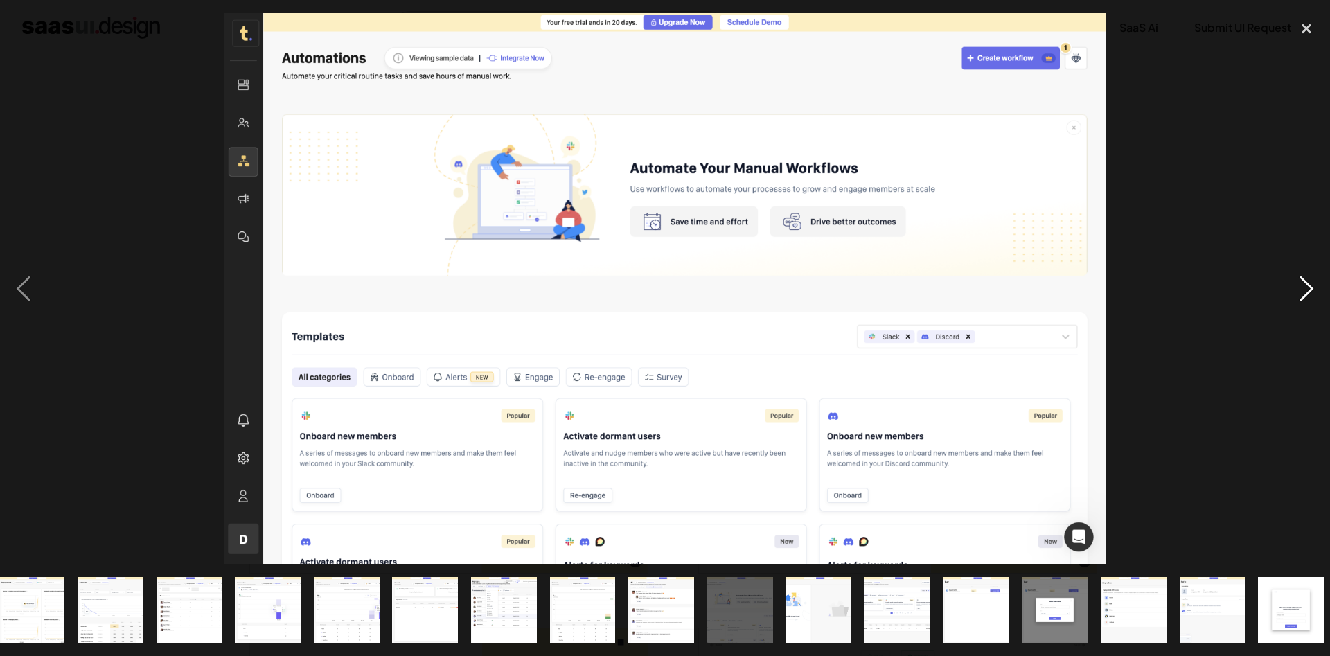
scroll to position [0, 572]
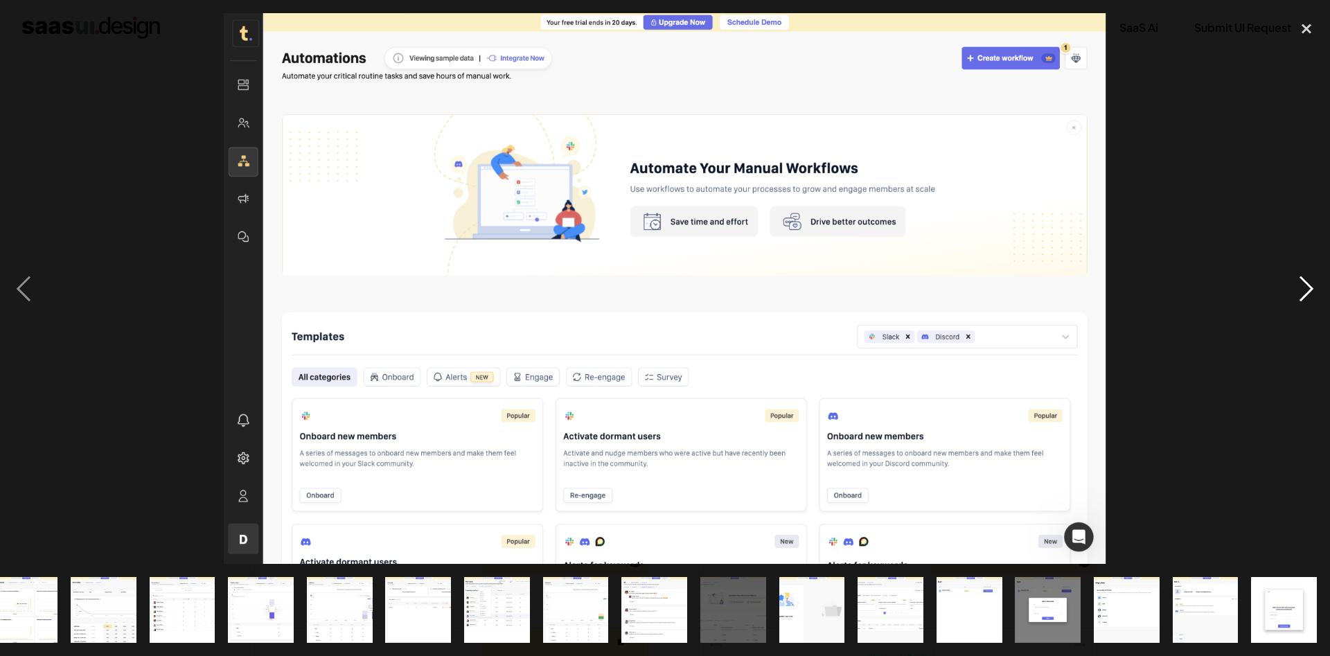
click at [1291, 278] on div "next image" at bounding box center [1306, 288] width 47 height 551
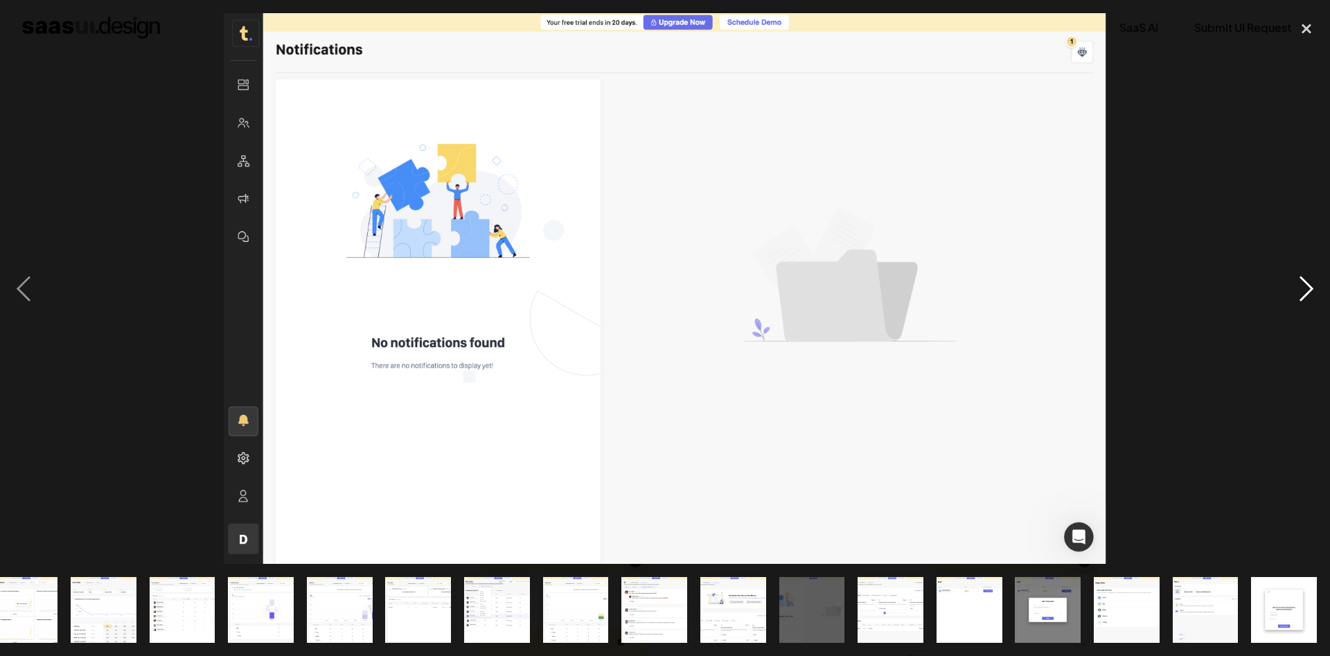
click at [1300, 289] on div "next image" at bounding box center [1306, 288] width 47 height 551
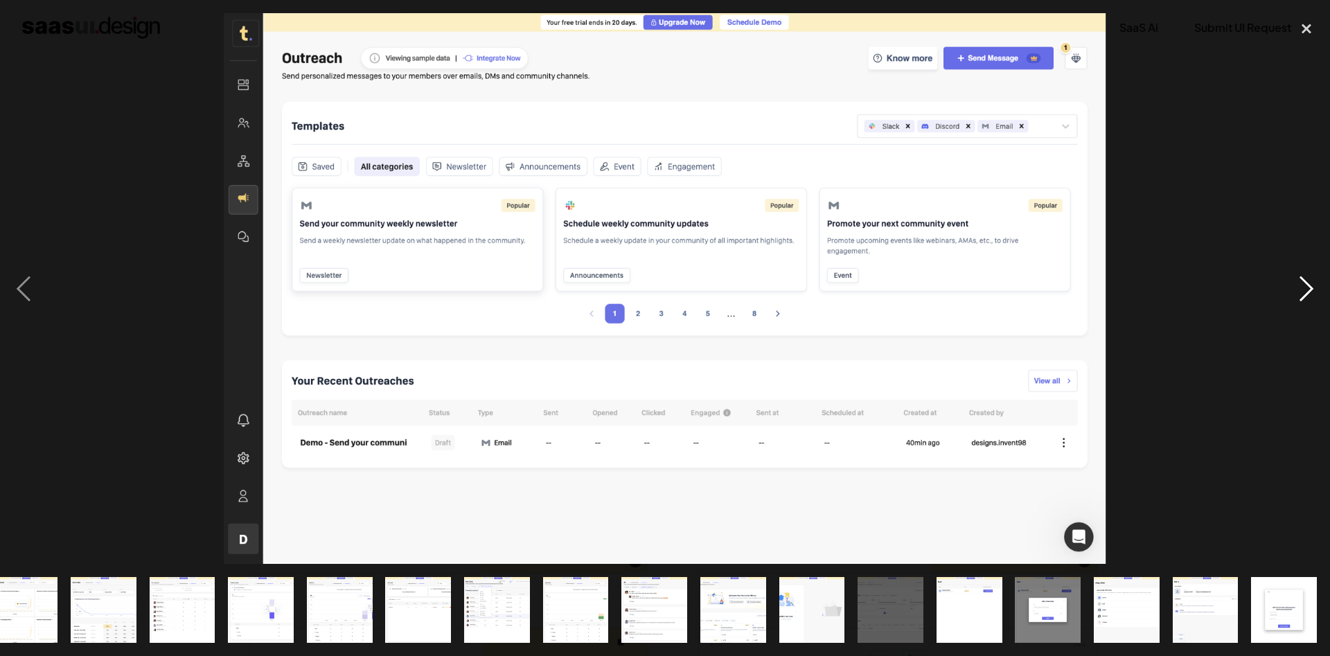
click at [1302, 272] on div "next image" at bounding box center [1306, 288] width 47 height 551
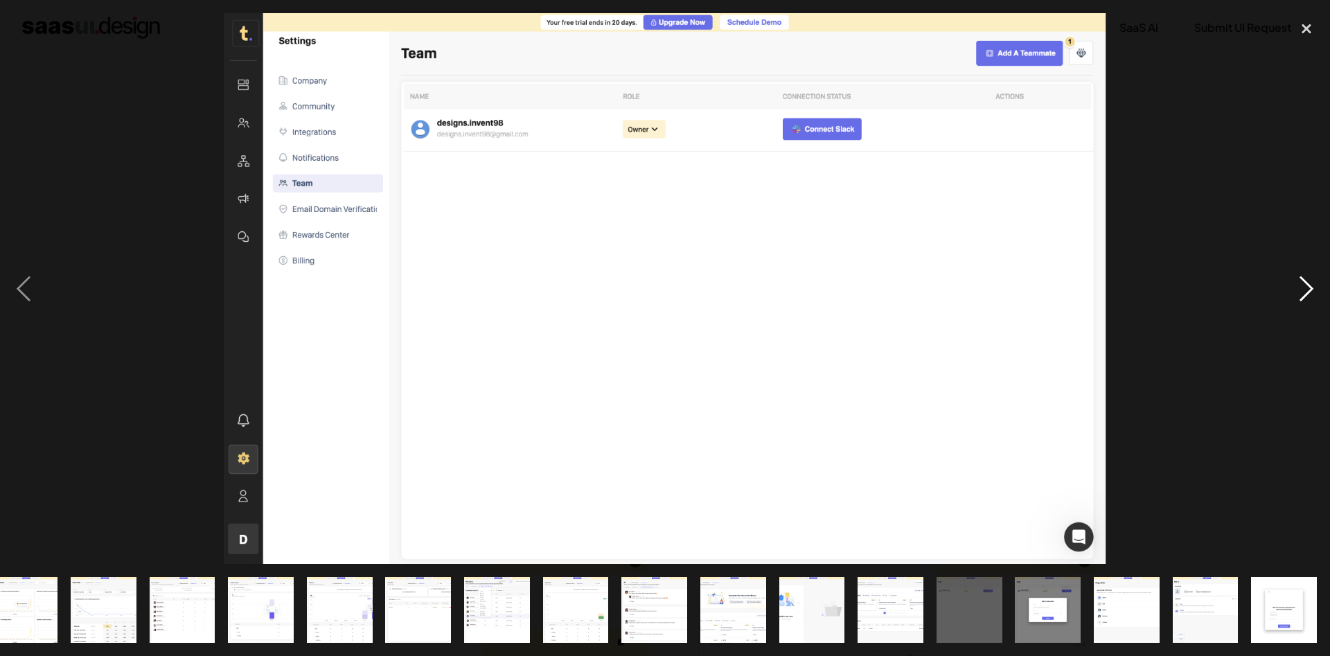
click at [1302, 272] on div "next image" at bounding box center [1306, 288] width 47 height 551
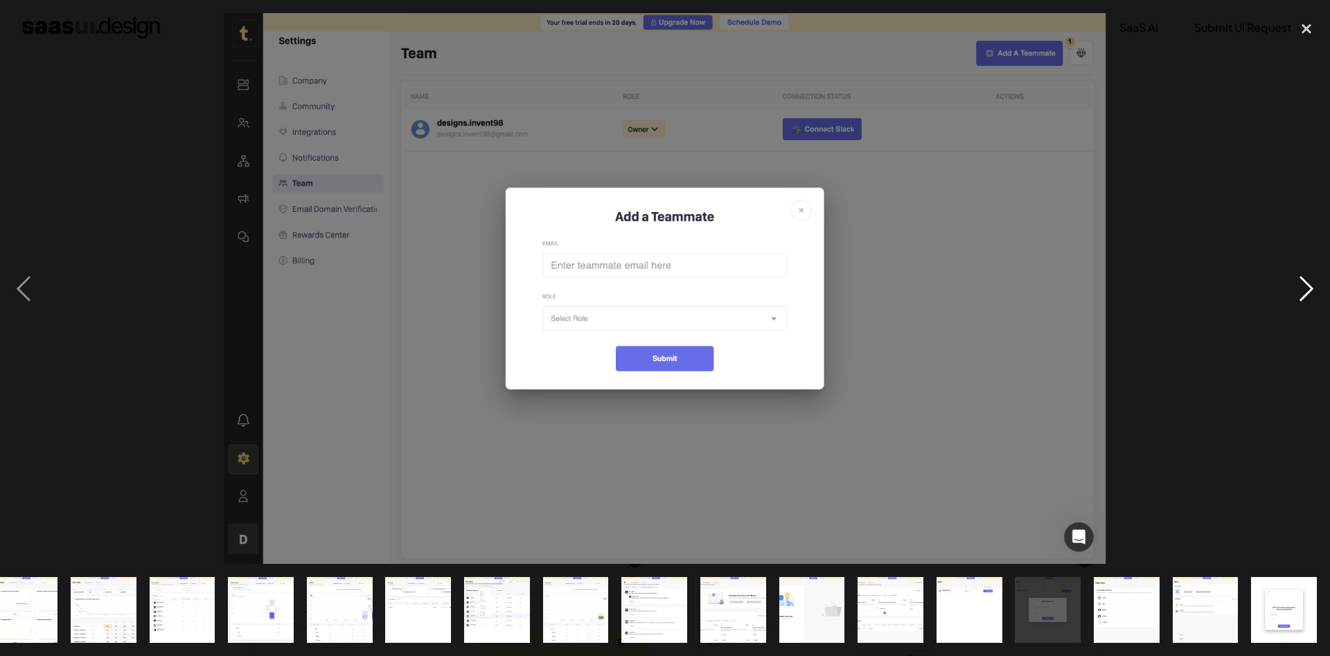
click at [1302, 272] on div "next image" at bounding box center [1306, 288] width 47 height 551
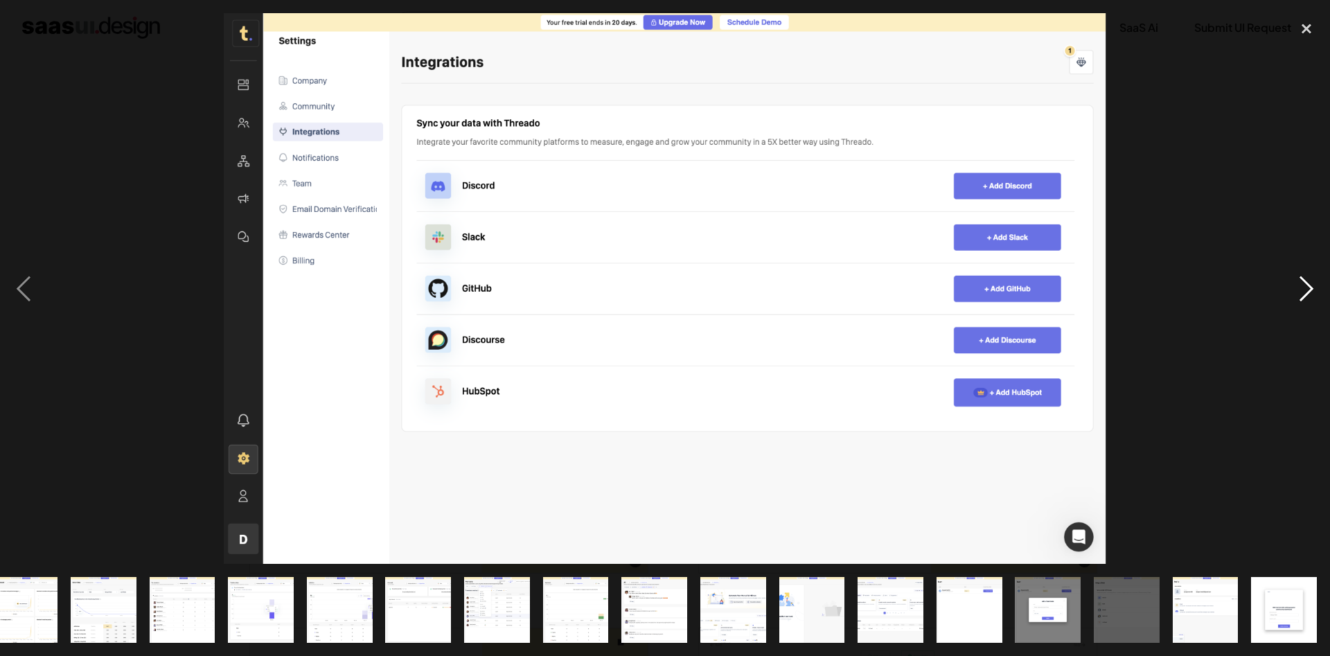
click at [1302, 272] on div "next image" at bounding box center [1306, 288] width 47 height 551
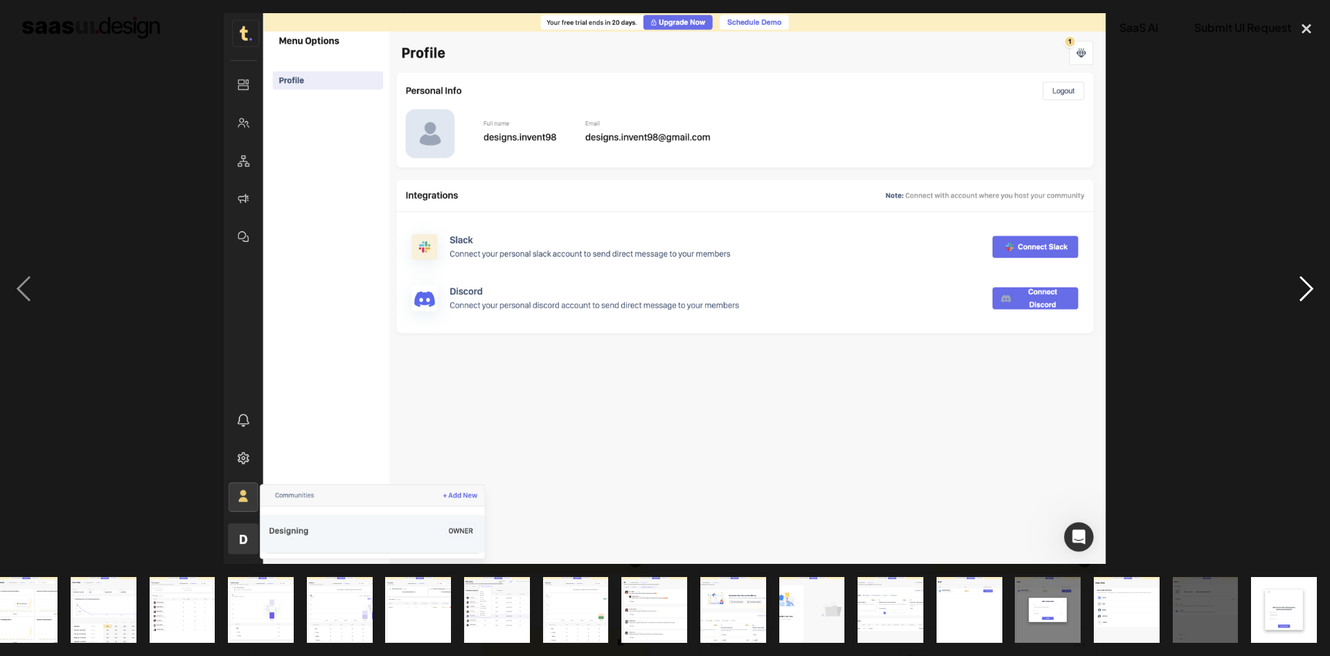
click at [1302, 272] on div "next image" at bounding box center [1306, 288] width 47 height 551
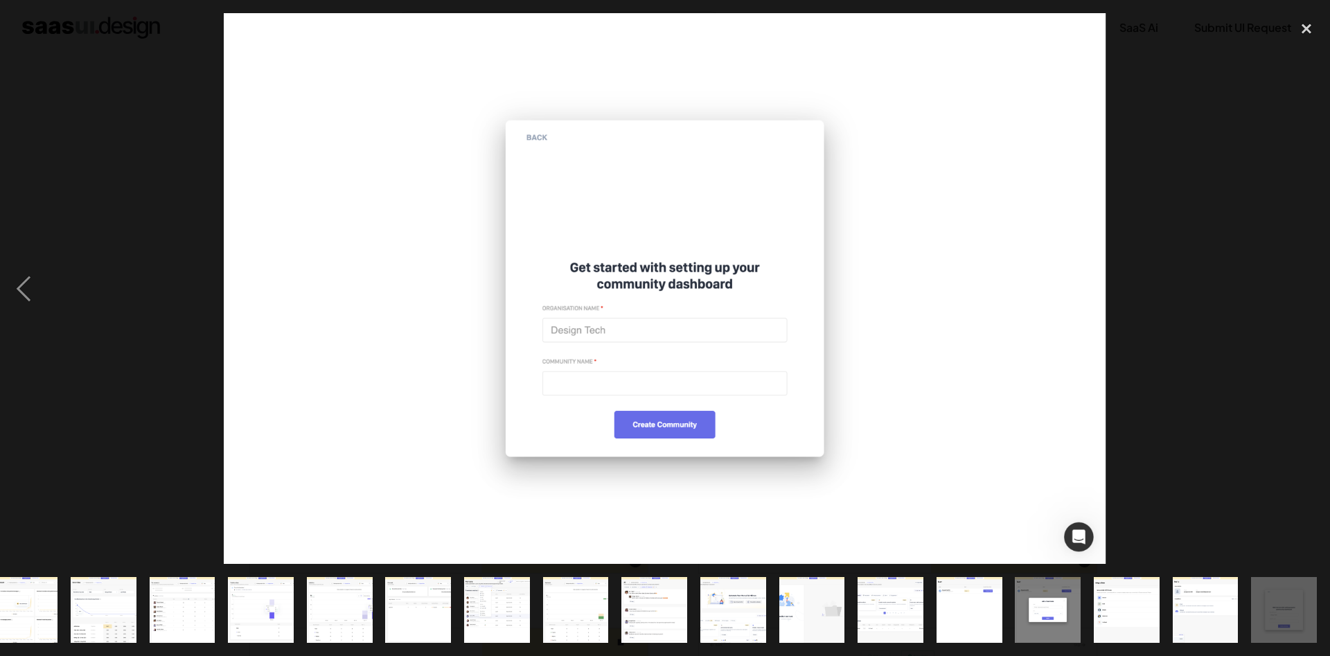
click at [1302, 272] on div "next image" at bounding box center [1306, 288] width 47 height 551
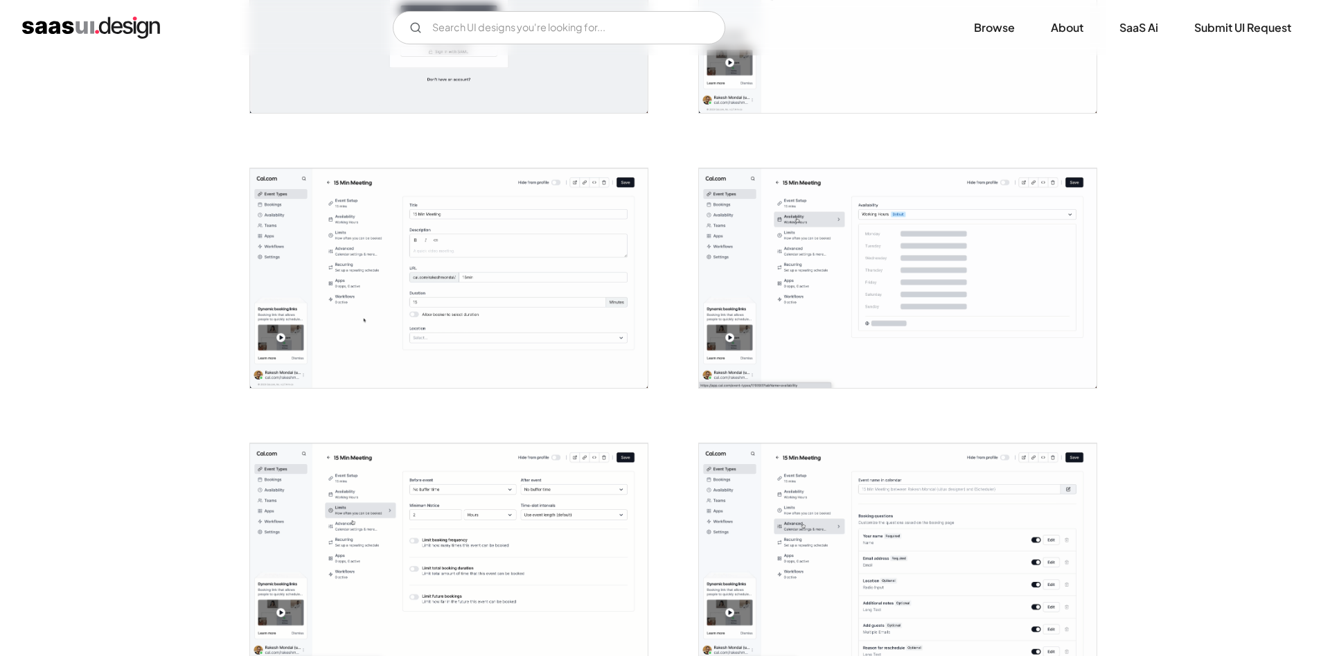
scroll to position [424, 0]
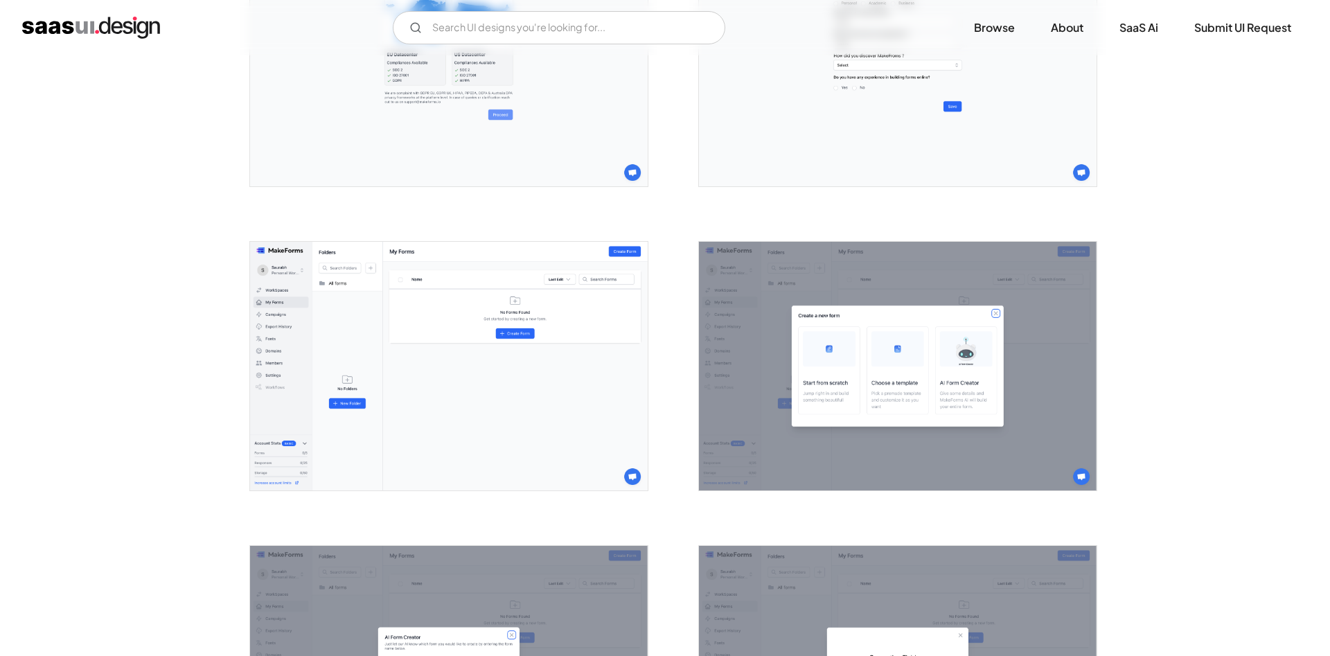
scroll to position [1131, 0]
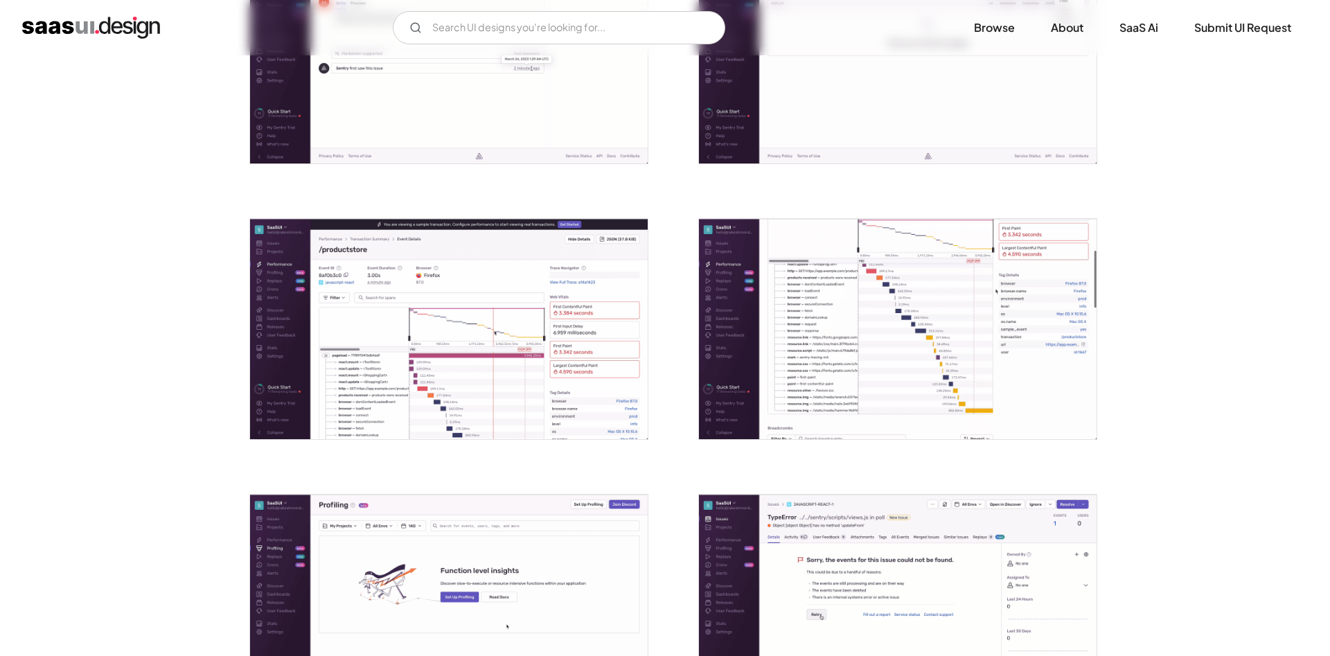
scroll to position [1908, 0]
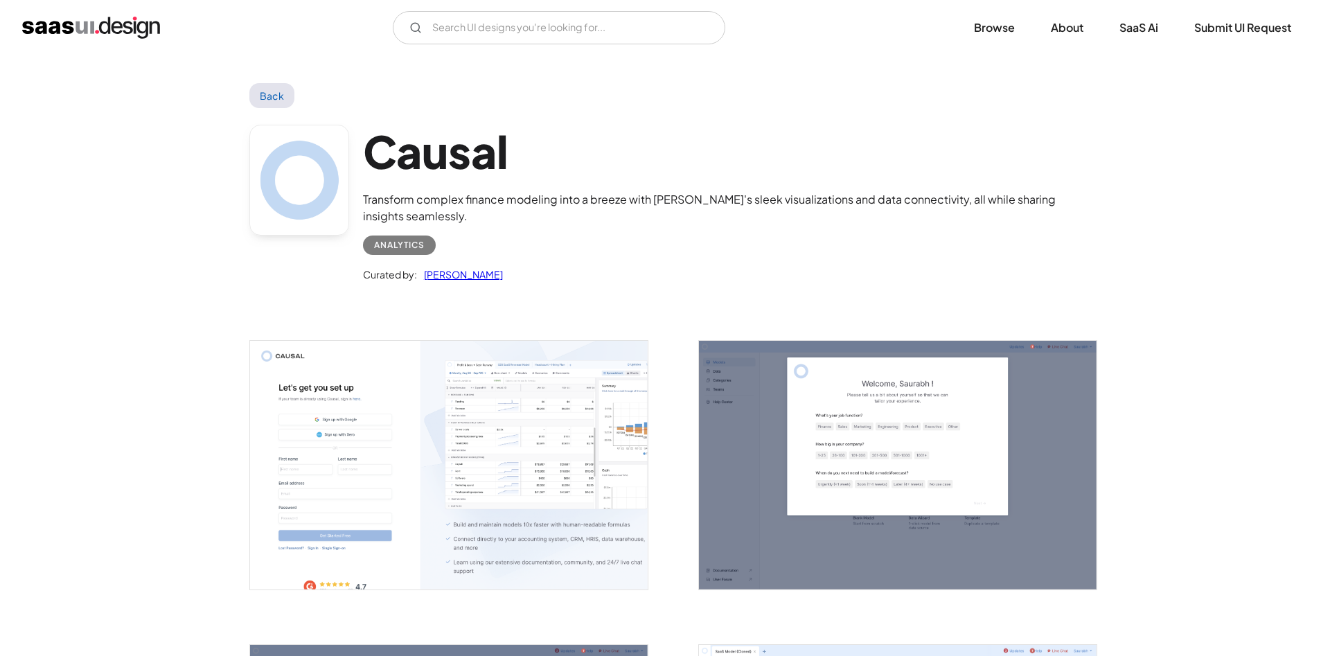
click at [540, 437] on img "open lightbox" at bounding box center [449, 465] width 398 height 249
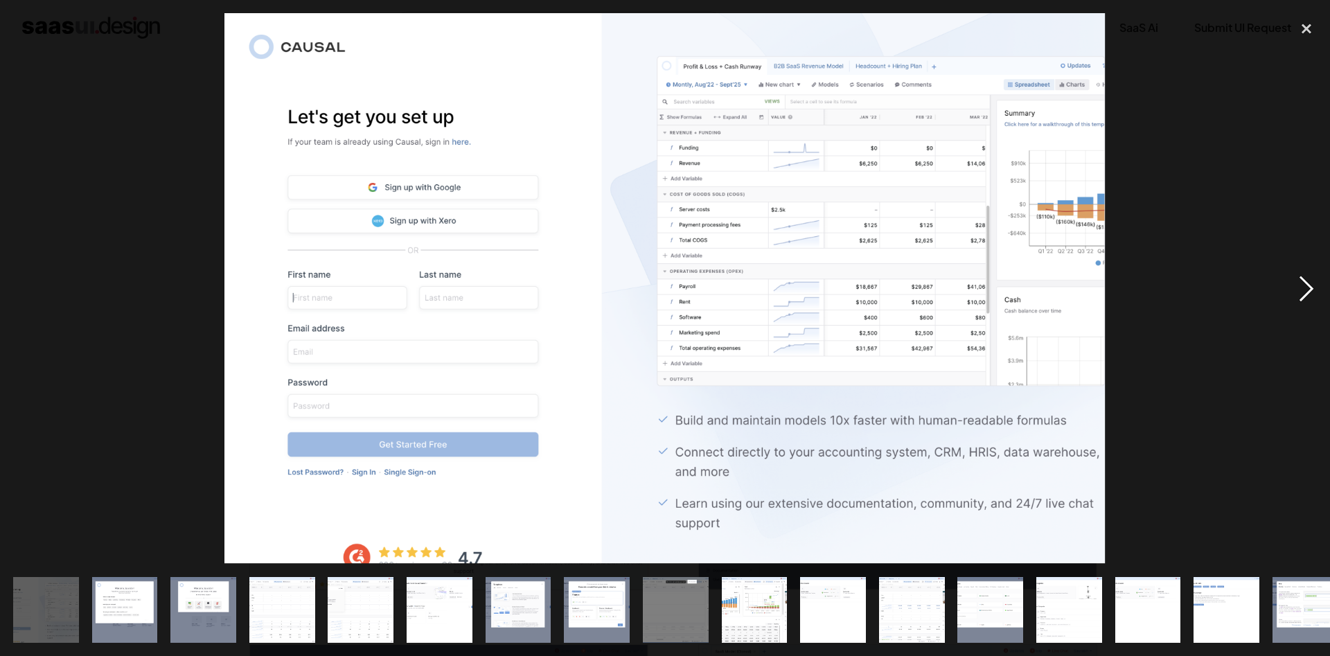
click at [1310, 294] on div "next image" at bounding box center [1306, 288] width 47 height 551
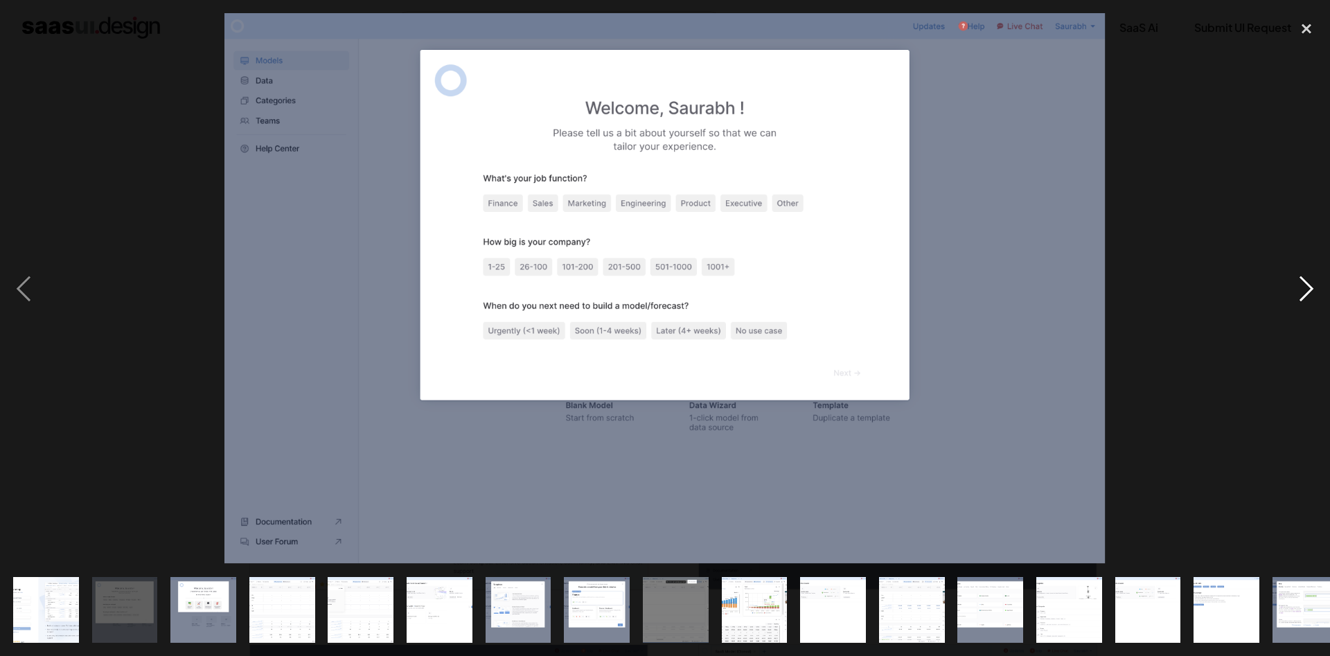
click at [1310, 294] on div "next image" at bounding box center [1306, 288] width 47 height 551
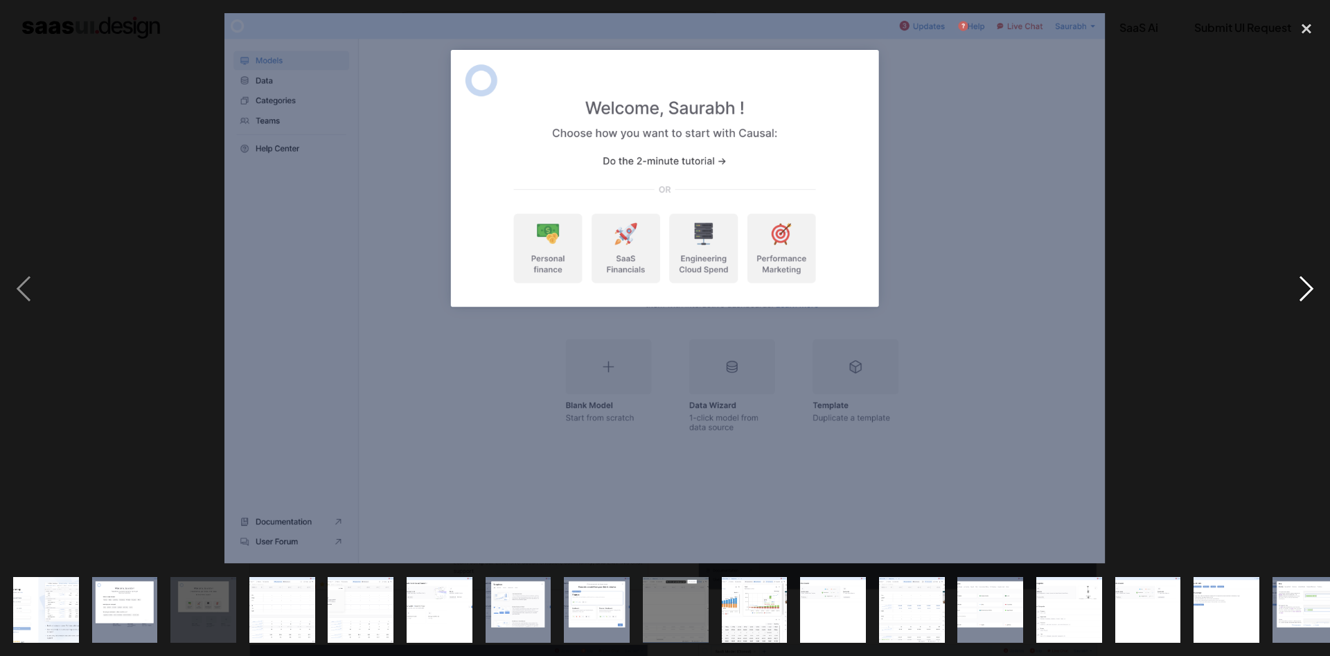
click at [1310, 294] on div "next image" at bounding box center [1306, 288] width 47 height 551
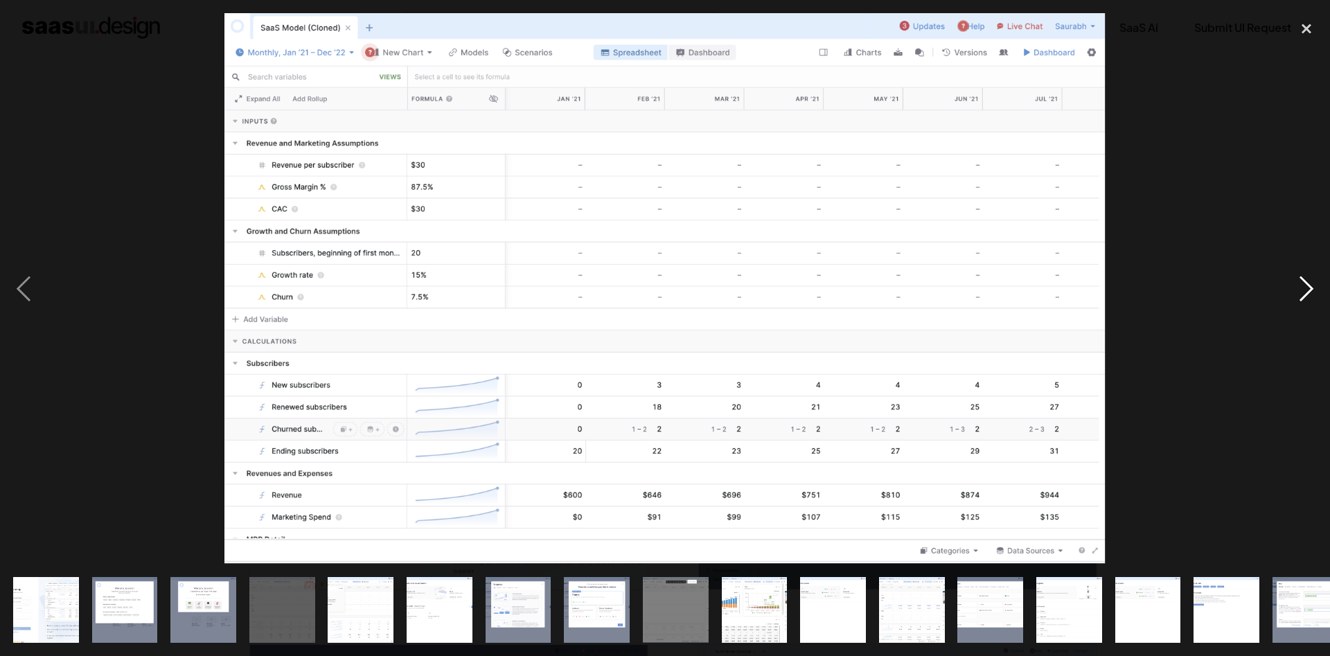
click at [1298, 279] on div "next image" at bounding box center [1306, 288] width 47 height 551
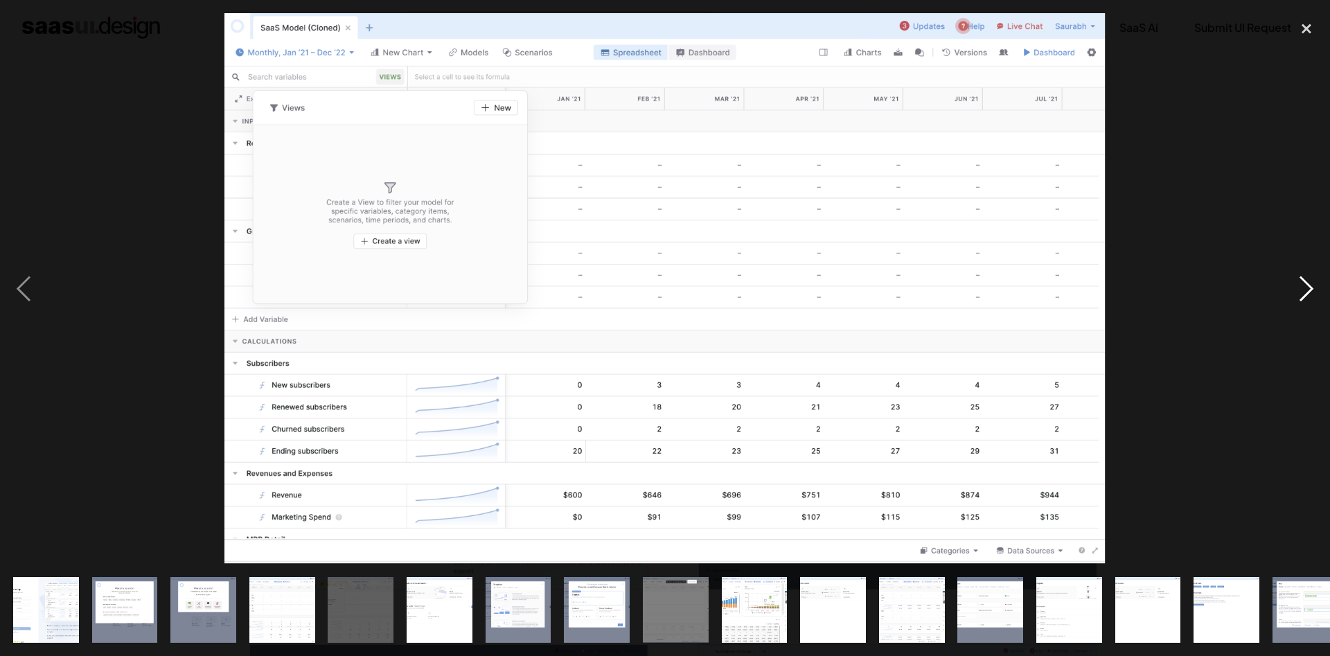
click at [1299, 279] on div "next image" at bounding box center [1306, 288] width 47 height 551
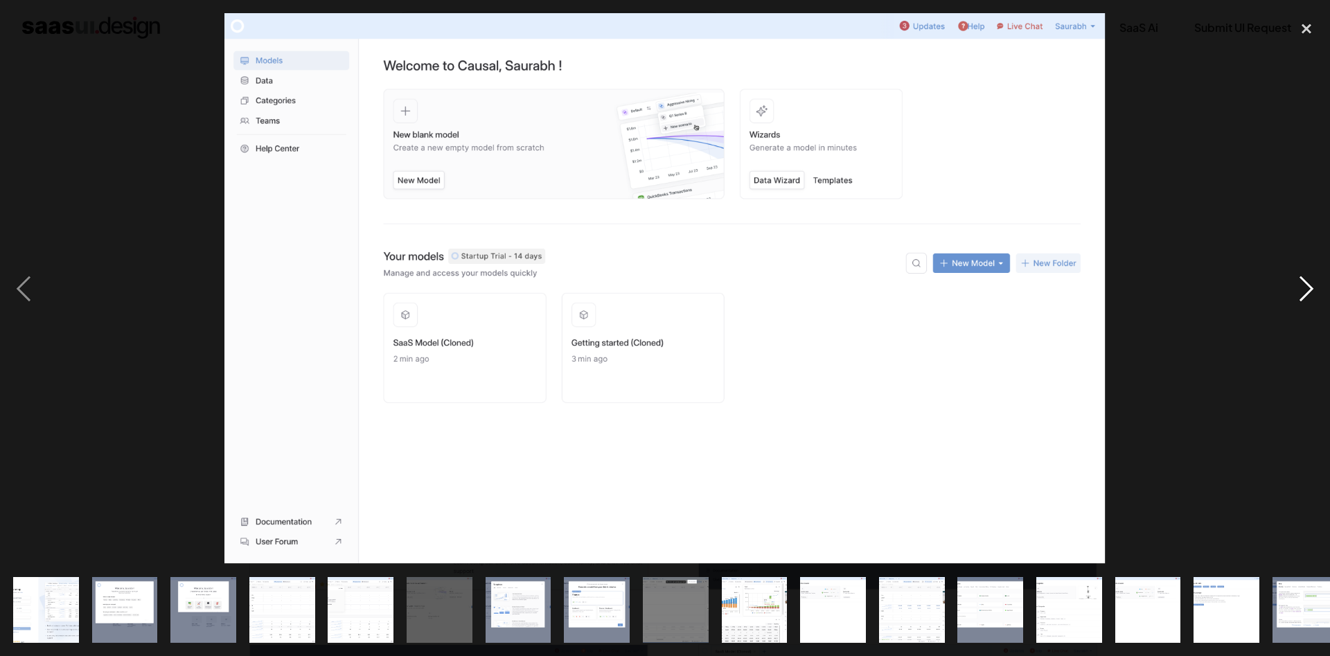
click at [1299, 279] on div "next image" at bounding box center [1306, 288] width 47 height 551
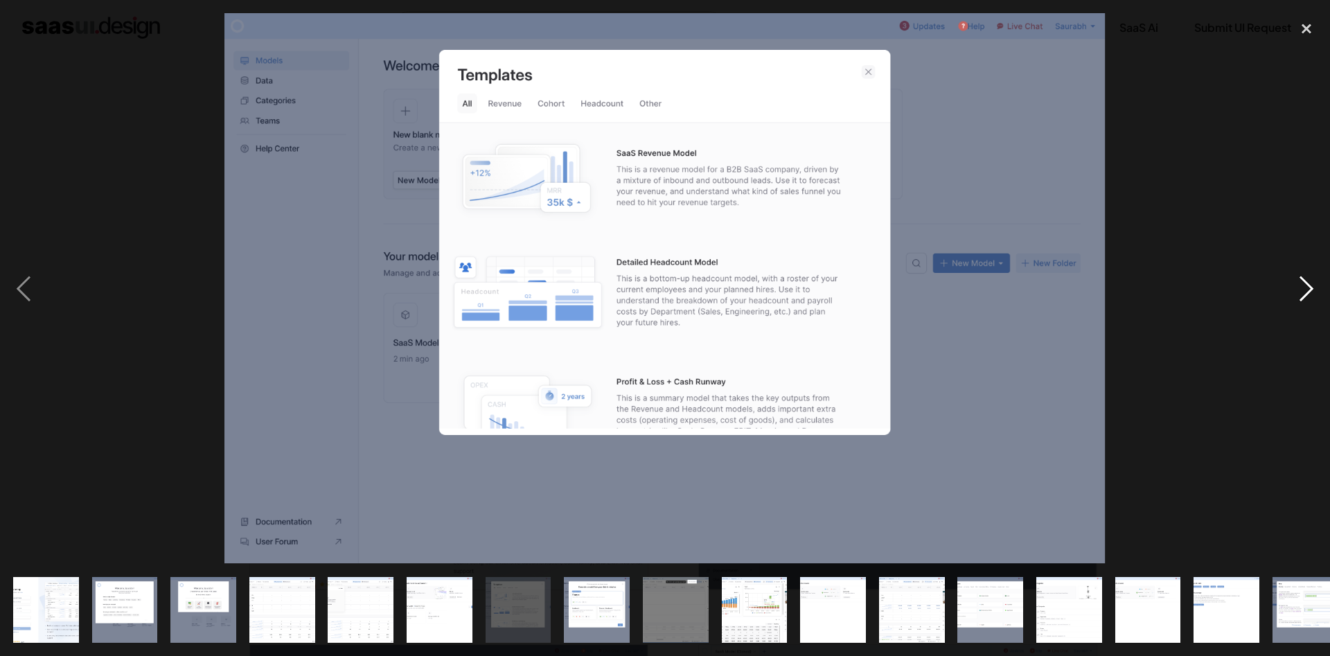
click at [1299, 279] on div "next image" at bounding box center [1306, 288] width 47 height 551
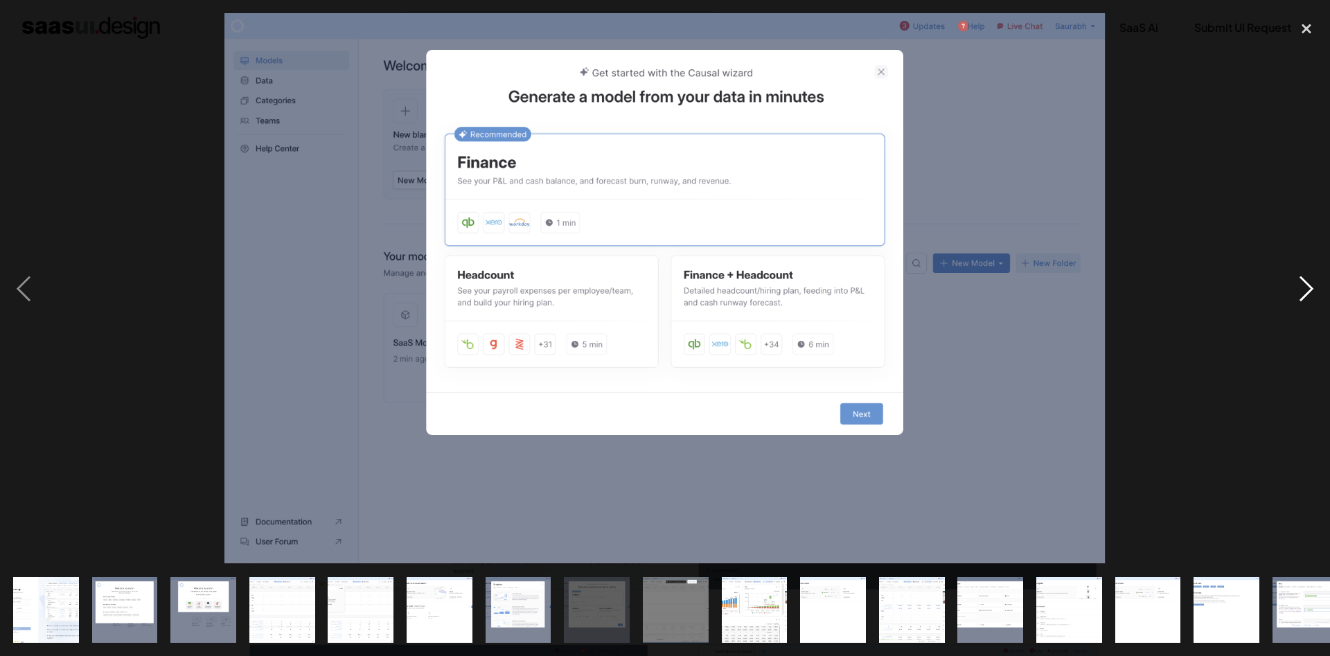
click at [1299, 279] on div "next image" at bounding box center [1306, 288] width 47 height 551
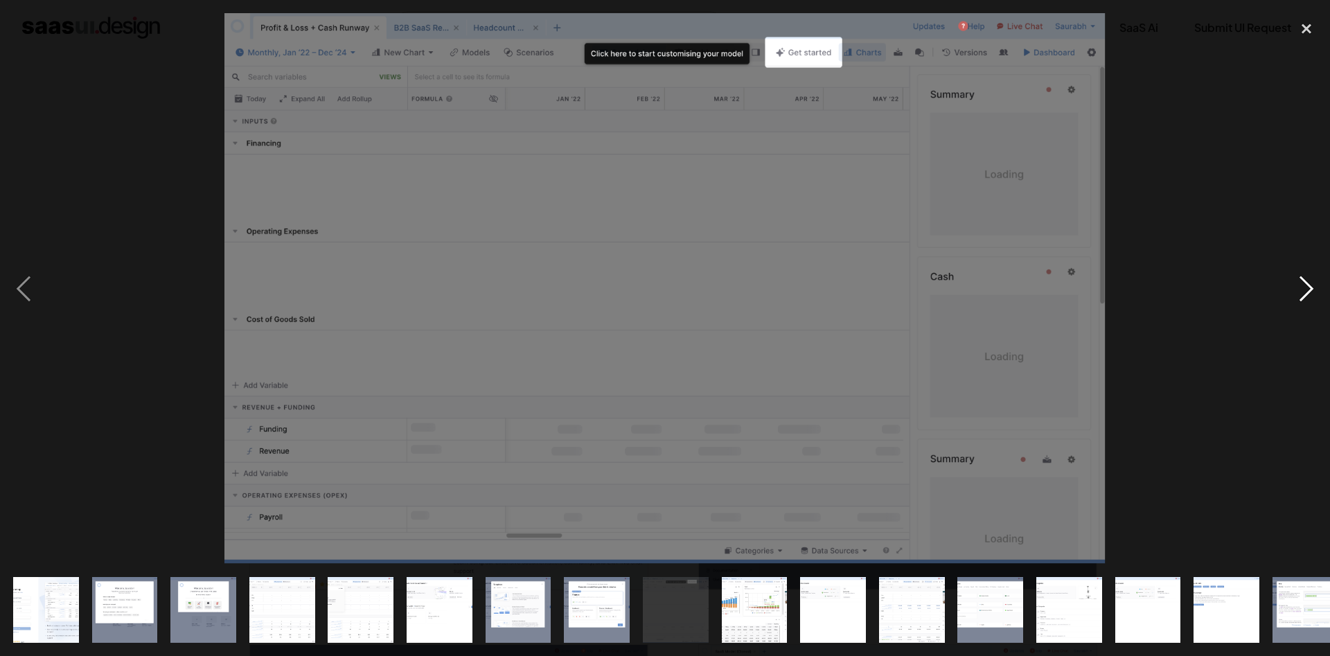
click at [1299, 279] on div "next image" at bounding box center [1306, 288] width 47 height 551
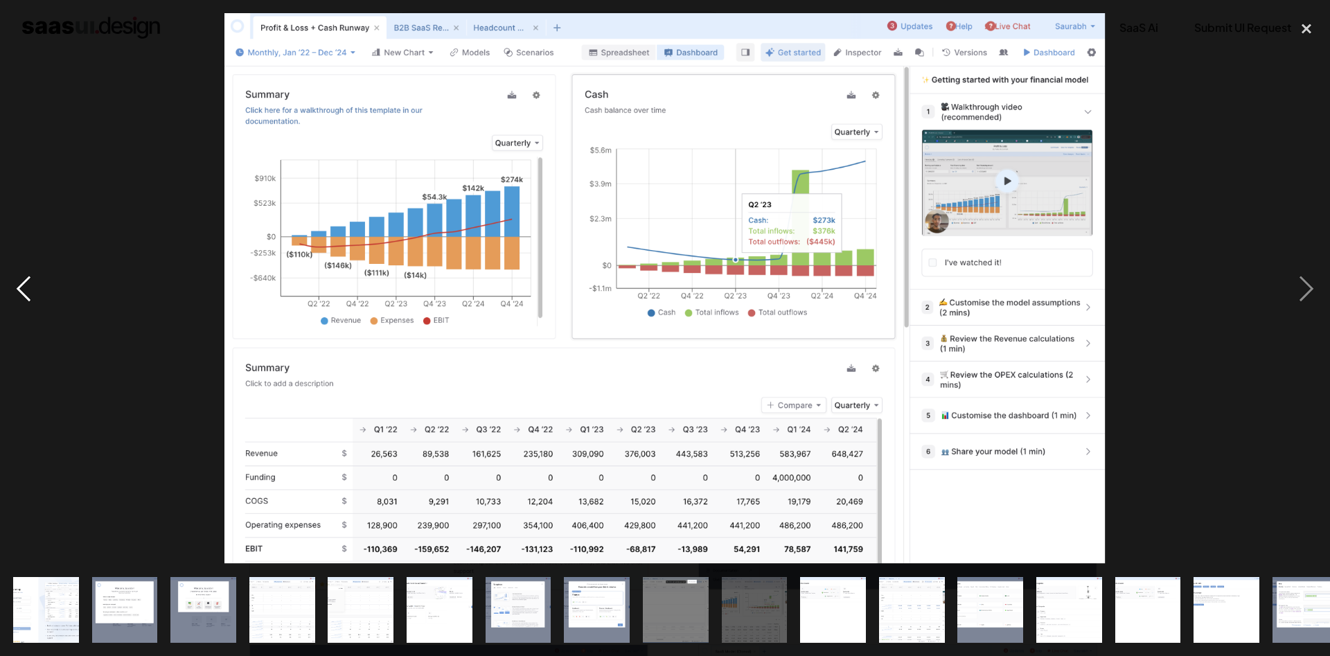
click at [24, 297] on div "previous image" at bounding box center [23, 288] width 47 height 551
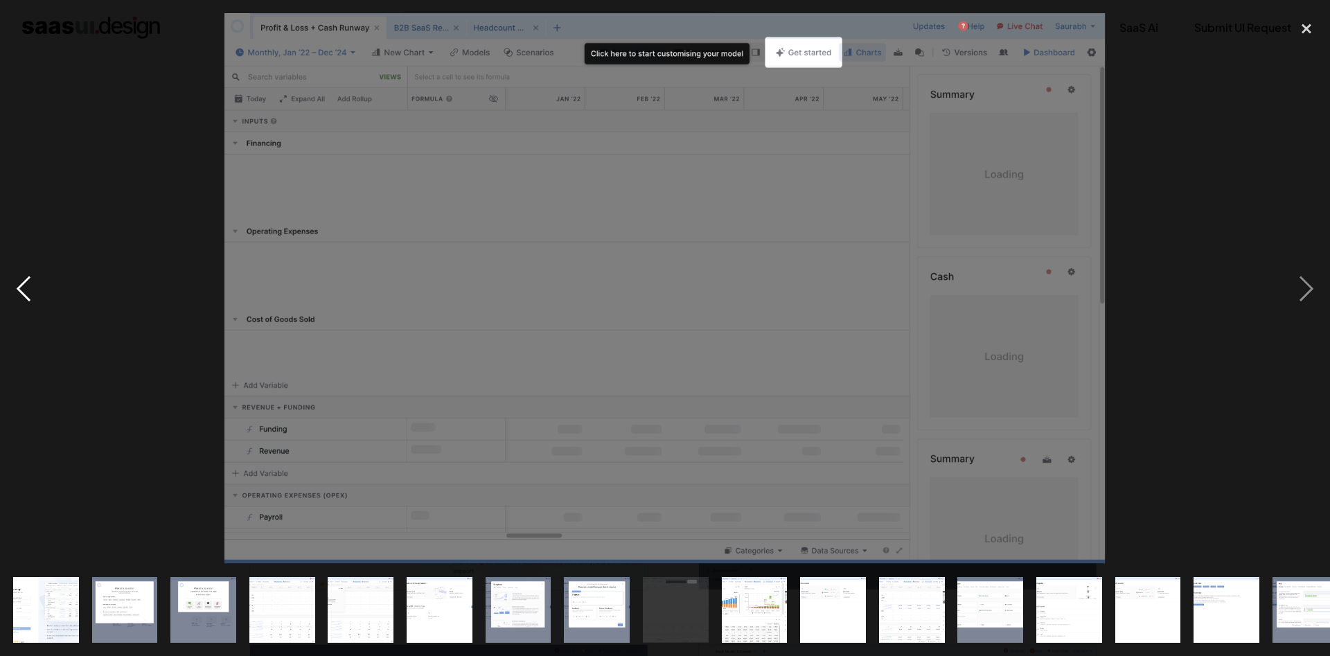
click at [24, 297] on div "previous image" at bounding box center [23, 288] width 47 height 551
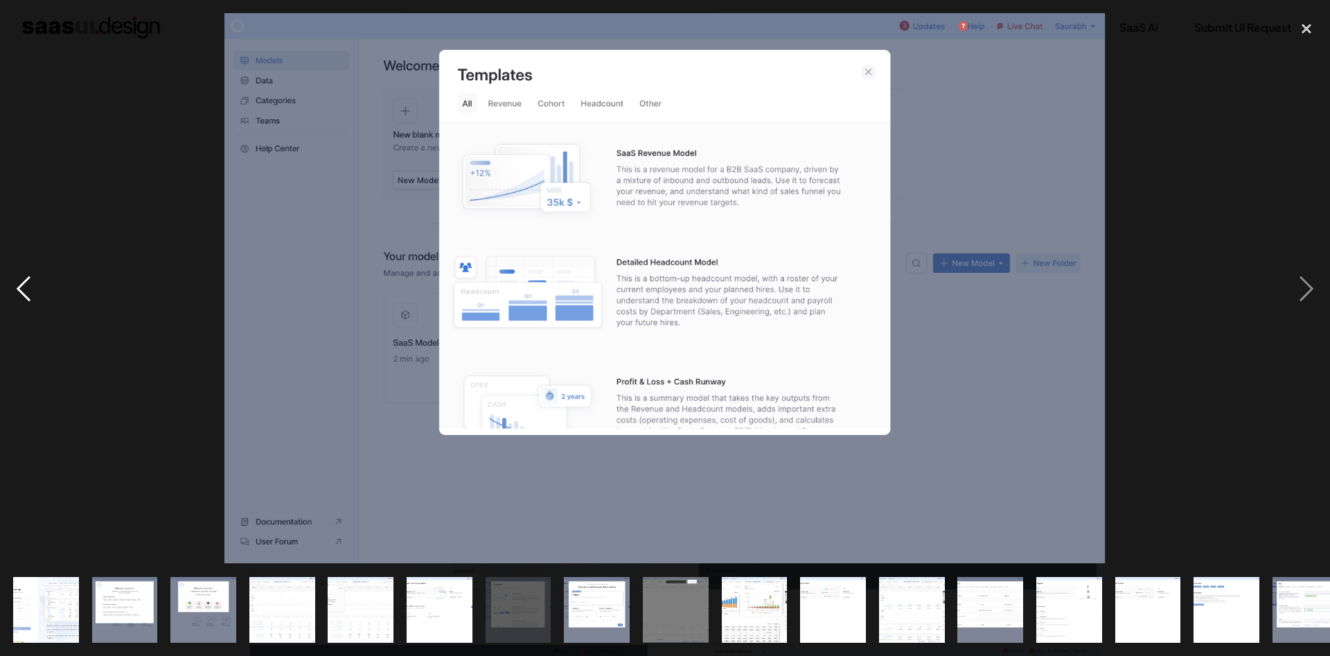
click at [24, 297] on div "previous image" at bounding box center [23, 288] width 47 height 551
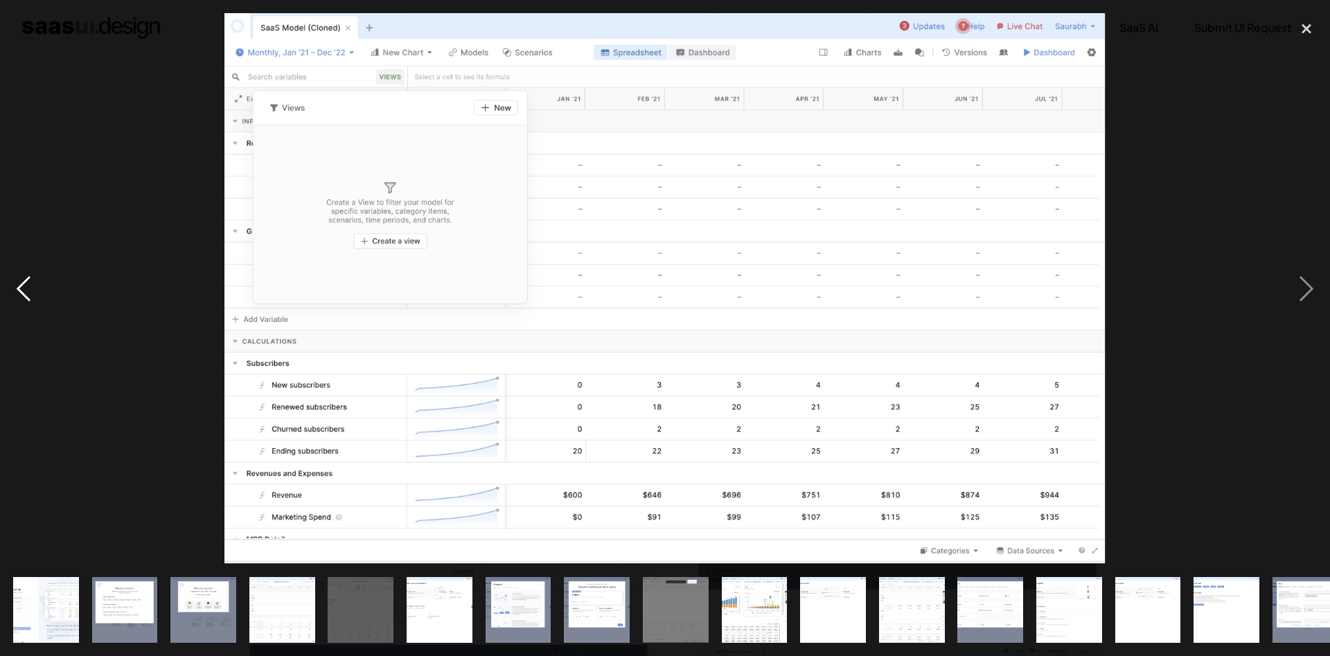
click at [24, 297] on div "previous image" at bounding box center [23, 288] width 47 height 551
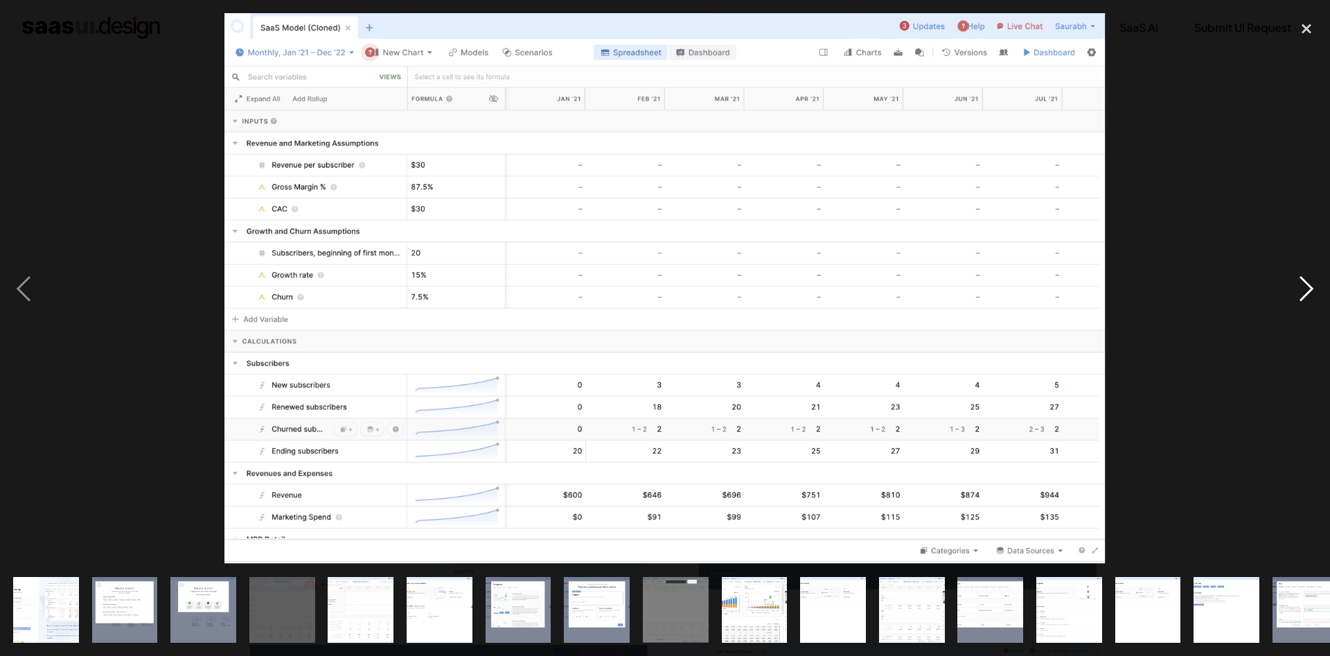
click at [1301, 298] on div "next image" at bounding box center [1306, 288] width 47 height 551
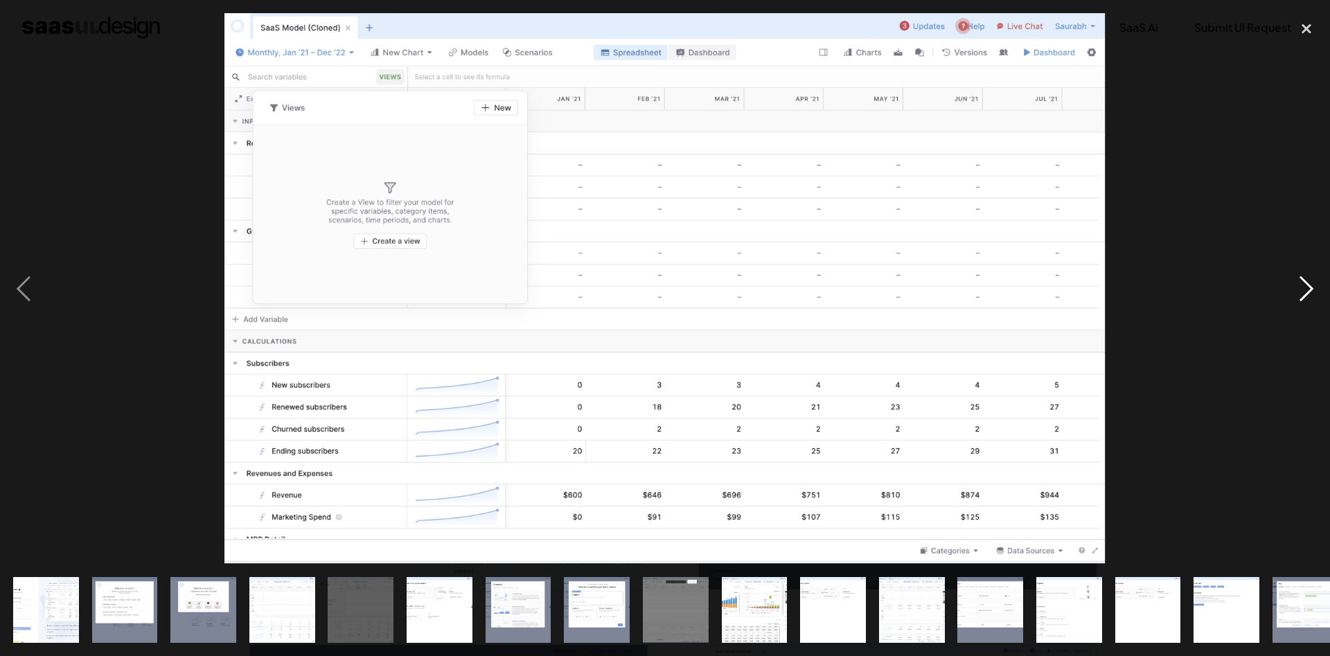
click at [1302, 283] on div "next image" at bounding box center [1306, 288] width 47 height 551
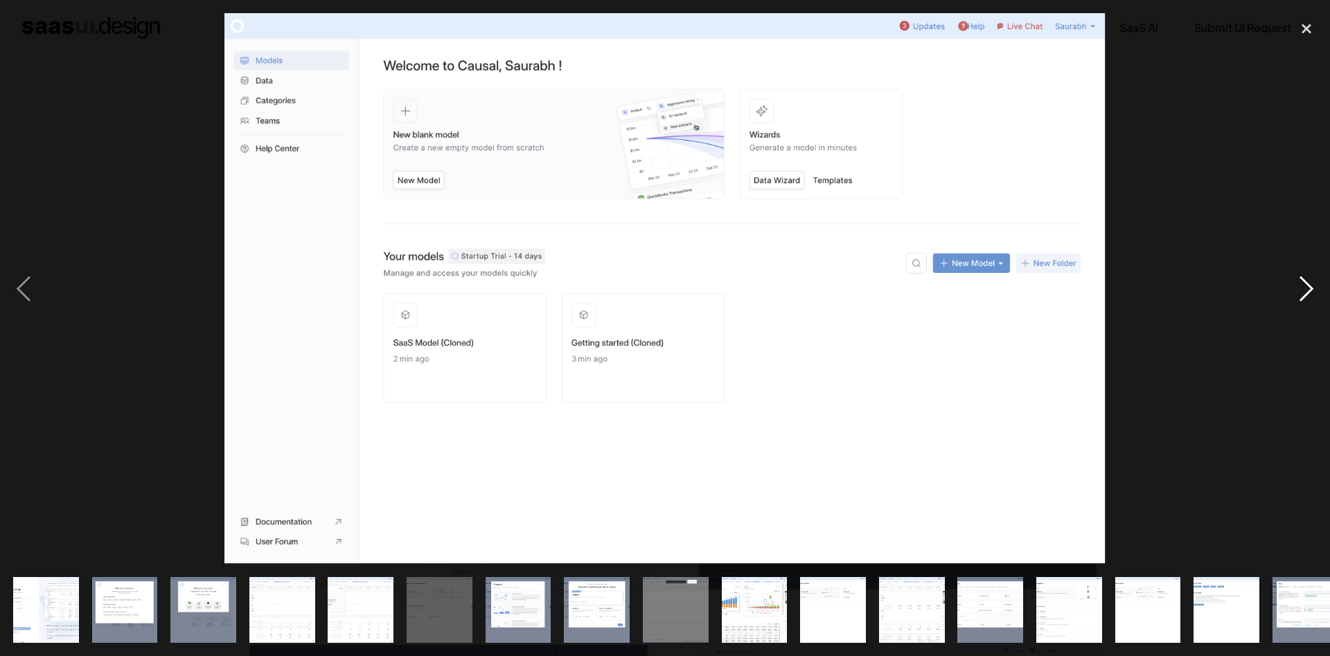
click at [1303, 279] on div "next image" at bounding box center [1306, 288] width 47 height 551
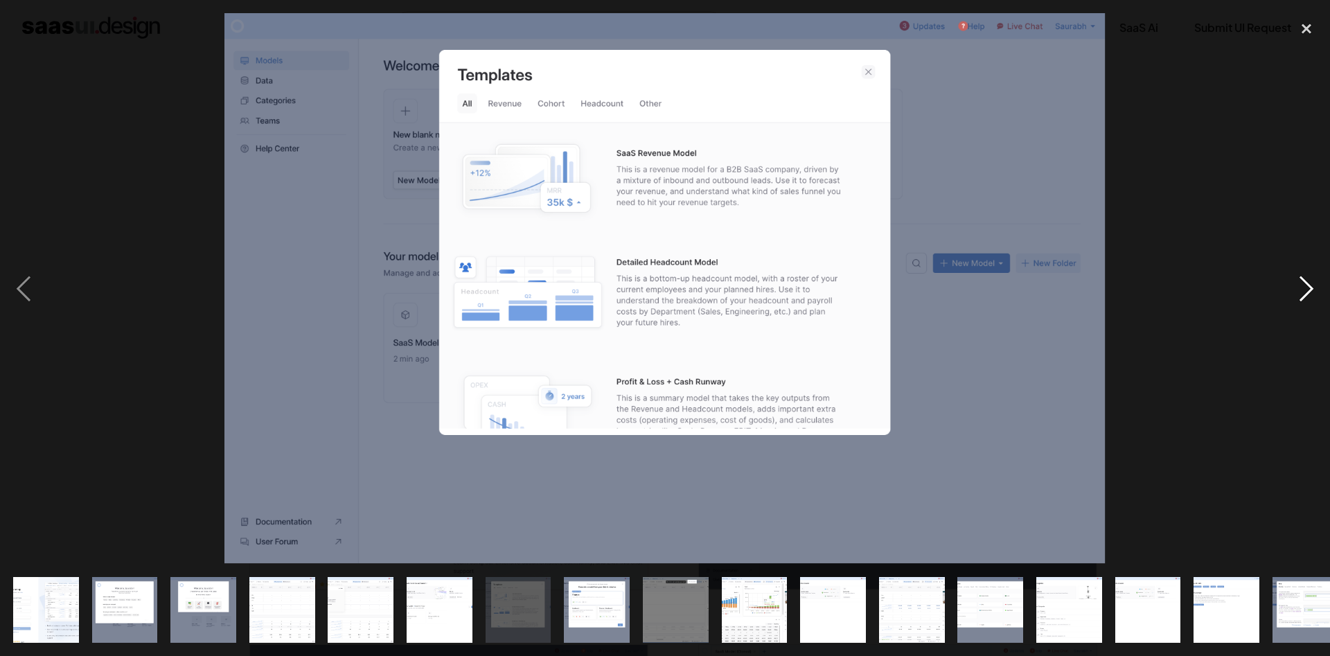
click at [1300, 289] on div "next image" at bounding box center [1306, 288] width 47 height 551
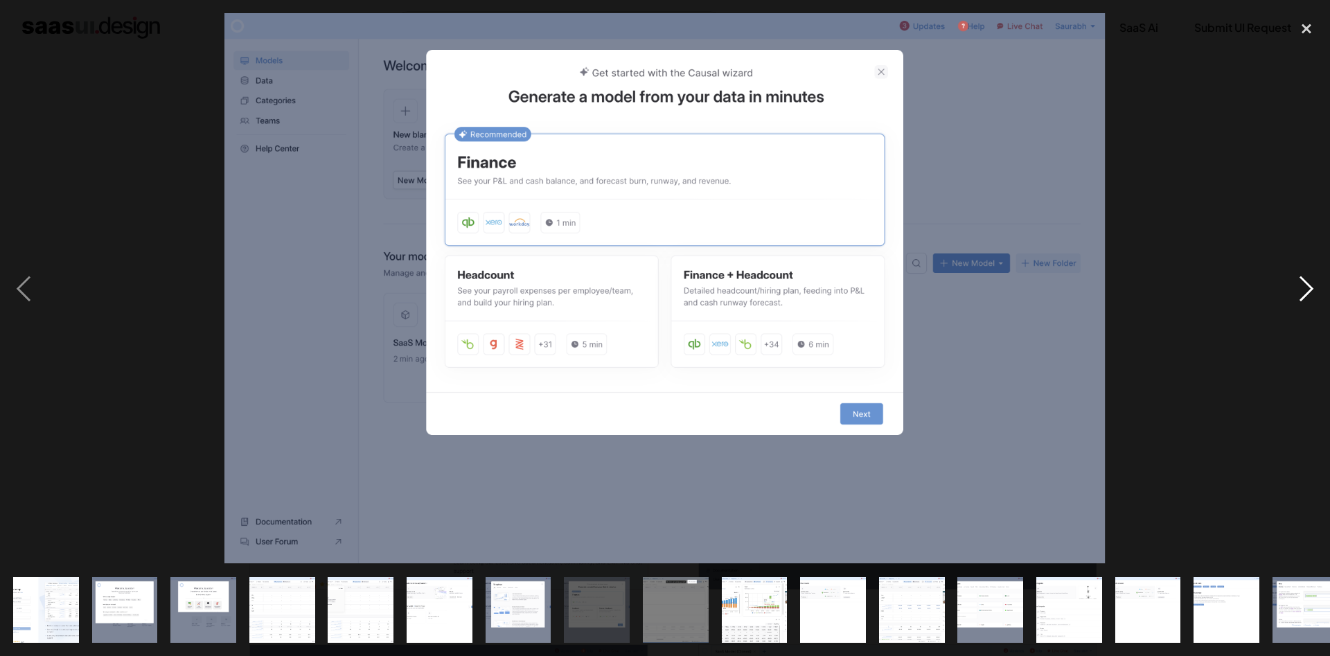
click at [1301, 289] on div "next image" at bounding box center [1306, 288] width 47 height 551
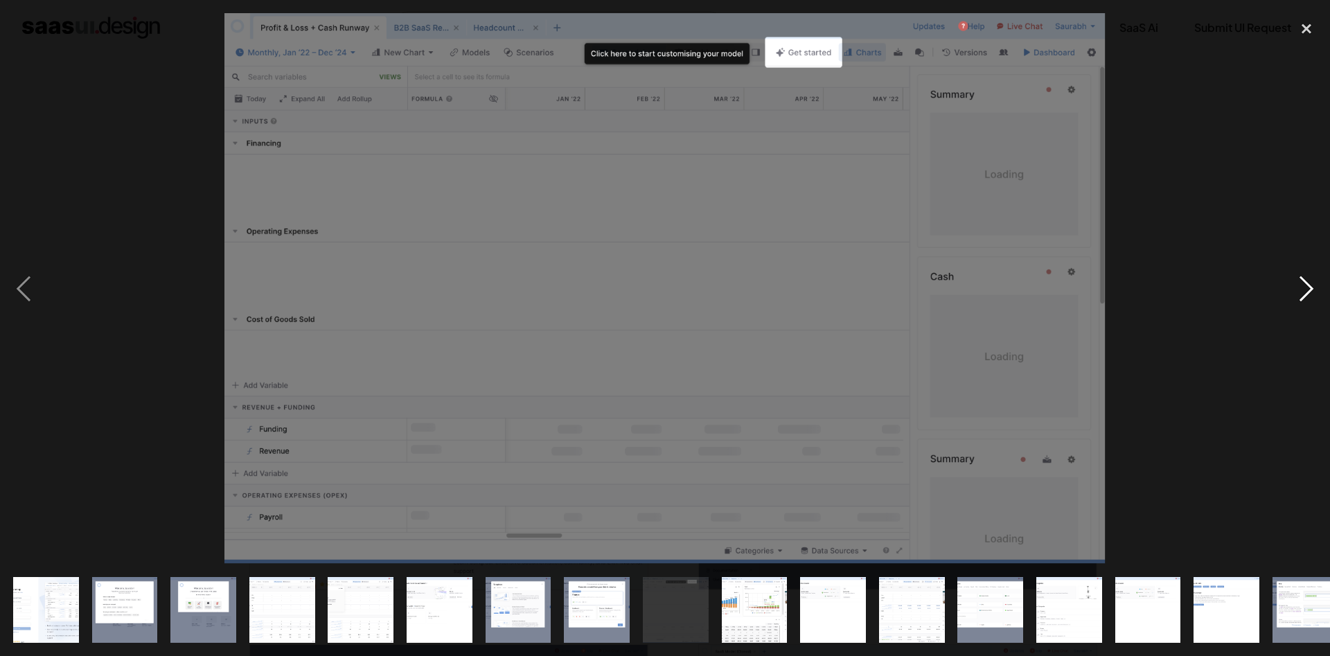
click at [1296, 290] on div "next image" at bounding box center [1306, 288] width 47 height 551
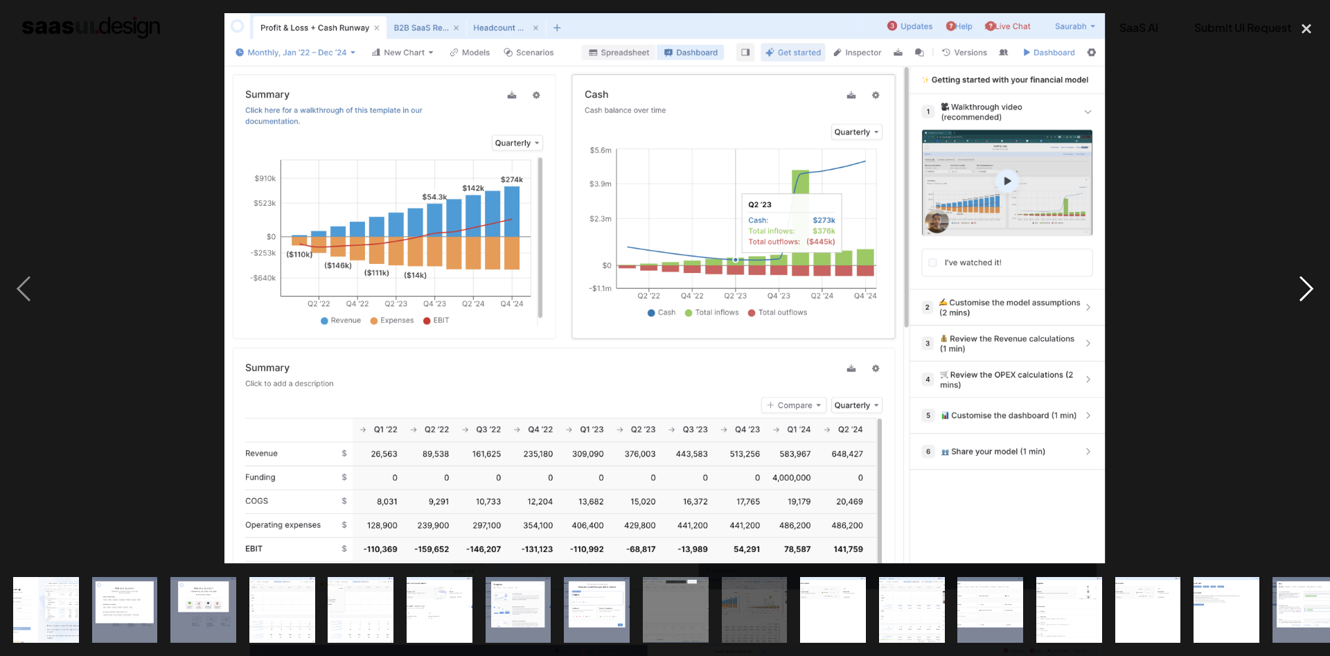
click at [1296, 295] on div "next image" at bounding box center [1306, 288] width 47 height 551
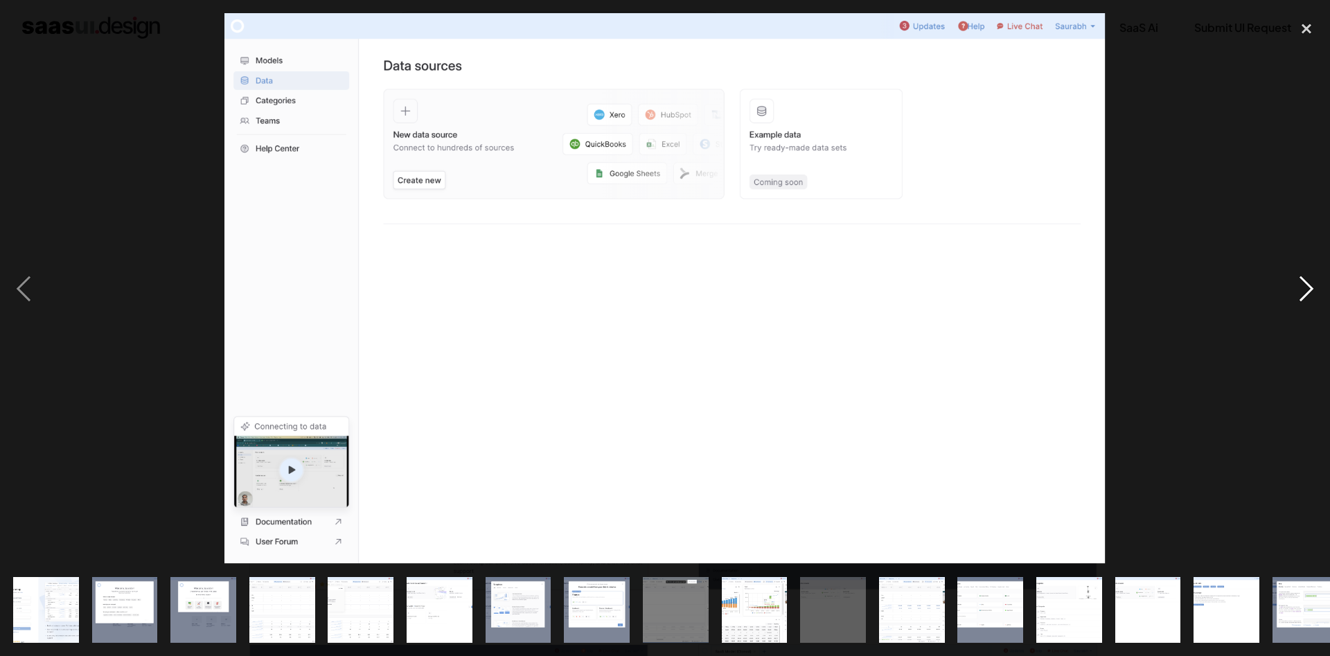
click at [1298, 295] on div "next image" at bounding box center [1306, 288] width 47 height 551
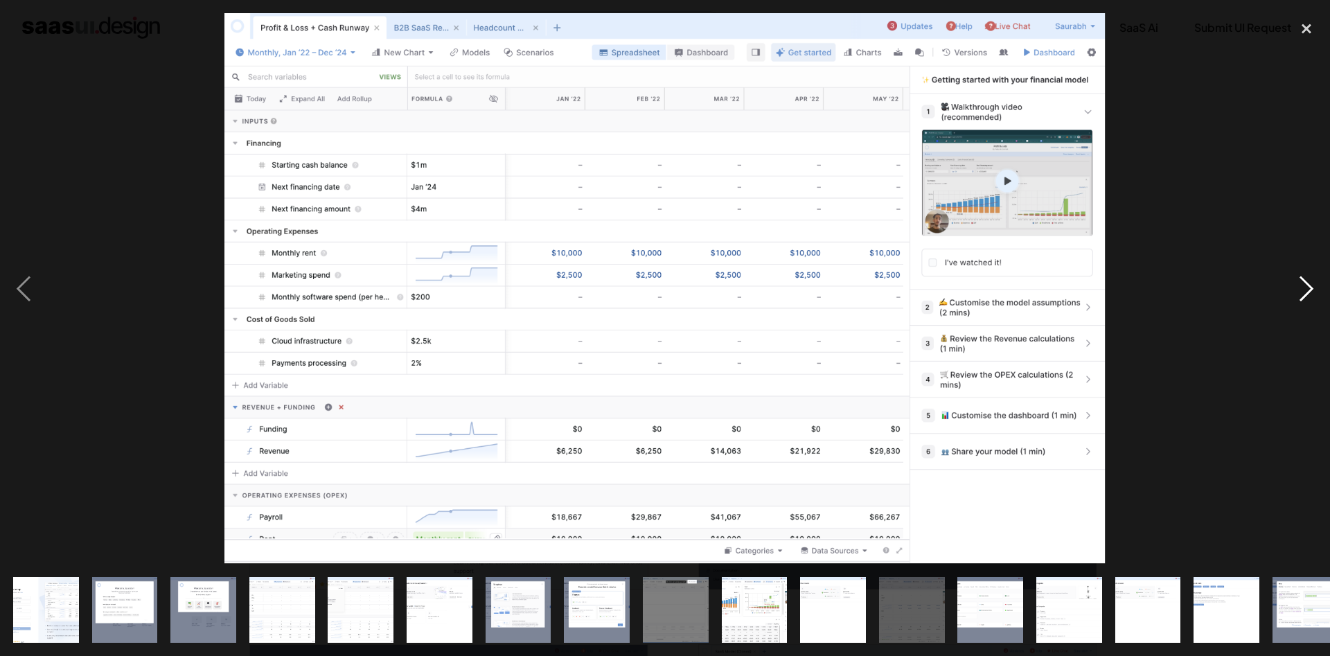
click at [1294, 279] on div "next image" at bounding box center [1306, 288] width 47 height 551
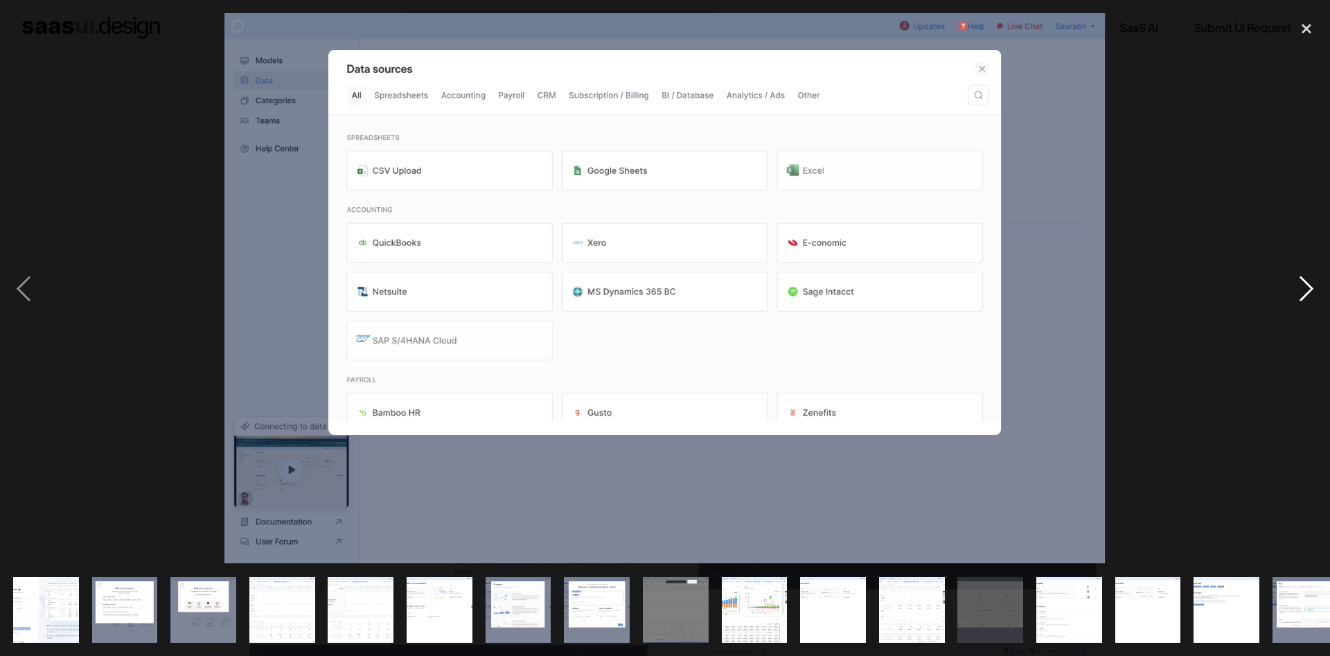
click at [1294, 279] on div "next image" at bounding box center [1306, 288] width 47 height 551
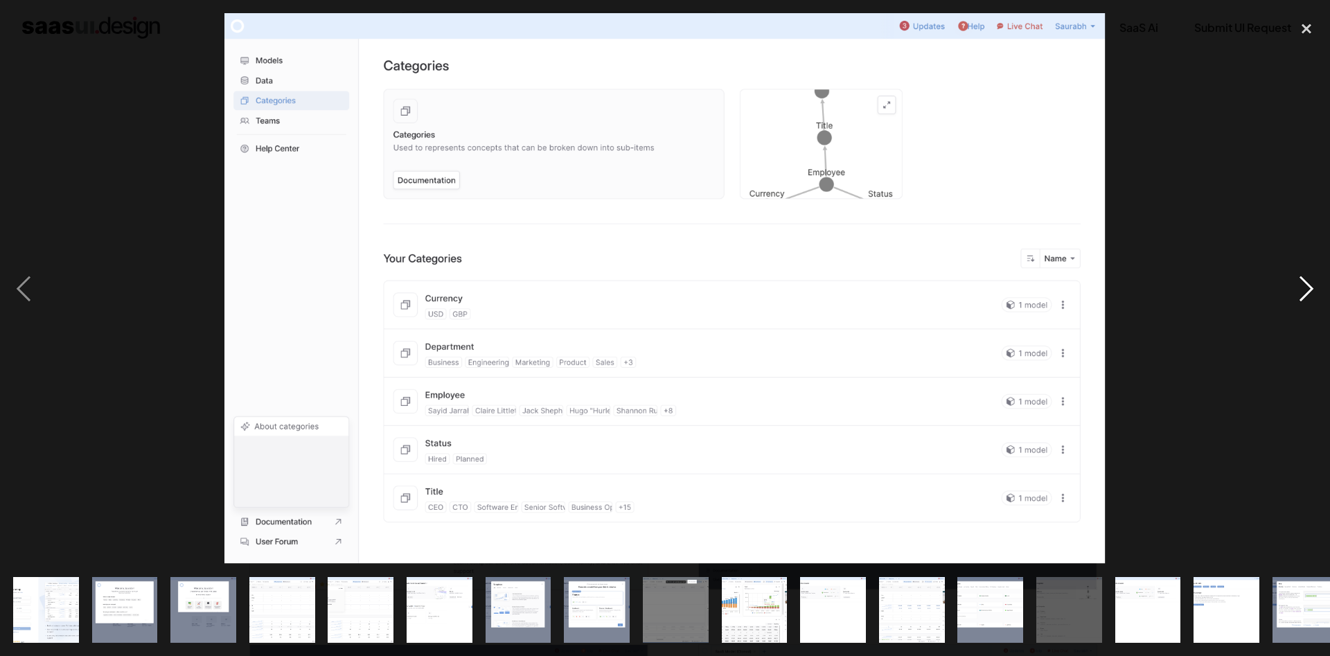
click at [1303, 279] on div "next image" at bounding box center [1306, 288] width 47 height 551
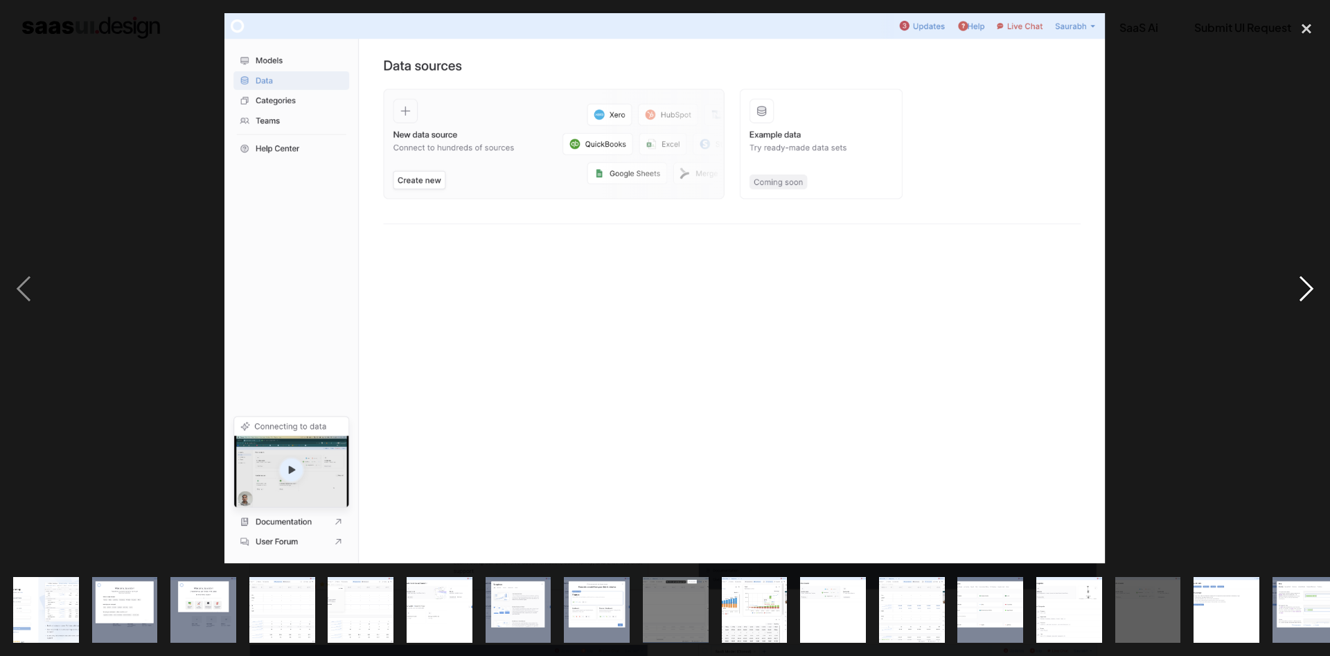
click at [1303, 279] on div "next image" at bounding box center [1306, 288] width 47 height 551
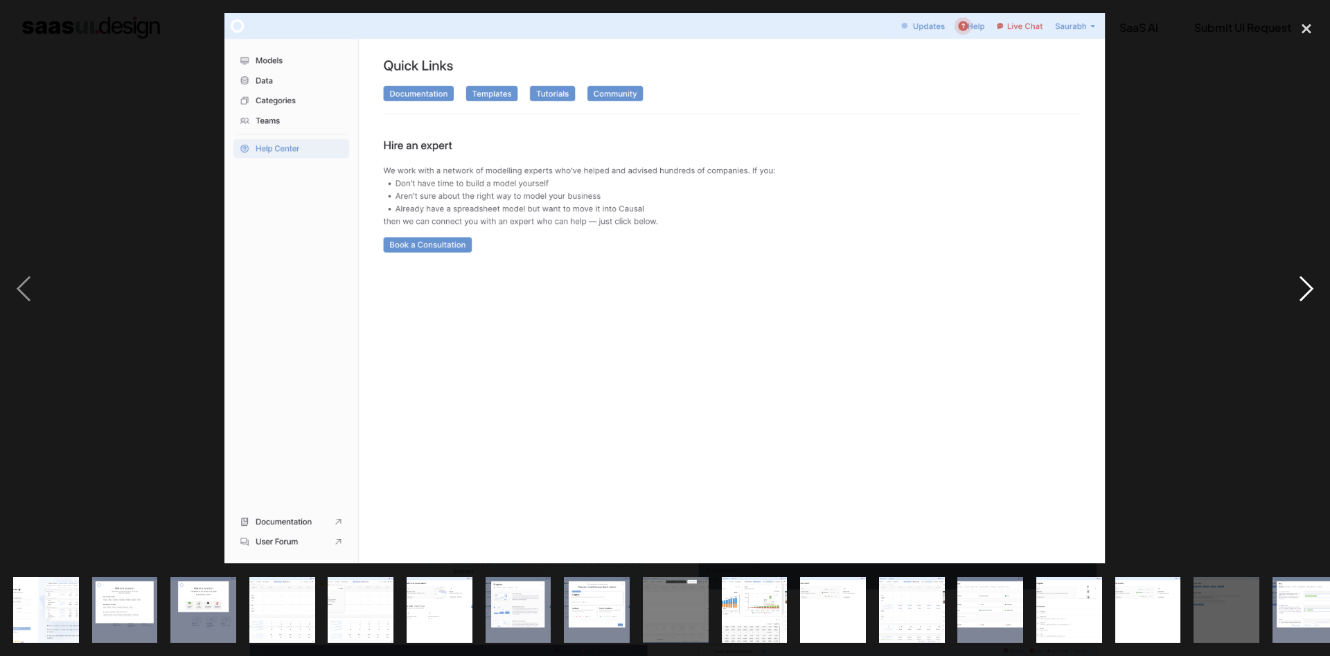
click at [1303, 279] on div "next image" at bounding box center [1306, 288] width 47 height 551
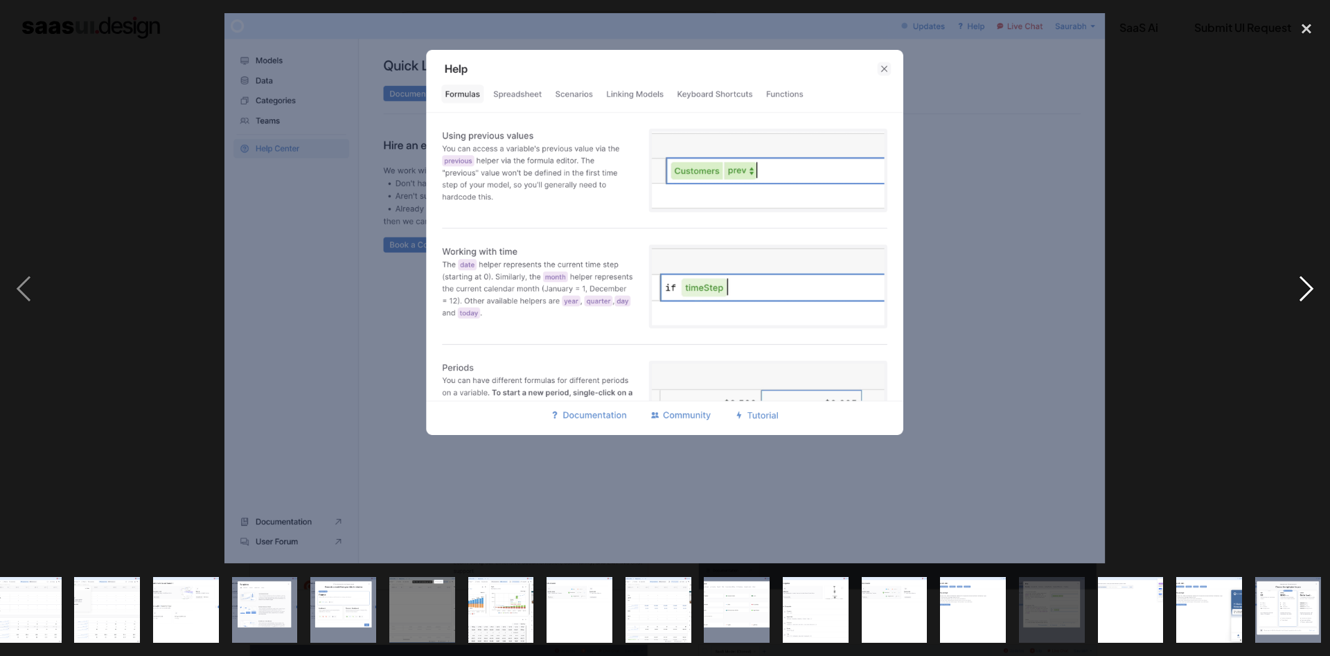
scroll to position [0, 258]
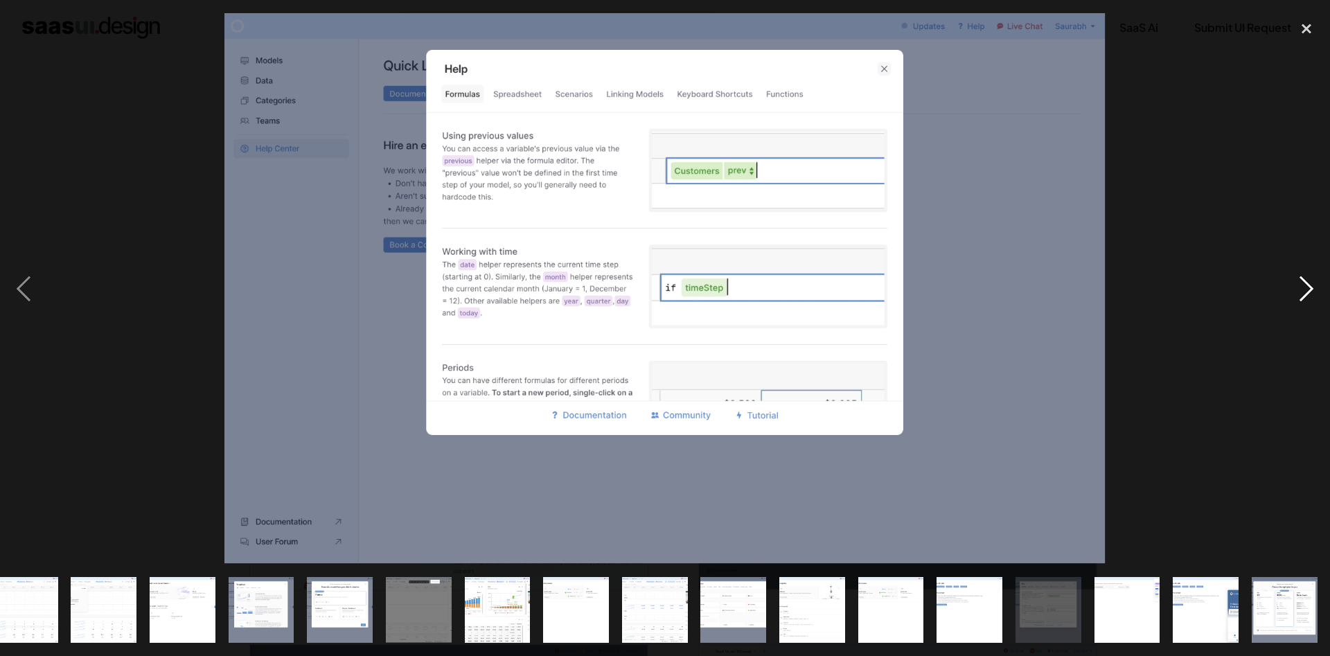
click at [1294, 276] on div "next image" at bounding box center [1306, 288] width 47 height 551
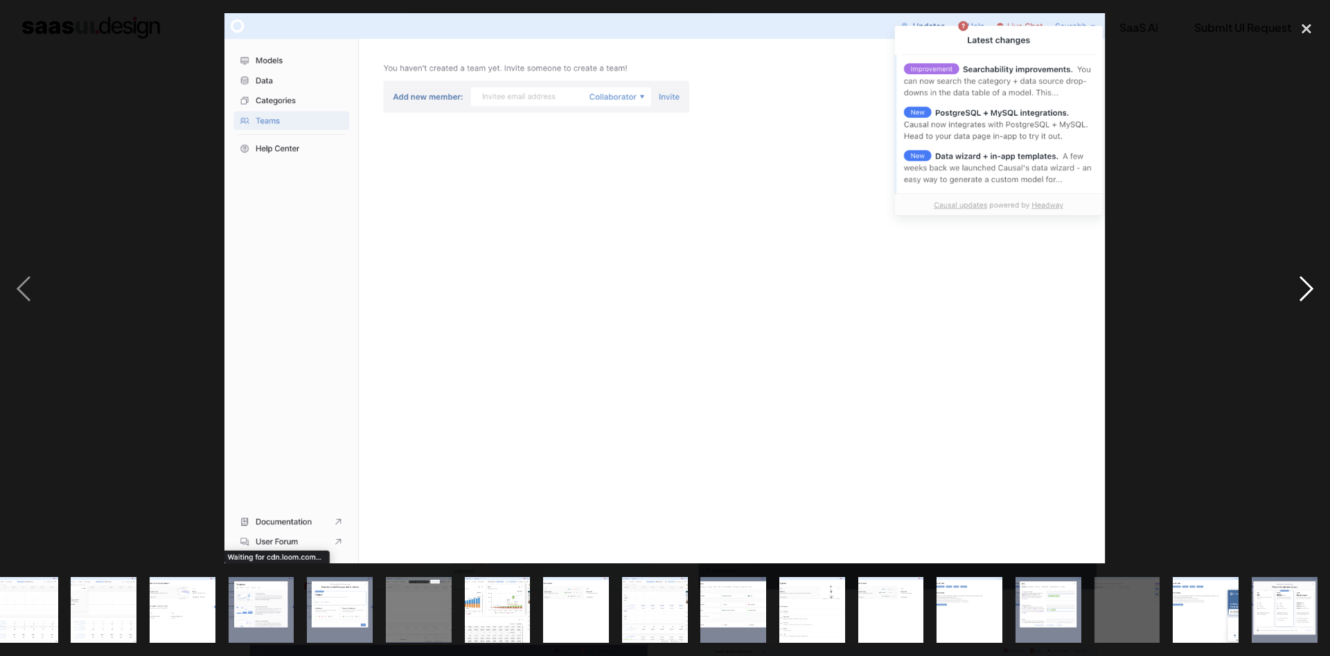
click at [1294, 276] on div "next image" at bounding box center [1306, 288] width 47 height 551
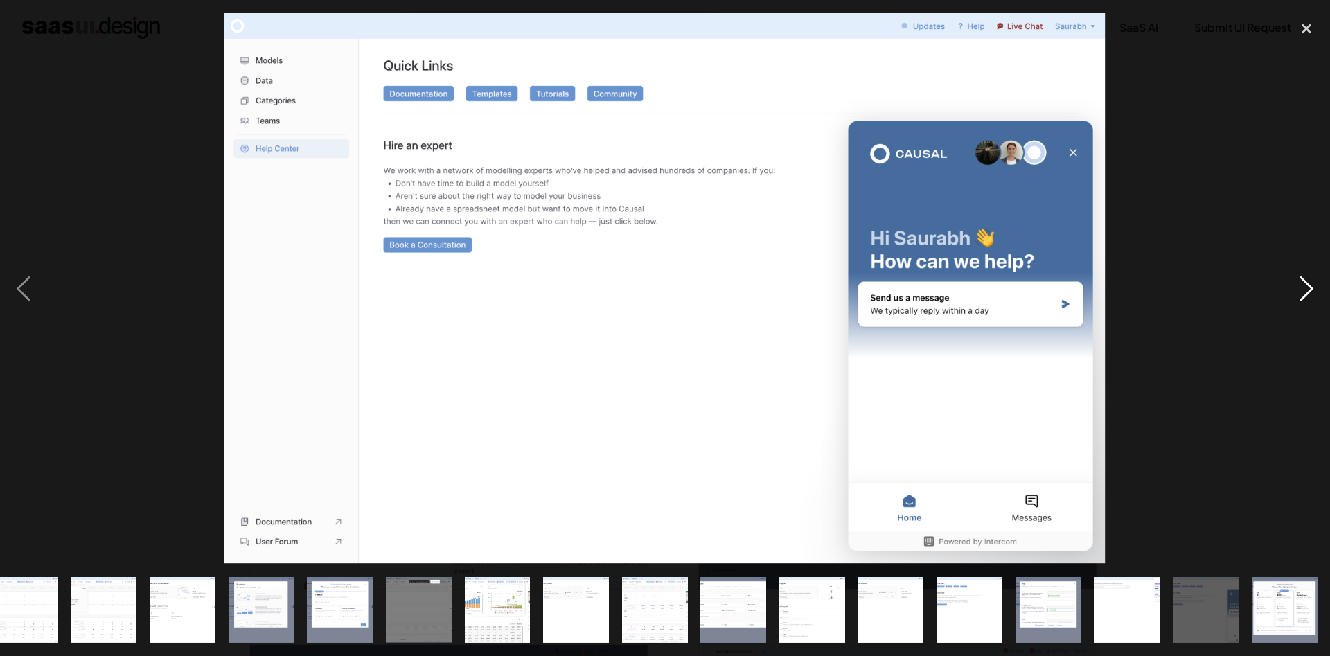
click at [1294, 276] on div "next image" at bounding box center [1306, 288] width 47 height 551
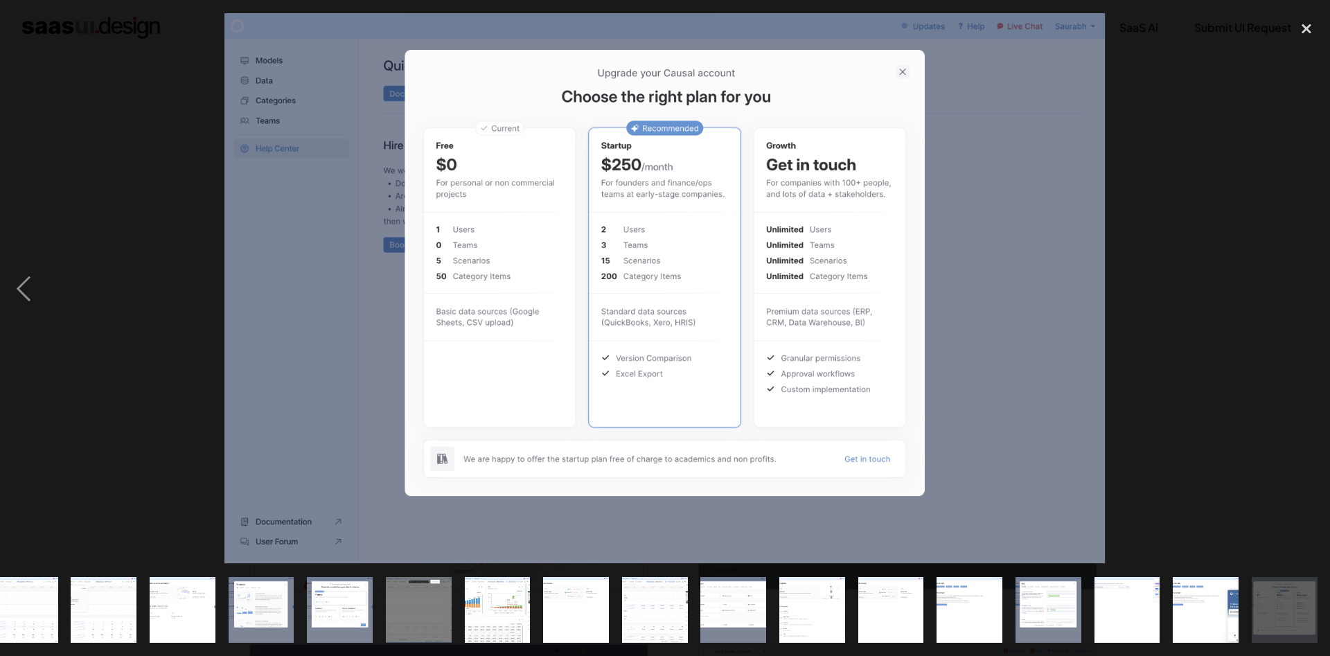
click at [1294, 276] on div "next image" at bounding box center [1306, 288] width 47 height 551
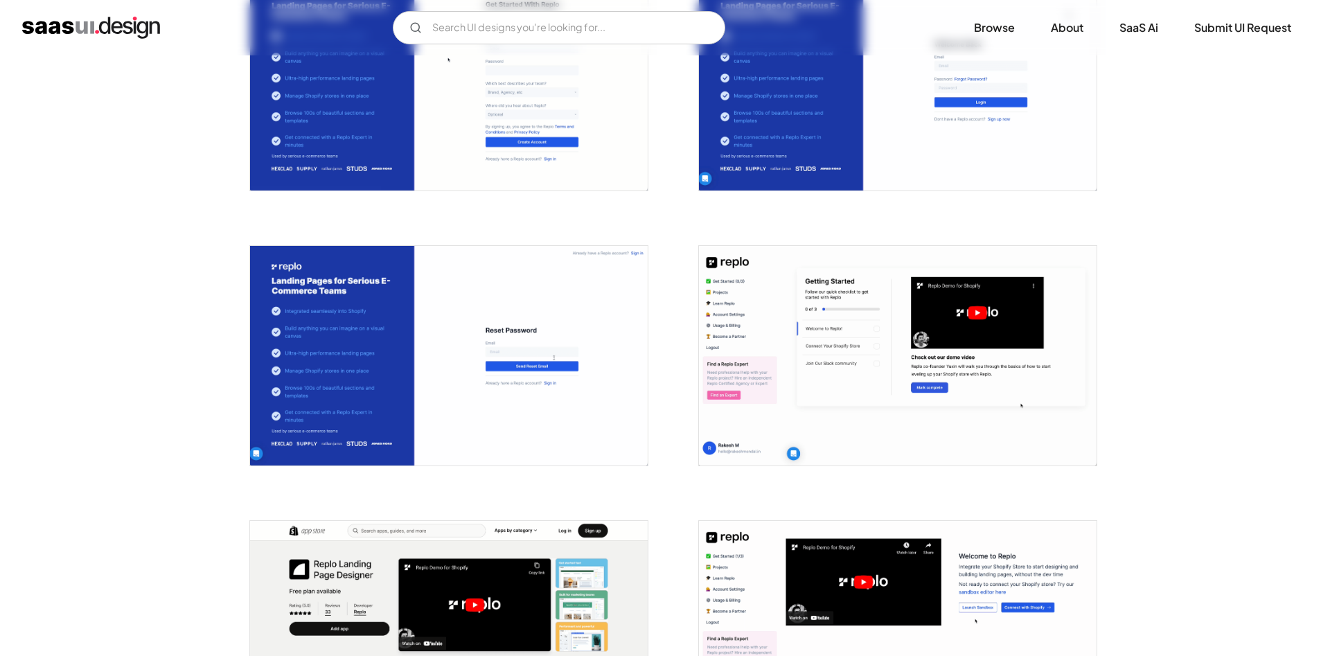
scroll to position [707, 0]
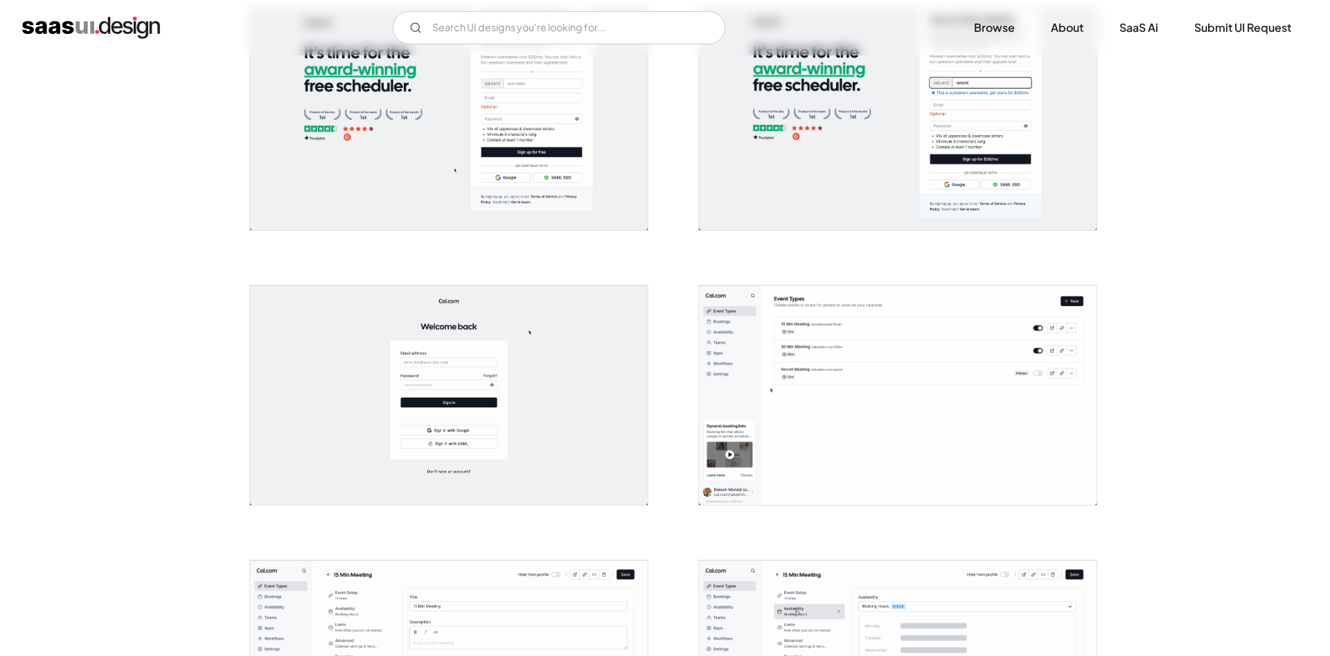
scroll to position [283, 0]
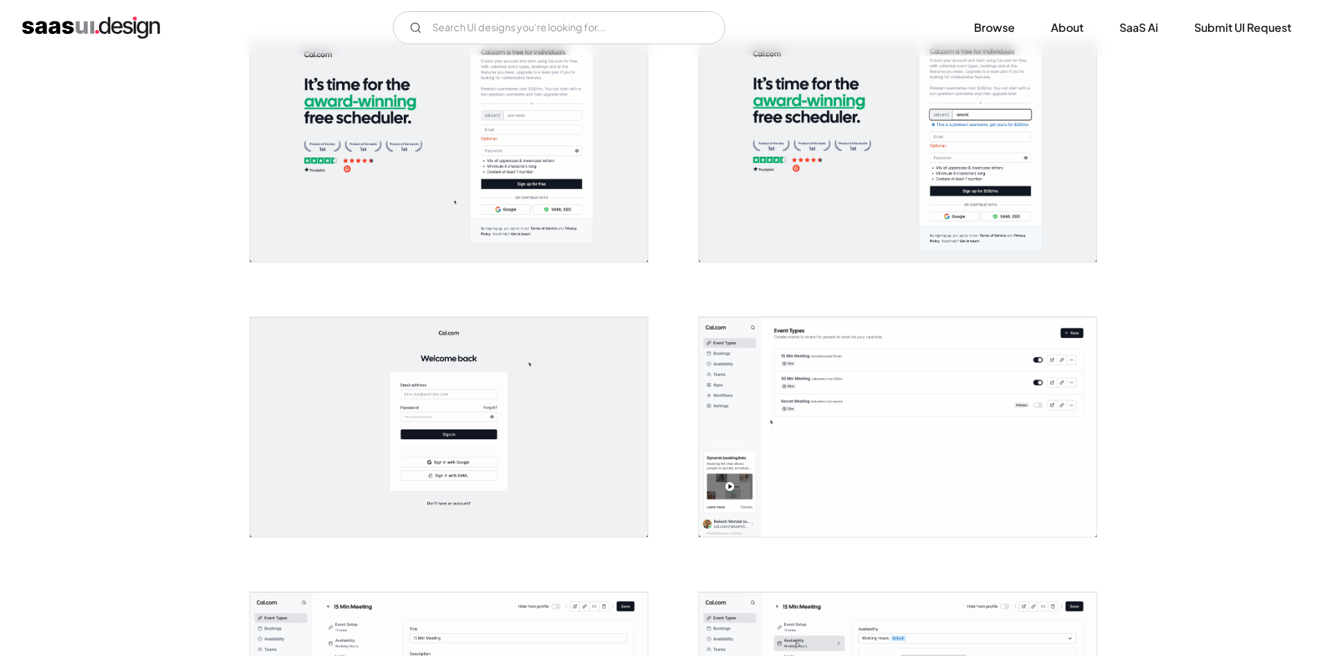
click at [834, 396] on img "open lightbox" at bounding box center [898, 427] width 398 height 220
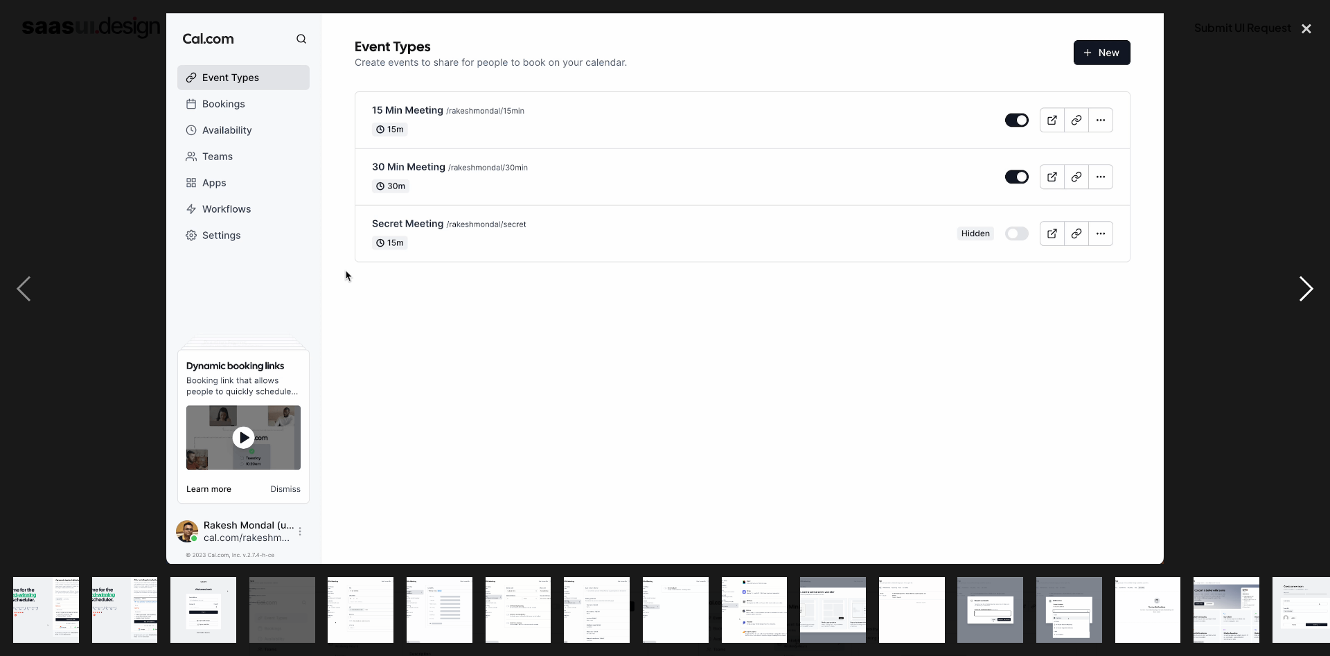
click at [1296, 301] on div "next image" at bounding box center [1306, 288] width 47 height 551
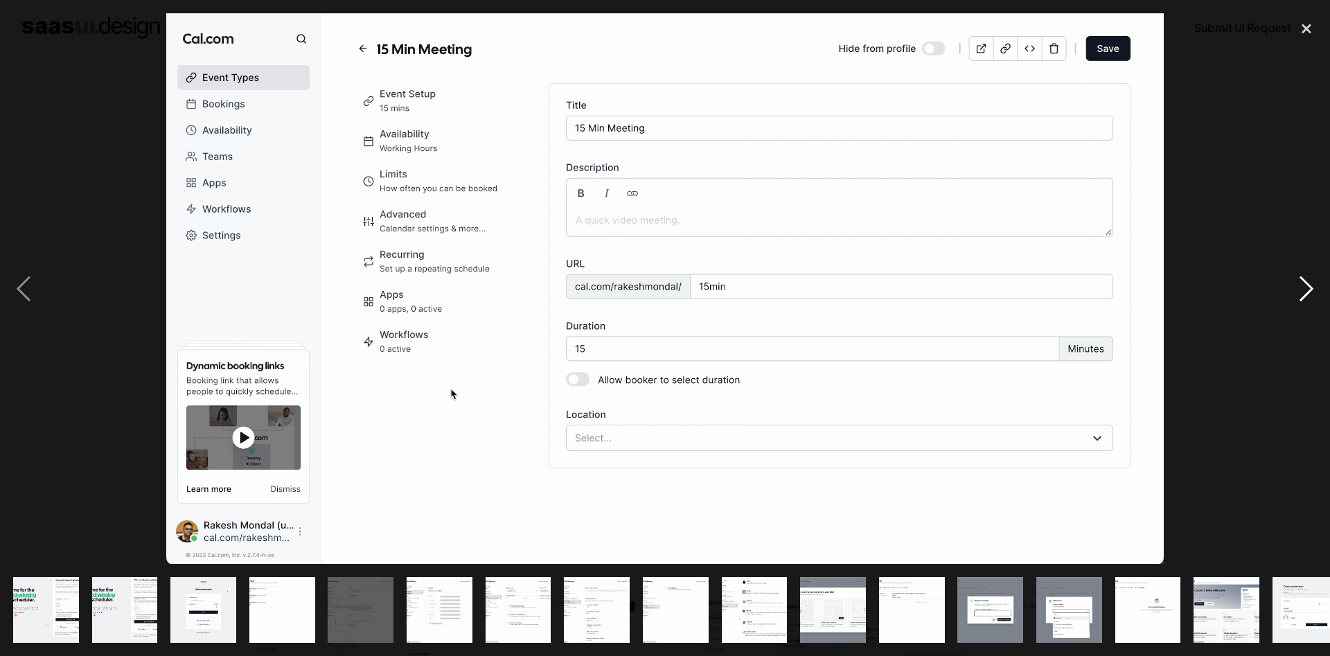
click at [1302, 291] on div "next image" at bounding box center [1306, 288] width 47 height 551
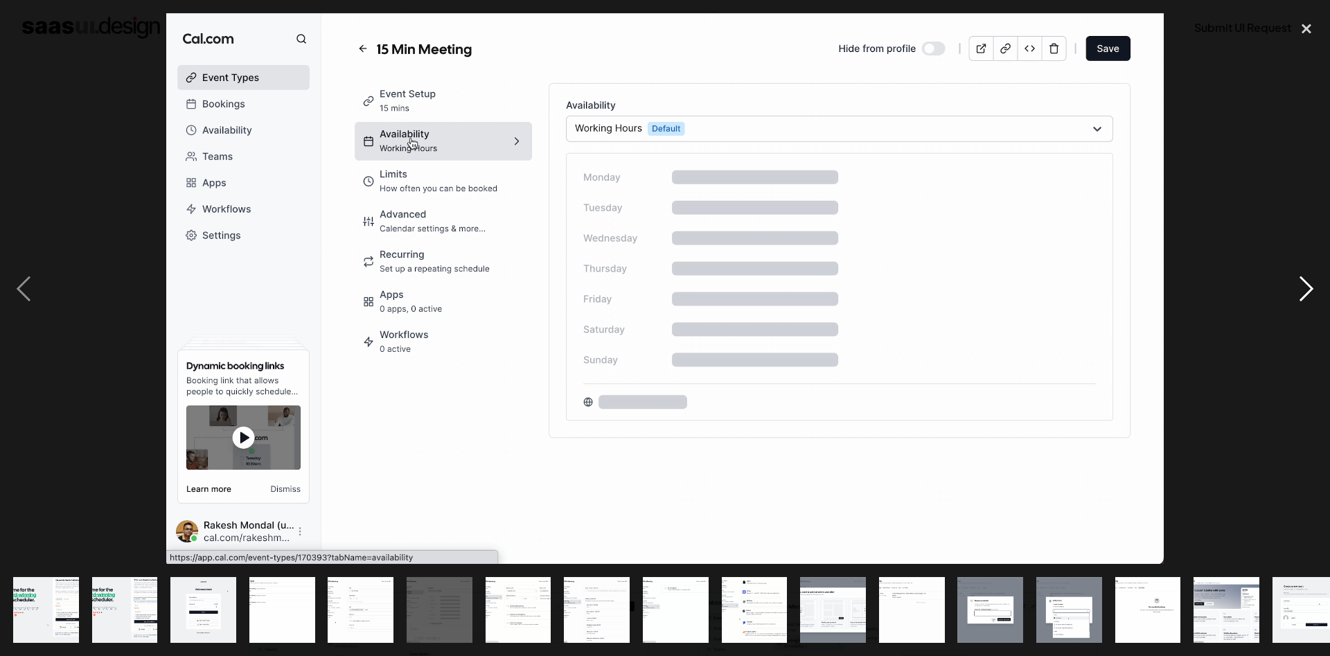
click at [1294, 293] on div "next image" at bounding box center [1306, 288] width 47 height 551
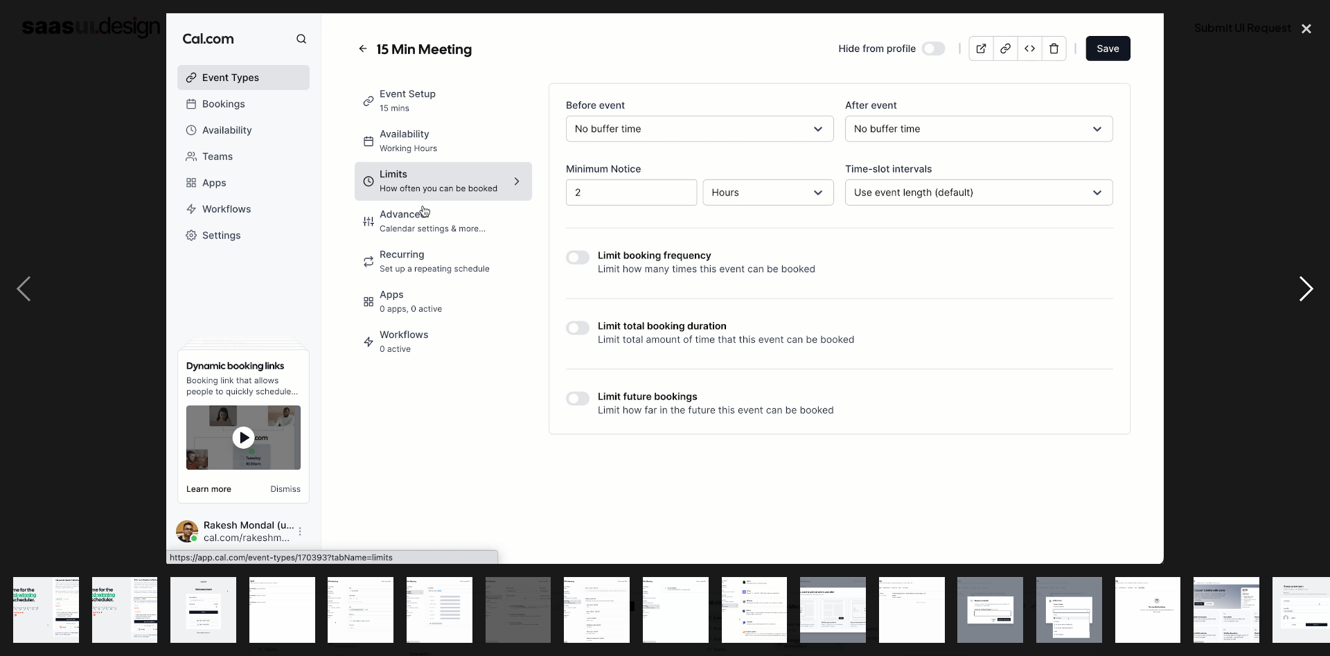
click at [1296, 289] on div "next image" at bounding box center [1306, 288] width 47 height 551
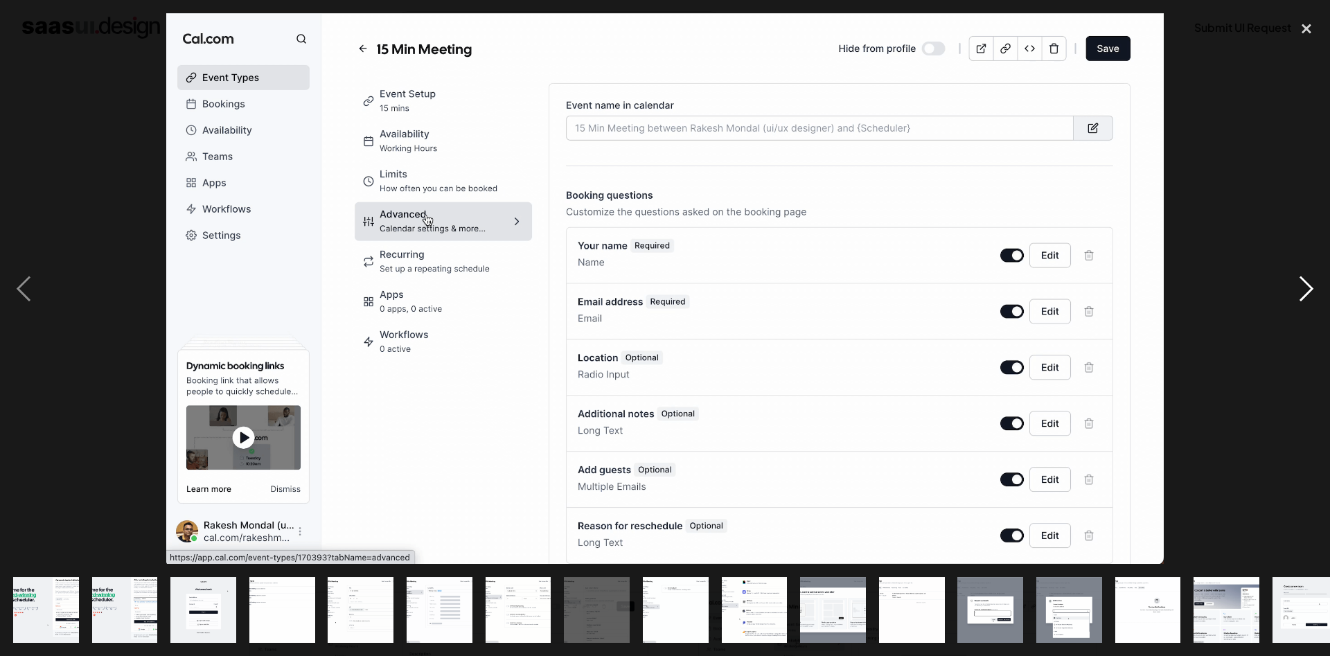
click at [1296, 290] on div "next image" at bounding box center [1306, 288] width 47 height 551
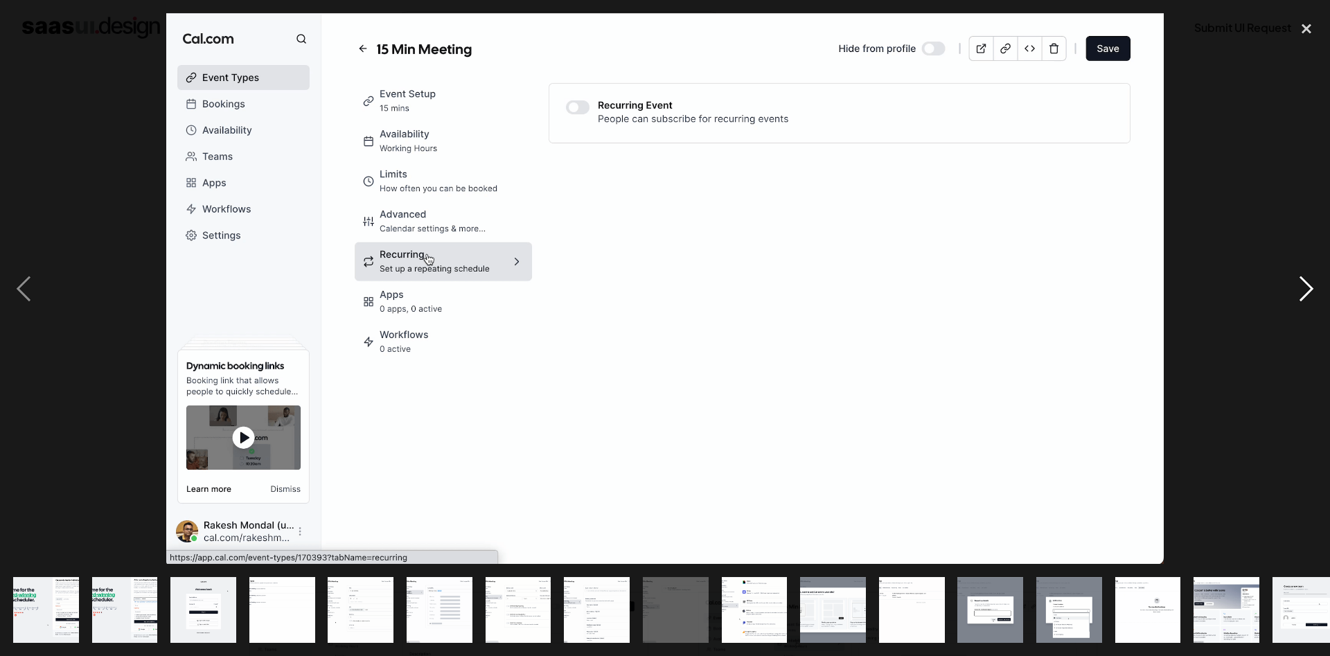
click at [1291, 288] on div "next image" at bounding box center [1306, 288] width 47 height 551
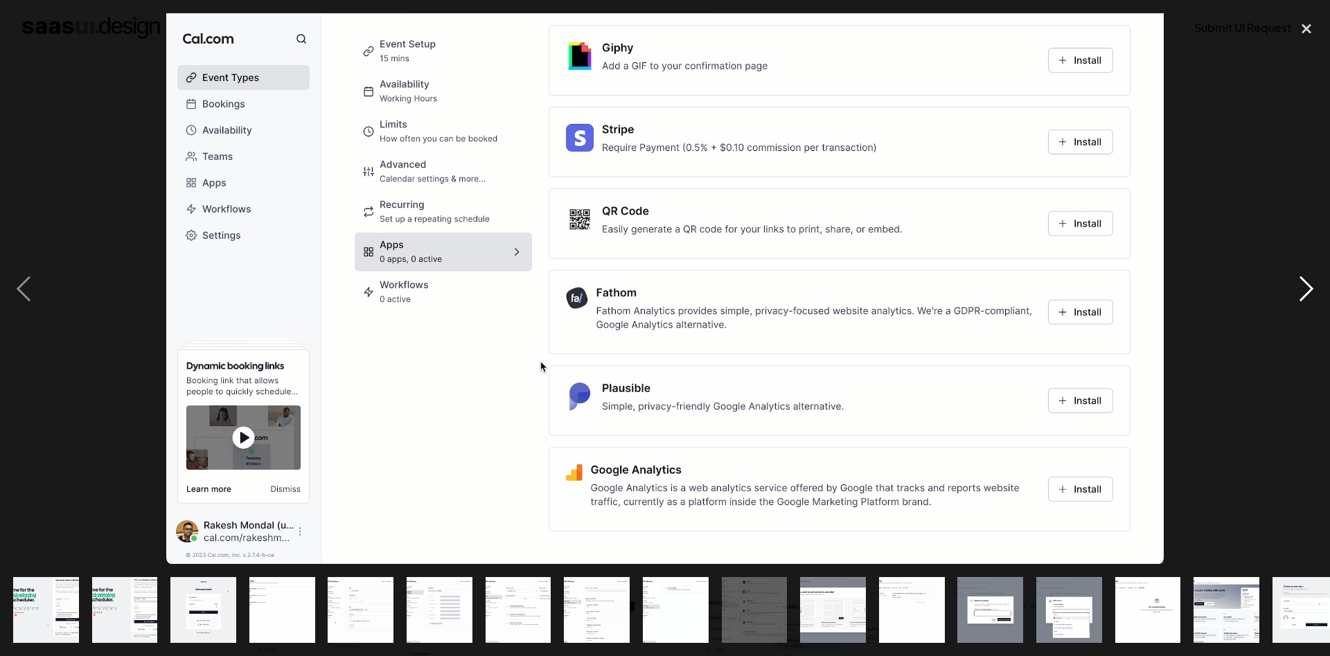
click at [1307, 289] on div "next image" at bounding box center [1306, 288] width 47 height 551
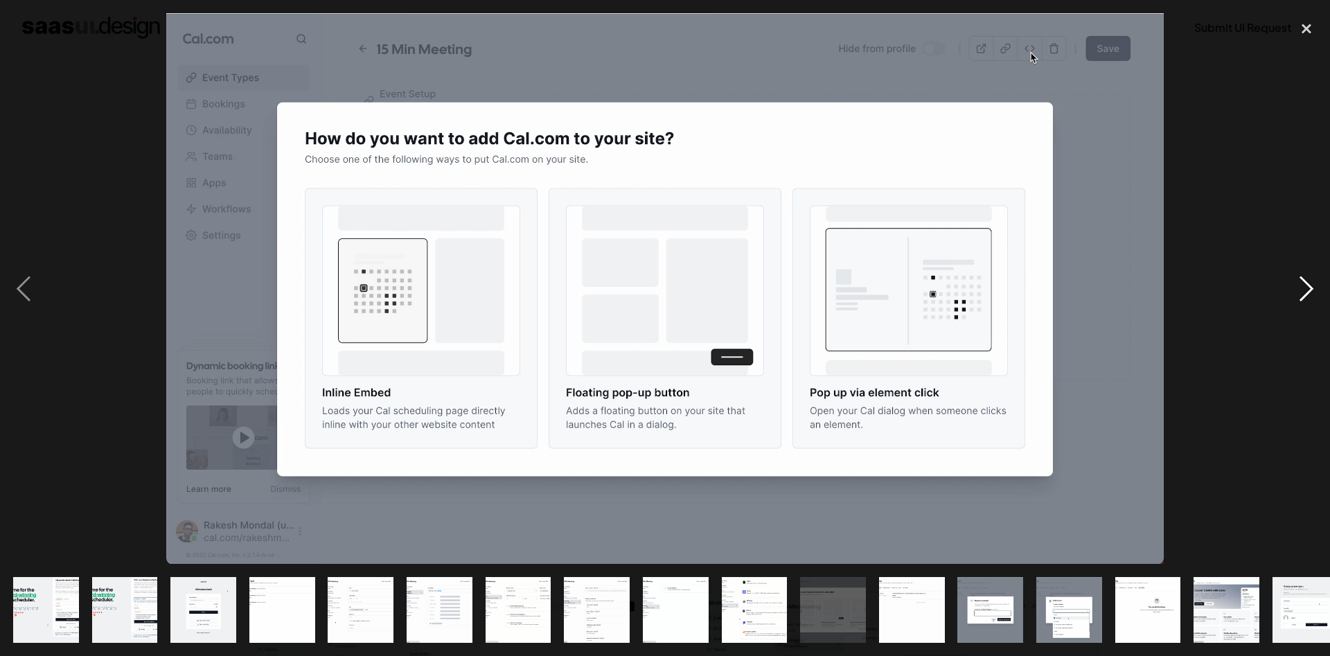
click at [1300, 289] on div "next image" at bounding box center [1306, 288] width 47 height 551
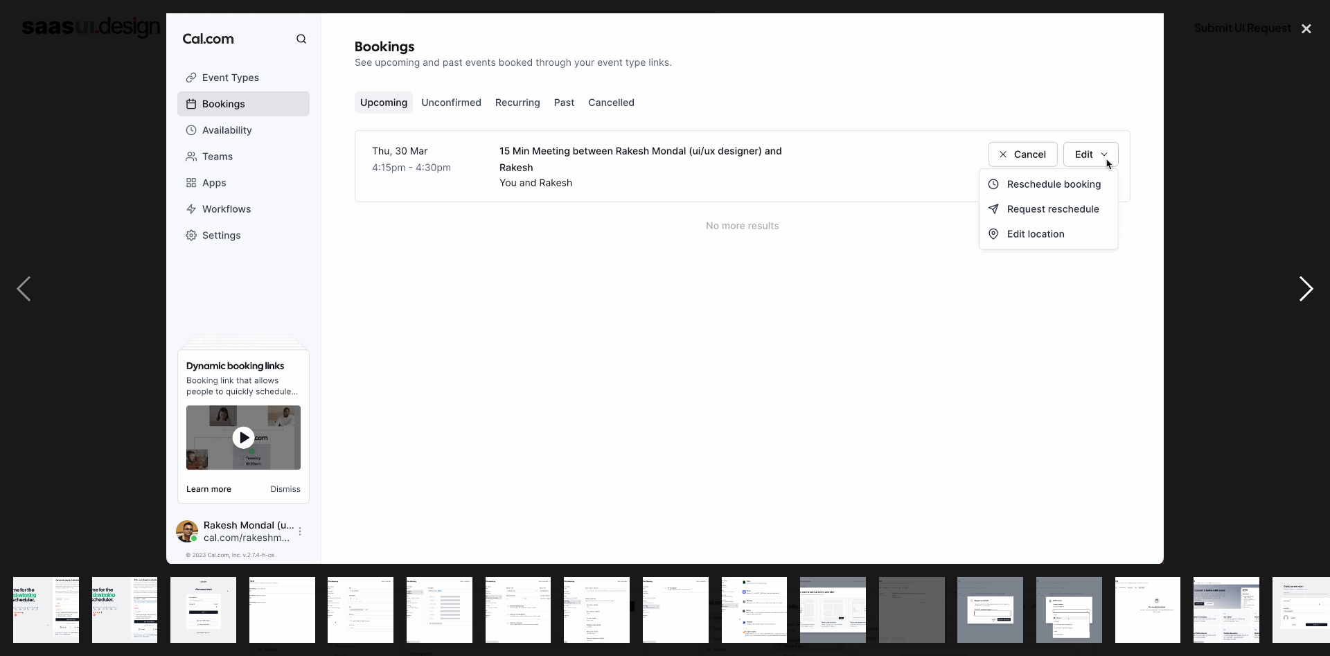
click at [1296, 288] on div "next image" at bounding box center [1306, 288] width 47 height 551
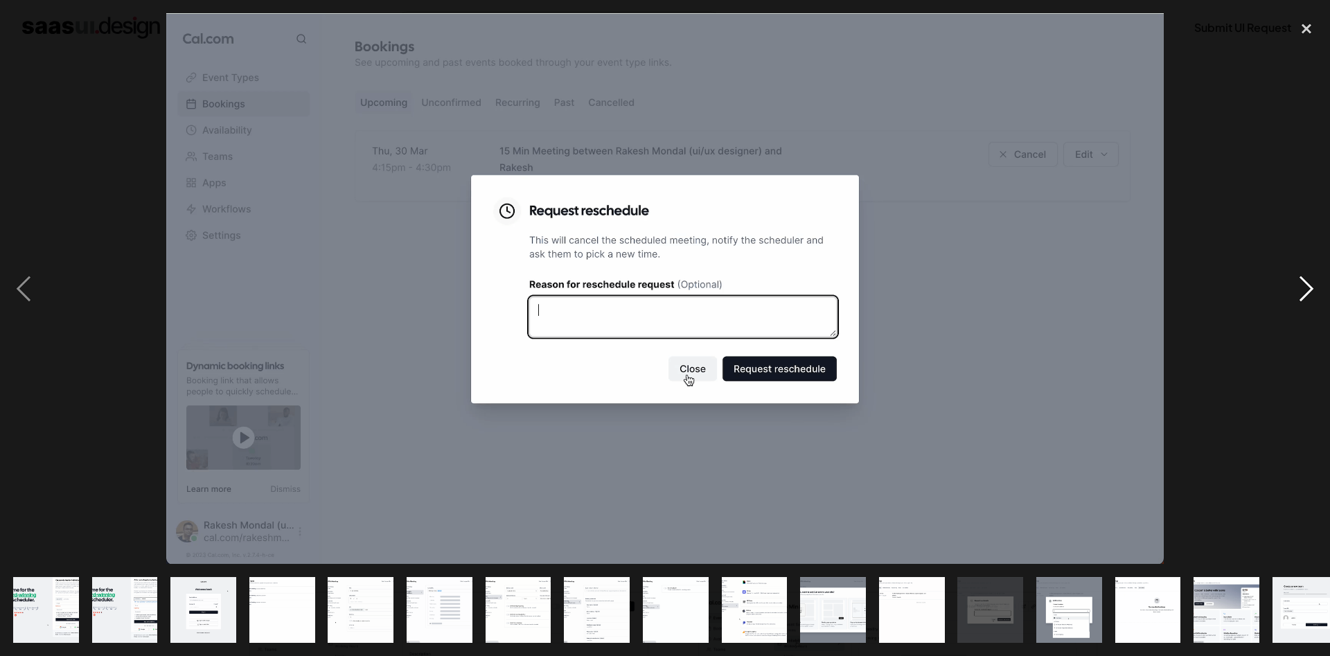
click at [1296, 288] on div "next image" at bounding box center [1306, 288] width 47 height 551
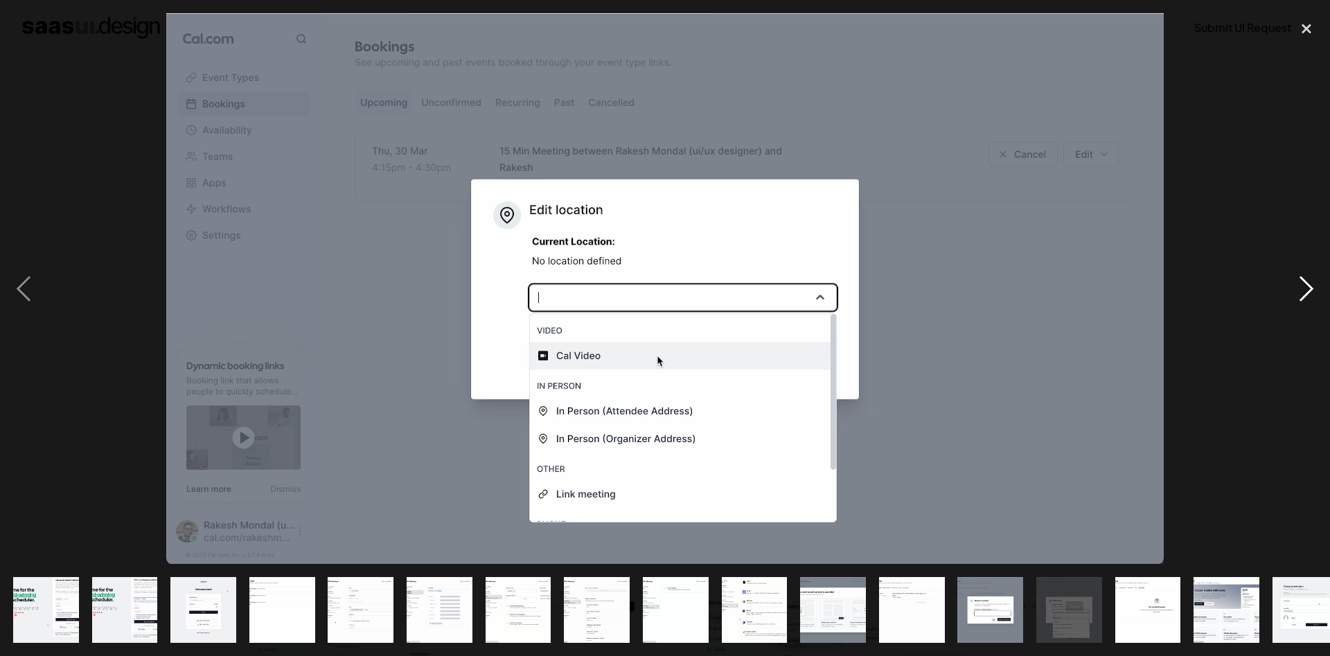
click at [1300, 295] on div "next image" at bounding box center [1306, 288] width 47 height 551
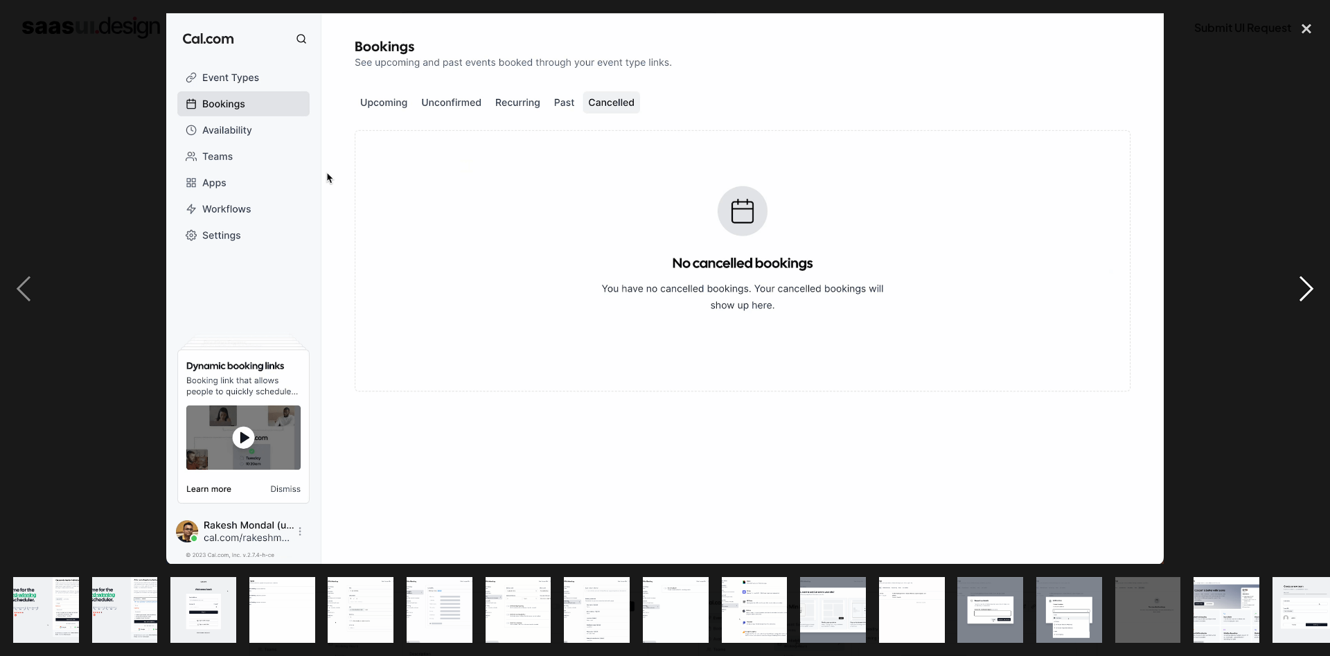
click at [1300, 295] on div "next image" at bounding box center [1306, 288] width 47 height 551
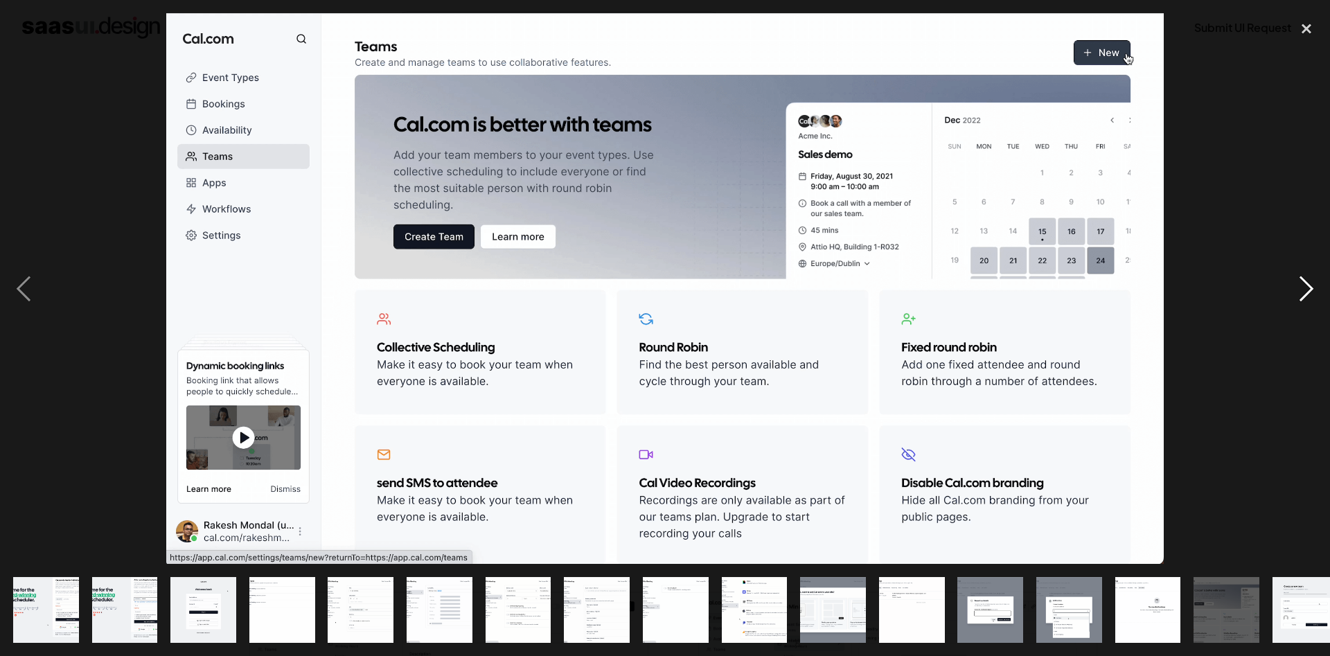
click at [1300, 295] on div "next image" at bounding box center [1306, 288] width 47 height 551
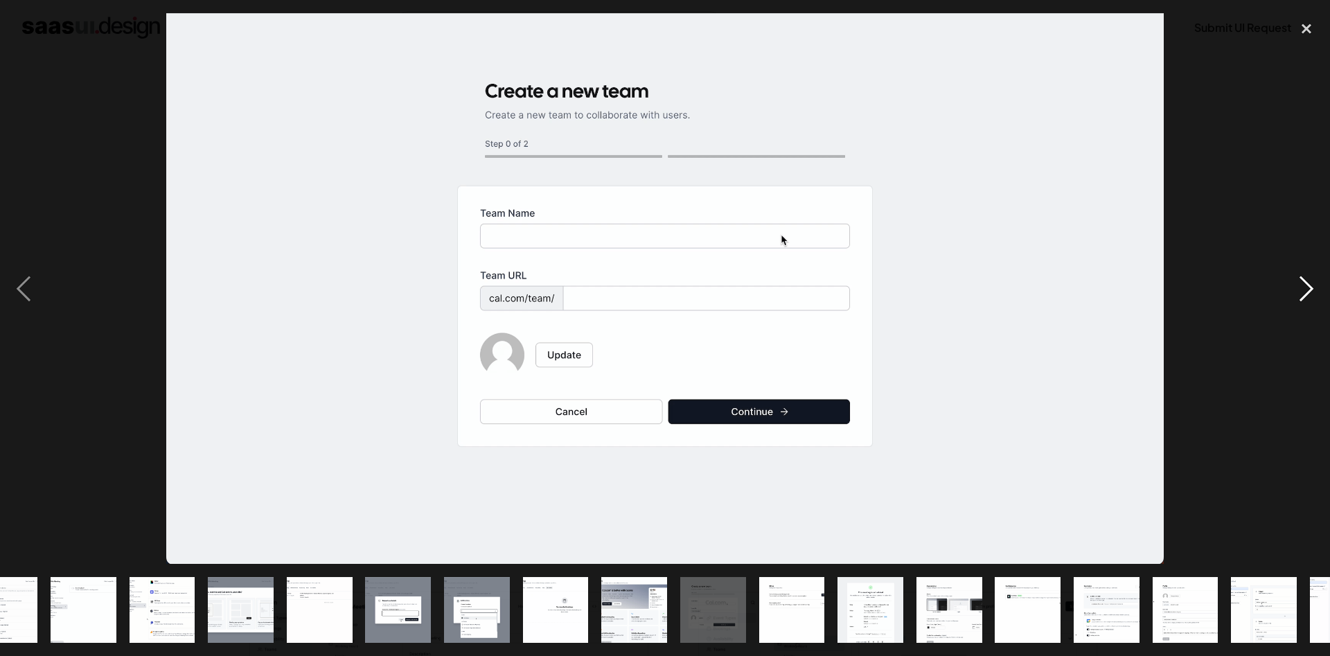
scroll to position [0, 651]
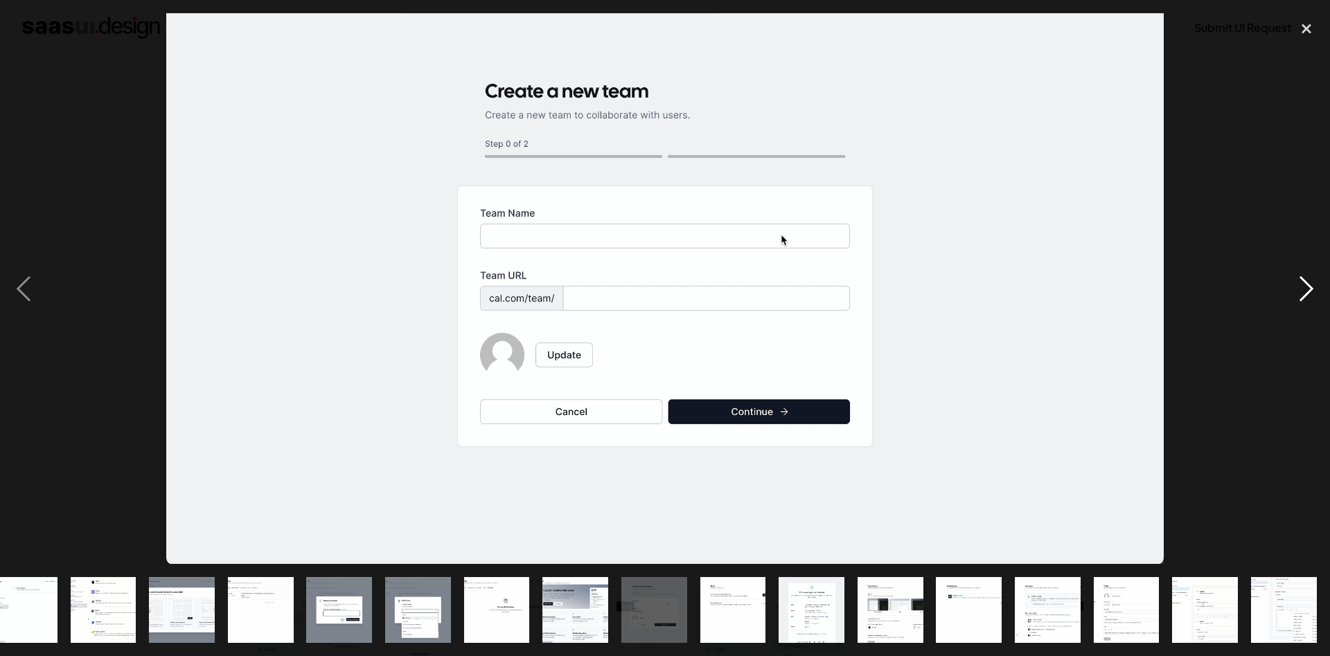
click at [1300, 295] on div "next image" at bounding box center [1306, 288] width 47 height 551
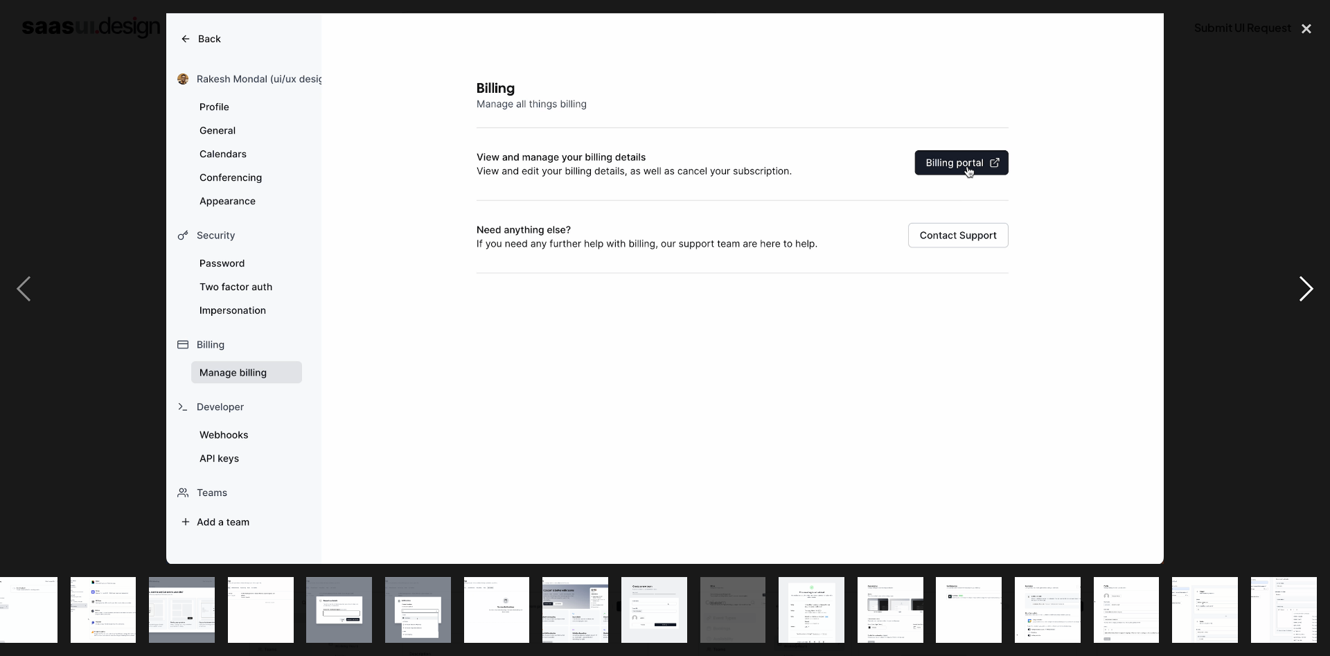
click at [1300, 295] on div "next image" at bounding box center [1306, 288] width 47 height 551
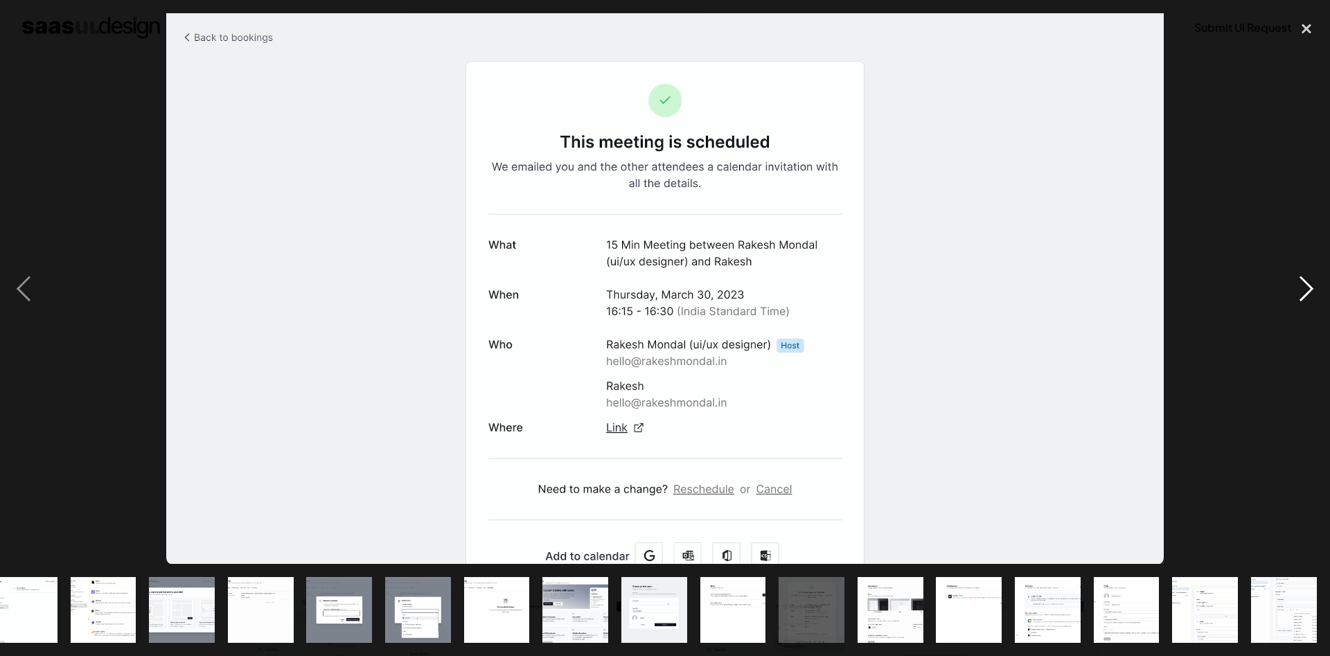
click at [1300, 295] on div "next image" at bounding box center [1306, 288] width 47 height 551
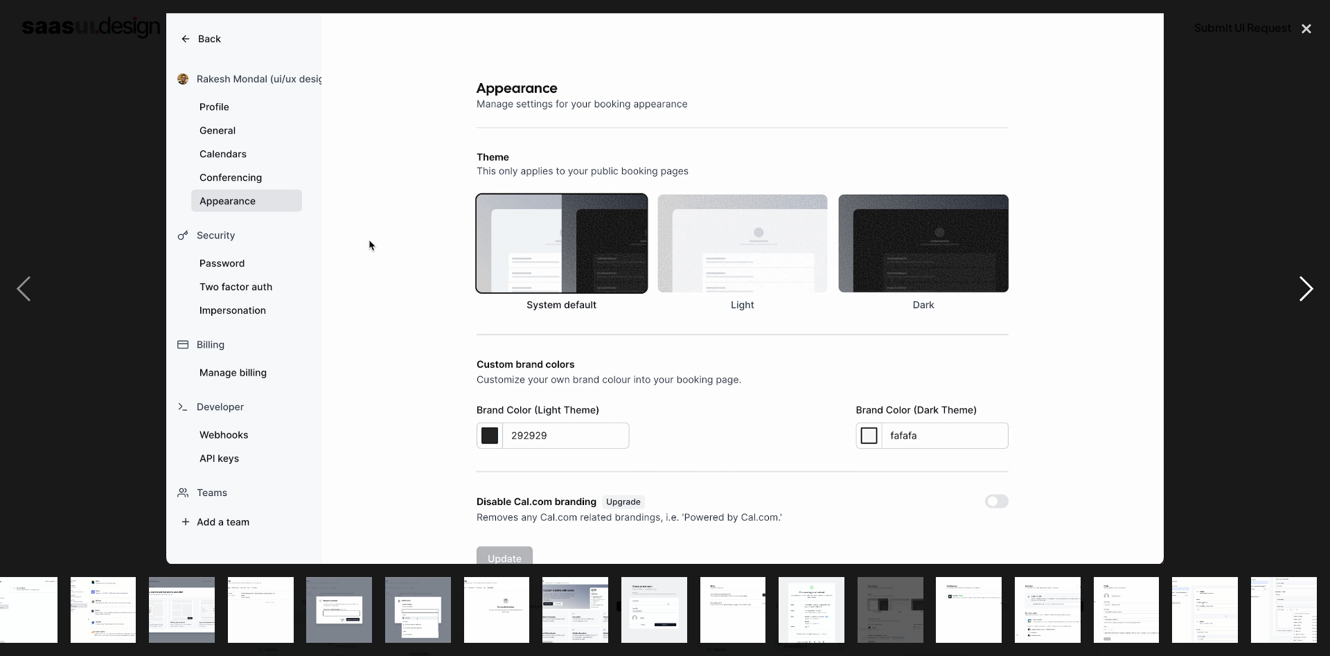
click at [1305, 281] on div "next image" at bounding box center [1306, 288] width 47 height 551
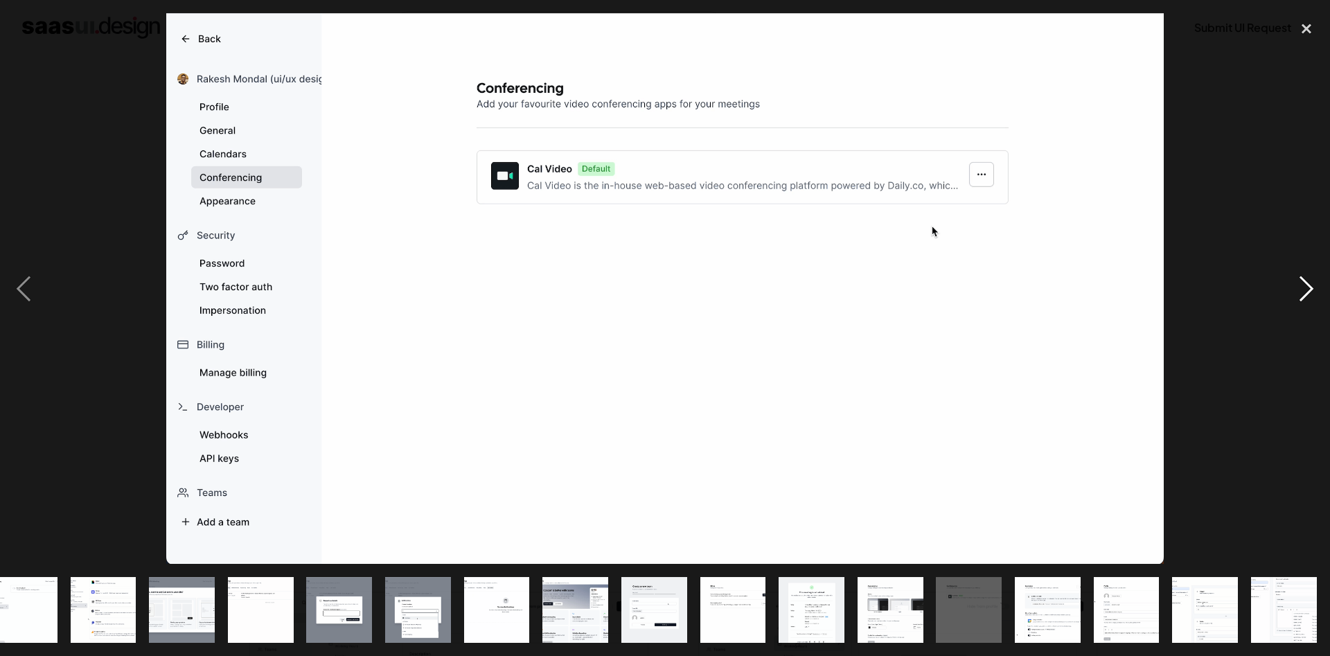
click at [1289, 287] on div "next image" at bounding box center [1306, 288] width 47 height 551
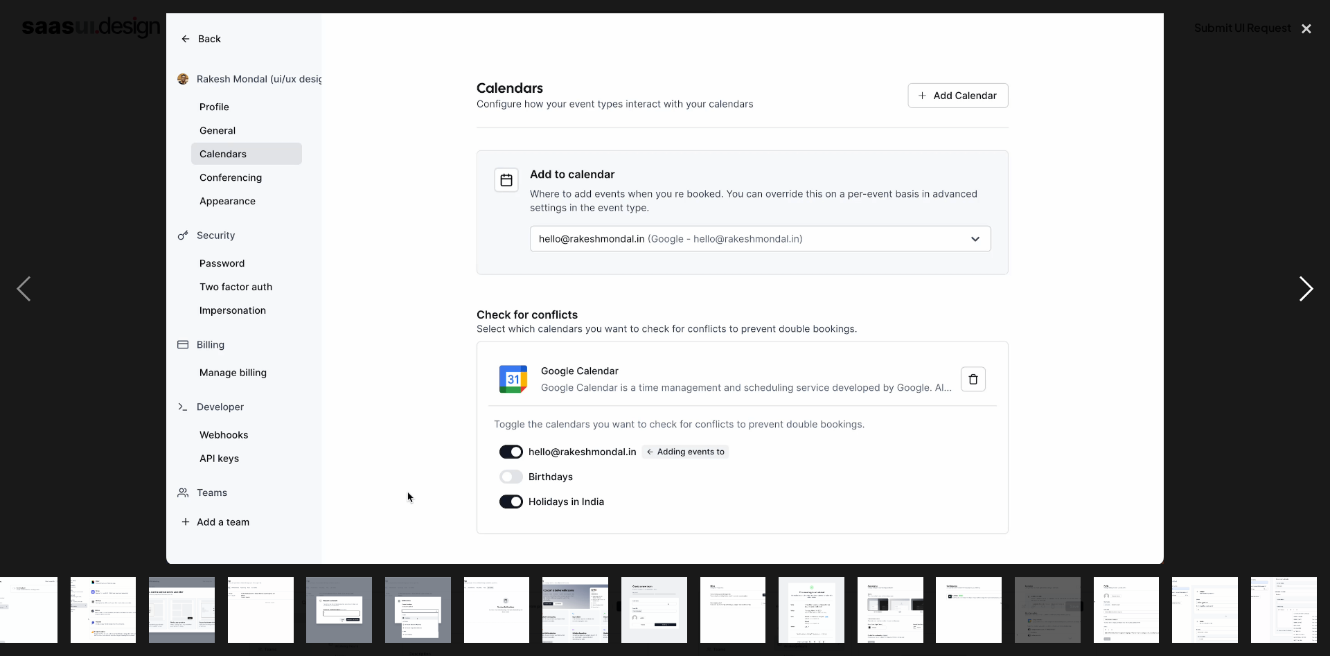
click at [1292, 271] on div "next image" at bounding box center [1306, 288] width 47 height 551
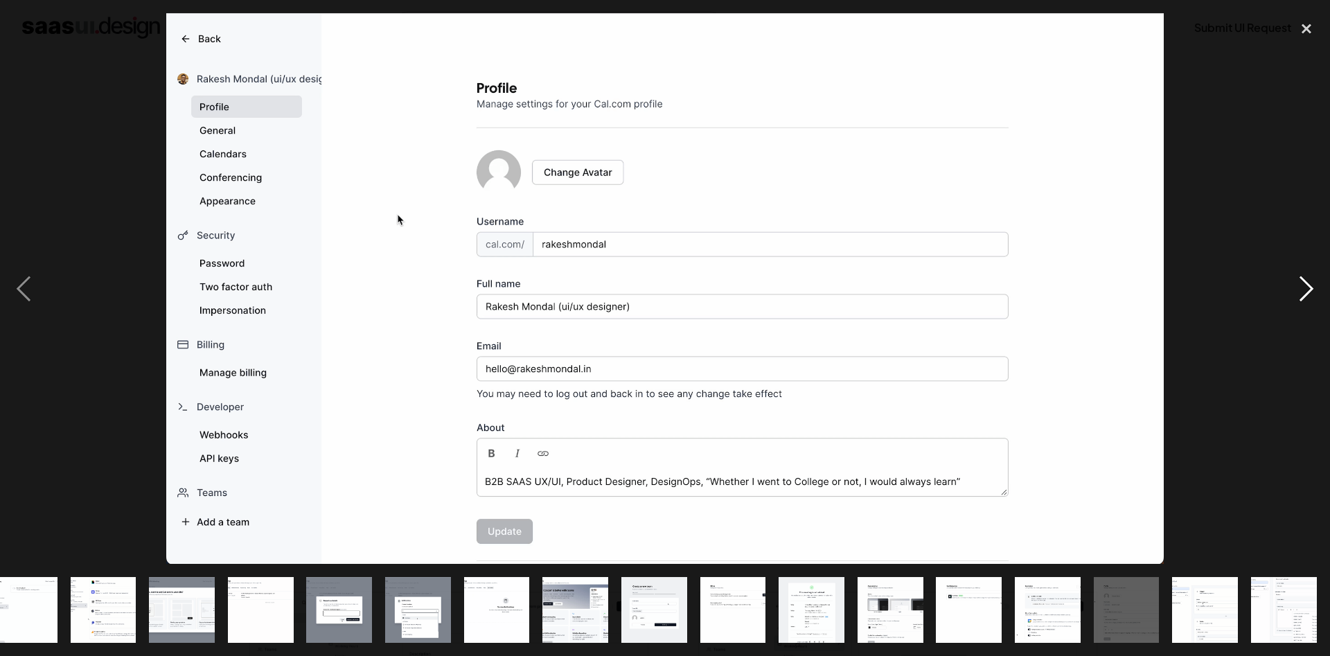
click at [1305, 282] on div "next image" at bounding box center [1306, 288] width 47 height 551
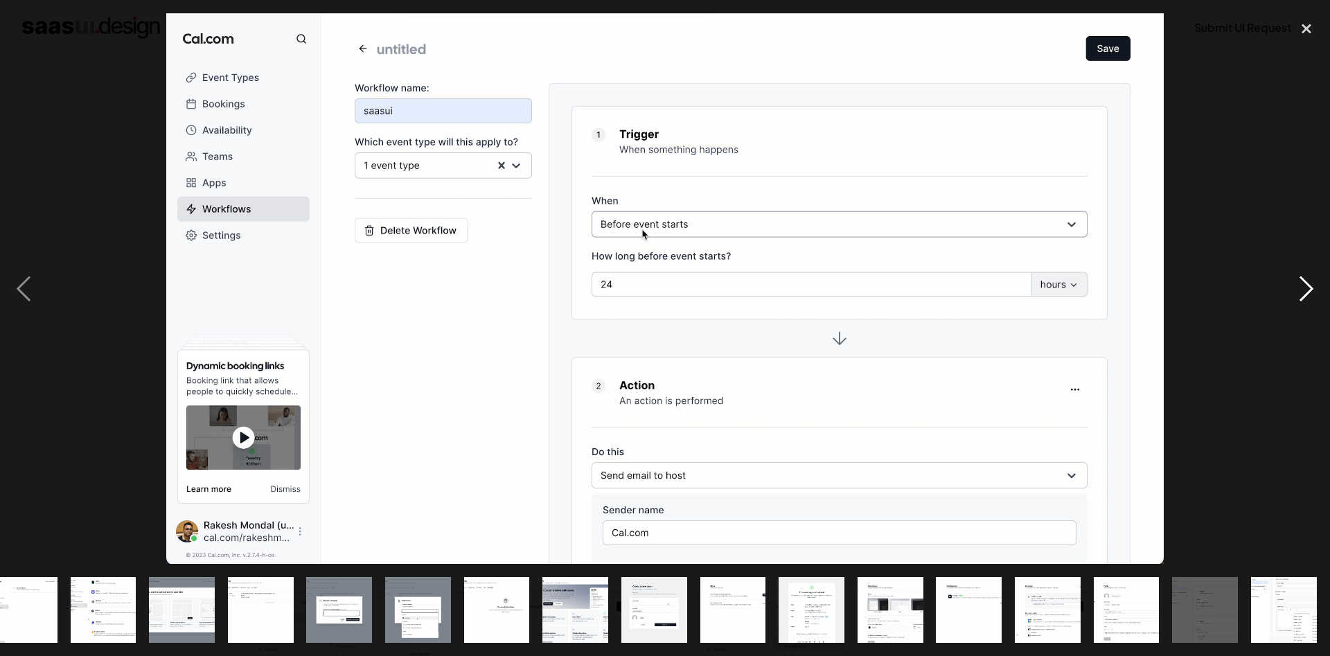
click at [1309, 288] on div "next image" at bounding box center [1306, 288] width 47 height 551
